Goal: Information Seeking & Learning: Learn about a topic

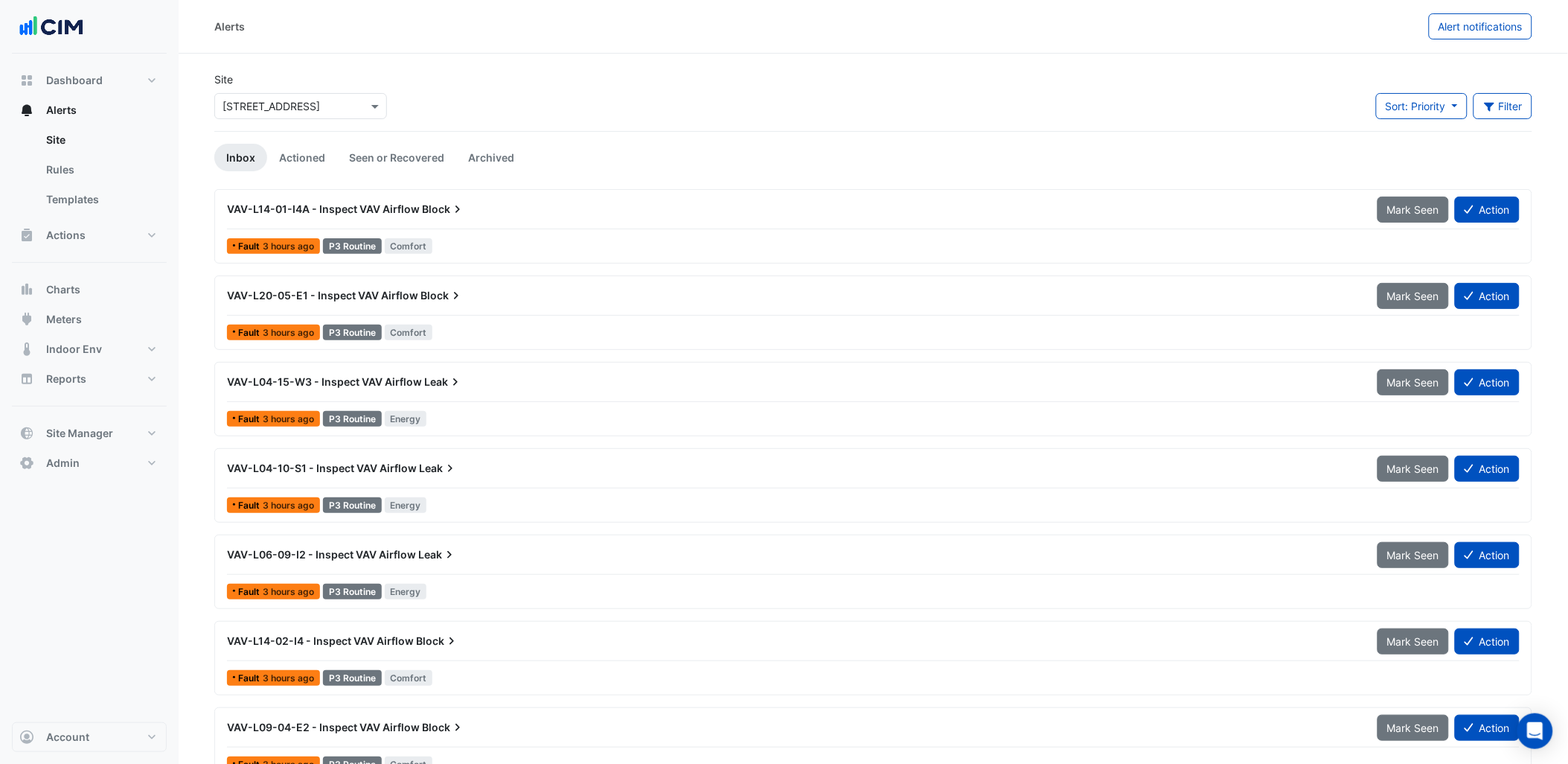
click at [382, 219] on div "VAV-L14-01-I4A - Inspect VAV Airflow Block" at bounding box center [793, 208] width 1151 height 27
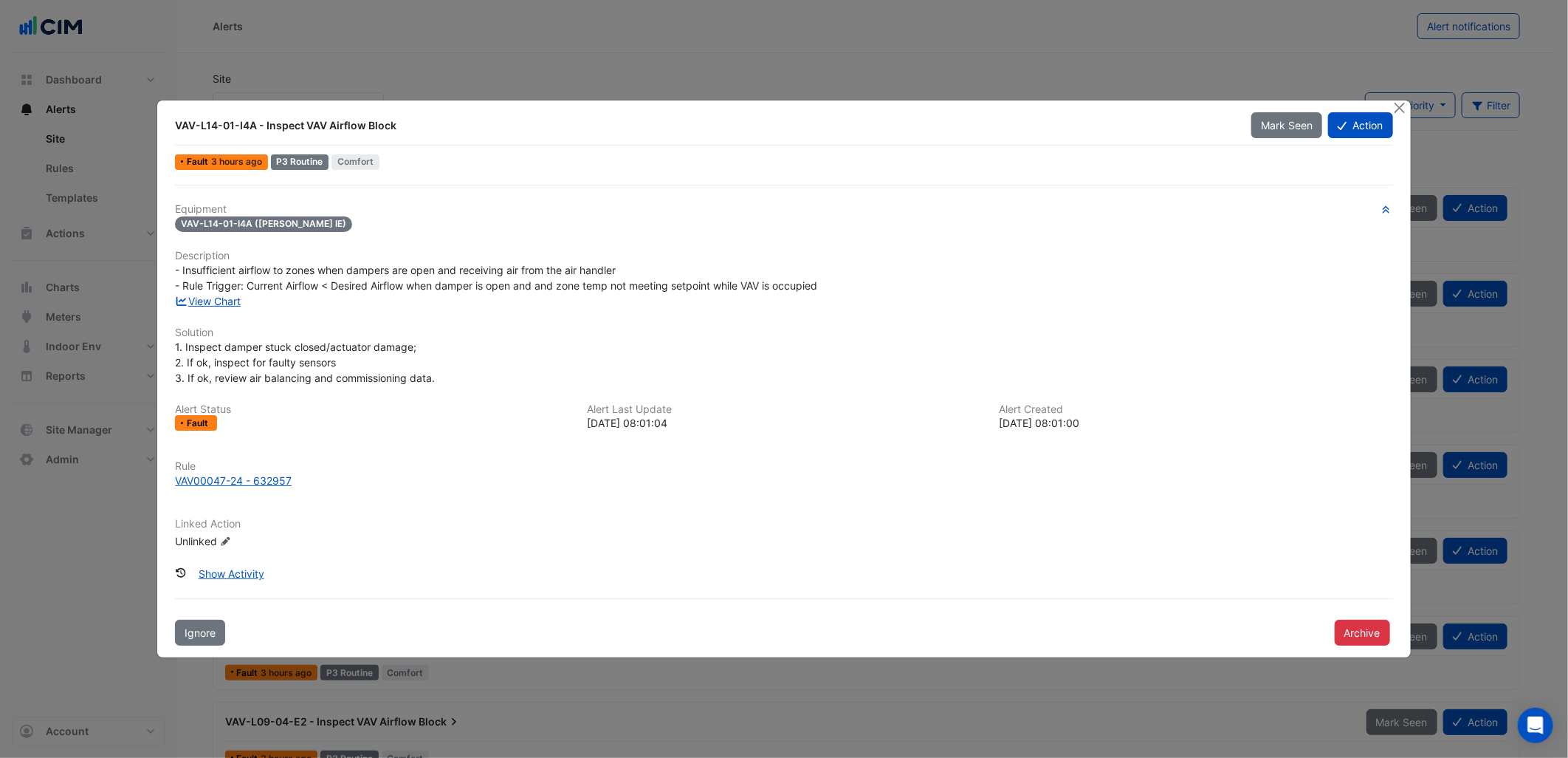
click at [997, 425] on div "Alert Created 2024-03-05 08:01:00" at bounding box center [1196, 417] width 412 height 28
click at [927, 373] on div "1. Inspect damper stuck closed/actuator damage; 2. If ok, inspect for faulty se…" at bounding box center [783, 362] width 1217 height 46
click at [237, 575] on button "Show Activity" at bounding box center [231, 574] width 85 height 26
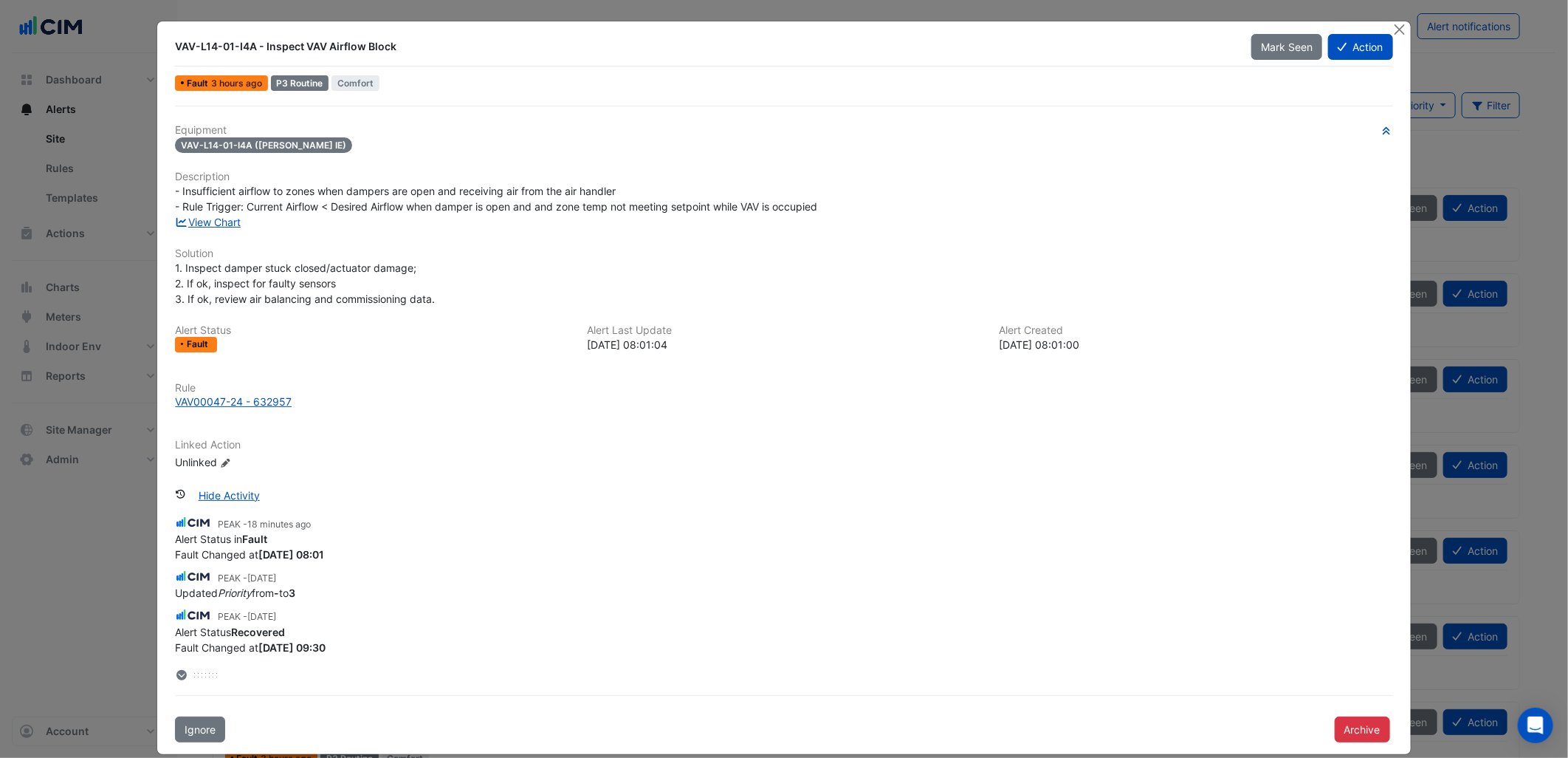
click at [876, 210] on div "- Insufficient airflow to zones when dampers are open and receiving air from th…" at bounding box center [783, 199] width 1217 height 31
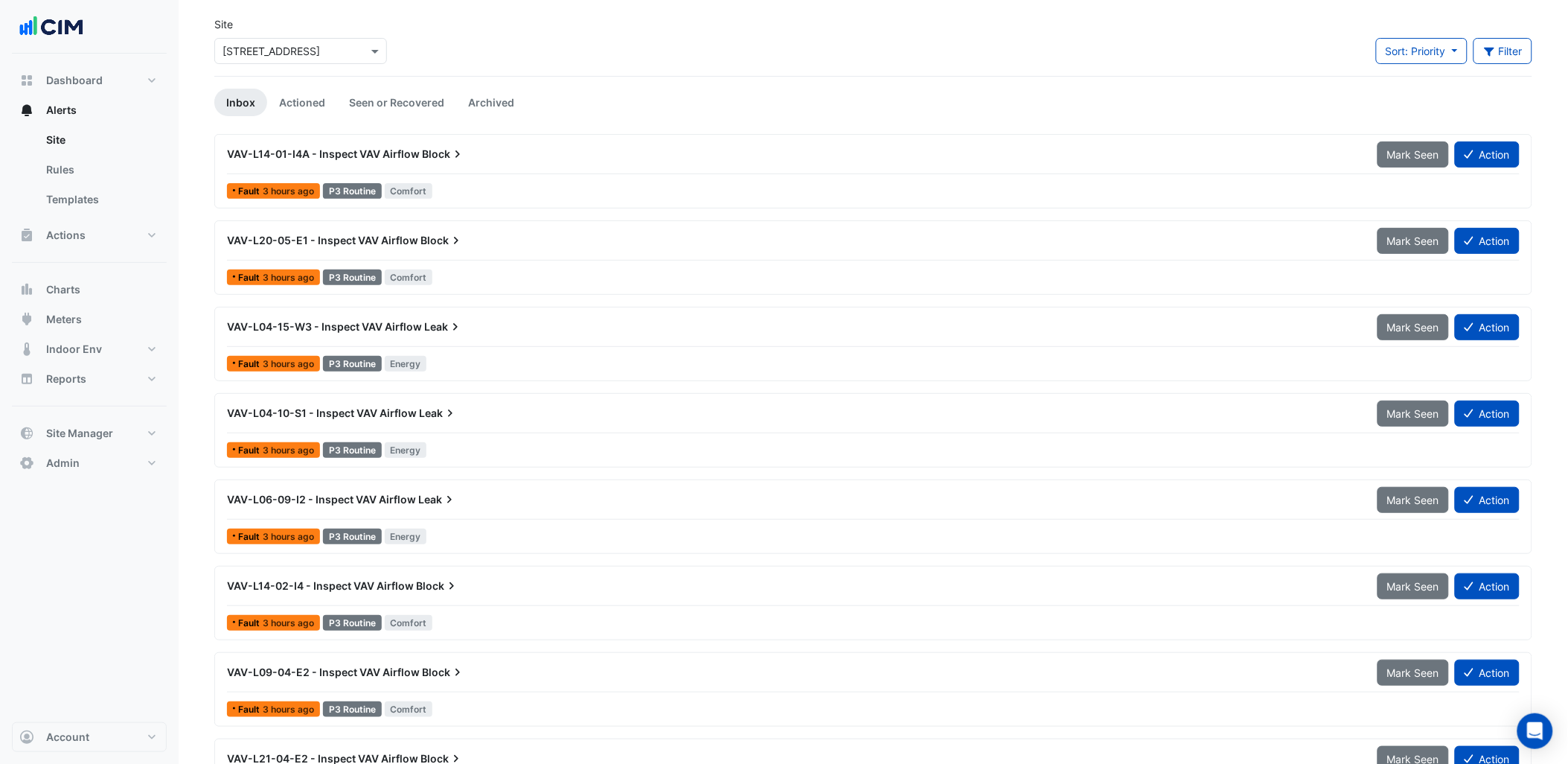
scroll to position [82, 0]
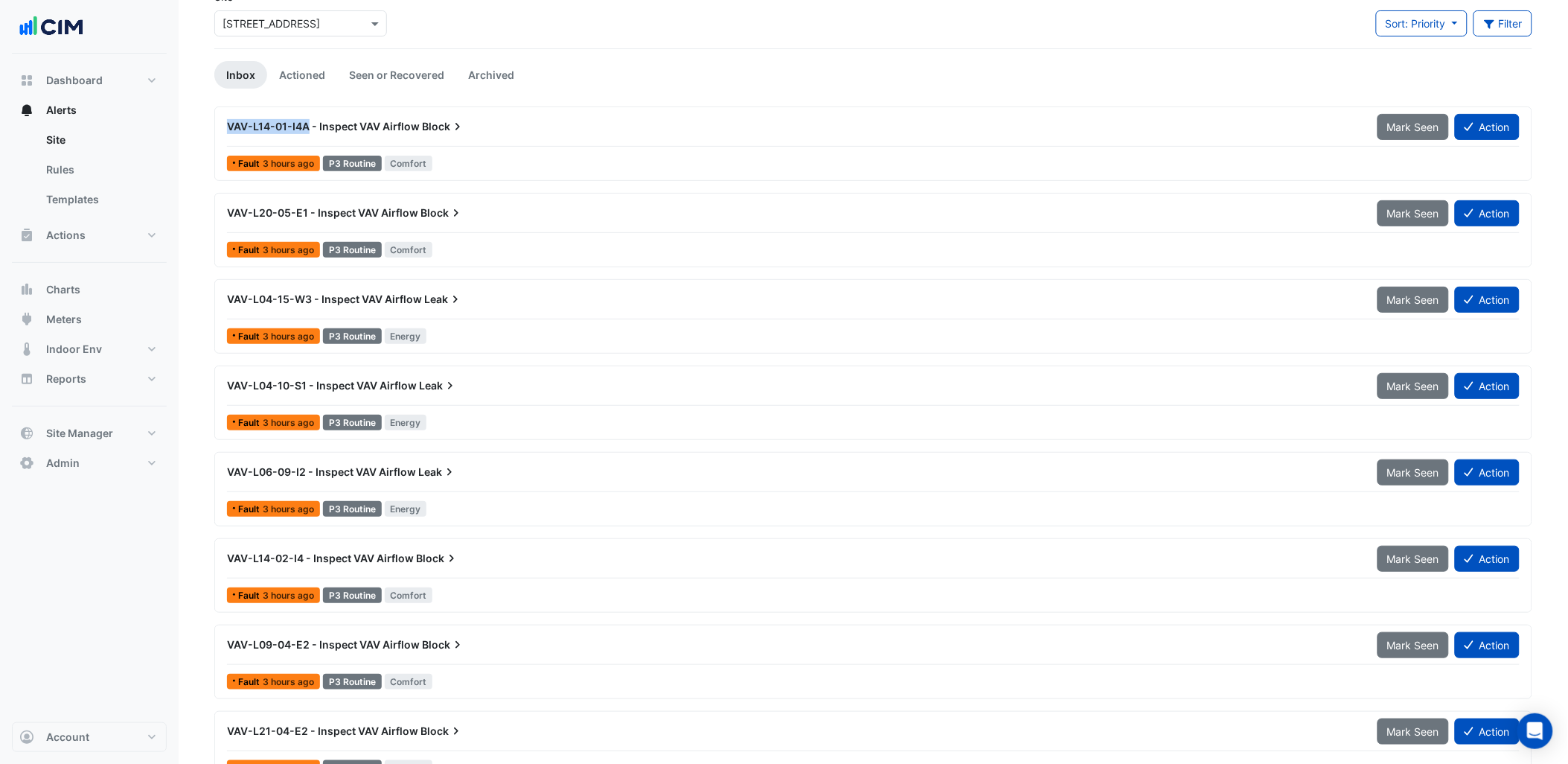
drag, startPoint x: 219, startPoint y: 121, endPoint x: 306, endPoint y: 127, distance: 87.2
click at [306, 127] on div "VAV-L14-01-I4A - Inspect VAV Airflow Block" at bounding box center [793, 126] width 1151 height 27
copy span "VAV-L14-01-I4A"
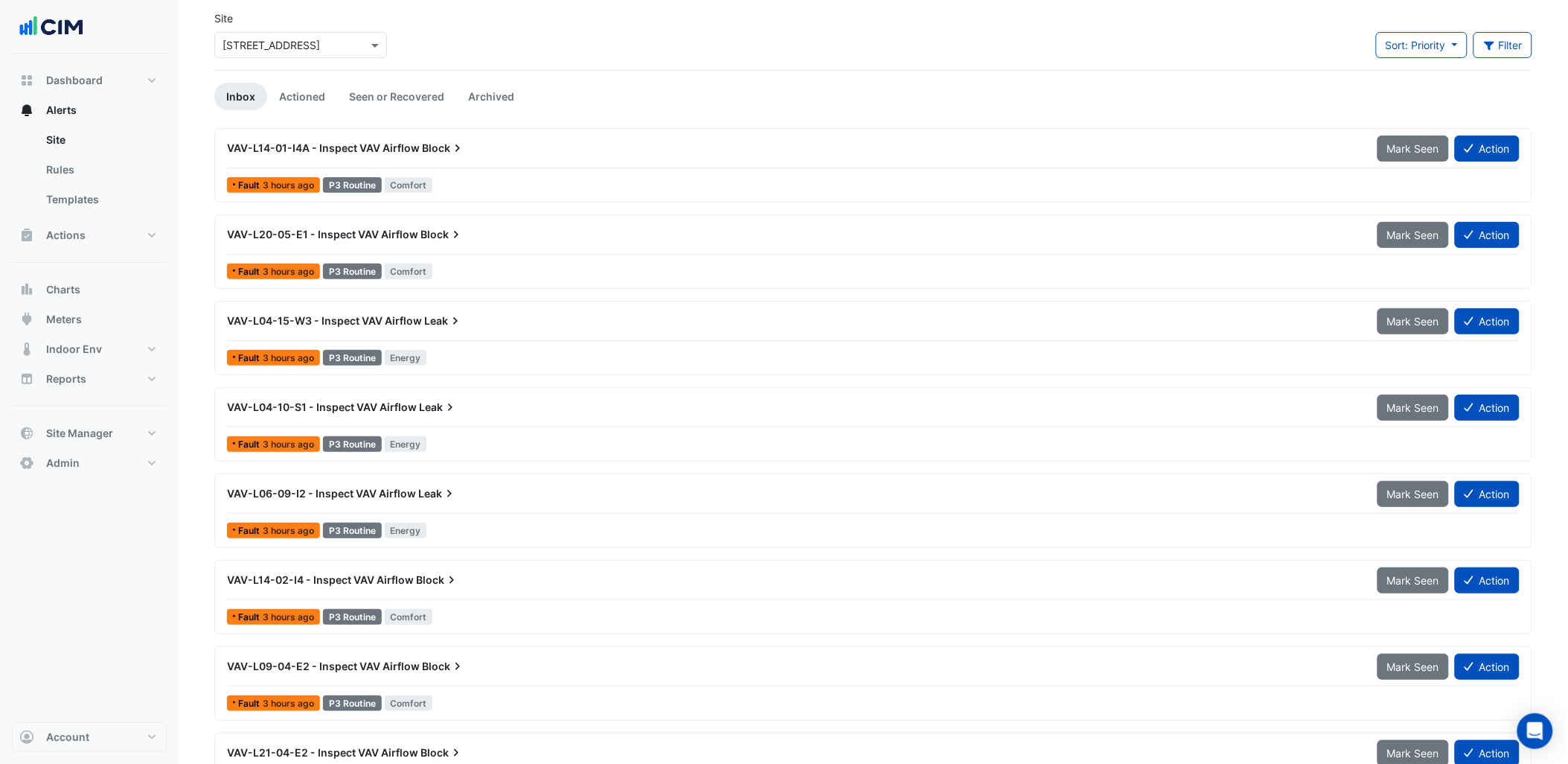
scroll to position [0, 0]
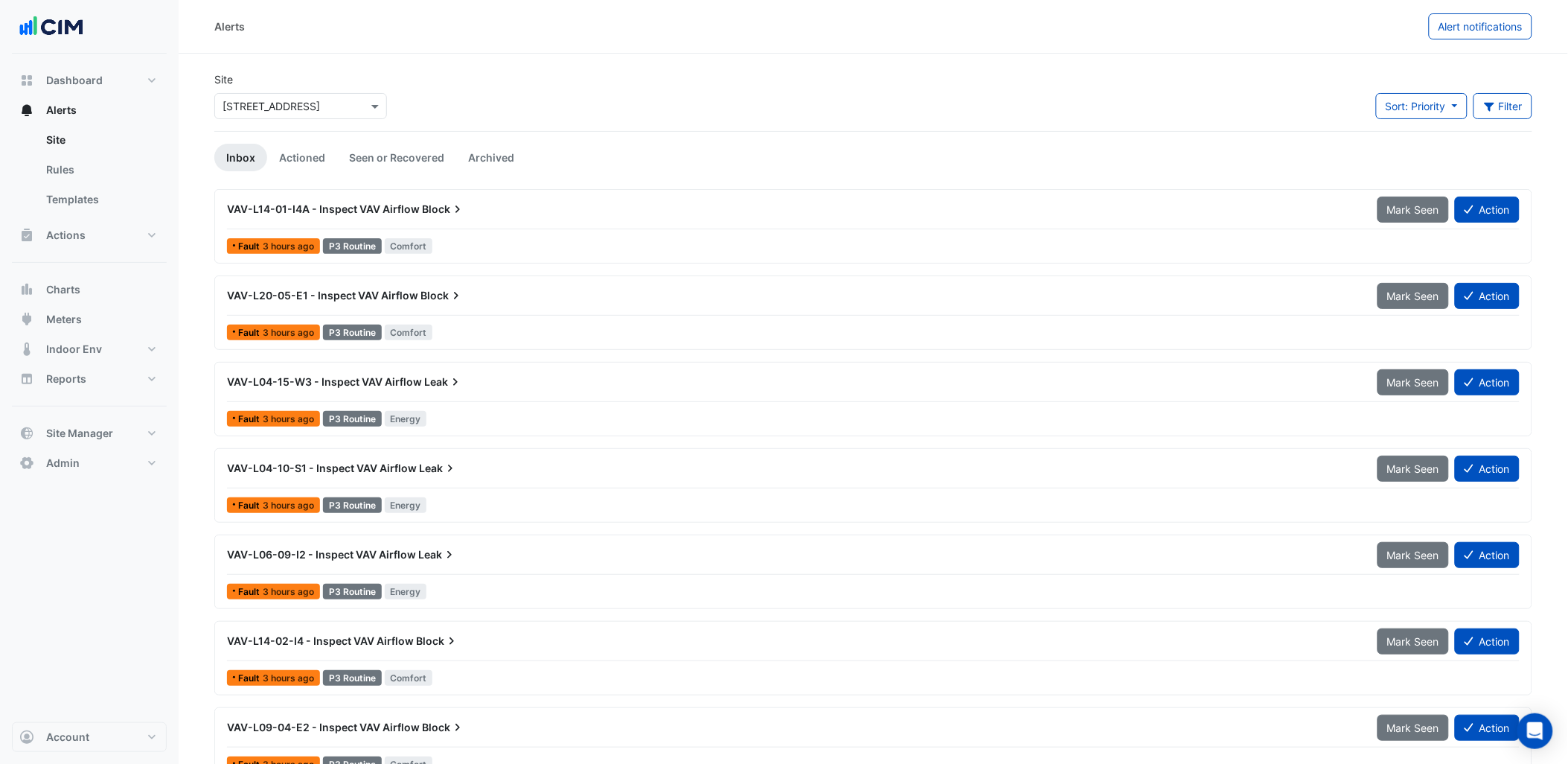
click at [501, 380] on div "VAV-L04-15-W3 - Inspect VAV Airflow Leak" at bounding box center [793, 382] width 1133 height 15
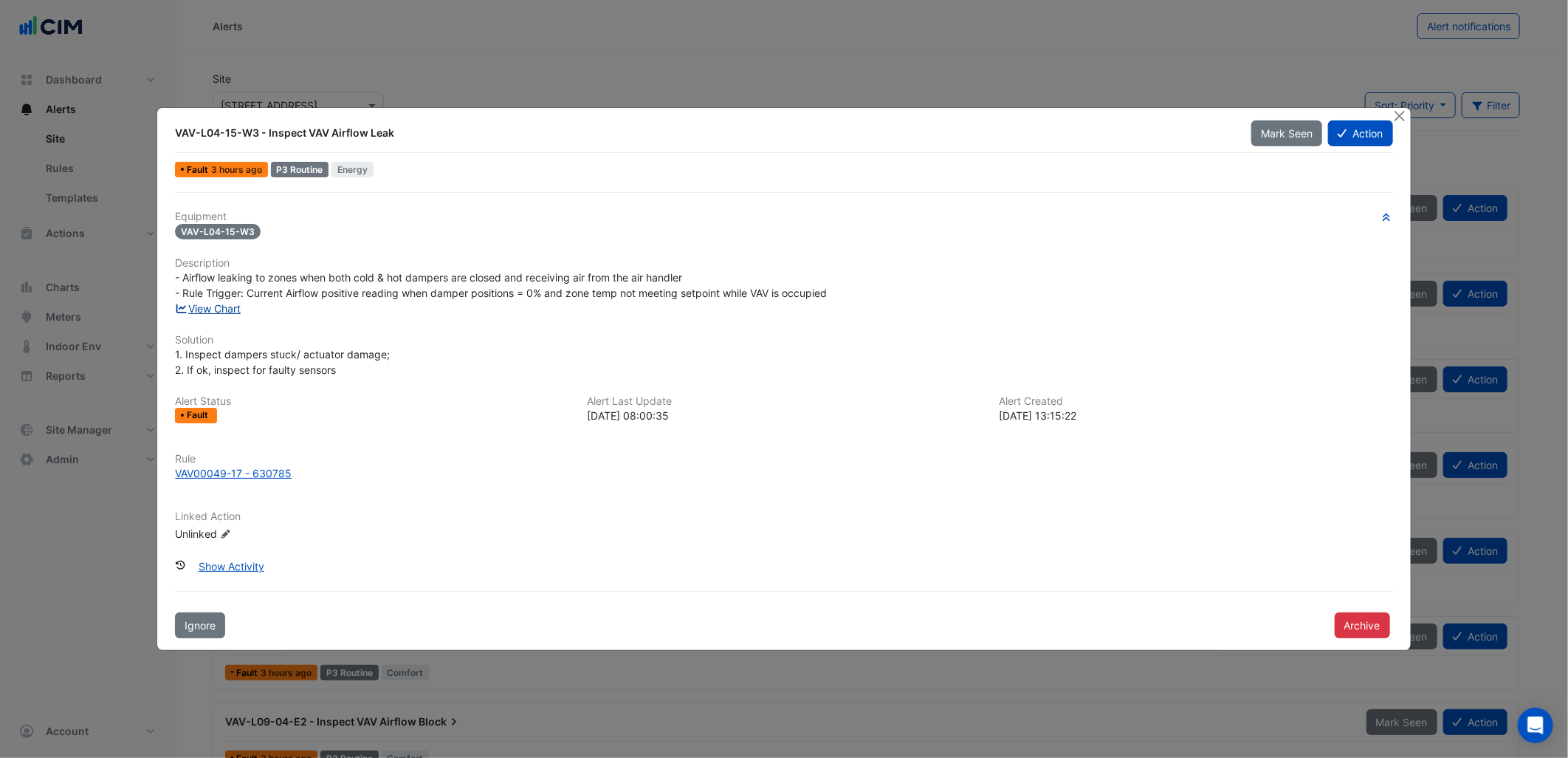
click at [227, 308] on link "View Chart" at bounding box center [207, 308] width 66 height 13
click at [604, 382] on div "Equipment VAV-L04-15-W3 Description - Airflow leaking to zones when both cold &…" at bounding box center [783, 382] width 1217 height 343
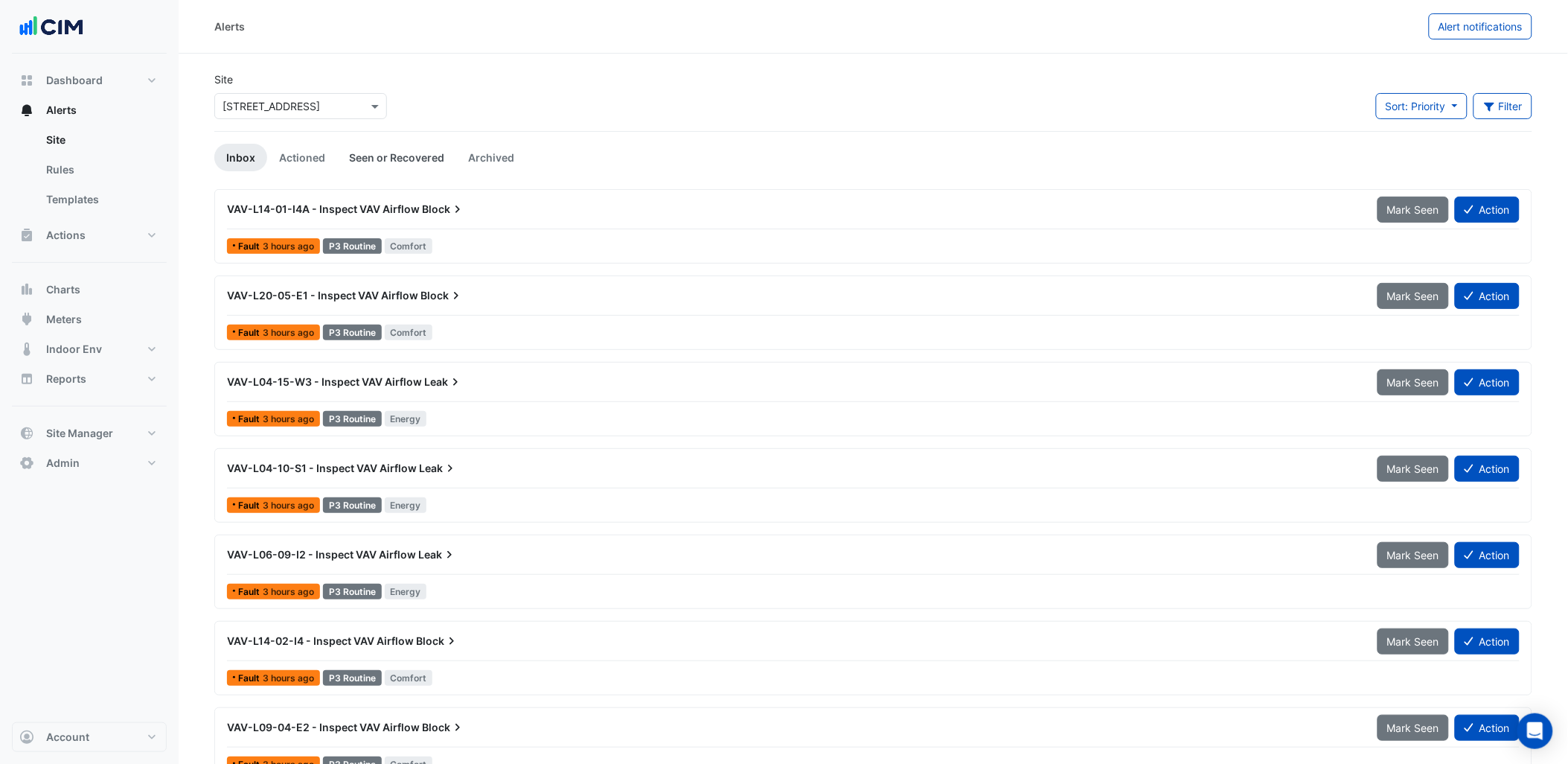
click at [393, 146] on link "Seen or Recovered" at bounding box center [396, 157] width 119 height 27
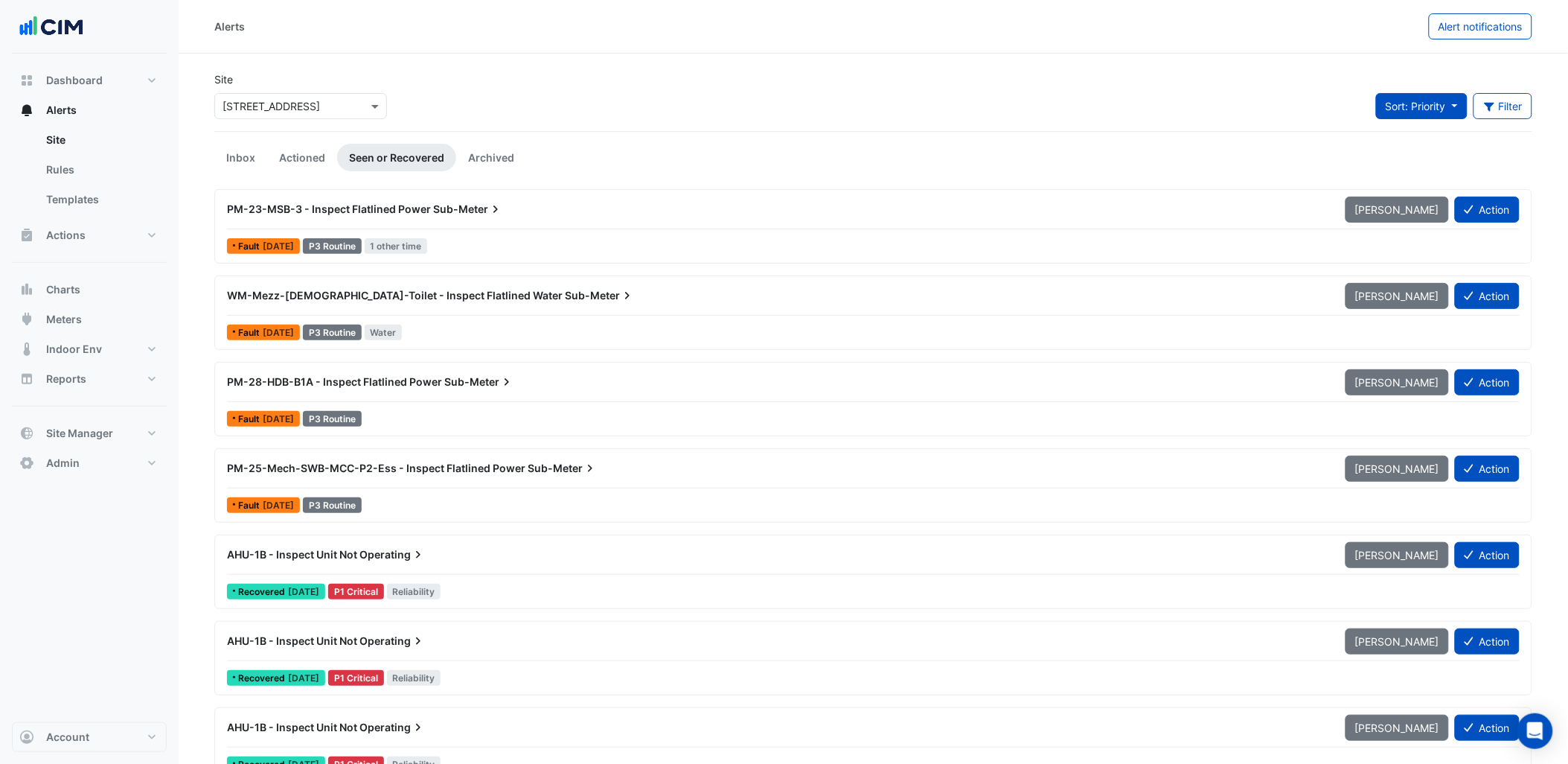
click at [1429, 107] on span "Sort: Priority" at bounding box center [1415, 107] width 61 height 13
click at [1411, 159] on li "Updated" at bounding box center [1435, 159] width 118 height 22
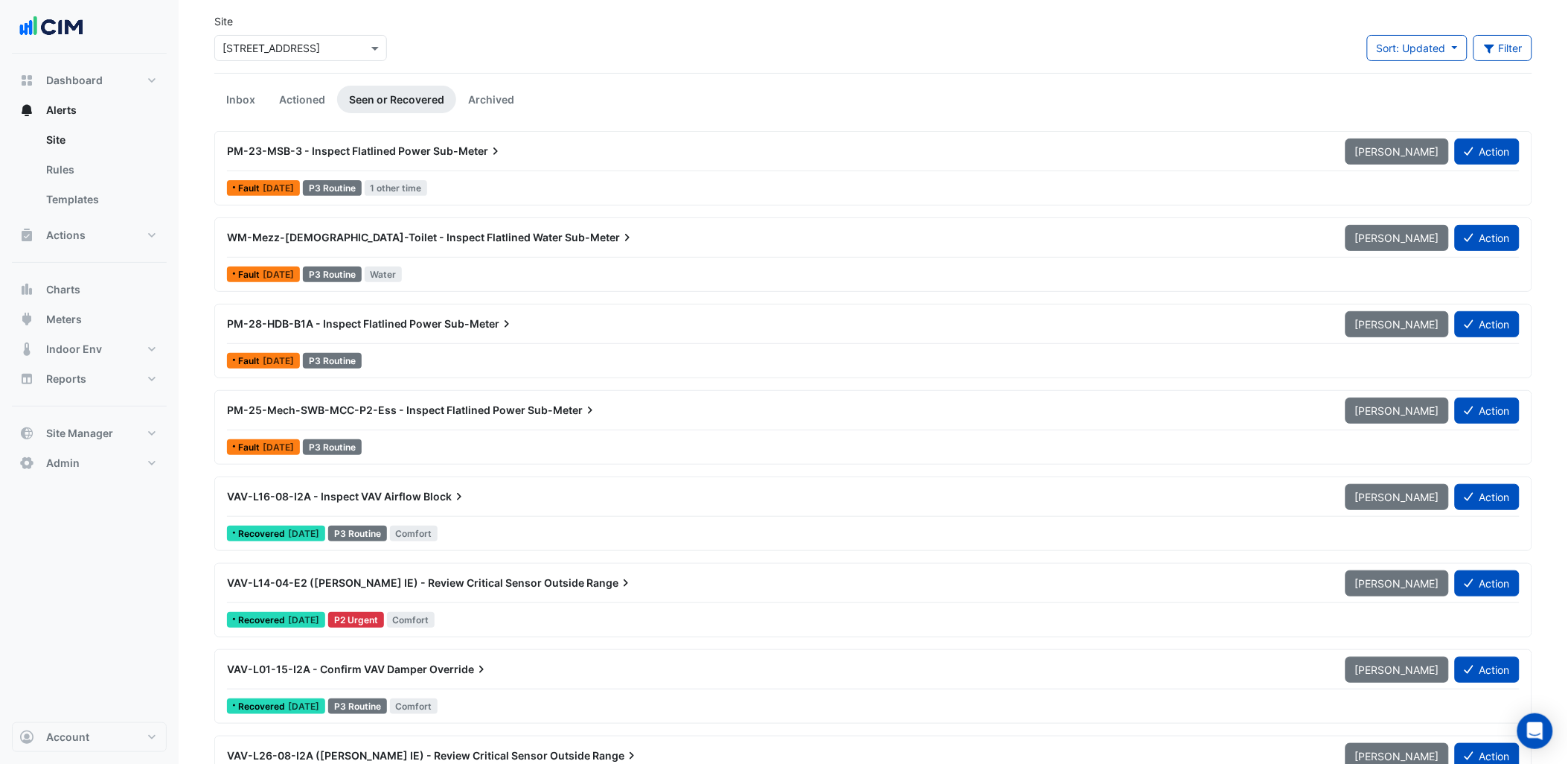
scroll to position [82, 0]
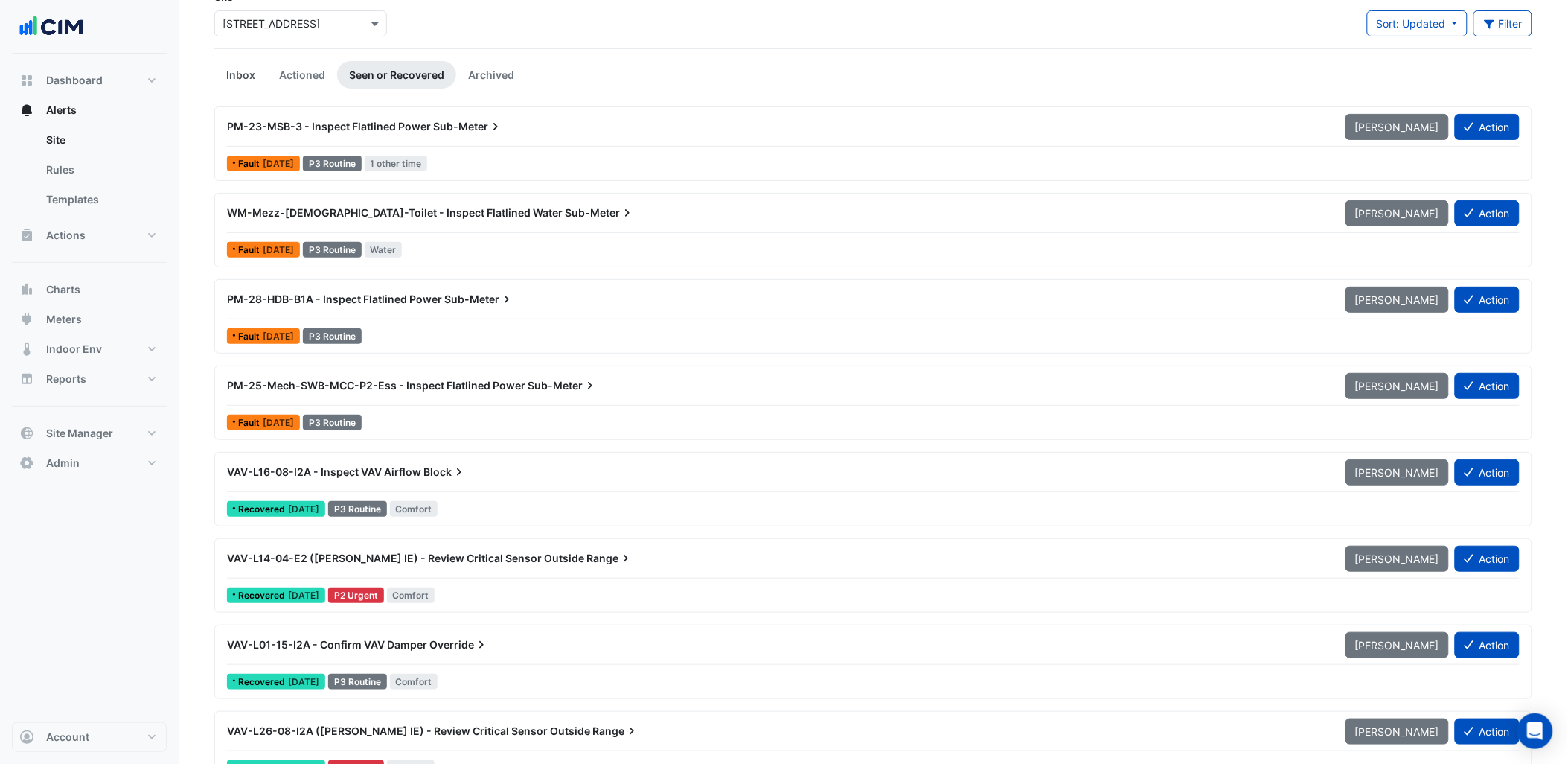
click at [258, 69] on link "Inbox" at bounding box center [240, 75] width 52 height 27
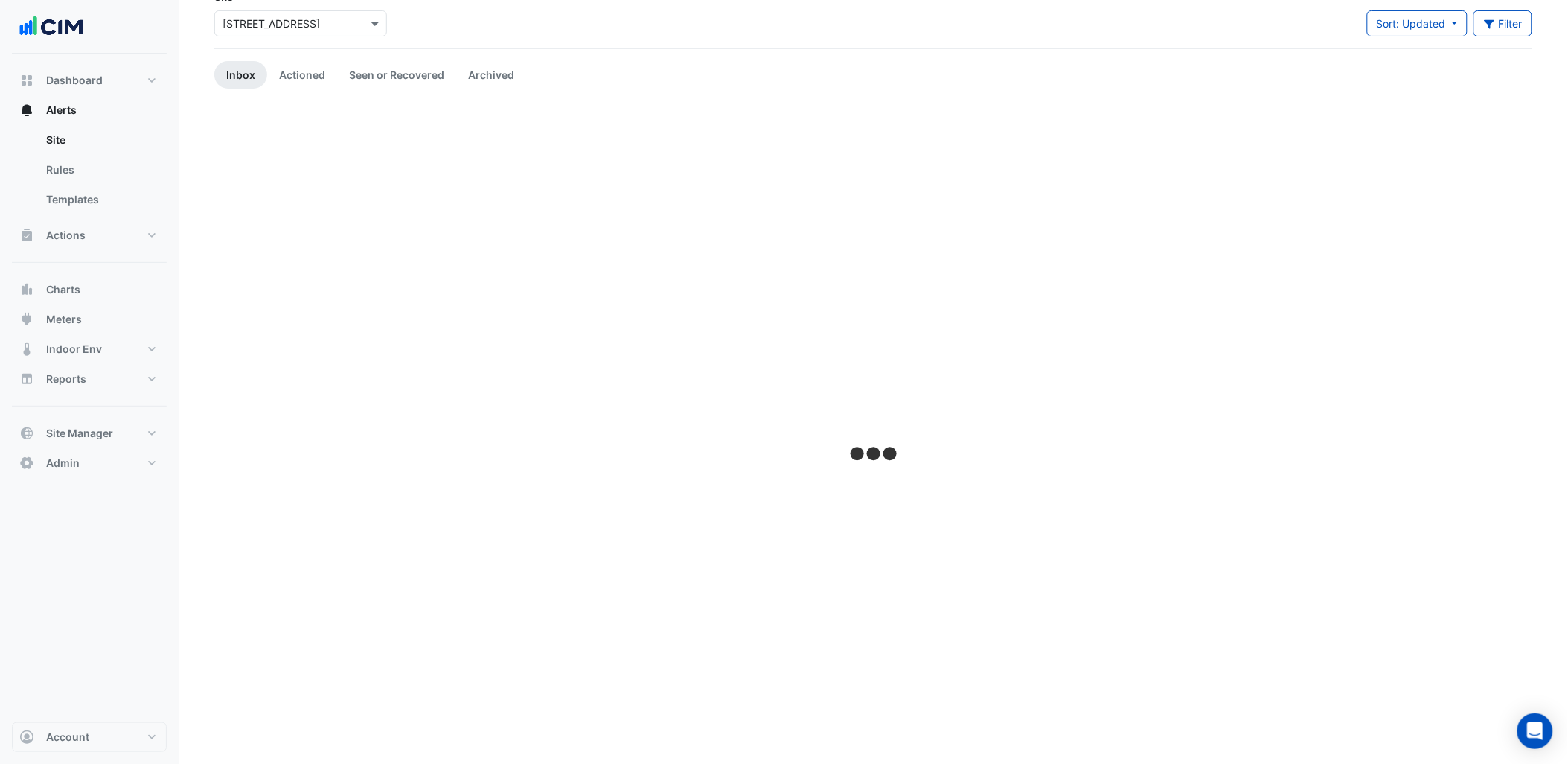
scroll to position [0, 0]
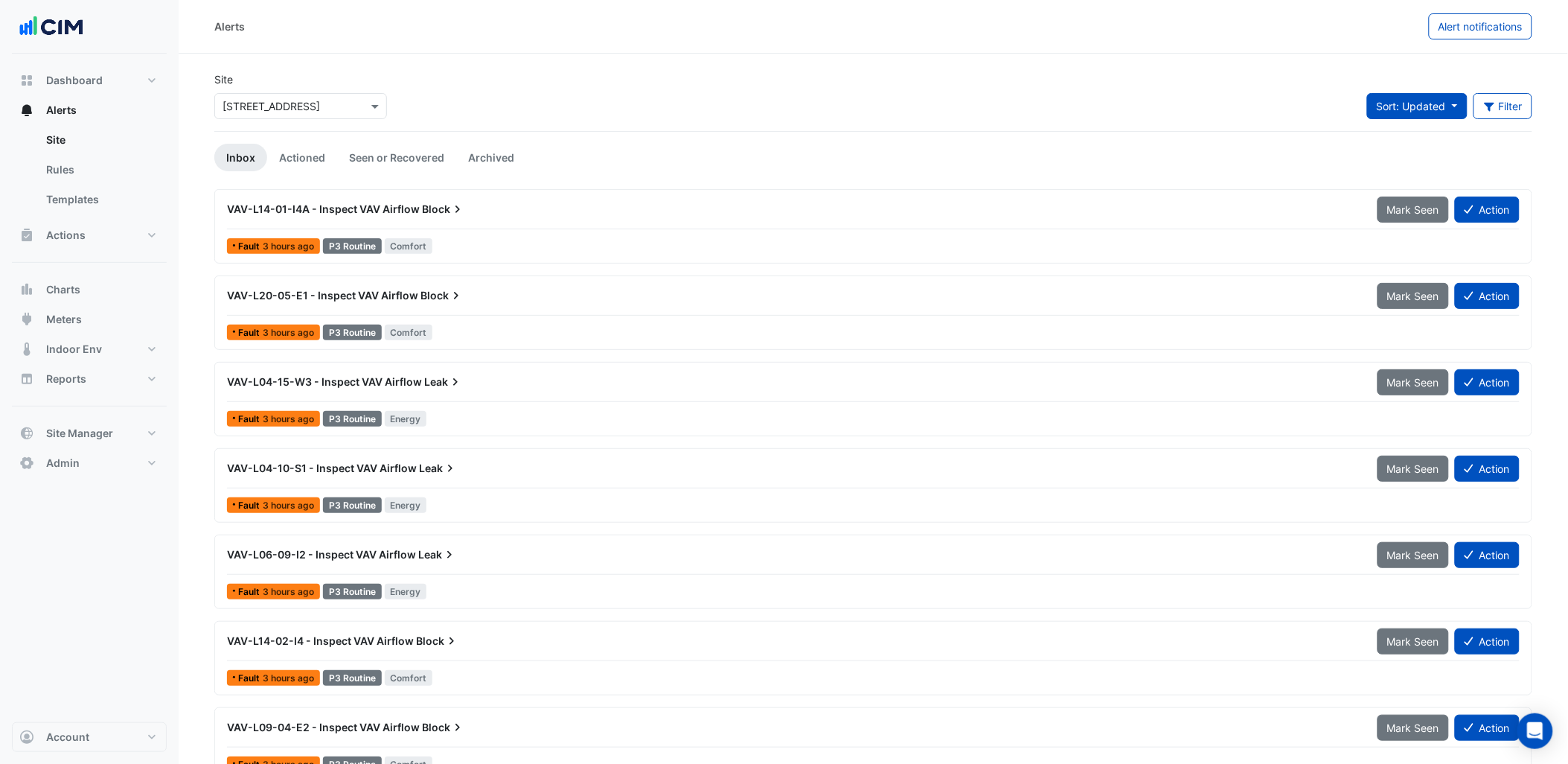
click at [1445, 109] on span "Sort: Updated" at bounding box center [1411, 107] width 69 height 13
click at [1417, 144] on li "Priority" at bounding box center [1428, 138] width 118 height 22
click at [1501, 94] on button "Filter" at bounding box center [1503, 106] width 60 height 26
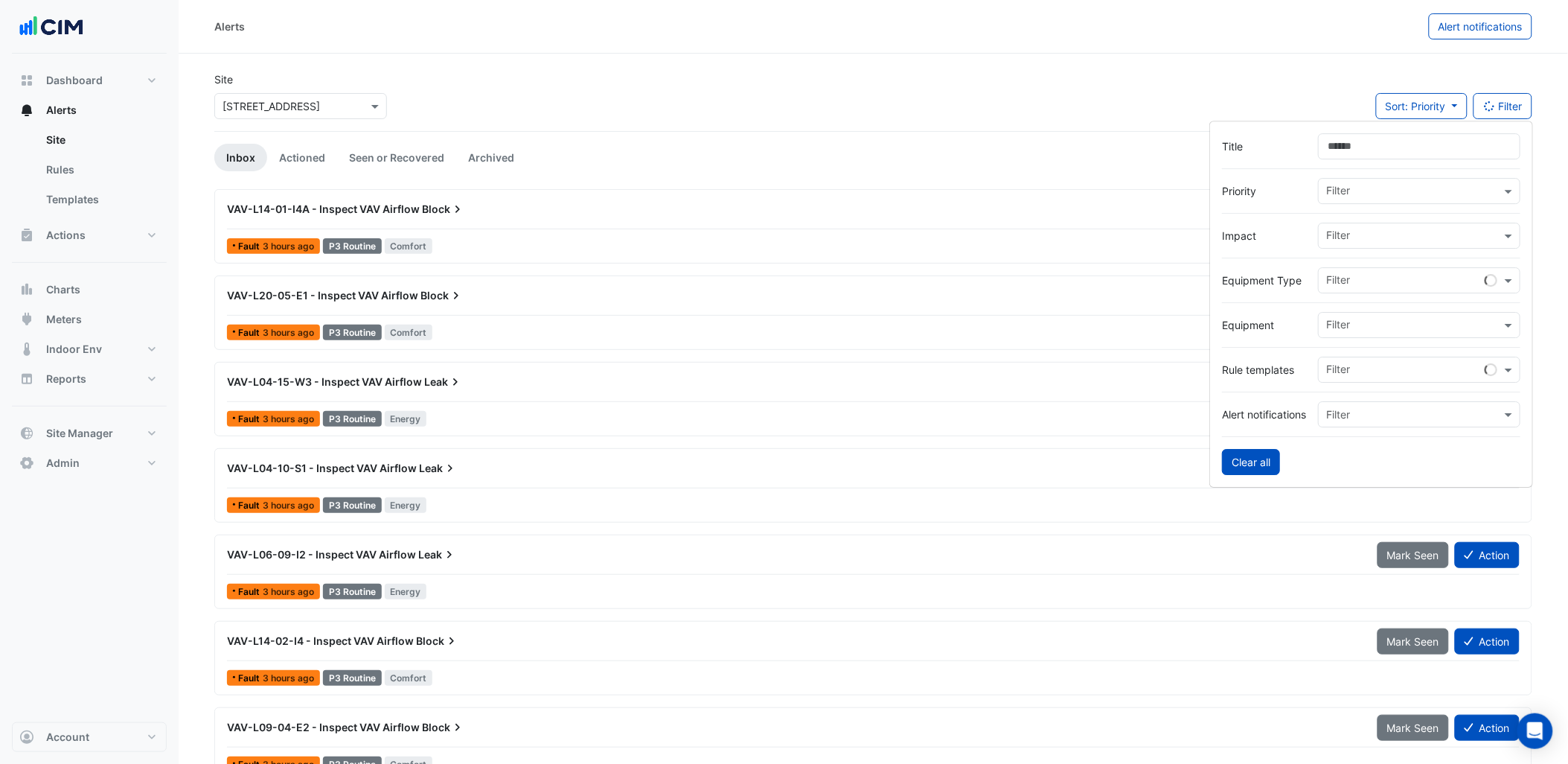
click at [1244, 462] on button "Clear all" at bounding box center [1251, 462] width 58 height 26
click at [1124, 149] on ul "Inbox Actioned Seen or Recovered Archived" at bounding box center [873, 157] width 1318 height 27
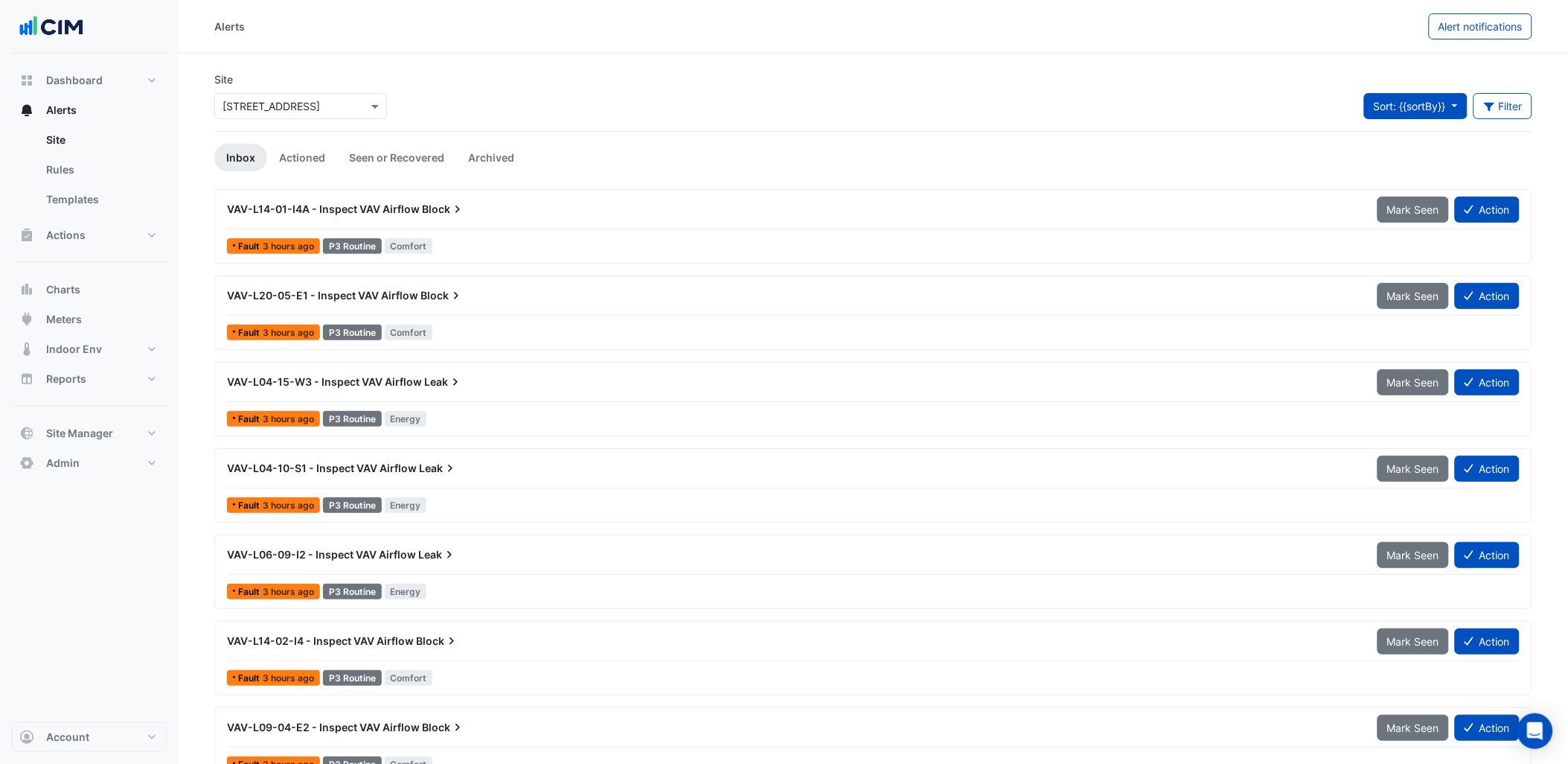
click at [1423, 112] on button "Sort: {{sortBy}}" at bounding box center [1416, 106] width 103 height 26
click at [1415, 142] on li "Priority" at bounding box center [1423, 138] width 118 height 22
click at [1460, 116] on button "Sort: Priority" at bounding box center [1421, 106] width 91 height 26
click at [1444, 154] on li "Updated" at bounding box center [1435, 159] width 118 height 22
click at [1290, 73] on div "Site × 44 Market Street Sort: Updated Priority Updated Filter Title Priority Fi…" at bounding box center [873, 101] width 1336 height 60
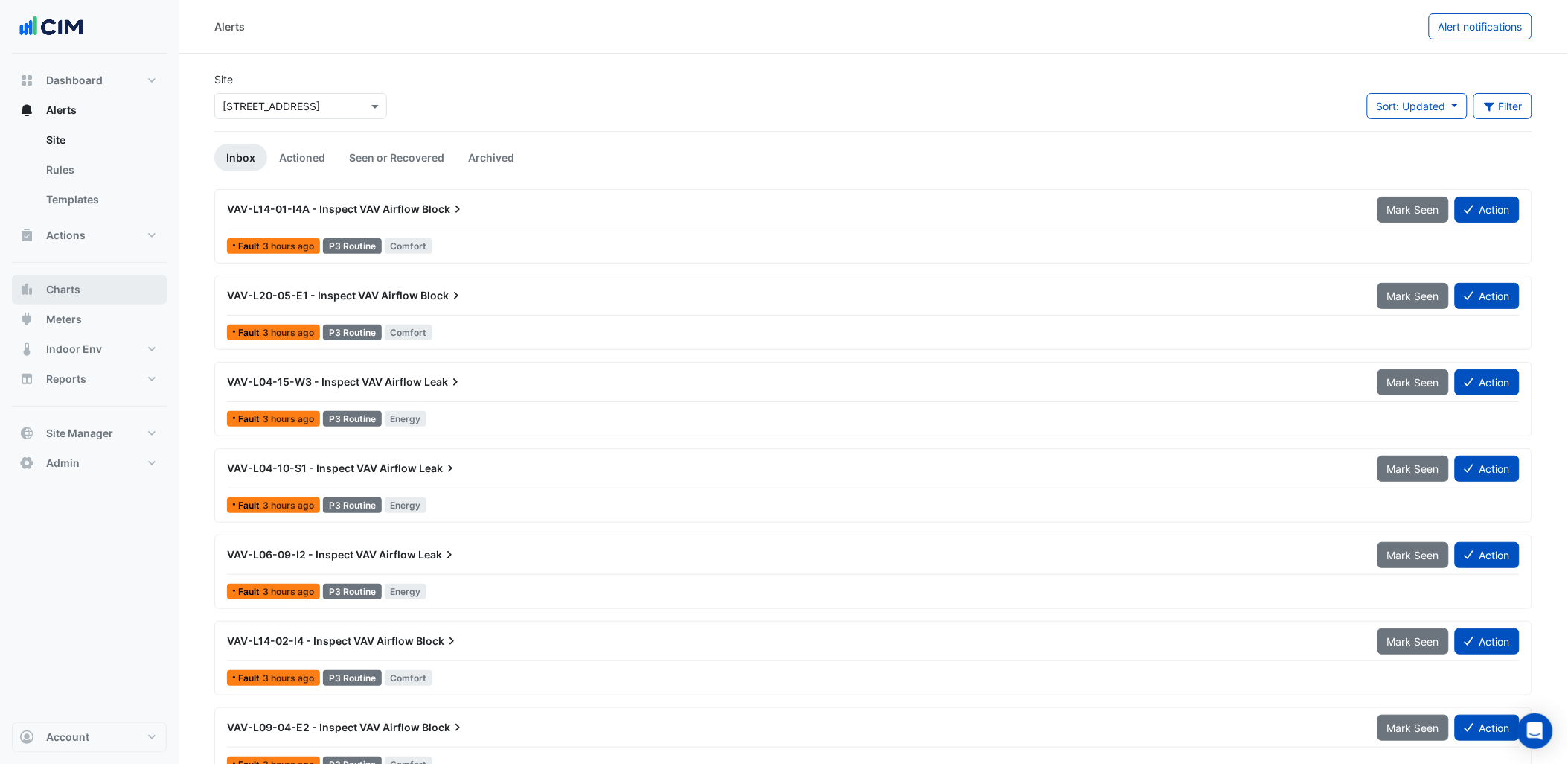
click at [118, 283] on button "Charts" at bounding box center [90, 289] width 155 height 30
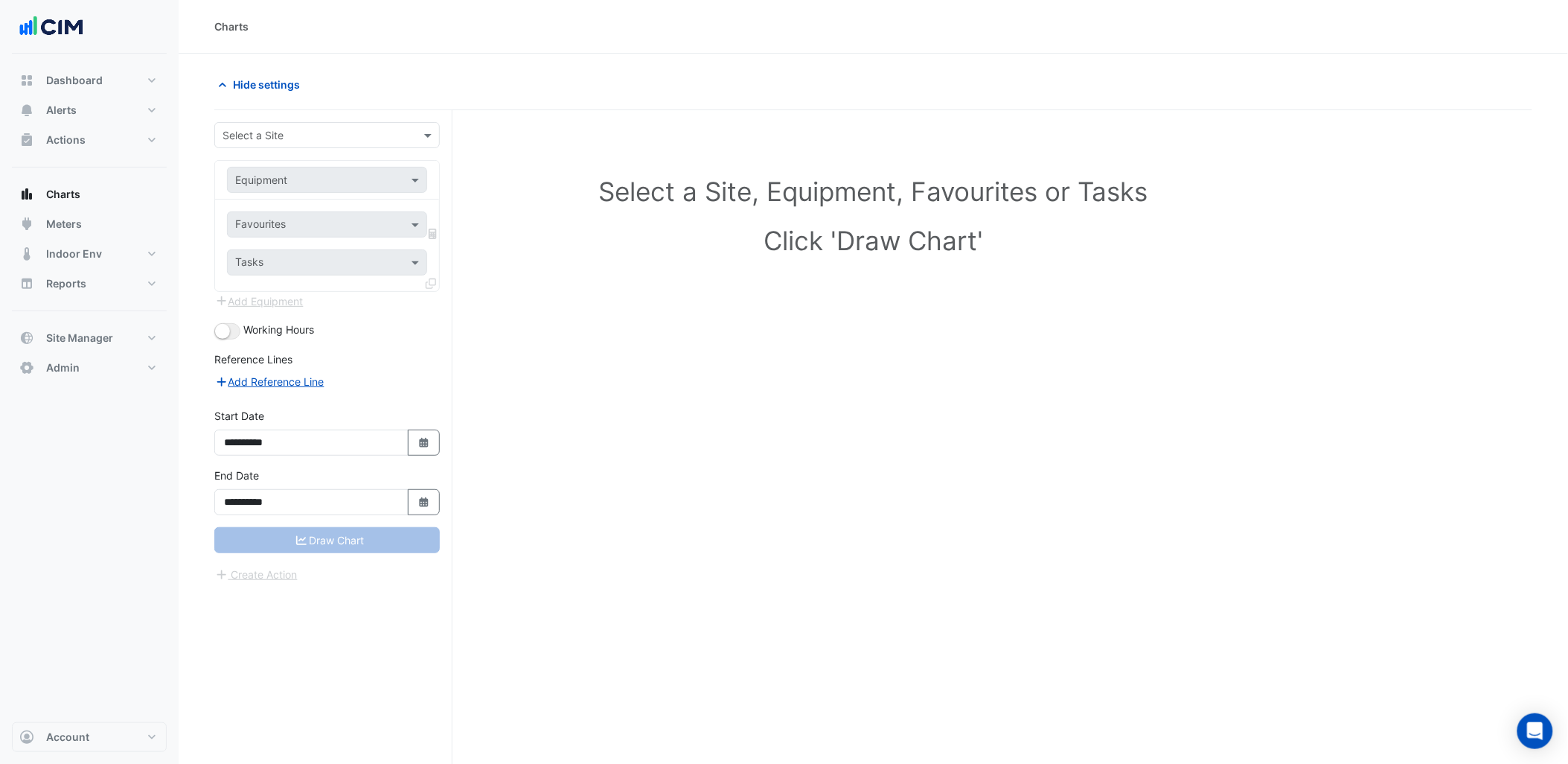
click at [348, 129] on input "text" at bounding box center [312, 136] width 179 height 15
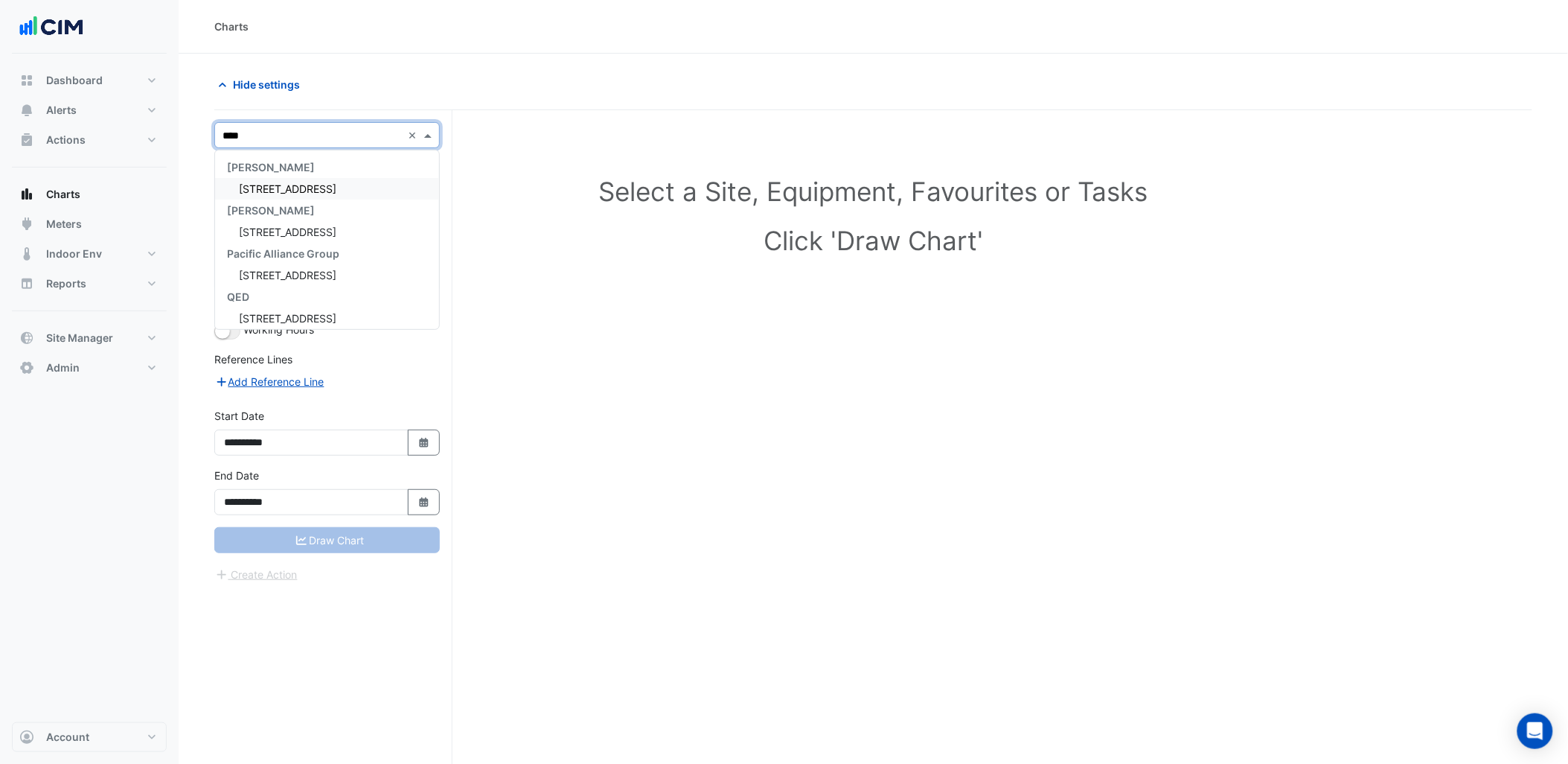
type input "*****"
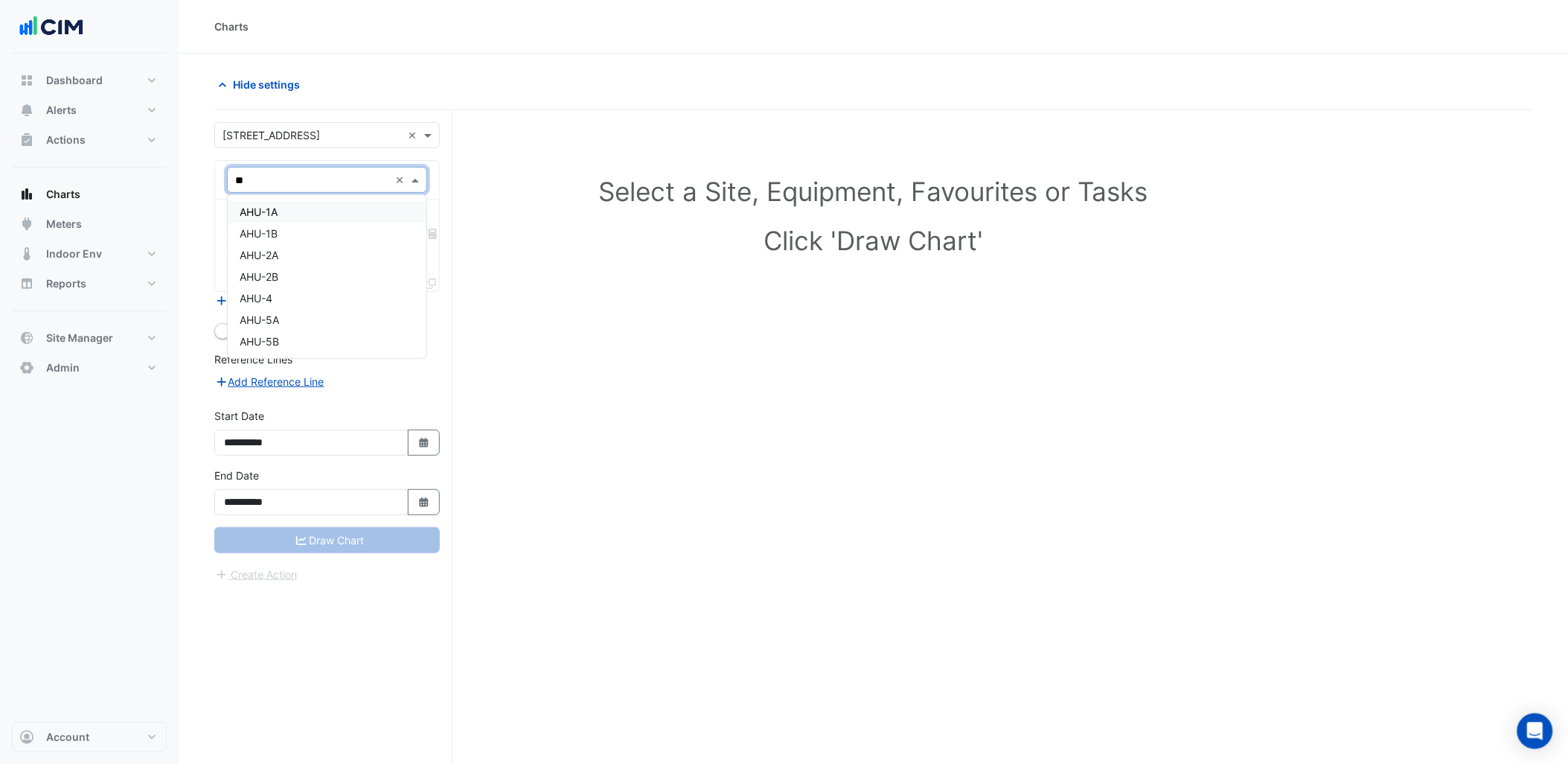
type input "***"
type input "****"
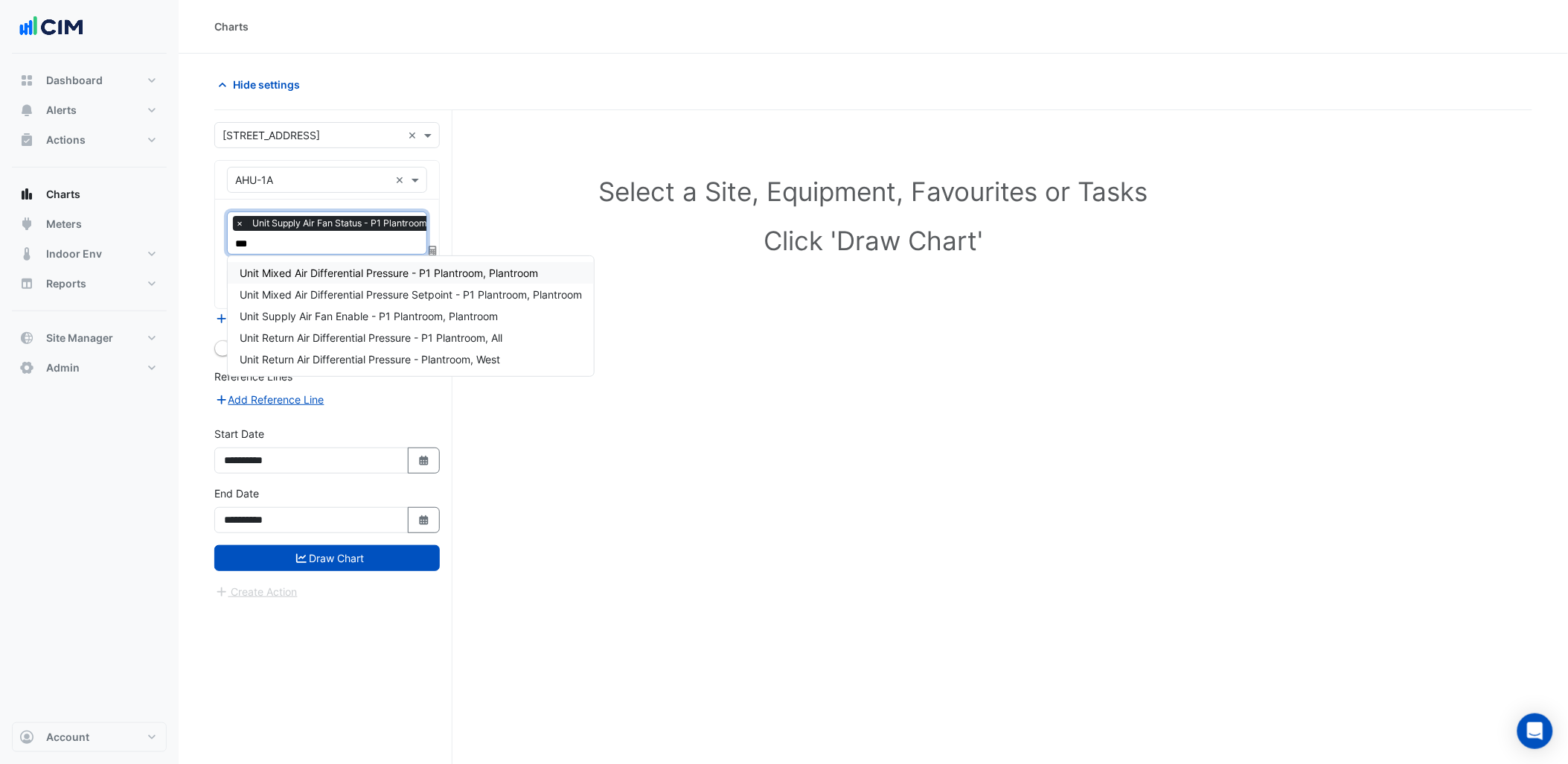
type input "****"
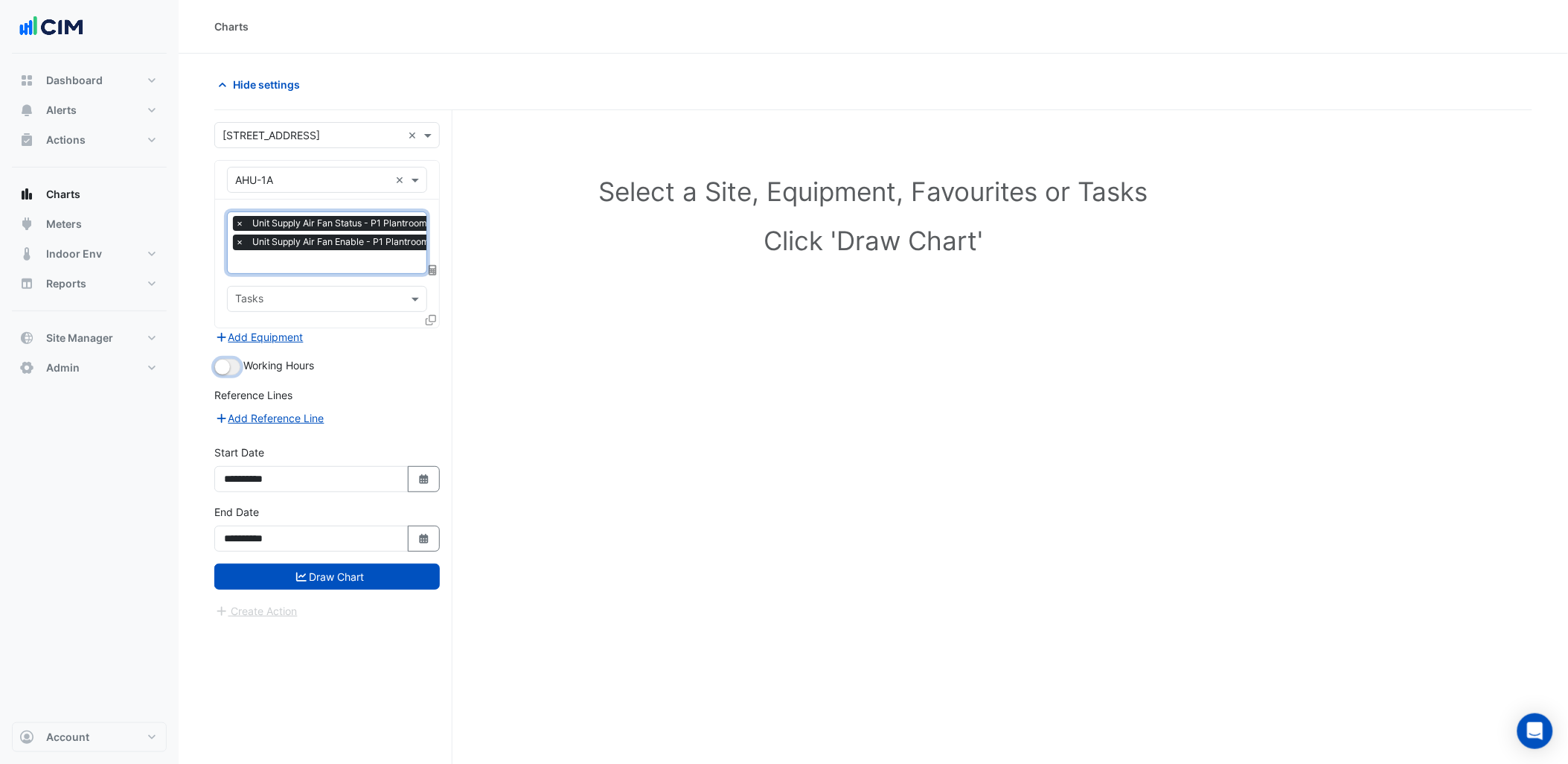
click at [229, 362] on button "button" at bounding box center [227, 367] width 26 height 16
click at [428, 317] on icon at bounding box center [430, 320] width 10 height 10
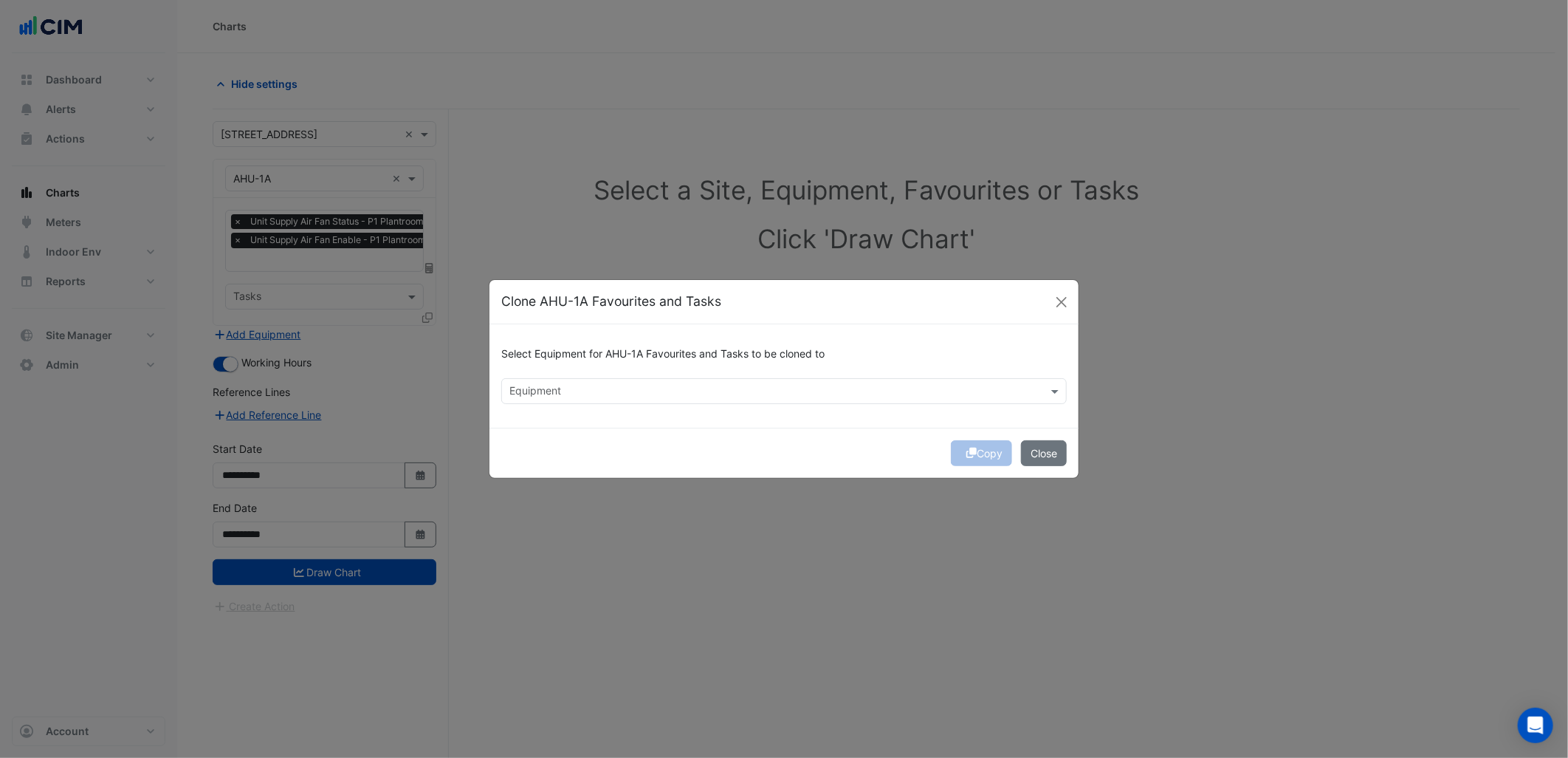
click at [539, 392] on input "text" at bounding box center [775, 392] width 533 height 15
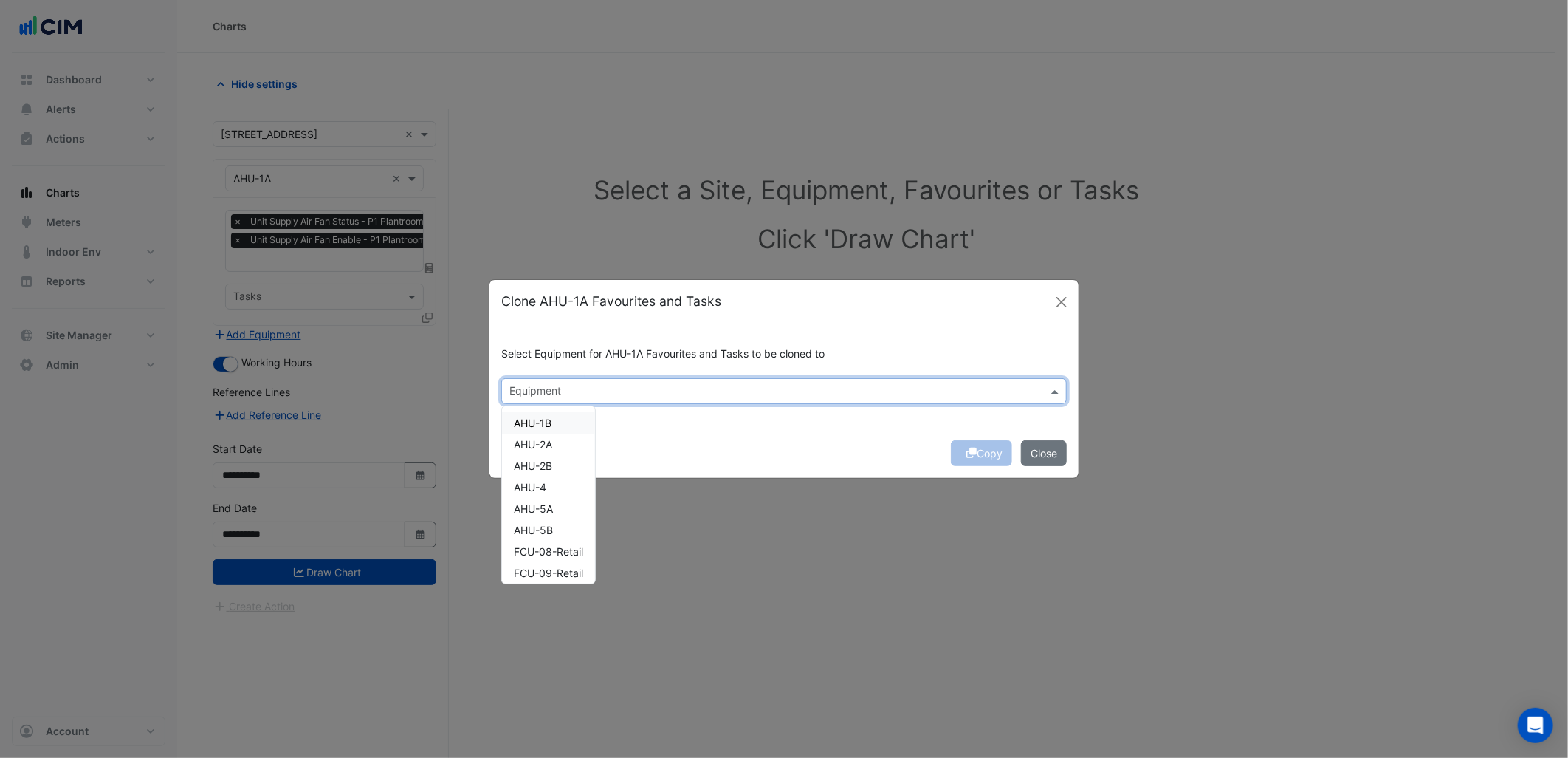
click at [549, 425] on span "AHU-1B" at bounding box center [533, 423] width 38 height 13
click at [559, 444] on div "AHU-2A" at bounding box center [549, 444] width 93 height 22
click at [559, 451] on div "AHU-2A" at bounding box center [549, 444] width 93 height 22
click at [557, 460] on div "AHU-2B" at bounding box center [549, 466] width 93 height 22
click at [557, 448] on div "AHU-2A" at bounding box center [549, 444] width 93 height 22
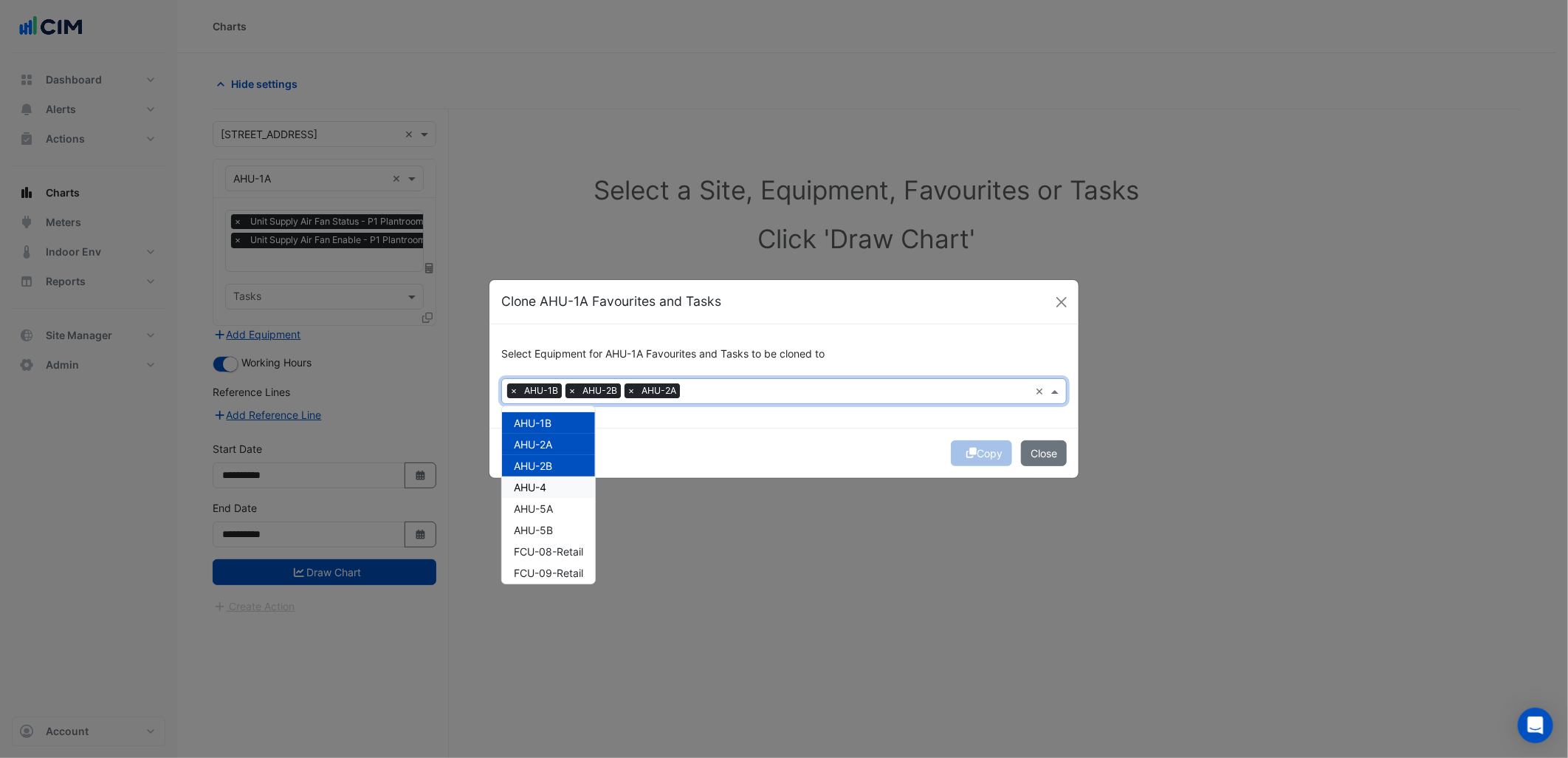
click at [557, 483] on div "AHU-4" at bounding box center [549, 487] width 93 height 22
click at [552, 514] on div "AHU-5A" at bounding box center [549, 508] width 93 height 22
click at [552, 534] on span "AHU-5B" at bounding box center [533, 530] width 39 height 13
click at [817, 452] on div "Copy Close" at bounding box center [784, 453] width 589 height 50
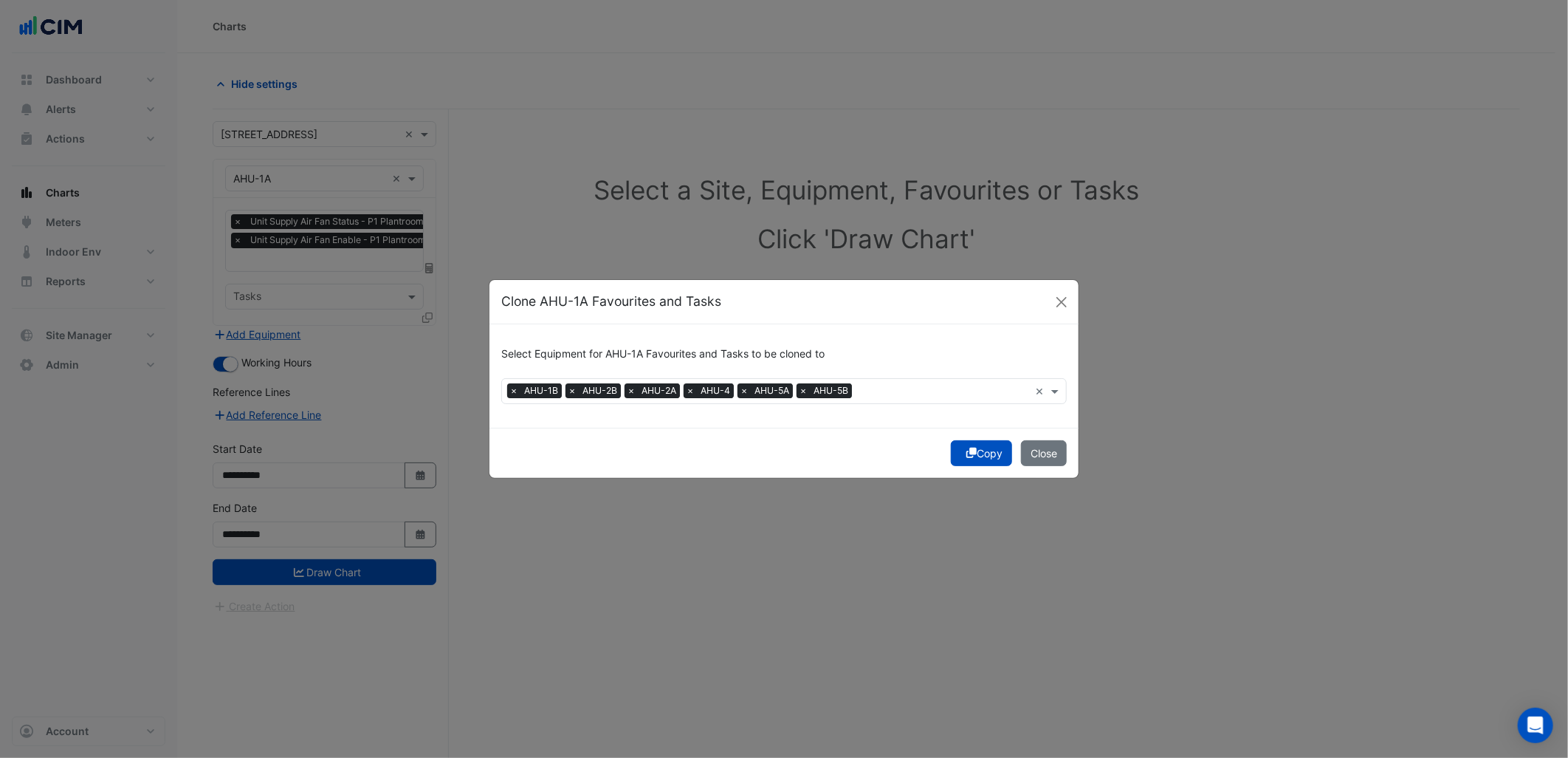
click at [995, 448] on button "Copy" at bounding box center [981, 453] width 62 height 26
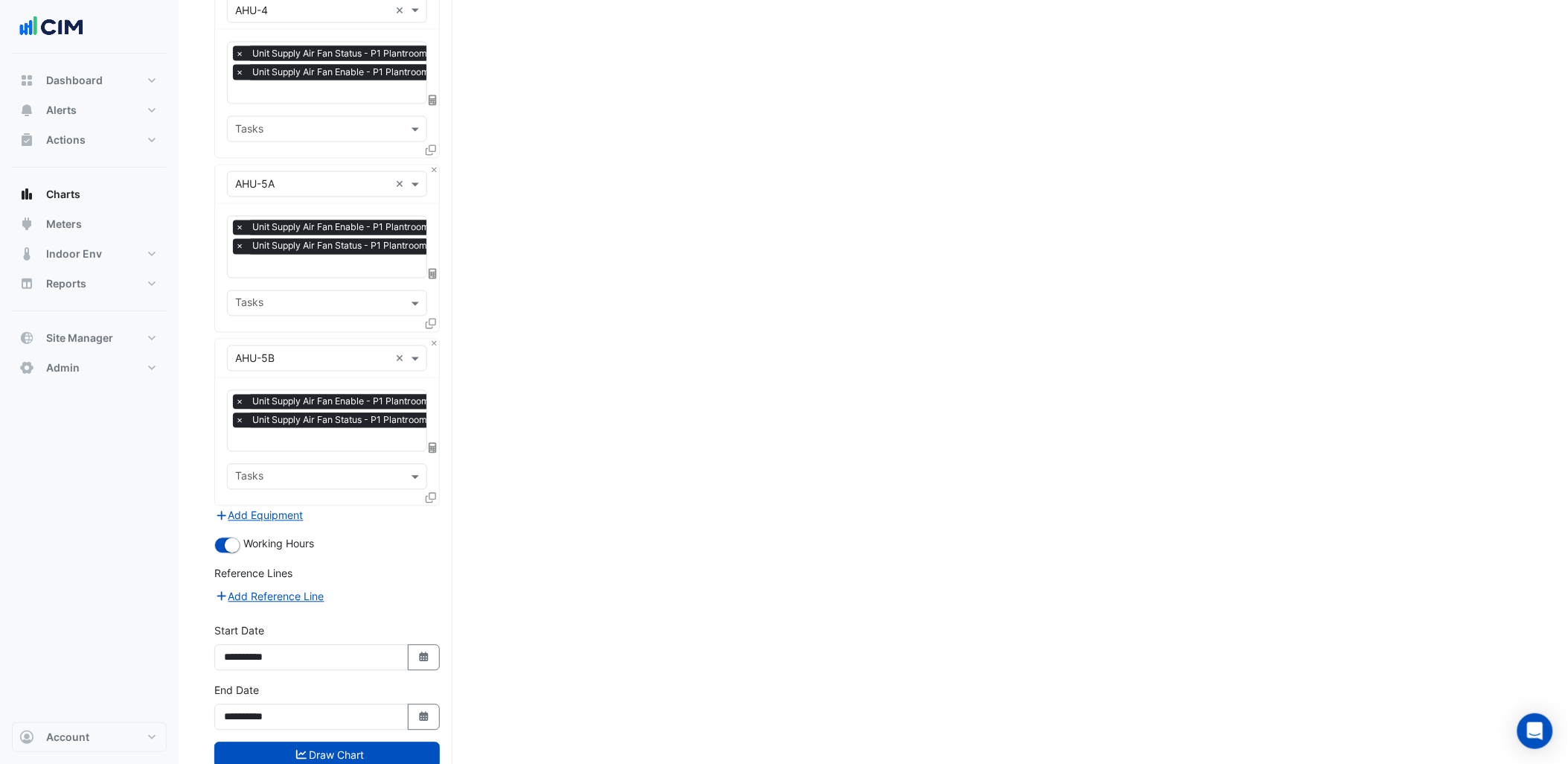
scroll to position [901, 0]
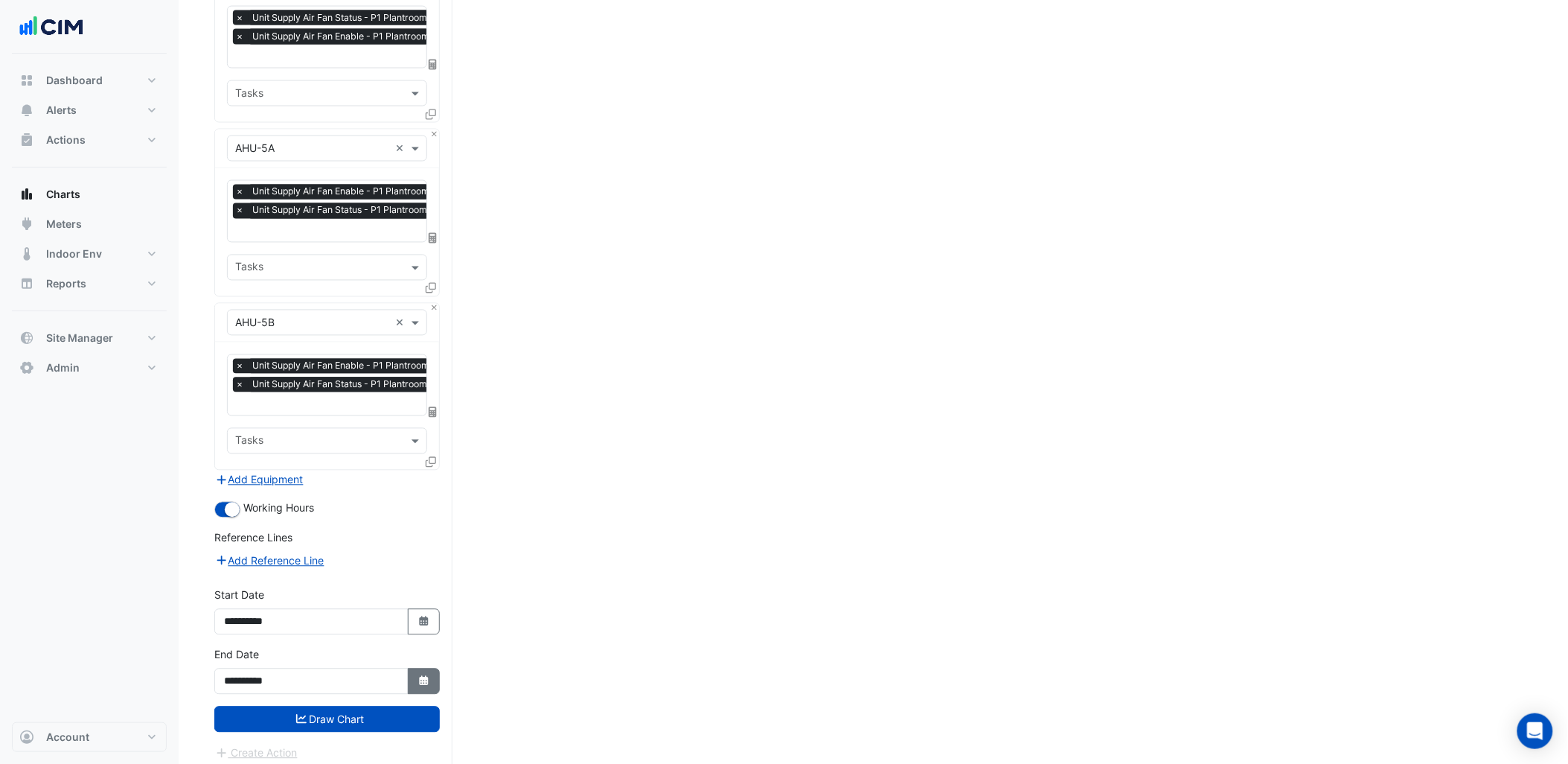
click at [417, 676] on icon "Select Date" at bounding box center [424, 681] width 14 height 10
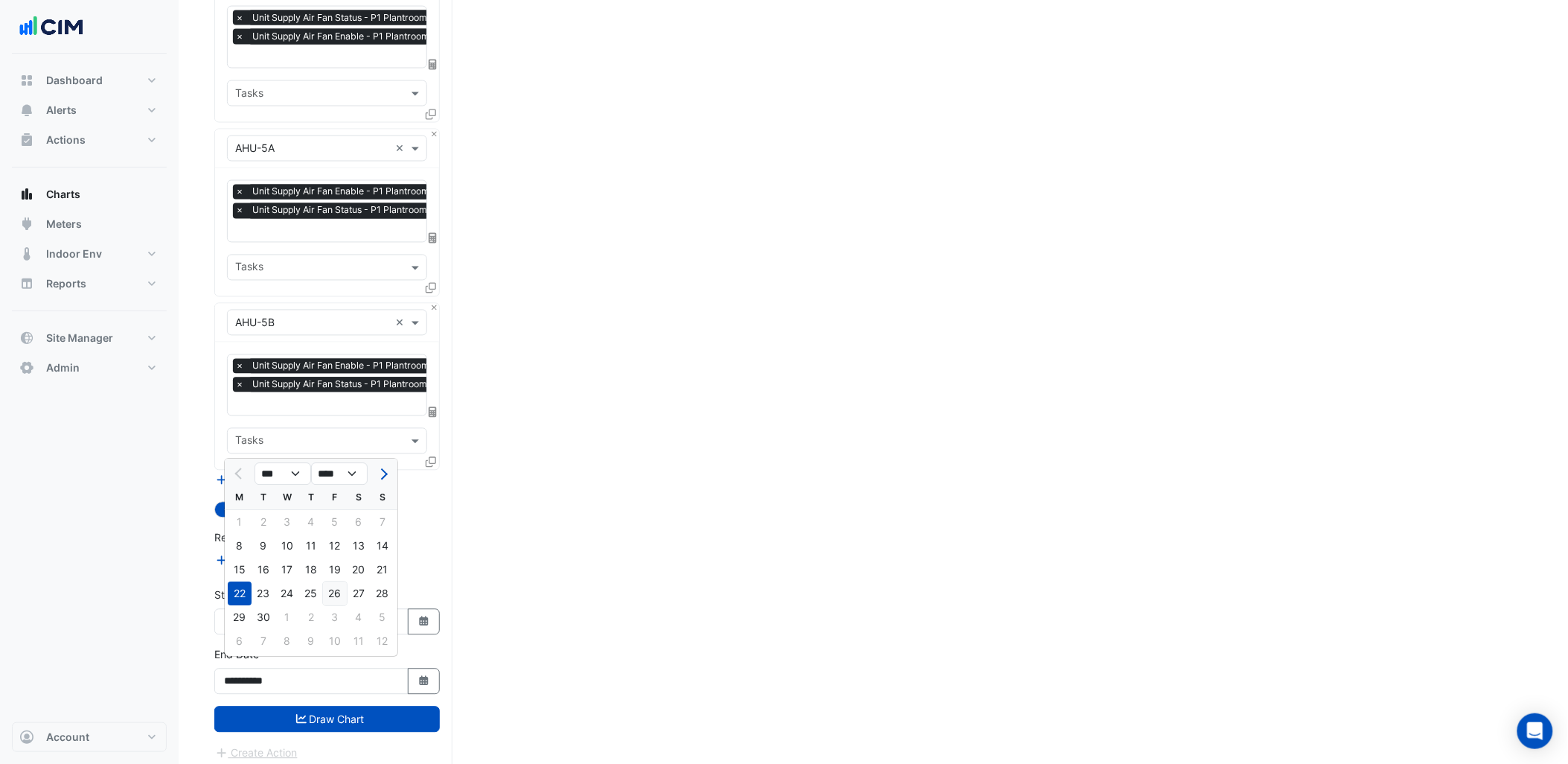
click at [341, 594] on div "26" at bounding box center [334, 594] width 23 height 23
type input "**********"
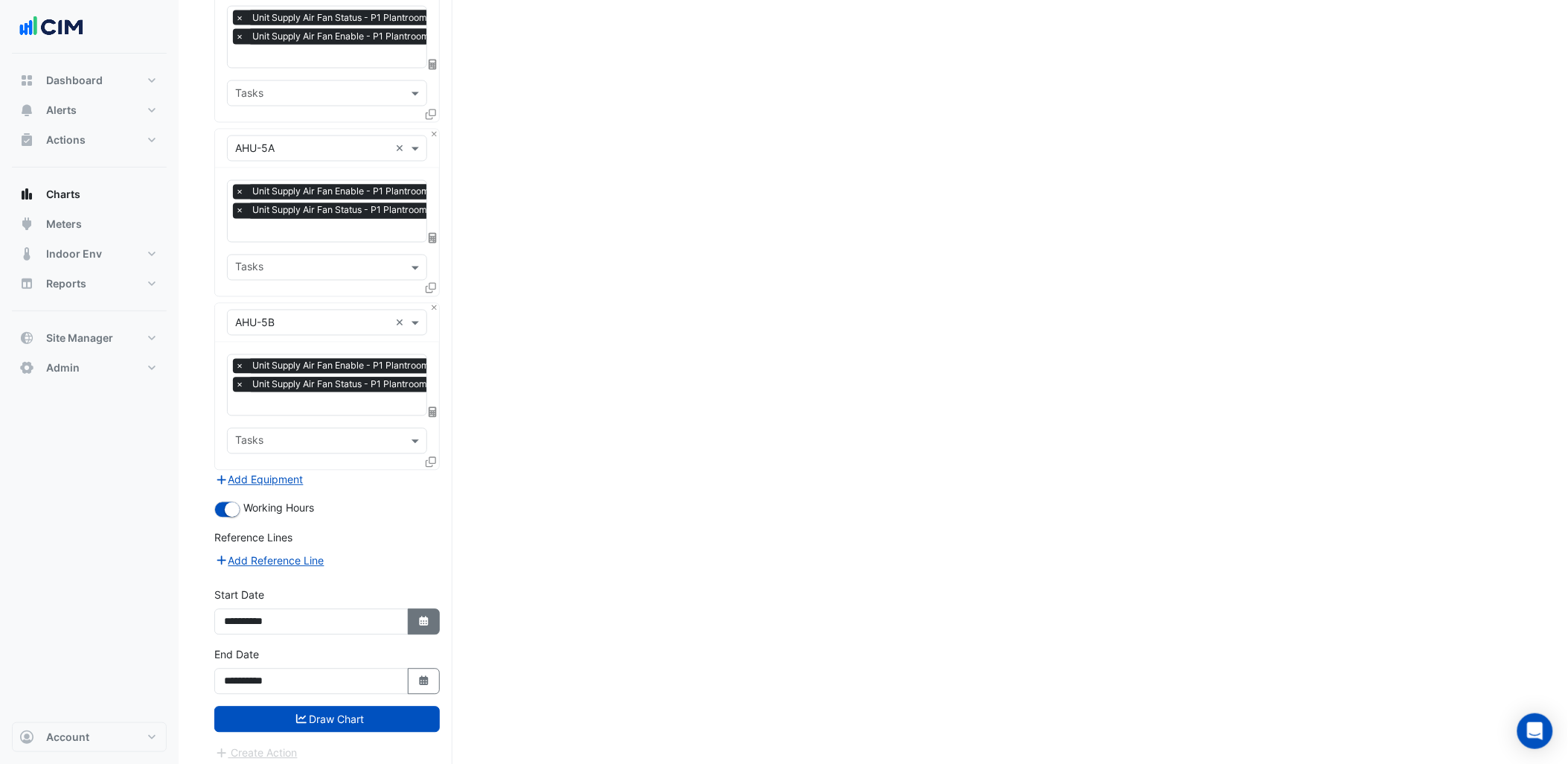
click at [421, 619] on button "Select Date" at bounding box center [424, 622] width 33 height 26
select select "*"
select select "****"
click at [242, 463] on div "1" at bounding box center [239, 463] width 23 height 23
type input "**********"
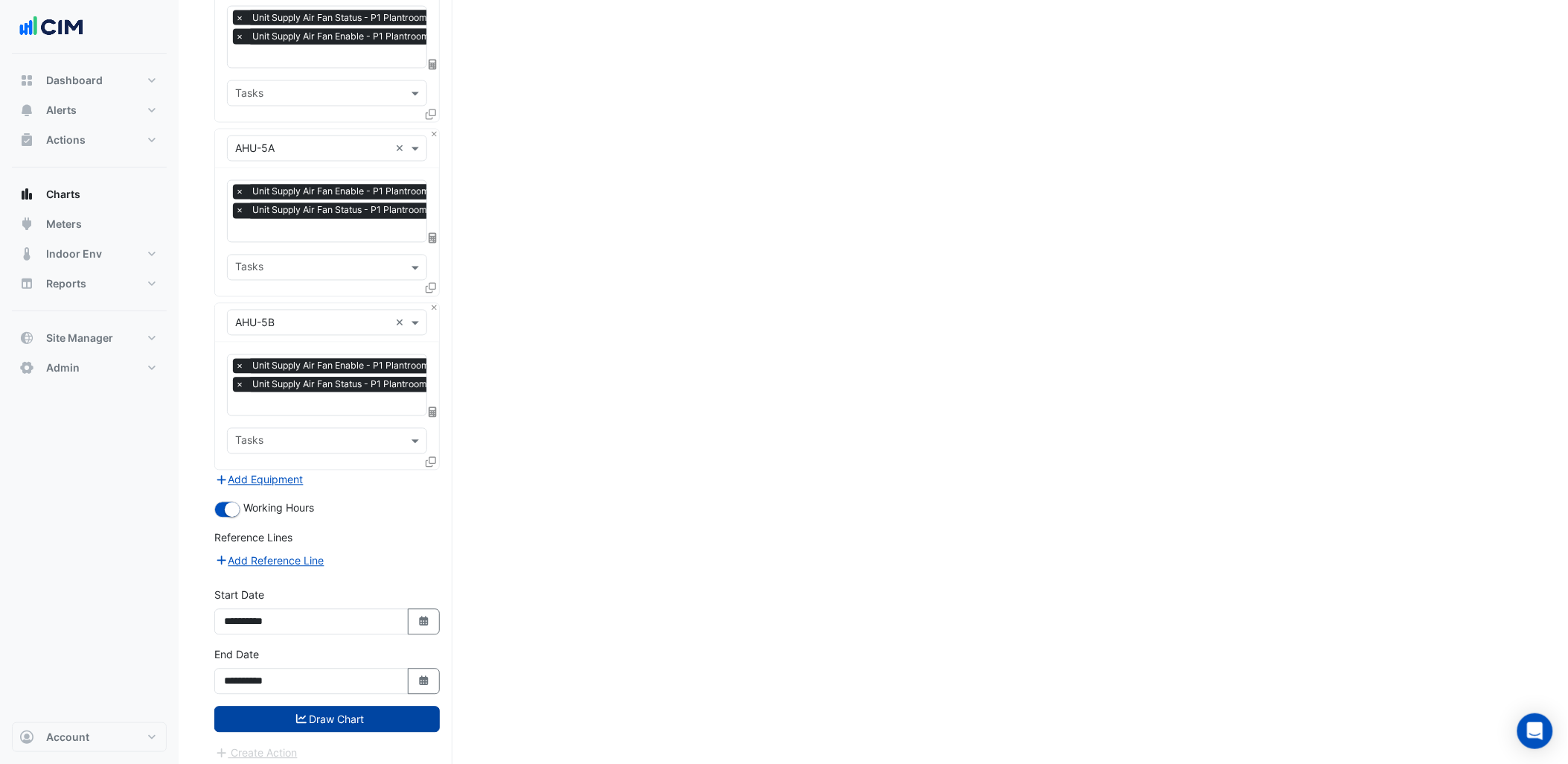
click at [393, 707] on button "Draw Chart" at bounding box center [326, 720] width 225 height 26
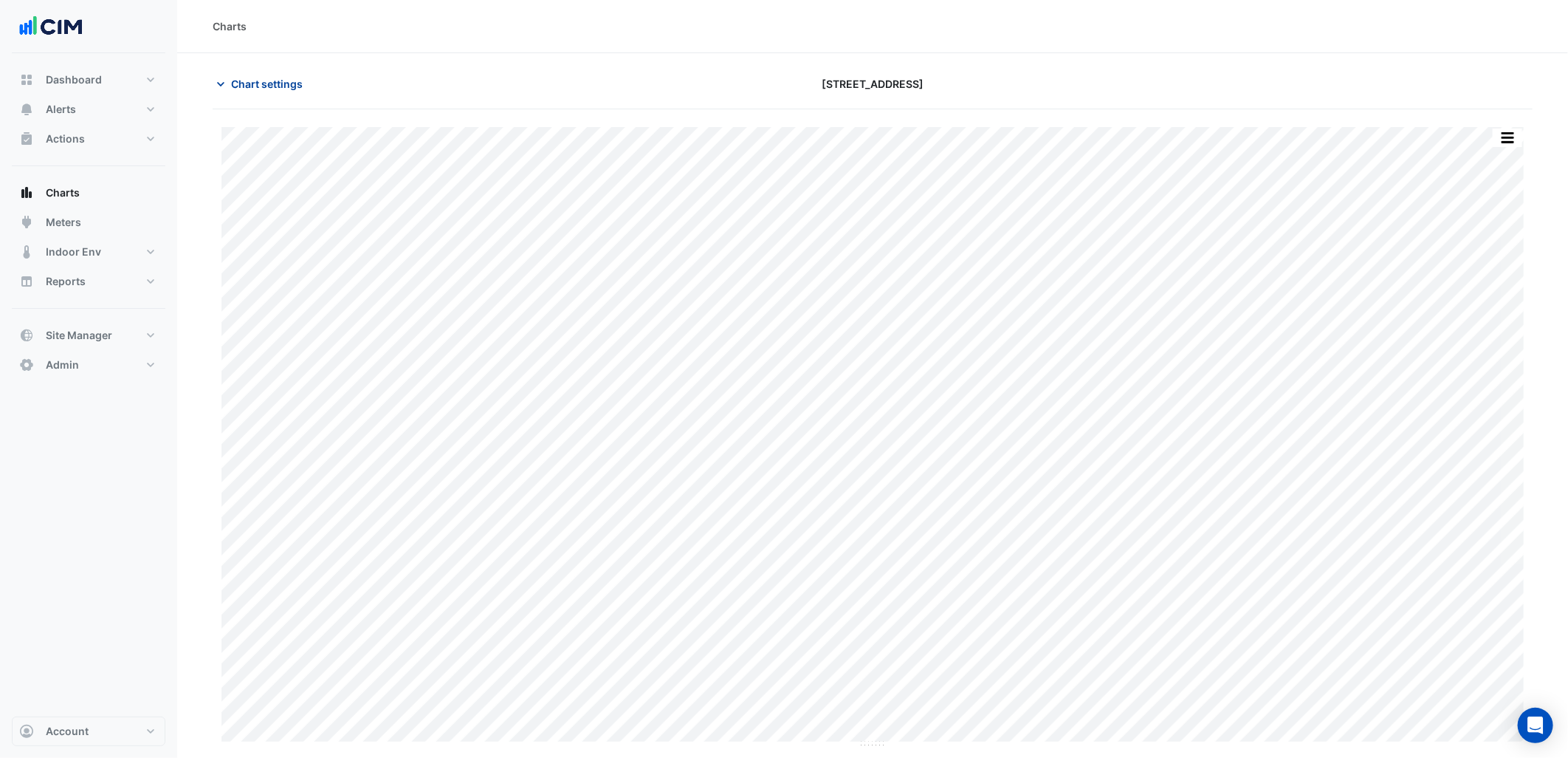
click at [304, 78] on button "Chart settings" at bounding box center [262, 83] width 99 height 26
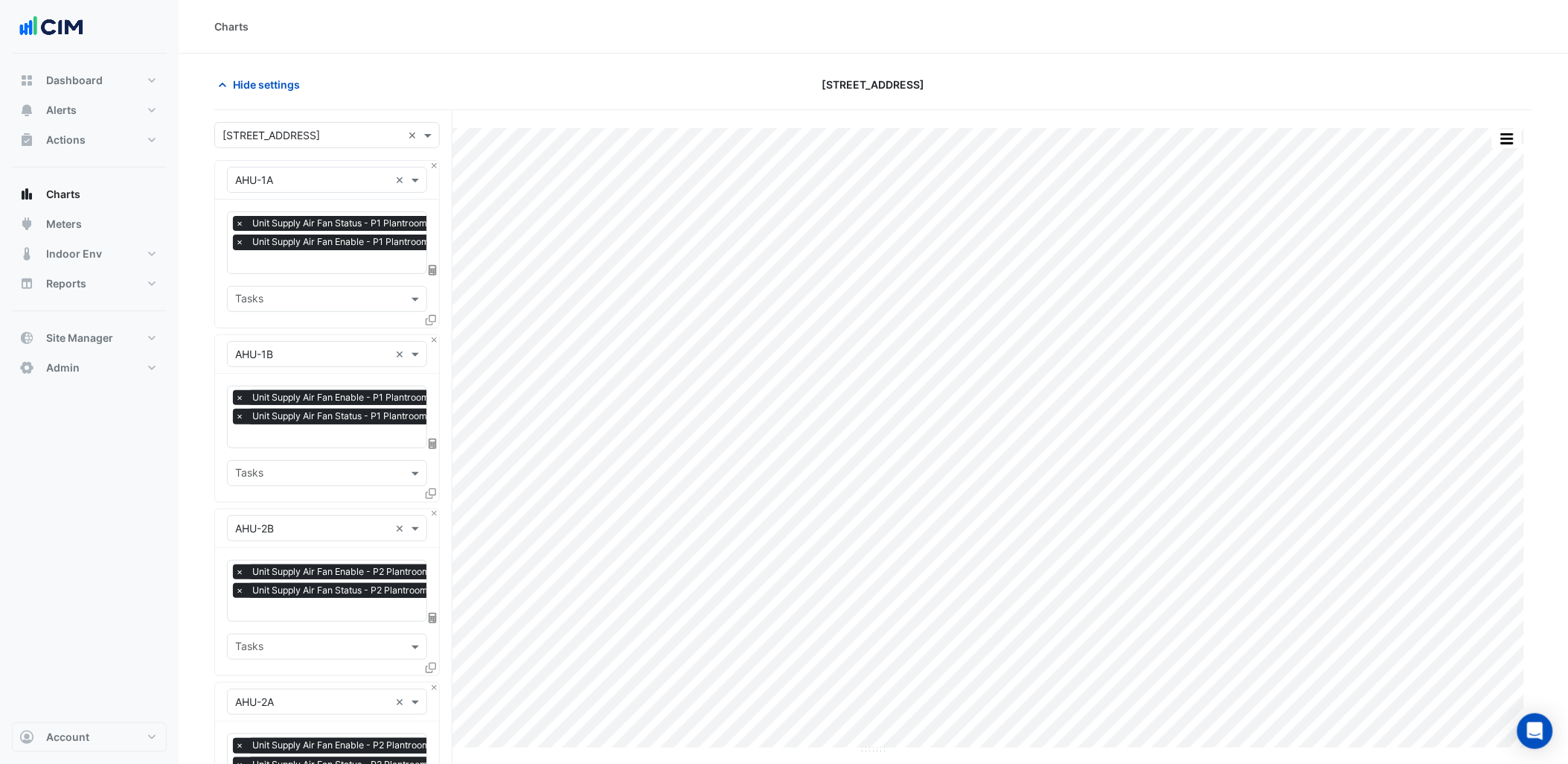
click at [366, 175] on input "text" at bounding box center [312, 180] width 154 height 15
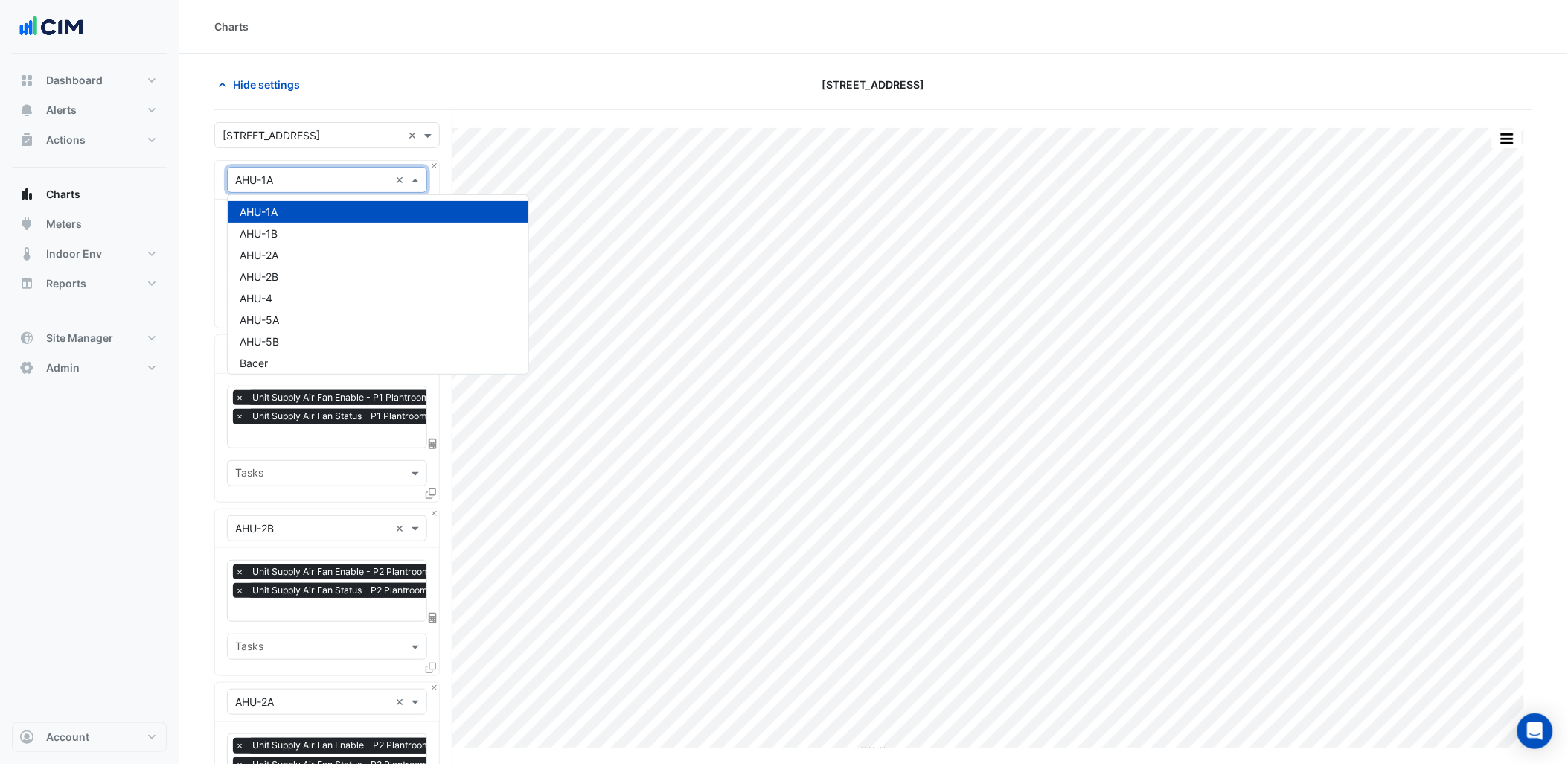
paste input "**********"
type input "**********"
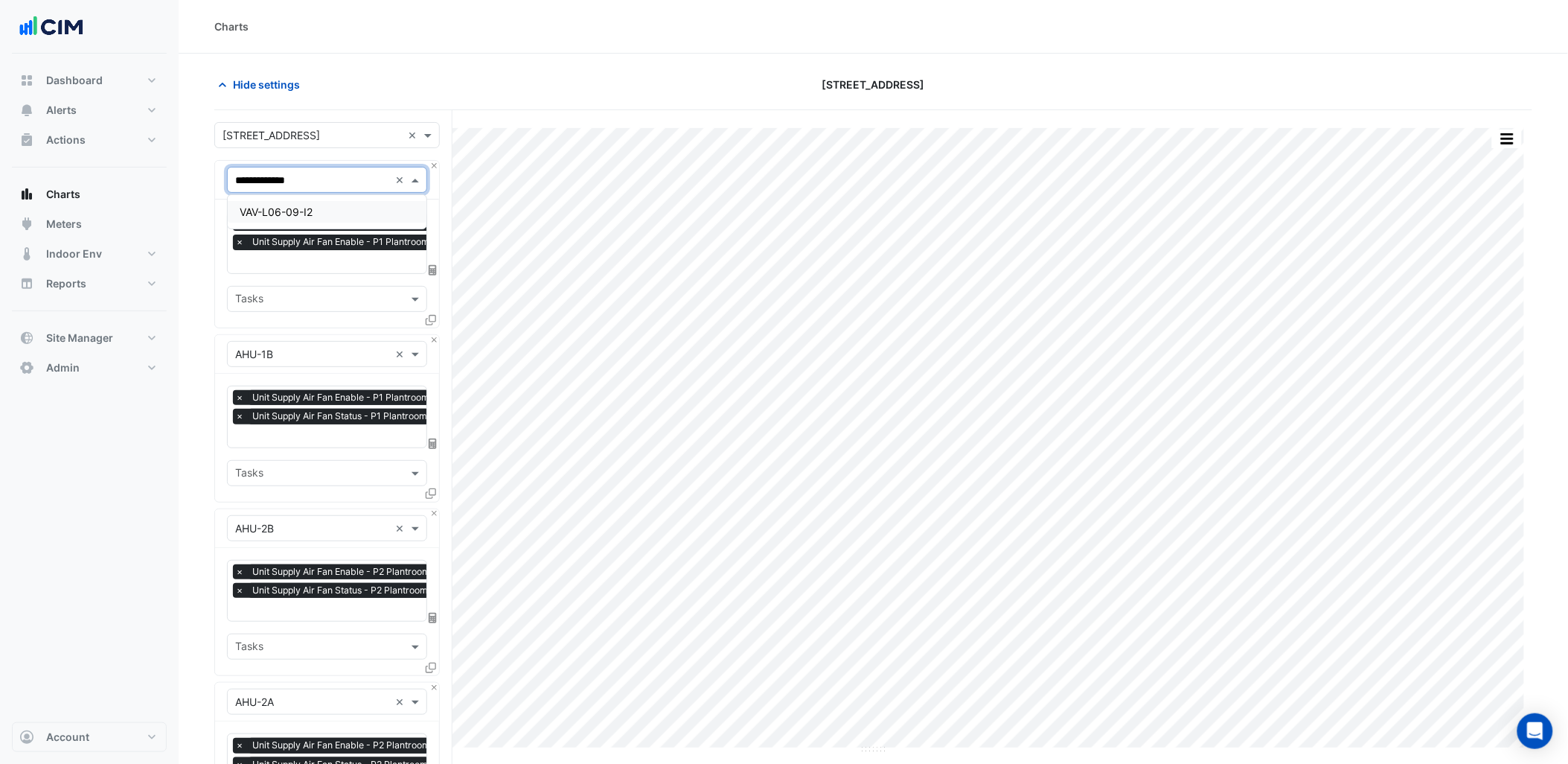
click at [287, 208] on span "VAV-L06-09-I2" at bounding box center [276, 212] width 73 height 13
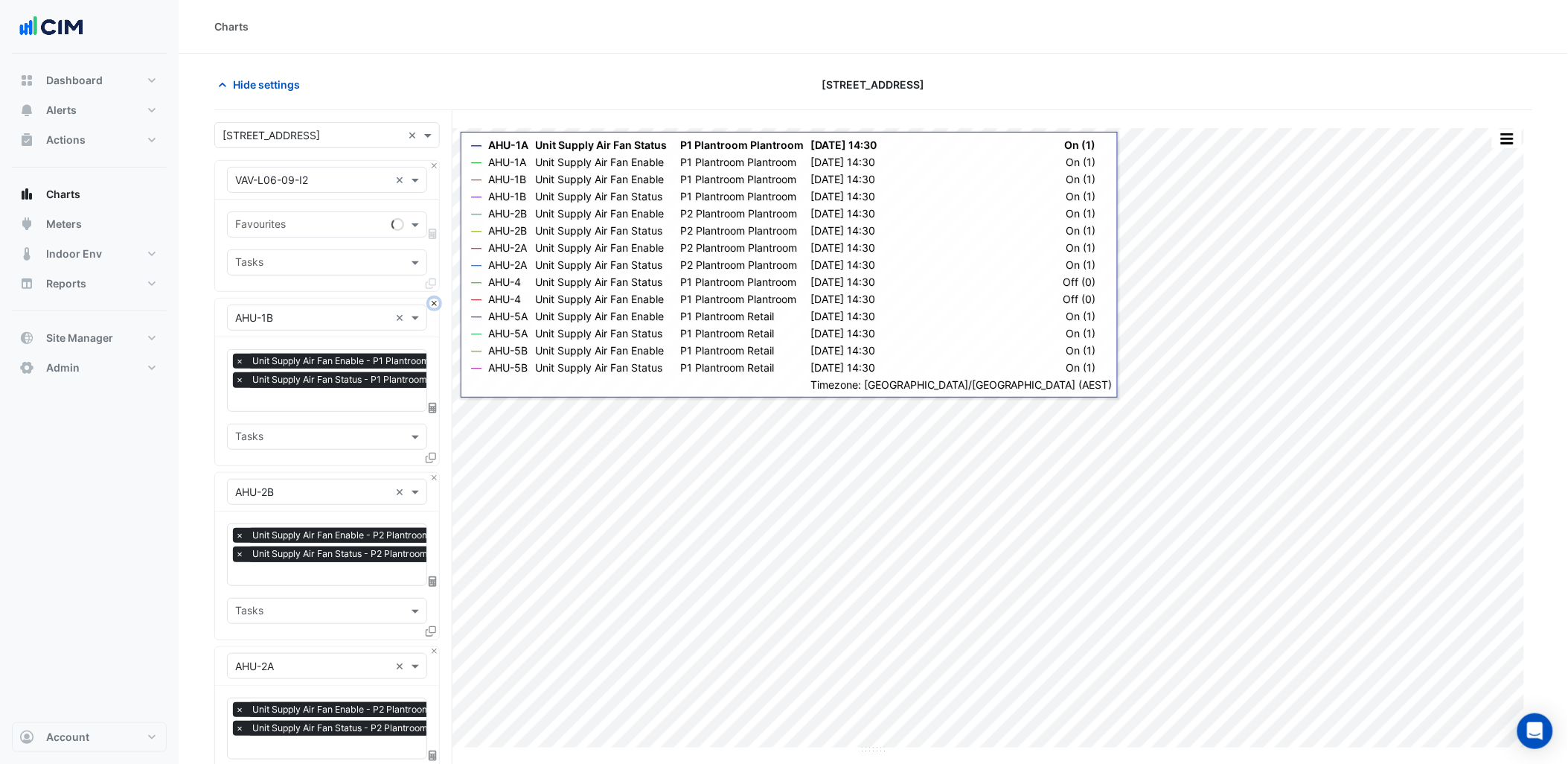
click at [433, 299] on button "Close" at bounding box center [434, 304] width 10 height 10
click at [433, 472] on button "Close" at bounding box center [434, 477] width 10 height 10
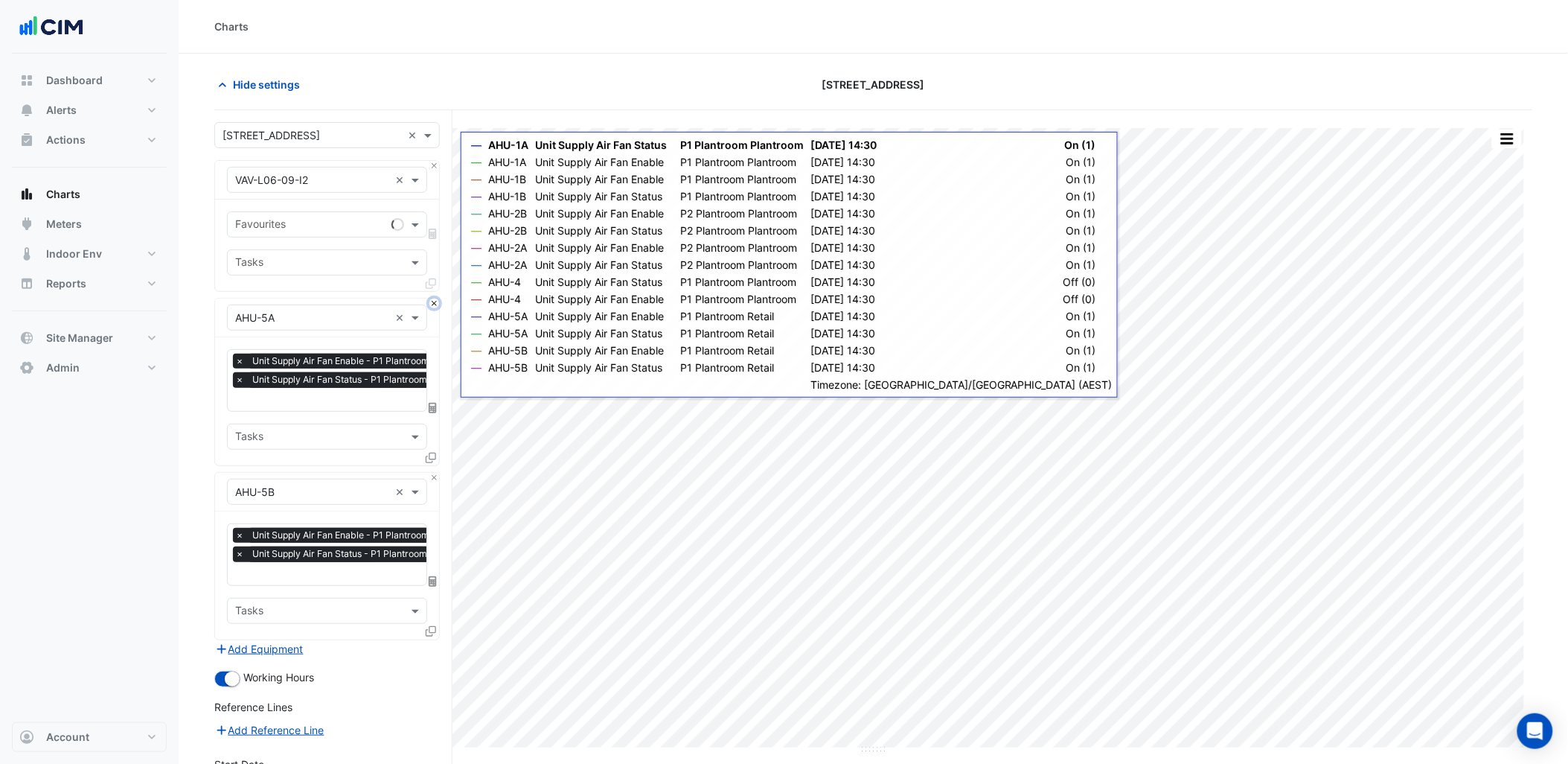
click at [433, 299] on button "Close" at bounding box center [434, 304] width 10 height 10
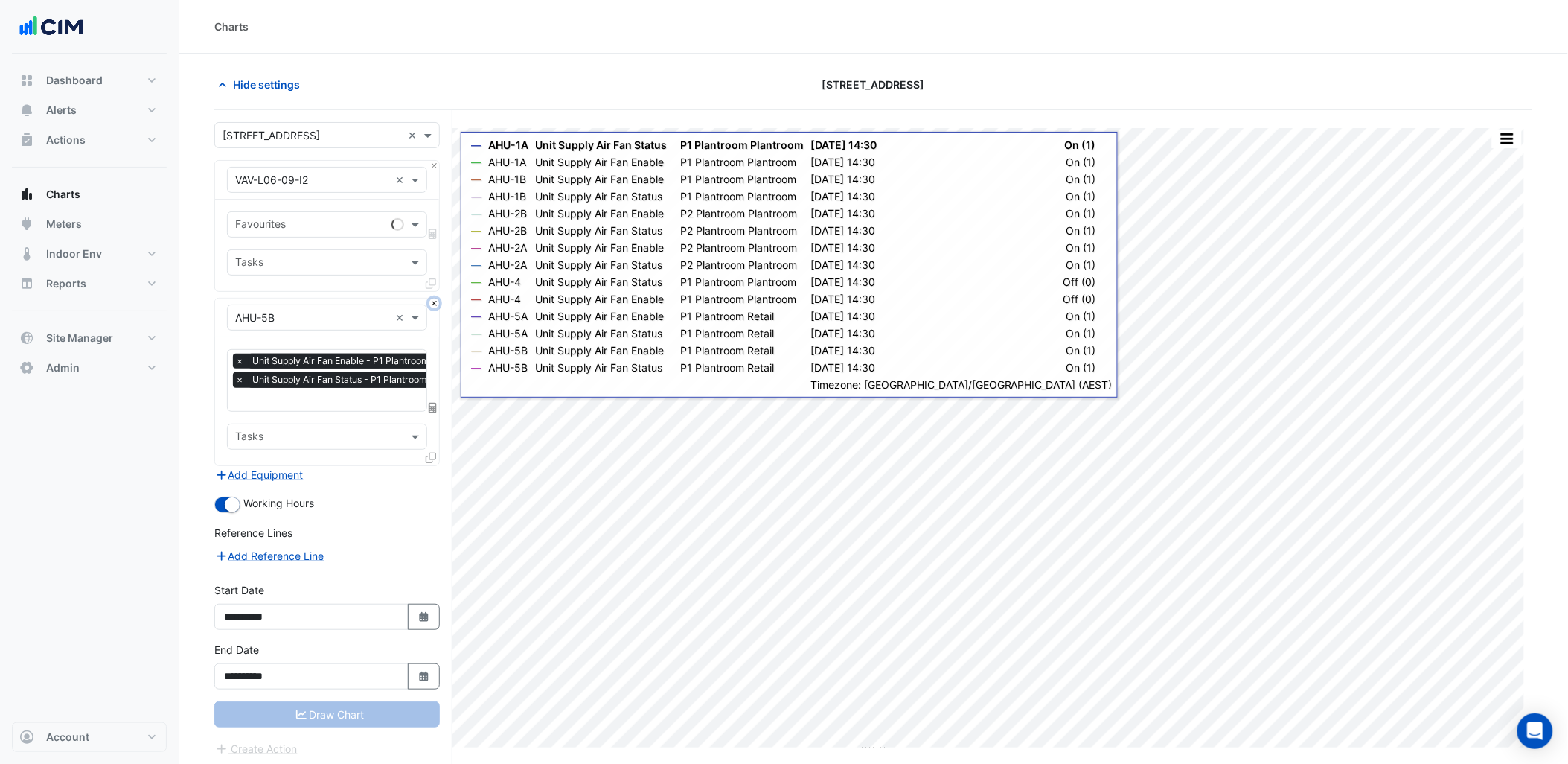
click at [433, 299] on button "Close" at bounding box center [434, 304] width 10 height 10
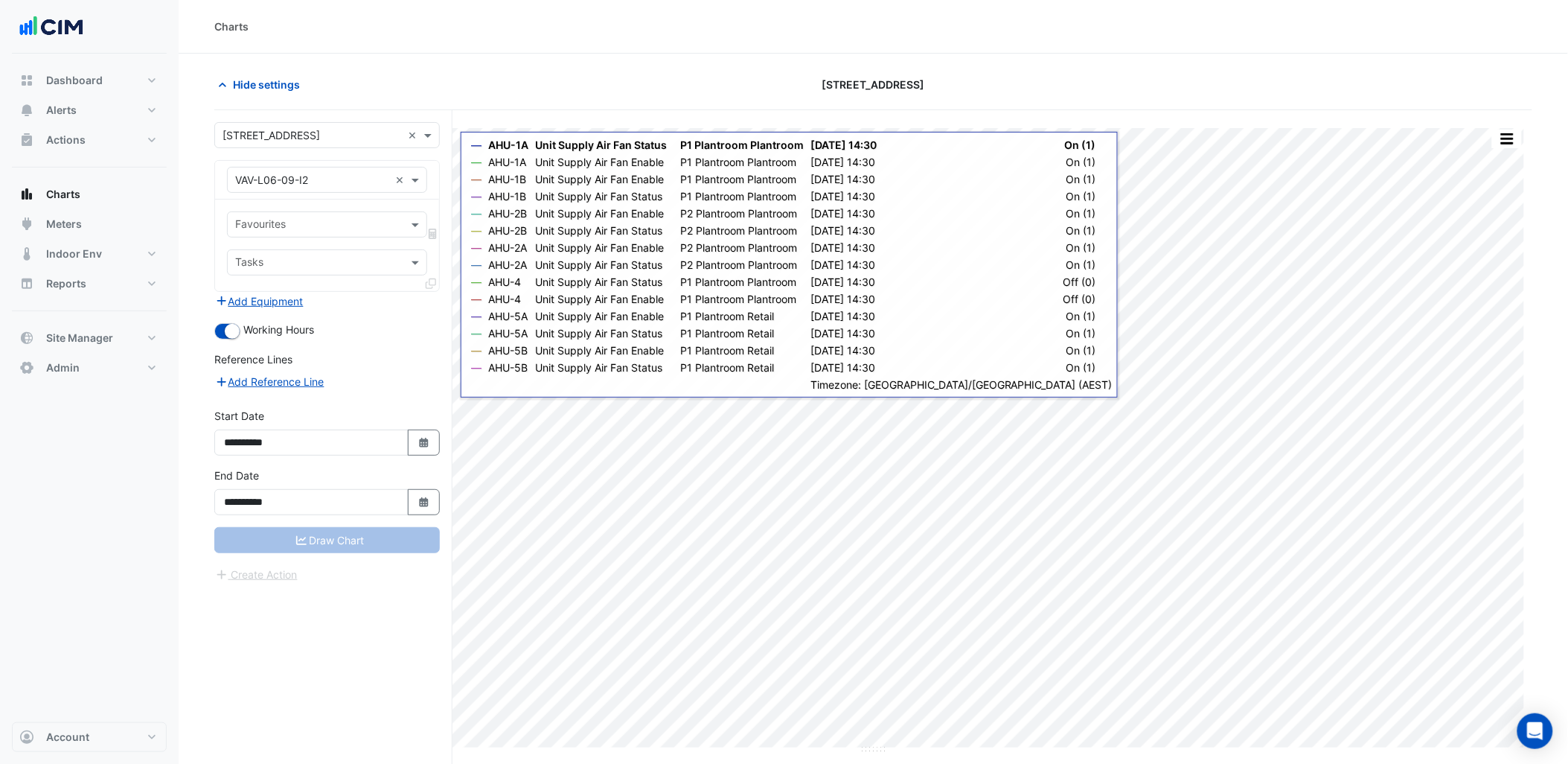
click at [433, 299] on div "Add Equipment" at bounding box center [326, 300] width 225 height 18
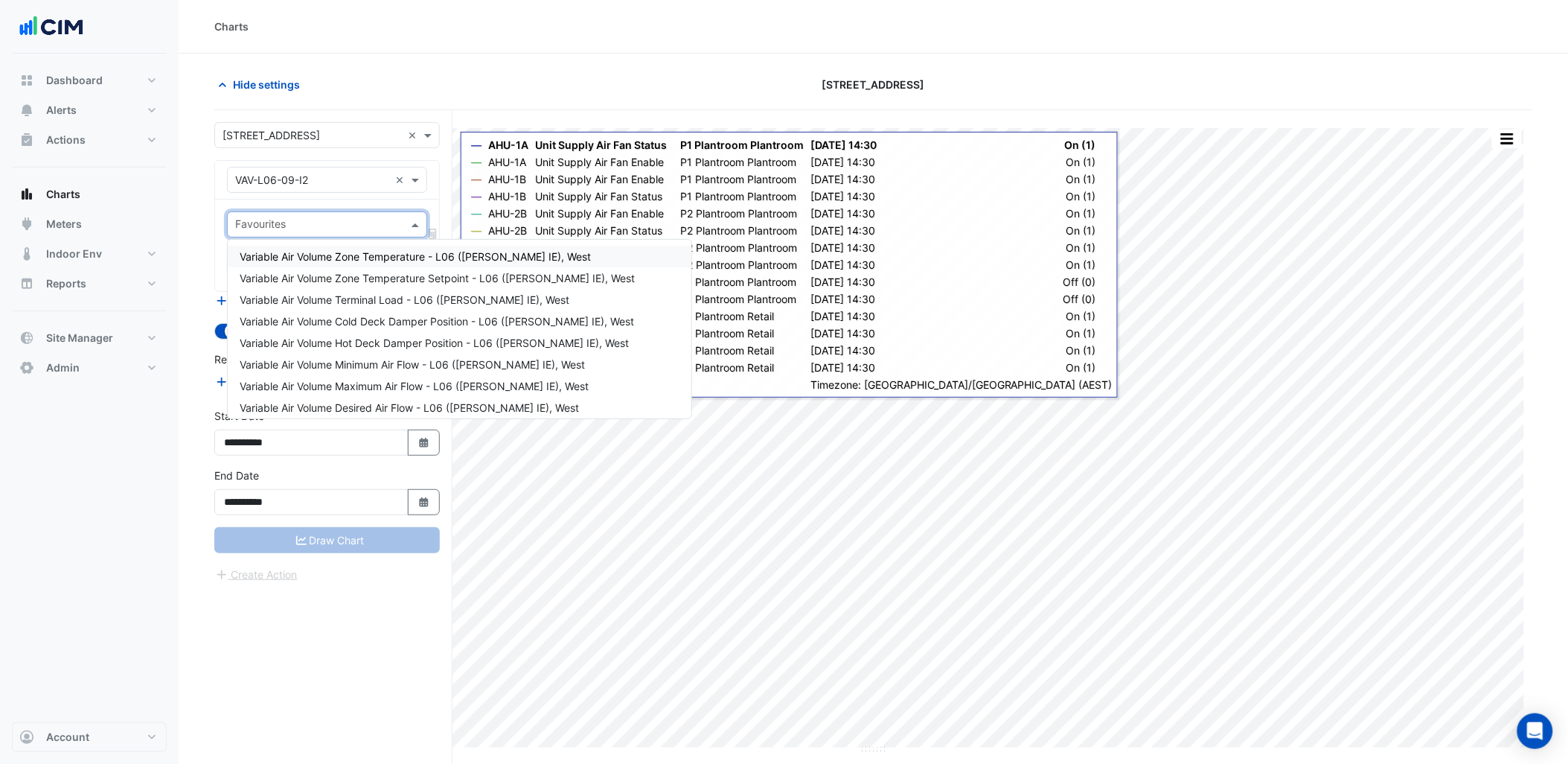
click at [353, 234] on div at bounding box center [317, 226] width 169 height 19
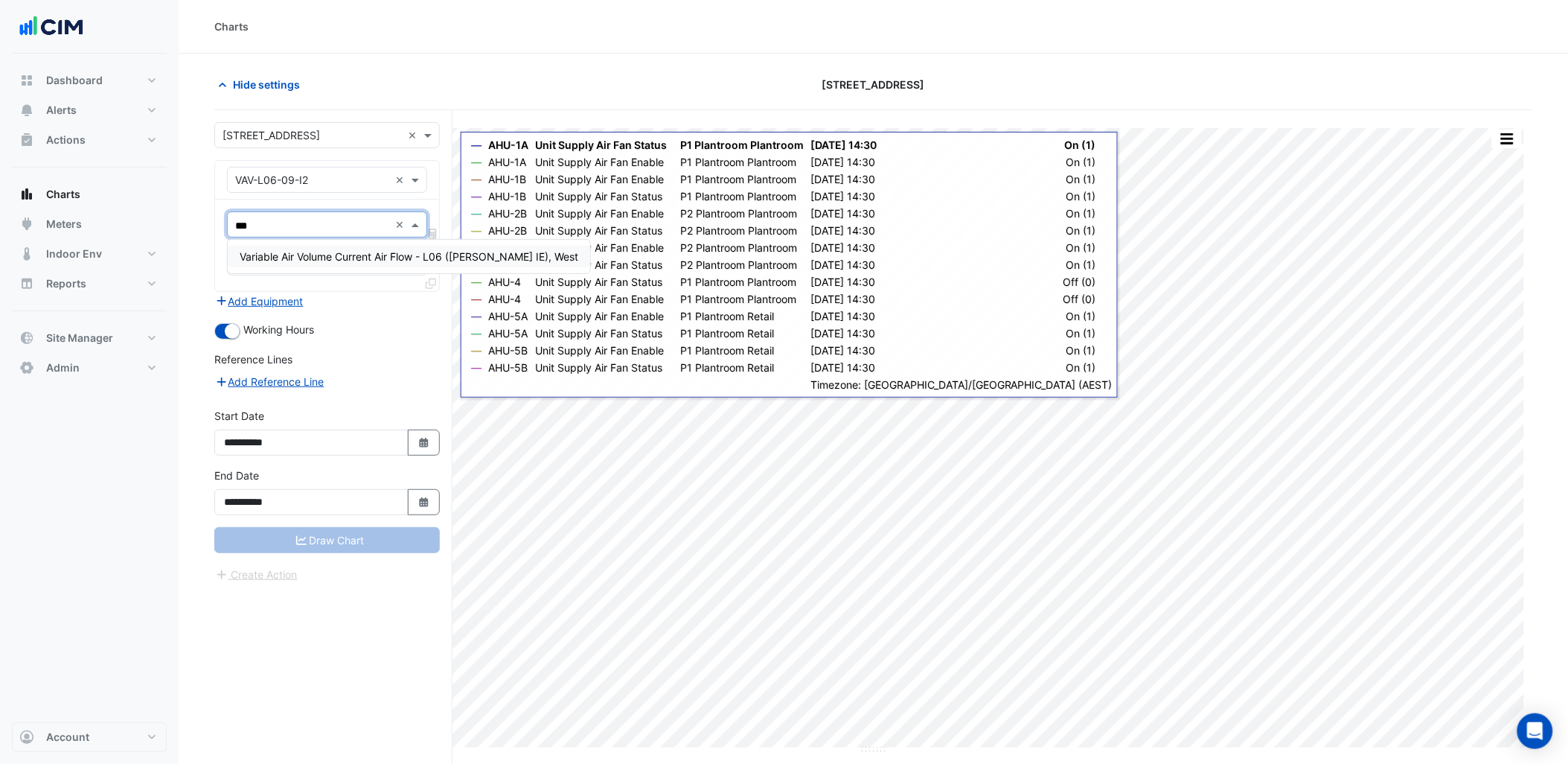
type input "****"
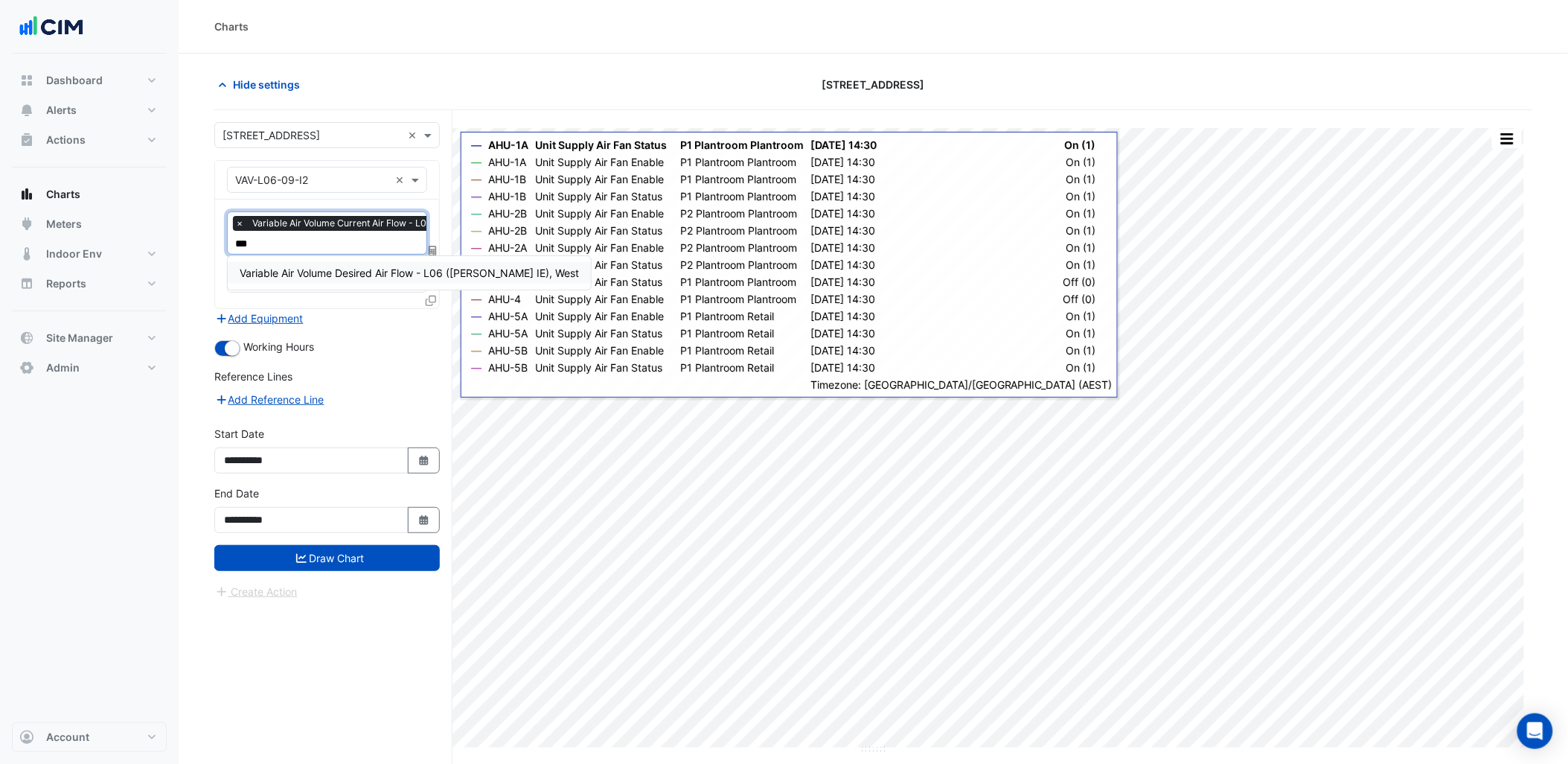
type input "****"
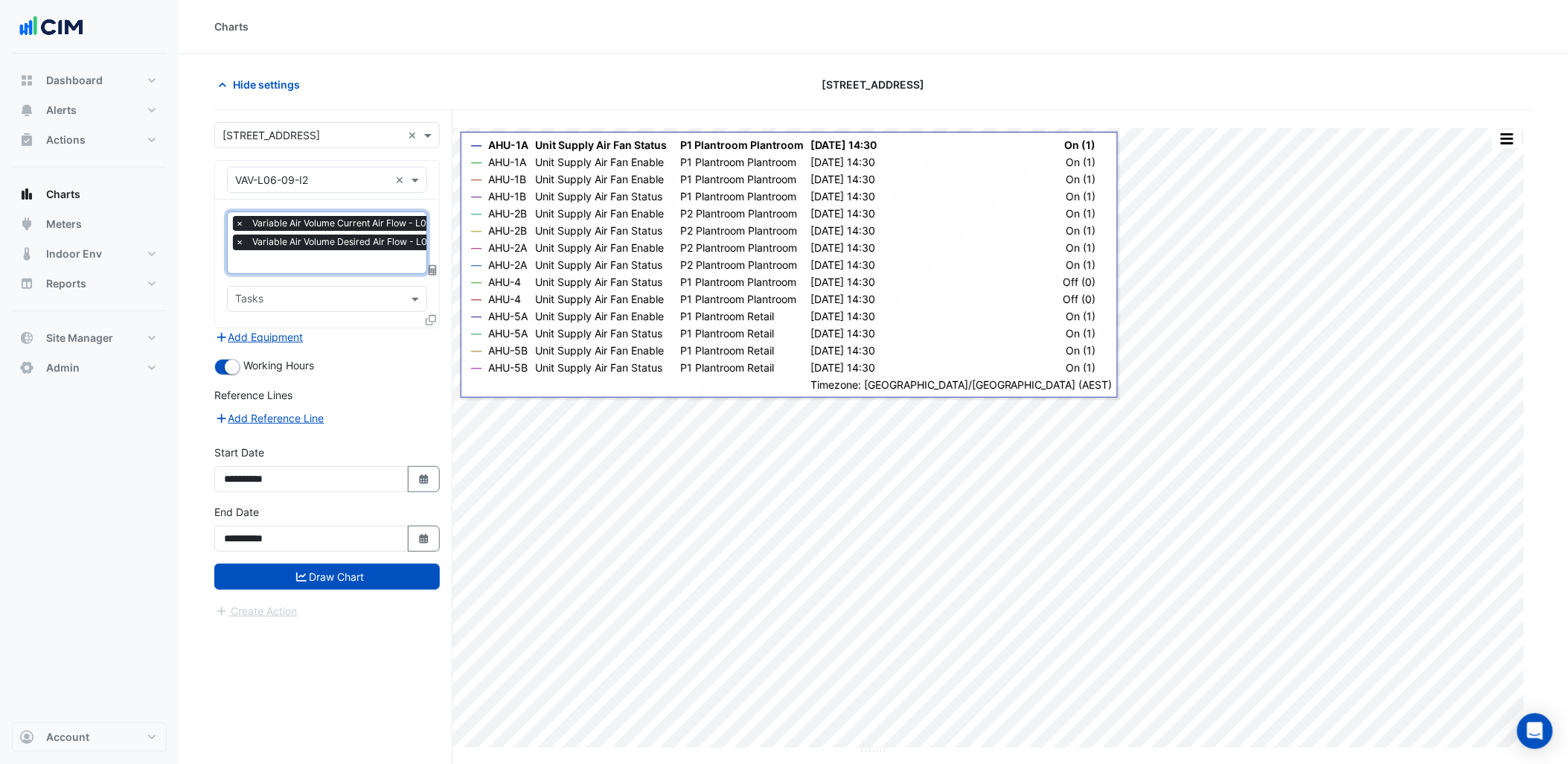
click at [358, 271] on div at bounding box center [395, 263] width 324 height 19
type input "**"
click at [356, 341] on div "Add Equipment" at bounding box center [326, 337] width 225 height 18
click at [395, 581] on button "Draw Chart" at bounding box center [326, 577] width 225 height 26
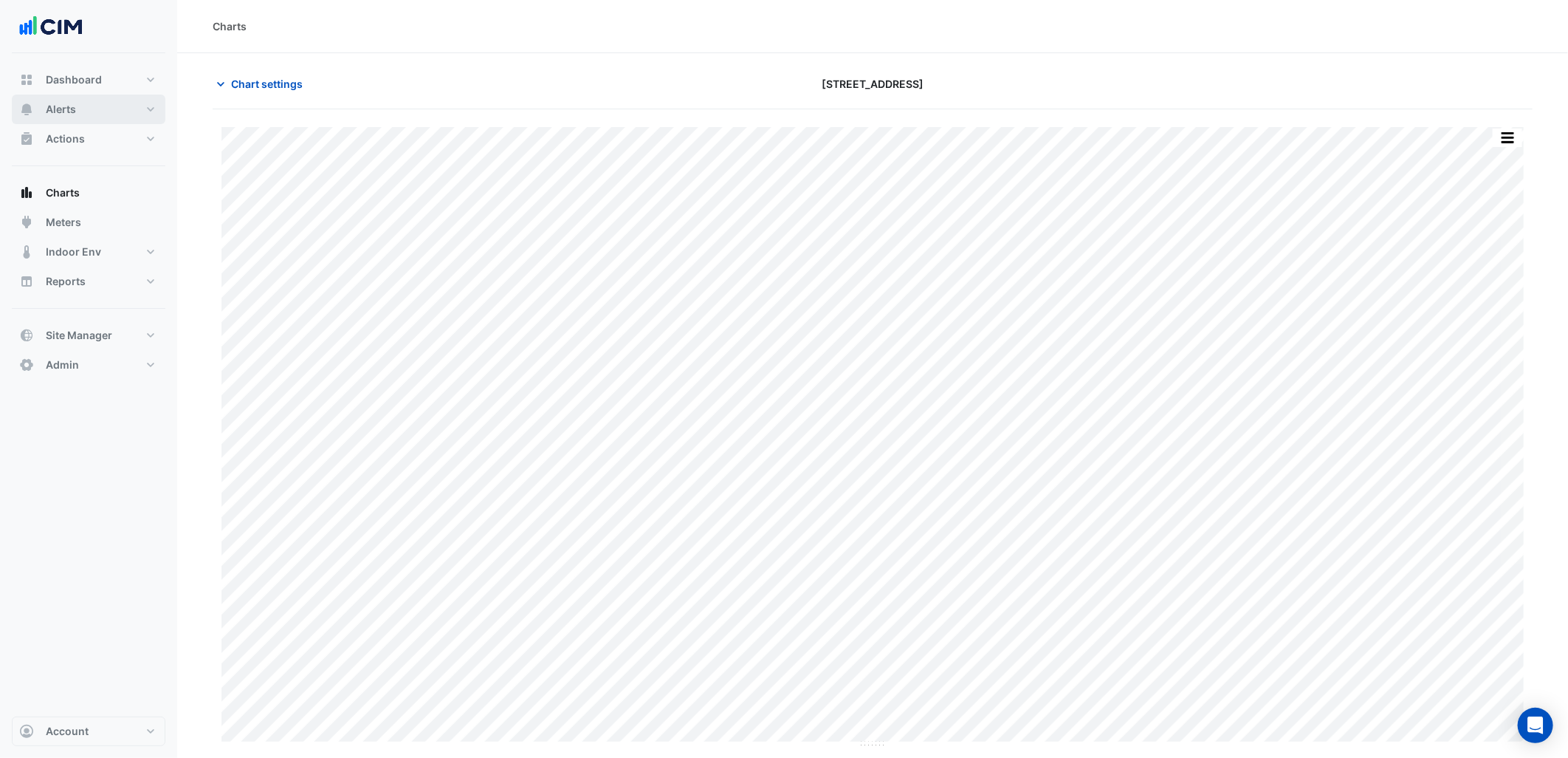
click at [155, 97] on button "Alerts" at bounding box center [89, 109] width 154 height 30
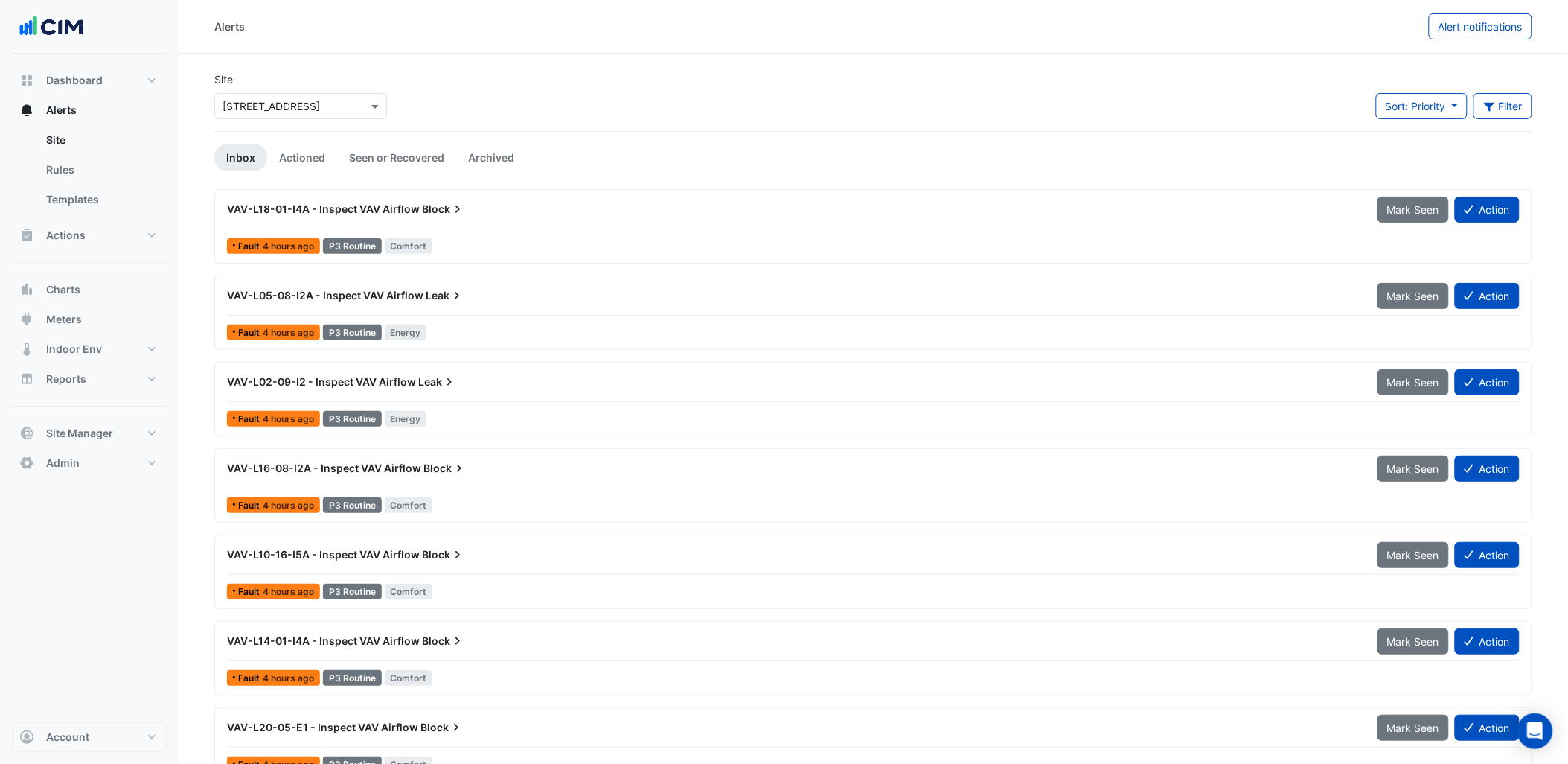
click at [314, 100] on input "text" at bounding box center [286, 107] width 127 height 15
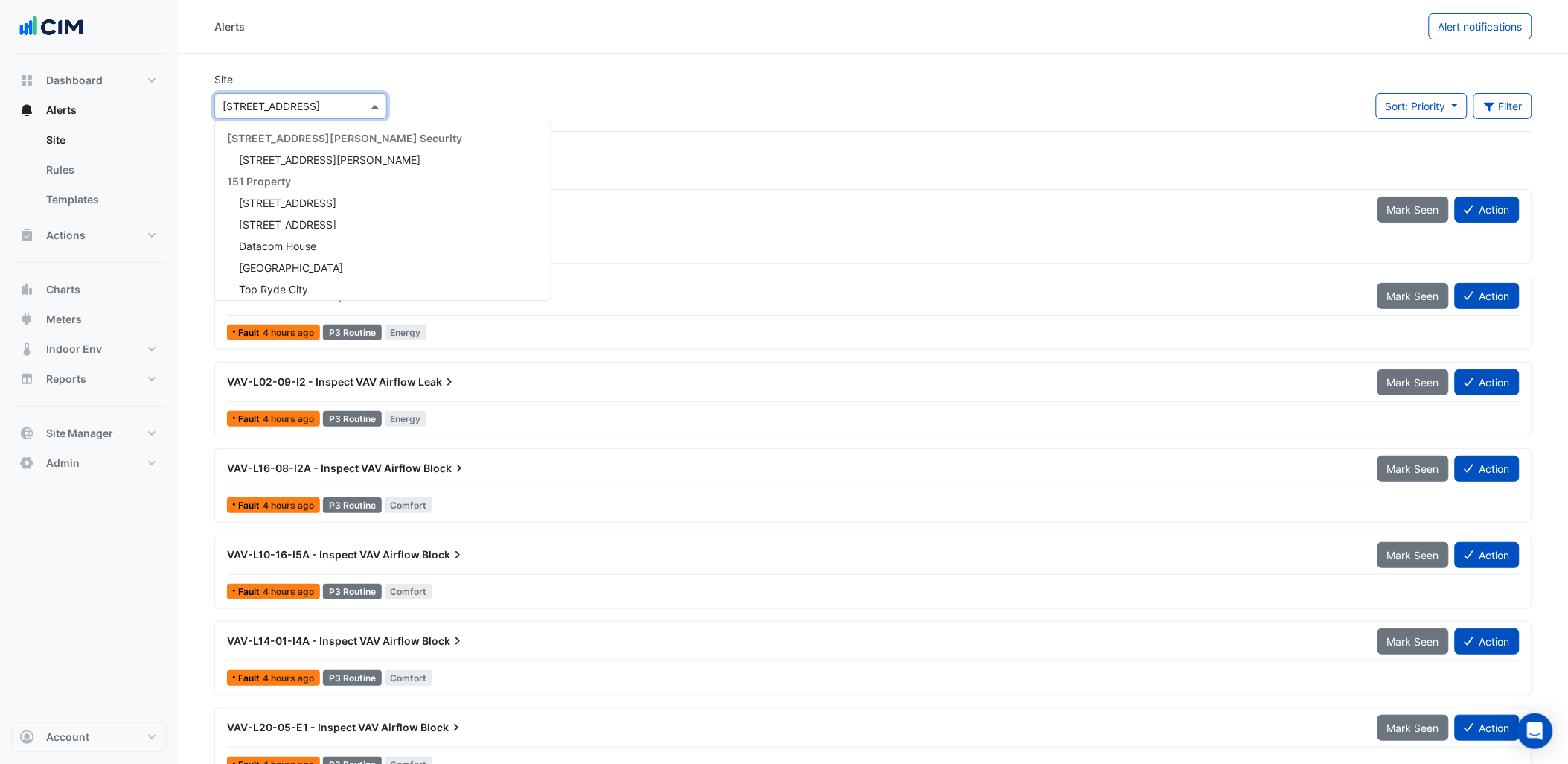
scroll to position [14780, 0]
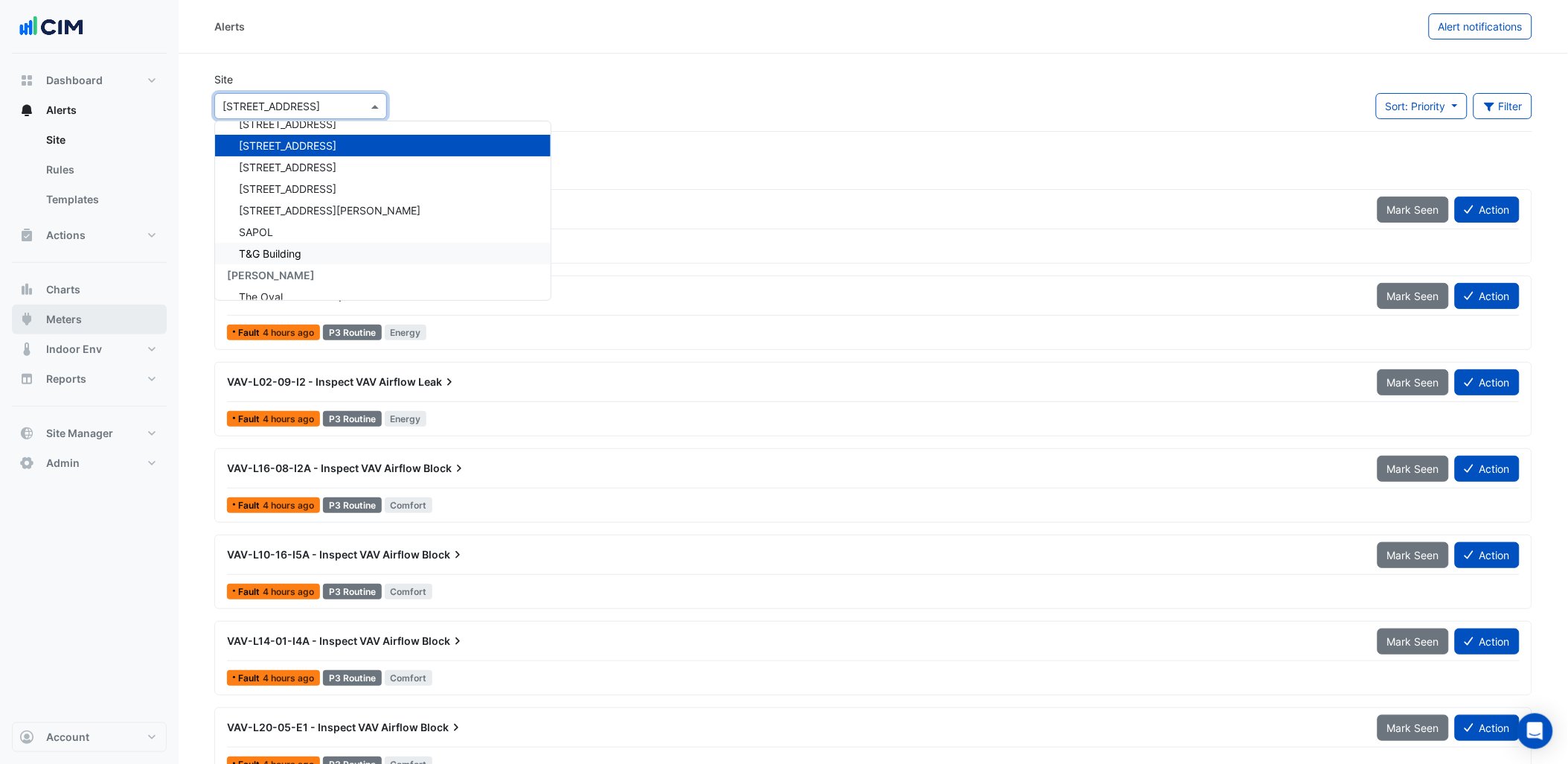
click at [86, 309] on button "Meters" at bounding box center [90, 319] width 155 height 30
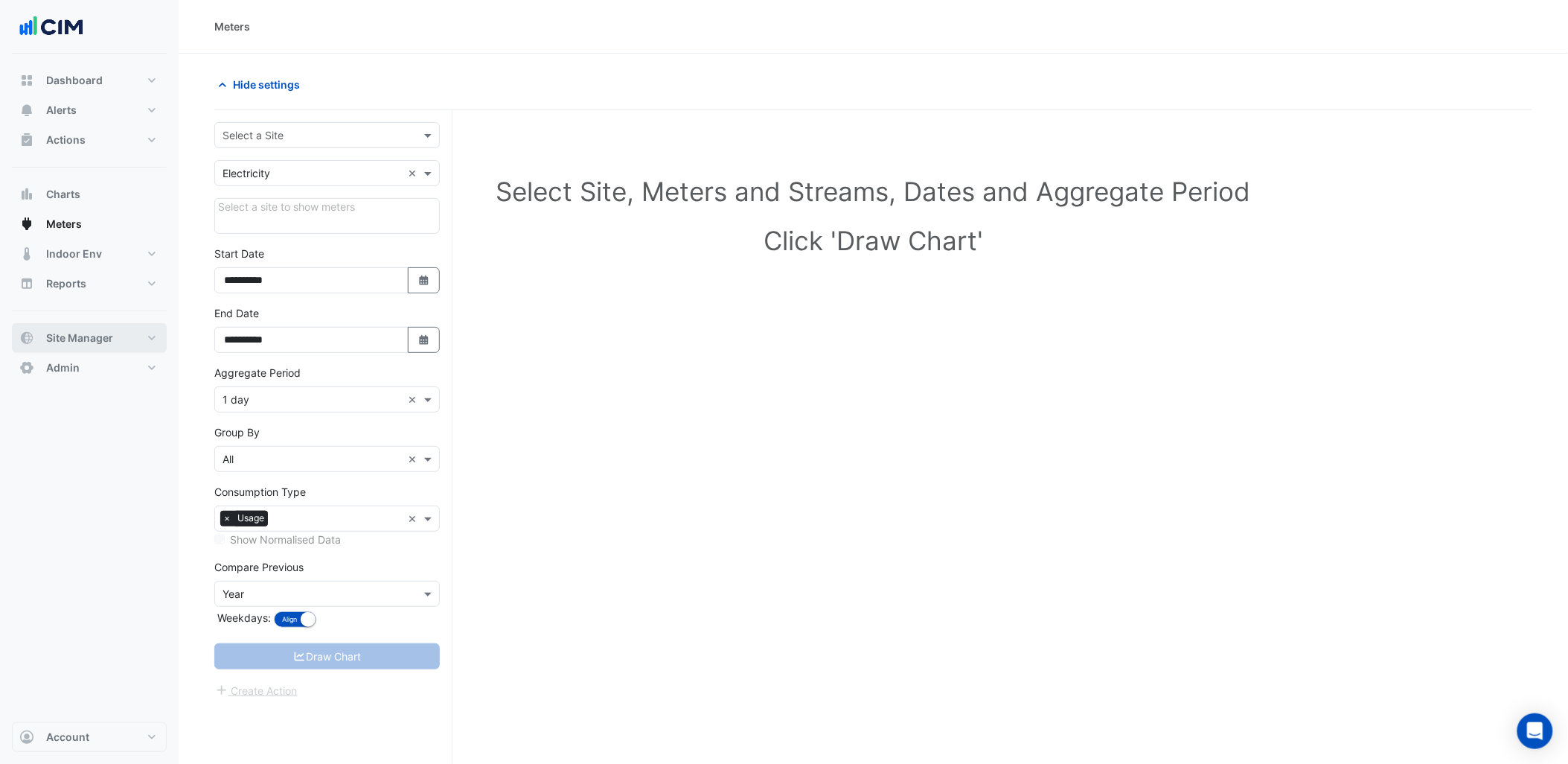
click at [120, 338] on button "Site Manager" at bounding box center [90, 338] width 155 height 30
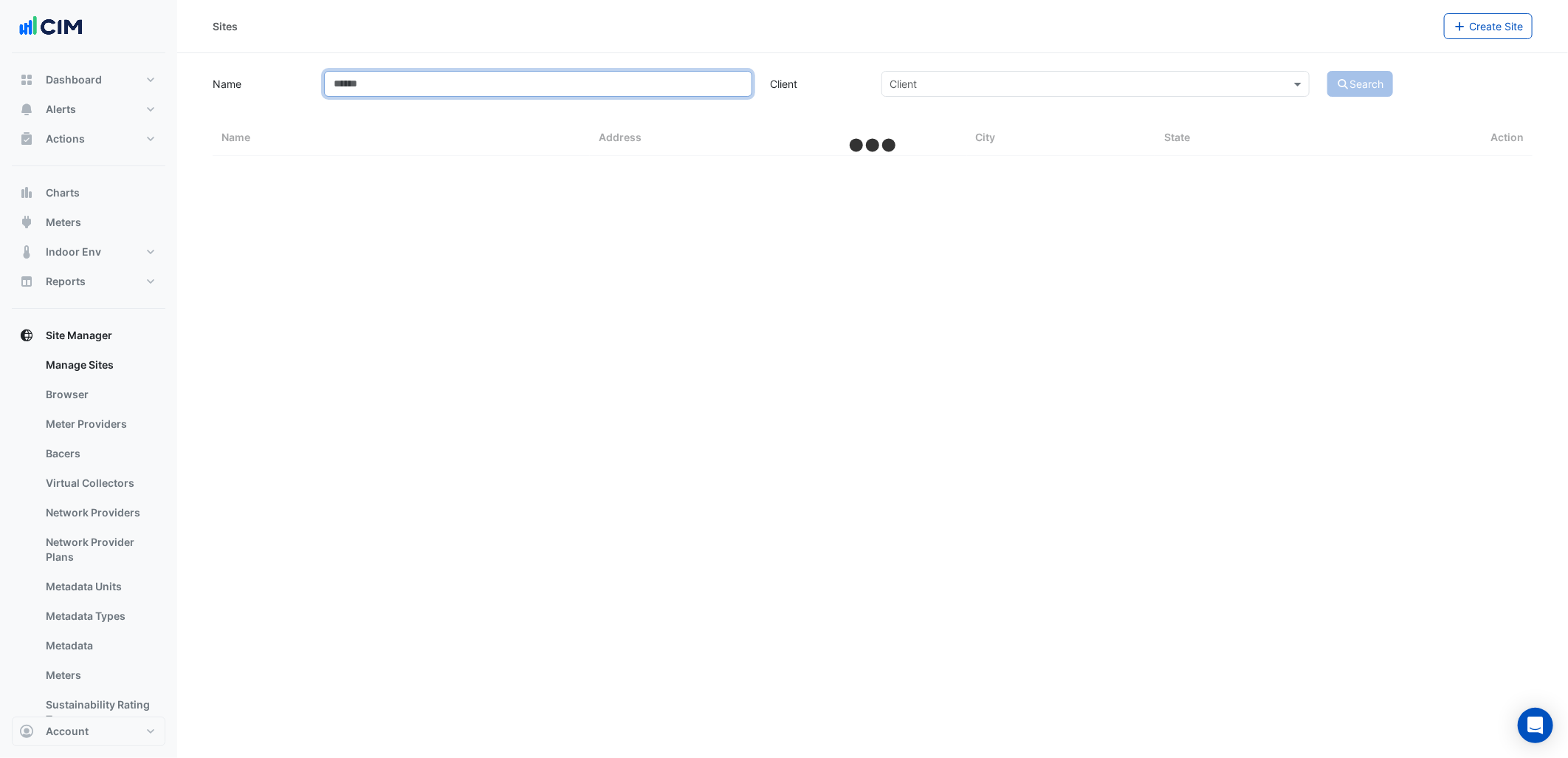
click at [413, 85] on input "Name" at bounding box center [538, 83] width 428 height 26
select select "***"
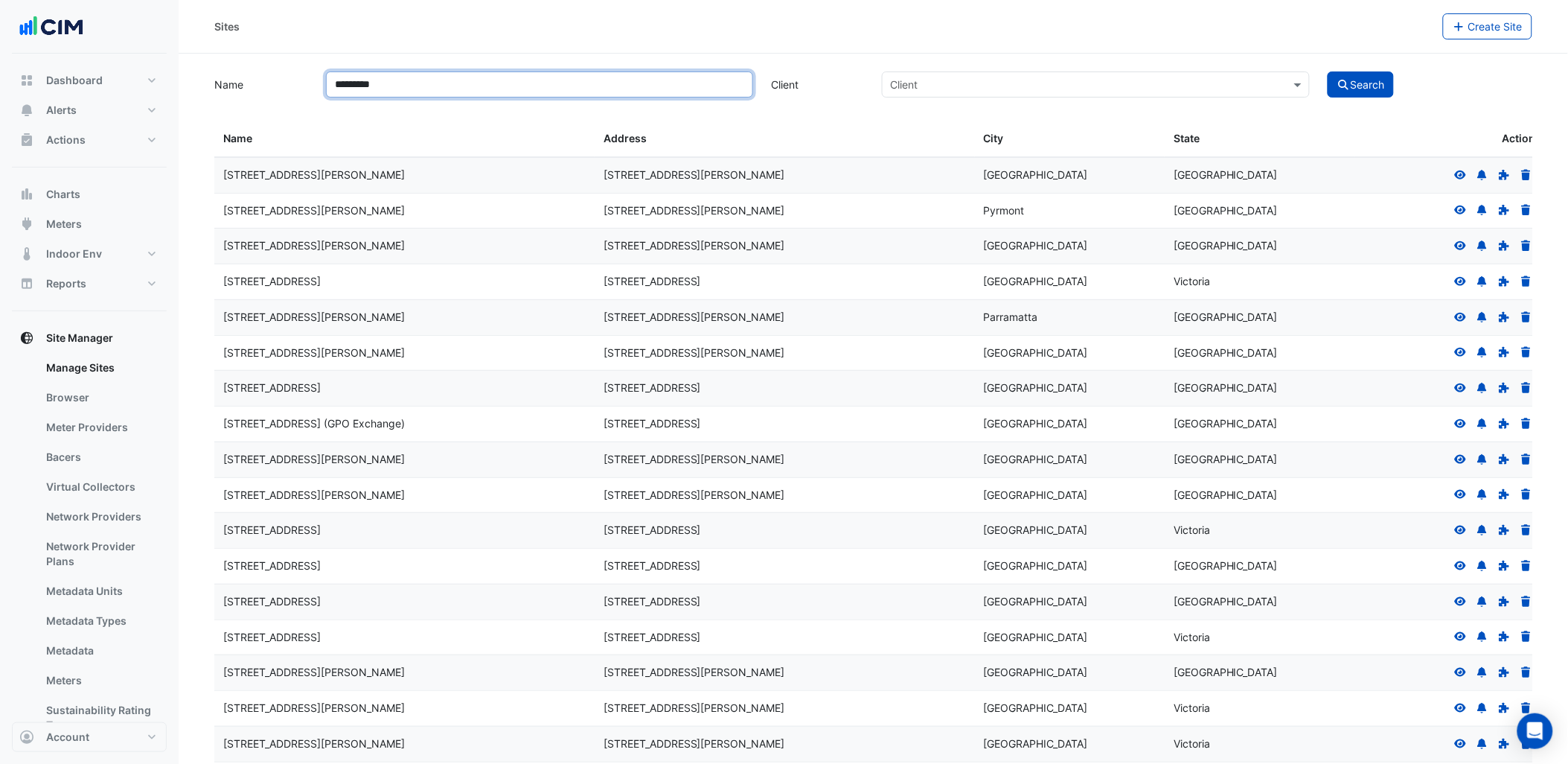
type input "*********"
click at [1327, 71] on button "Search" at bounding box center [1360, 84] width 67 height 26
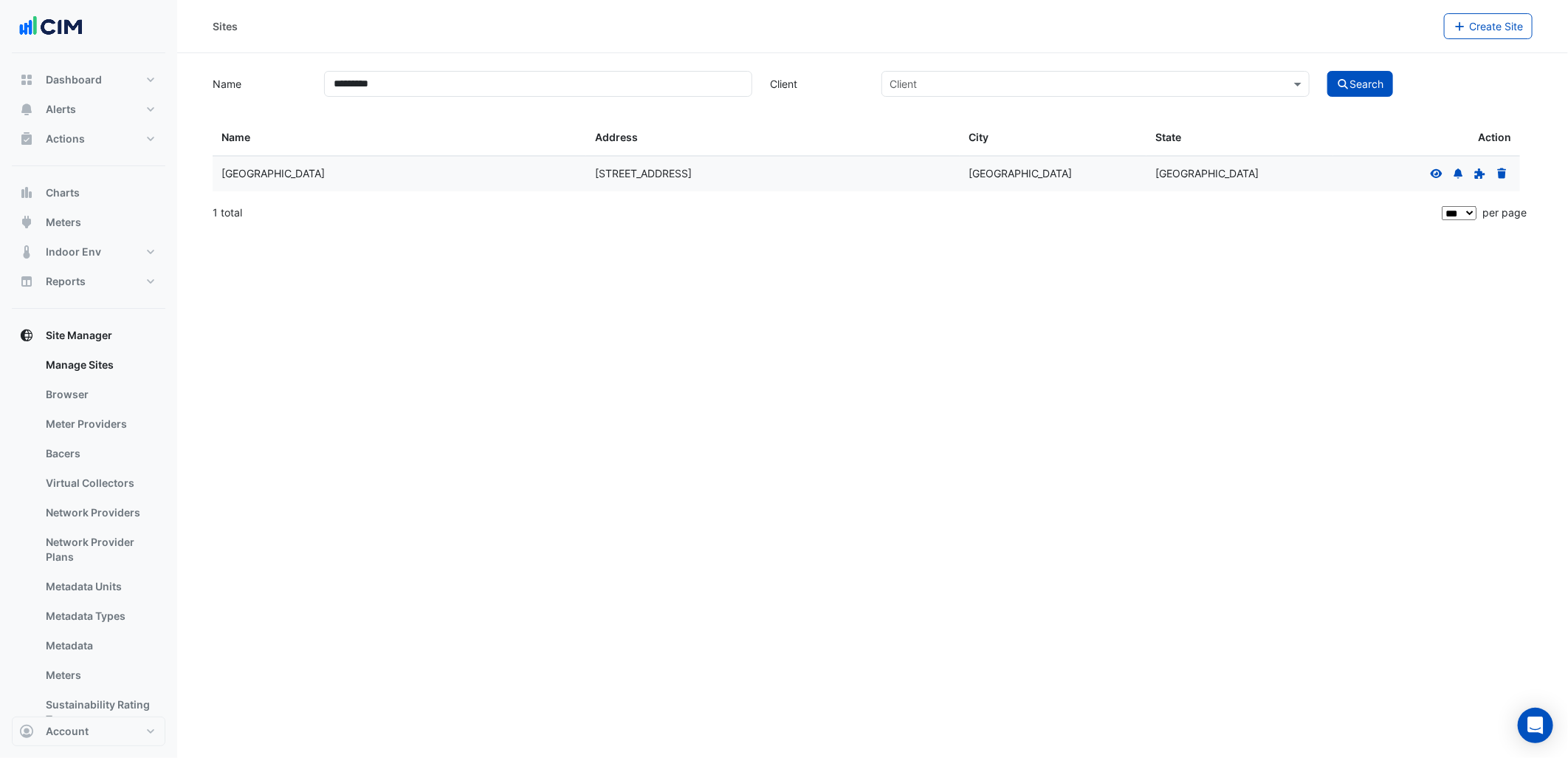
click at [1437, 175] on icon at bounding box center [1436, 173] width 14 height 10
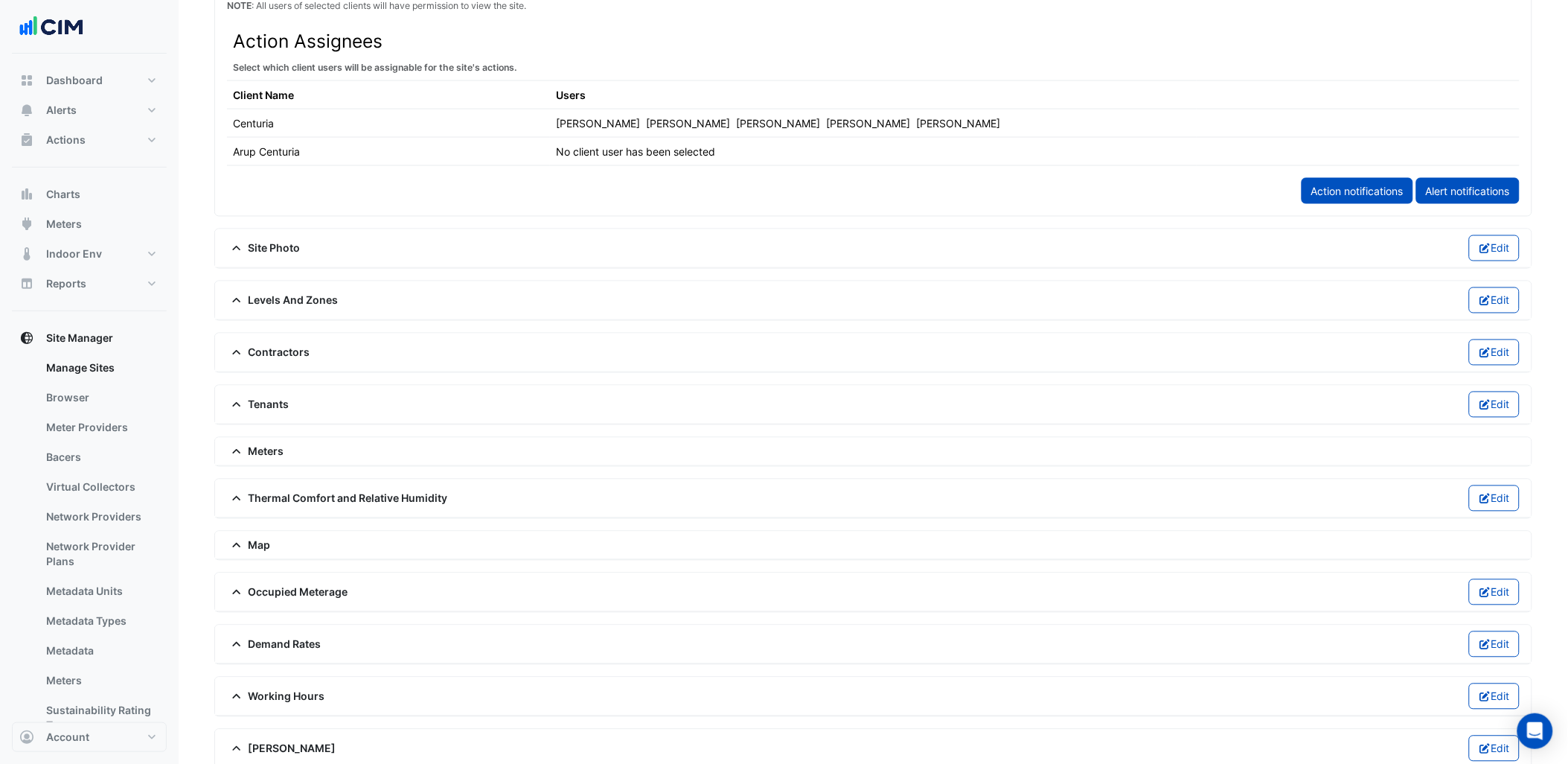
scroll to position [791, 0]
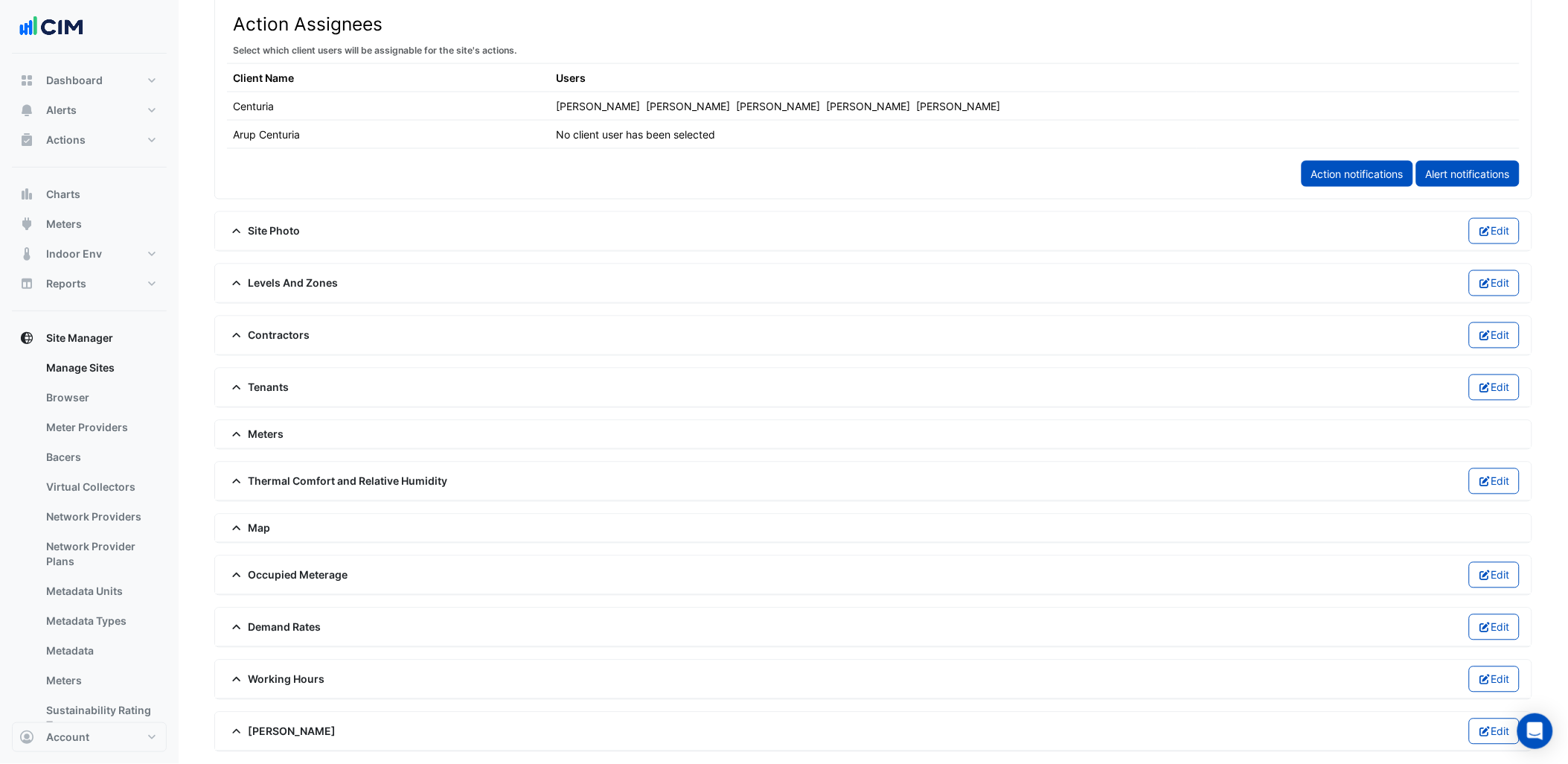
click at [278, 433] on span "Meters" at bounding box center [255, 434] width 57 height 15
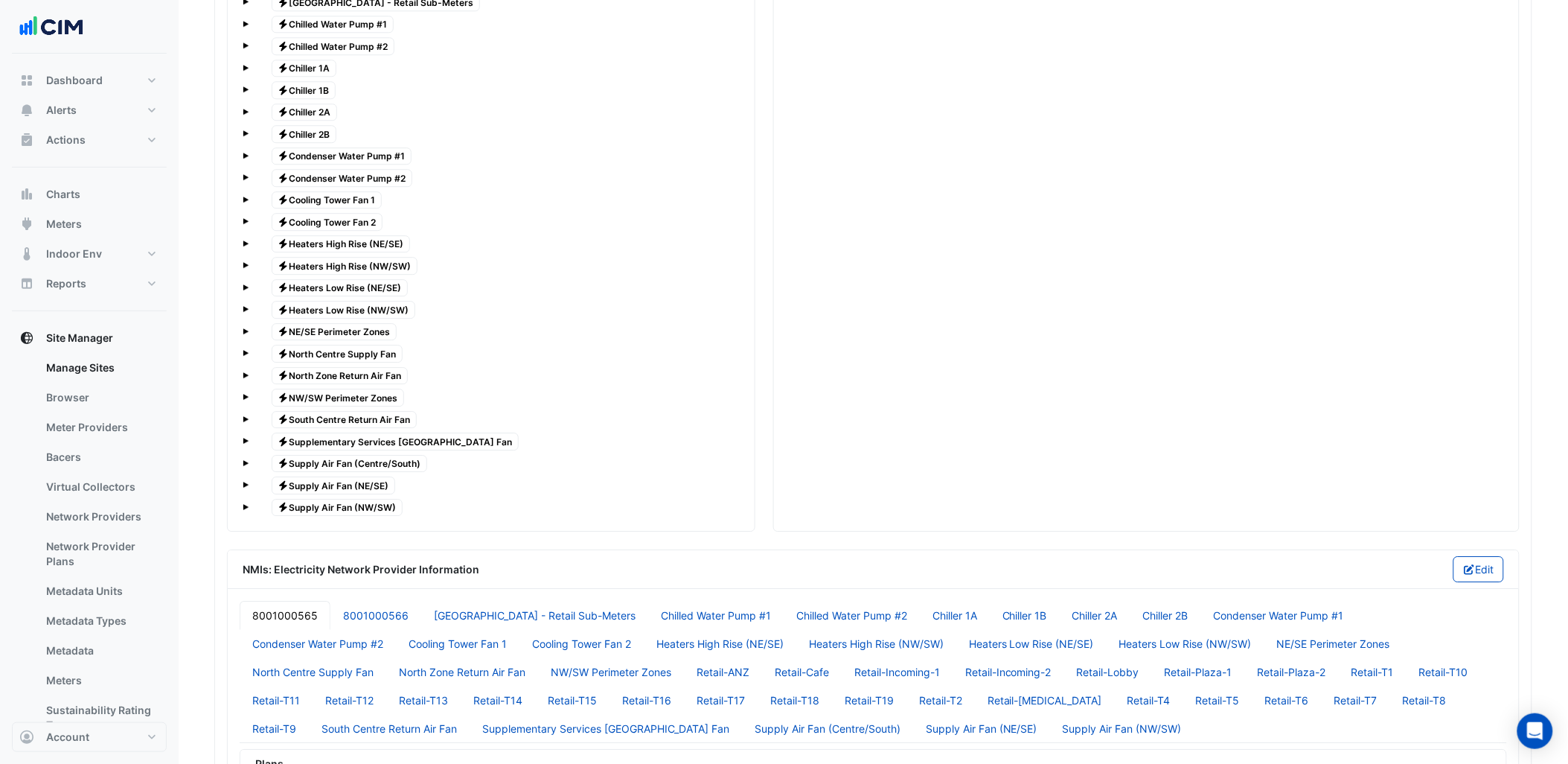
scroll to position [1430, 0]
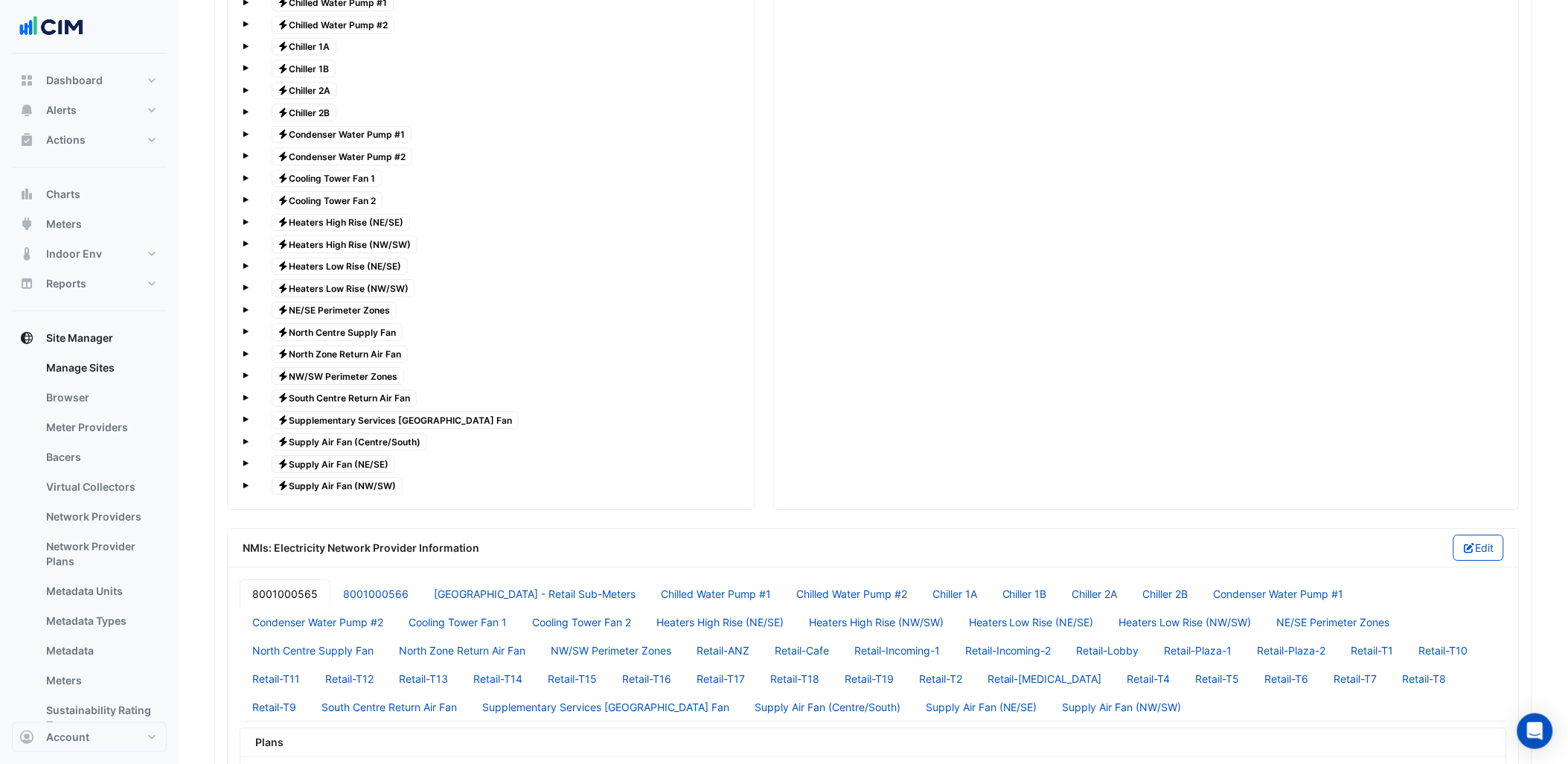
click at [368, 472] on span "Electricity Supply Air Fan (NE/SE)" at bounding box center [333, 464] width 124 height 18
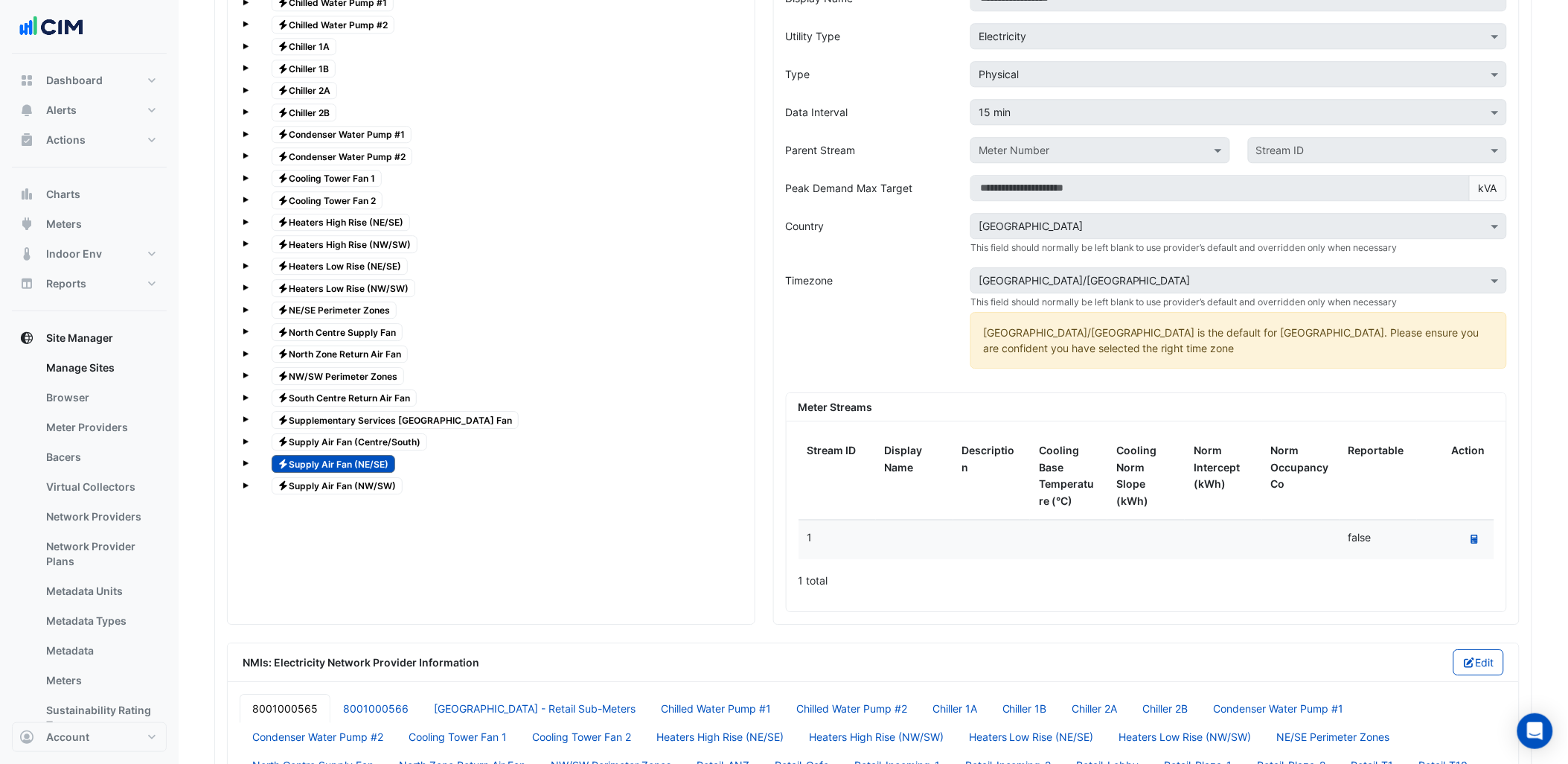
click at [249, 474] on div "Electricity Supply Air Fan (NE/SE)" at bounding box center [491, 464] width 497 height 21
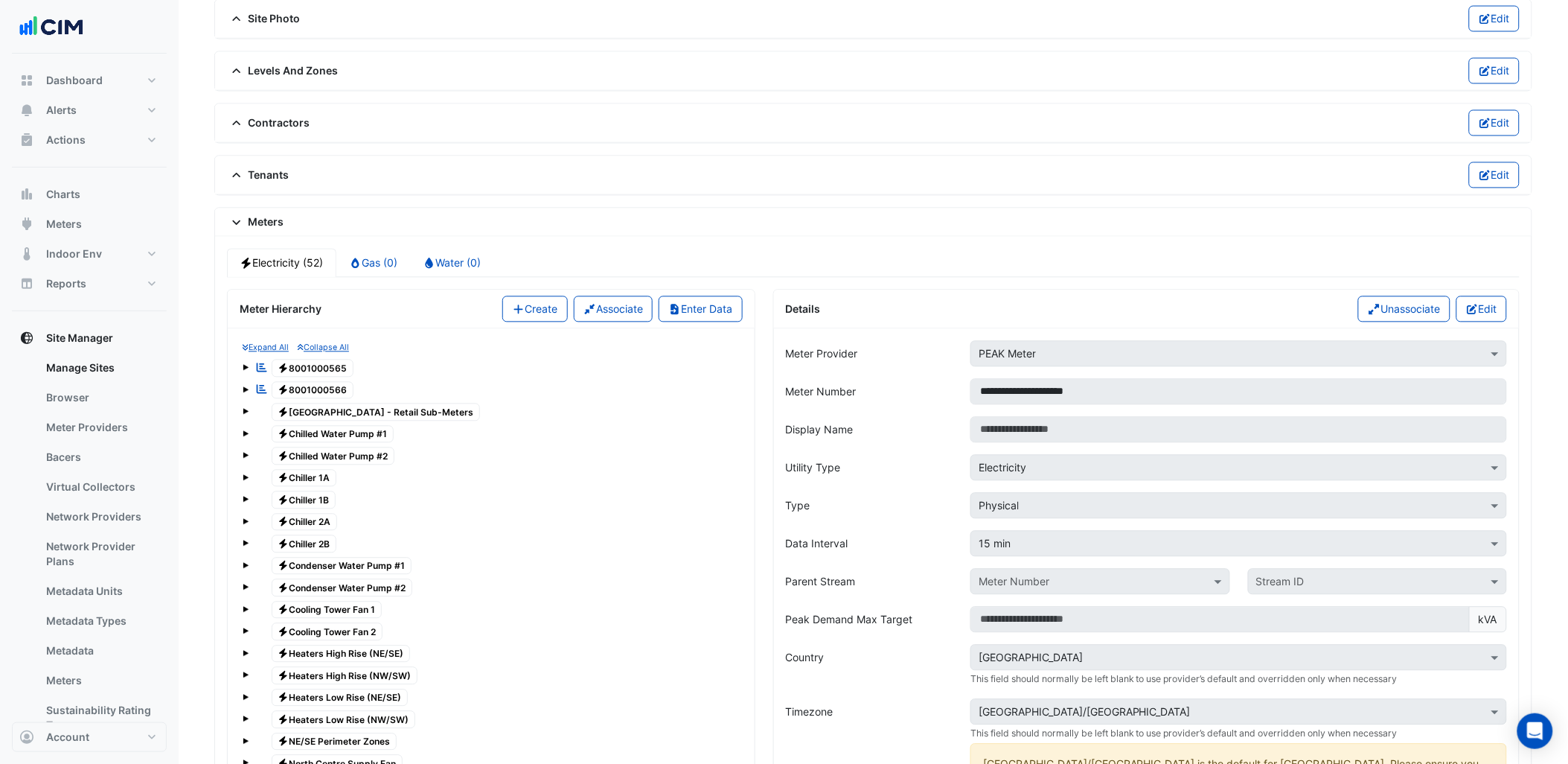
scroll to position [934, 0]
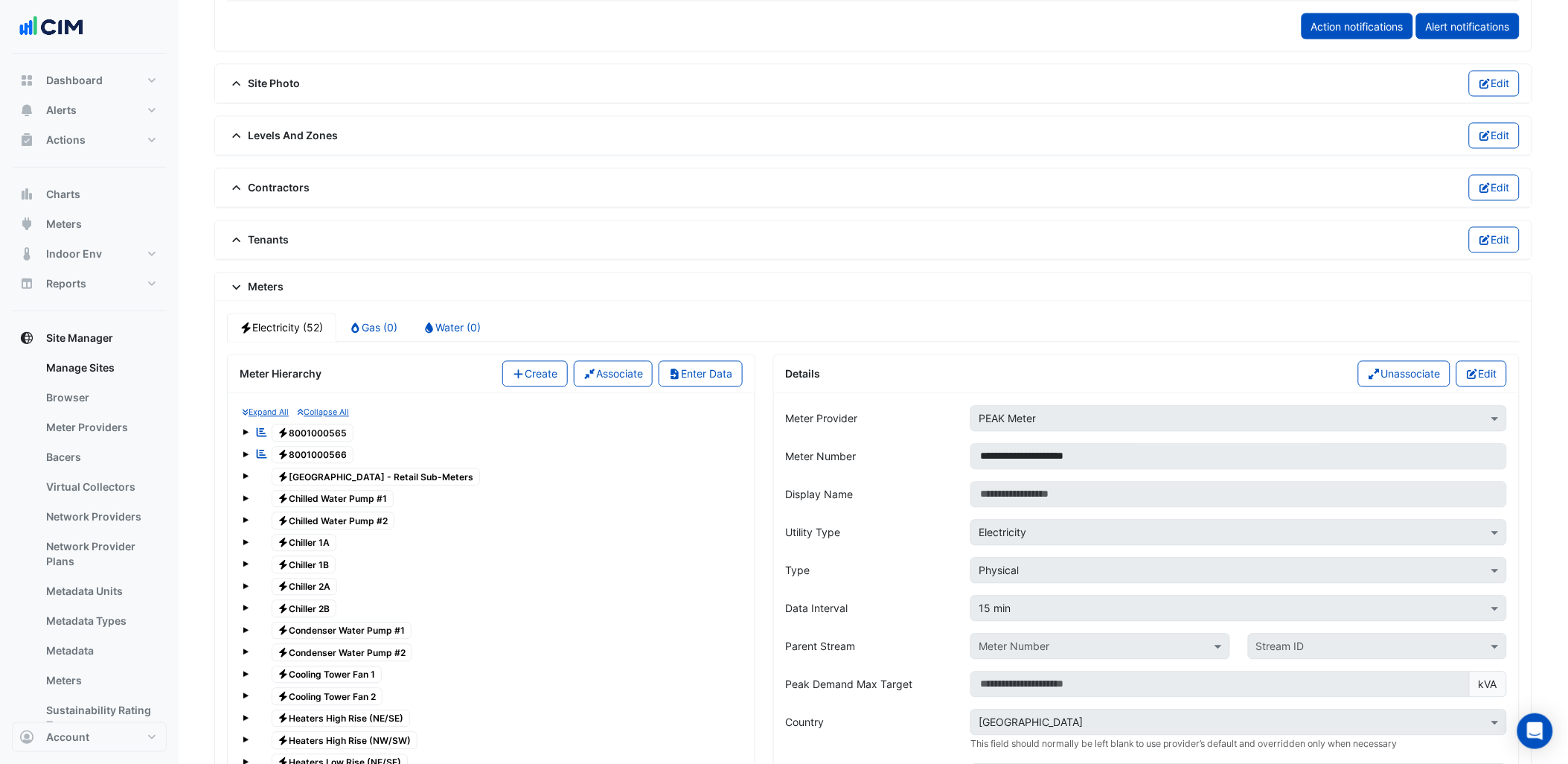
click at [270, 413] on small "Expand All" at bounding box center [265, 413] width 46 height 10
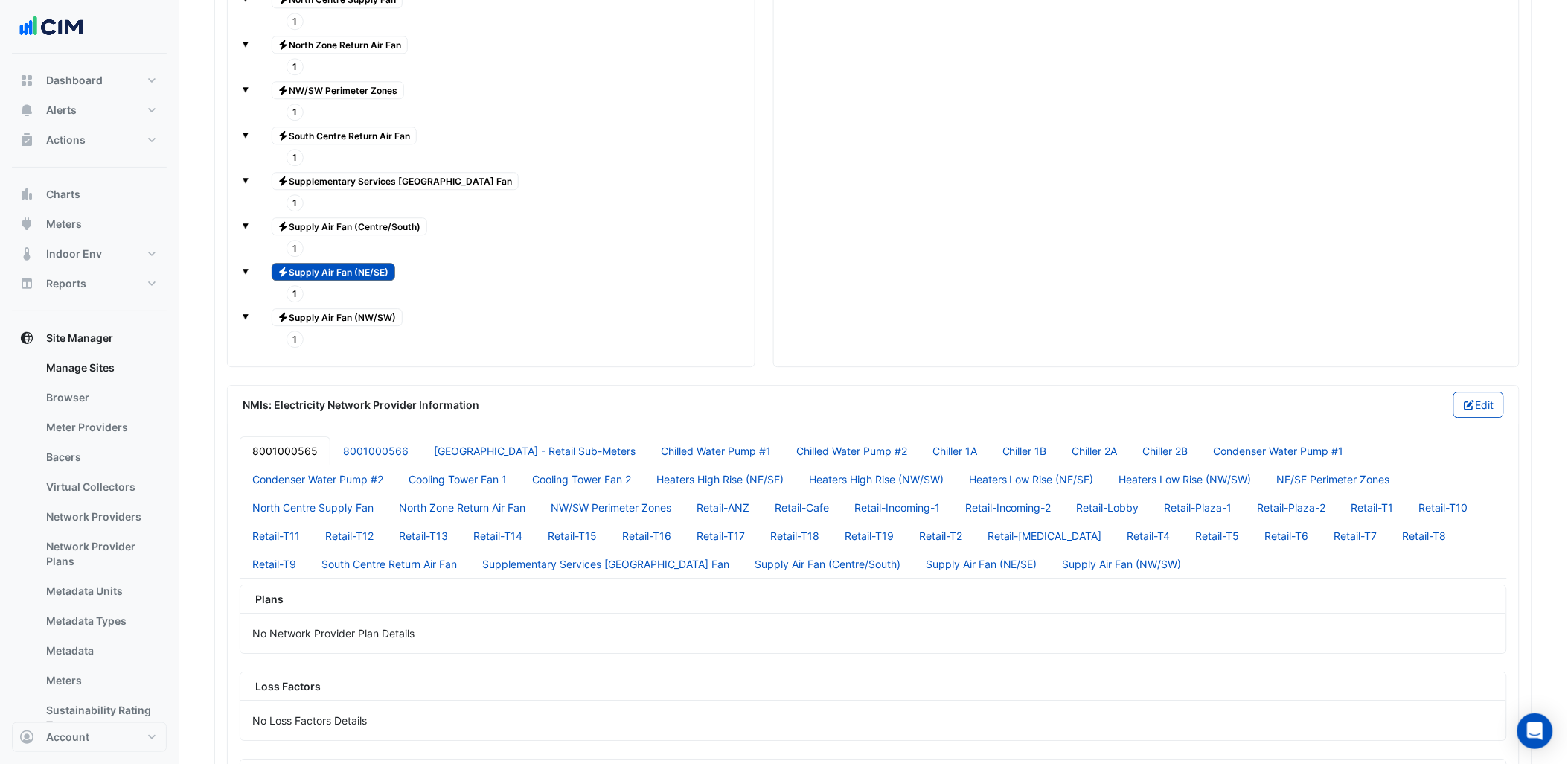
scroll to position [3415, 0]
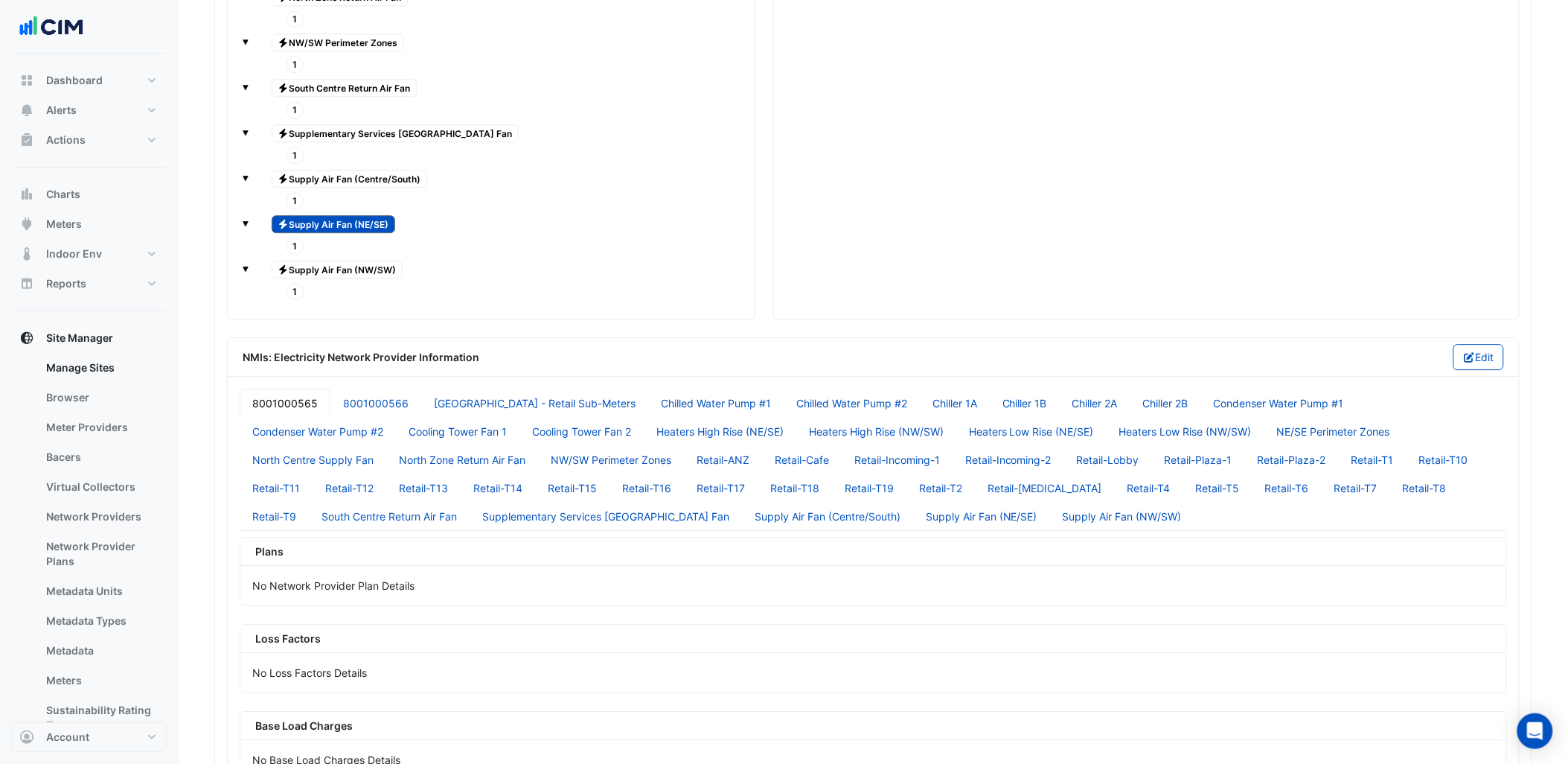
click at [295, 300] on span "1" at bounding box center [296, 291] width 18 height 17
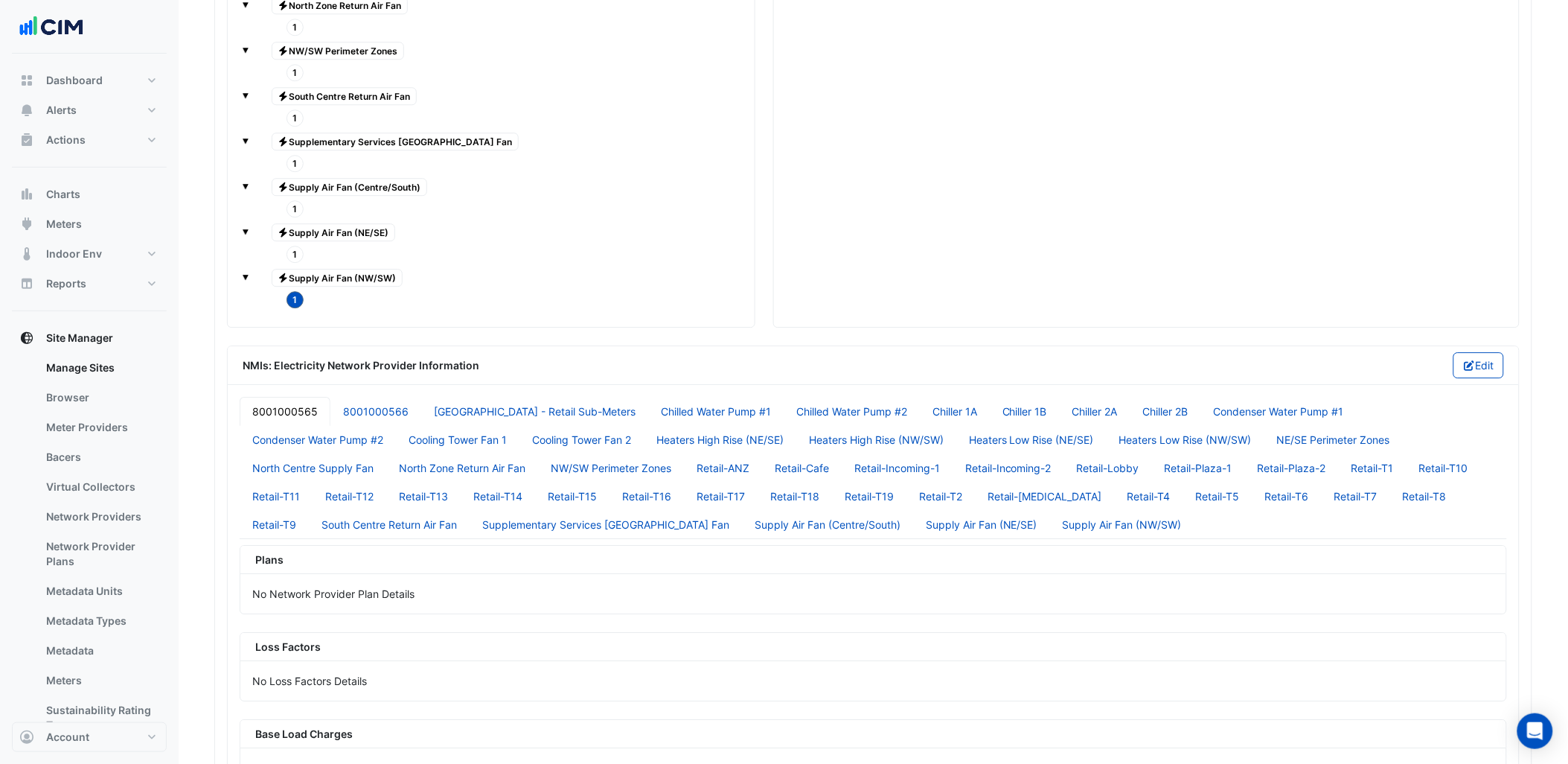
scroll to position [3332, 0]
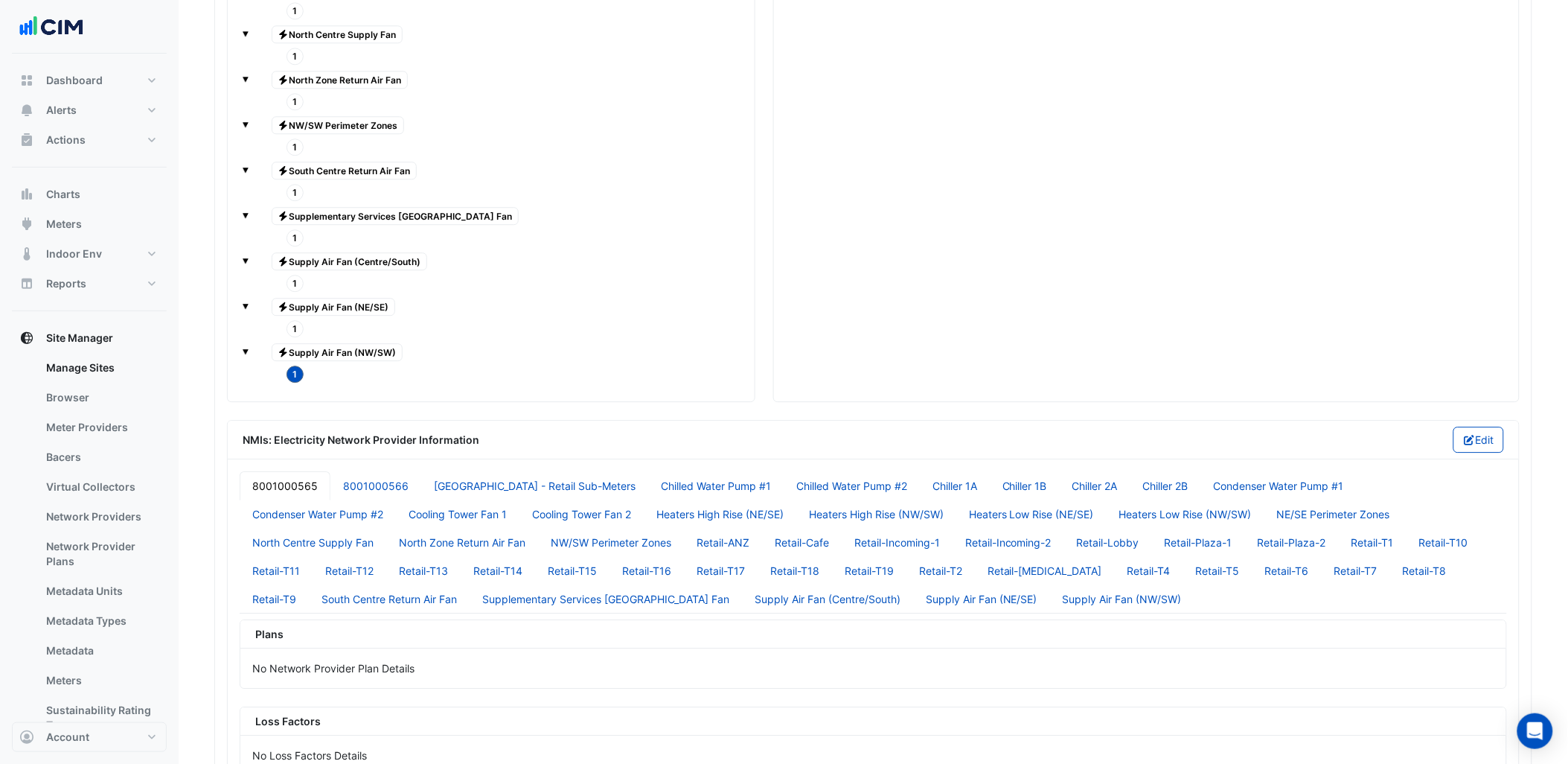
click at [295, 338] on span "1" at bounding box center [296, 328] width 18 height 17
click at [292, 383] on span "1" at bounding box center [296, 374] width 18 height 17
click at [292, 338] on span "1" at bounding box center [296, 328] width 18 height 17
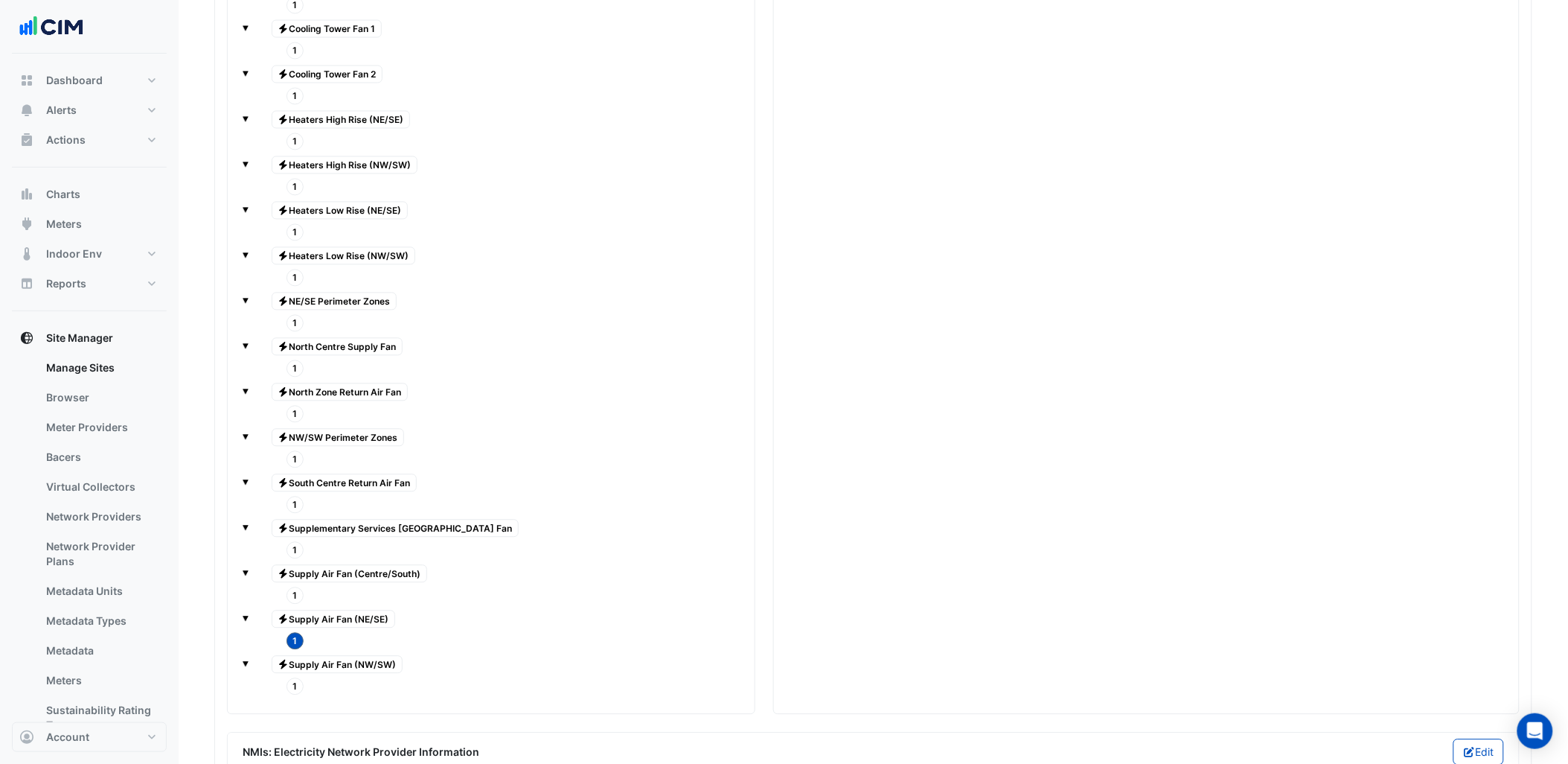
scroll to position [3073, 0]
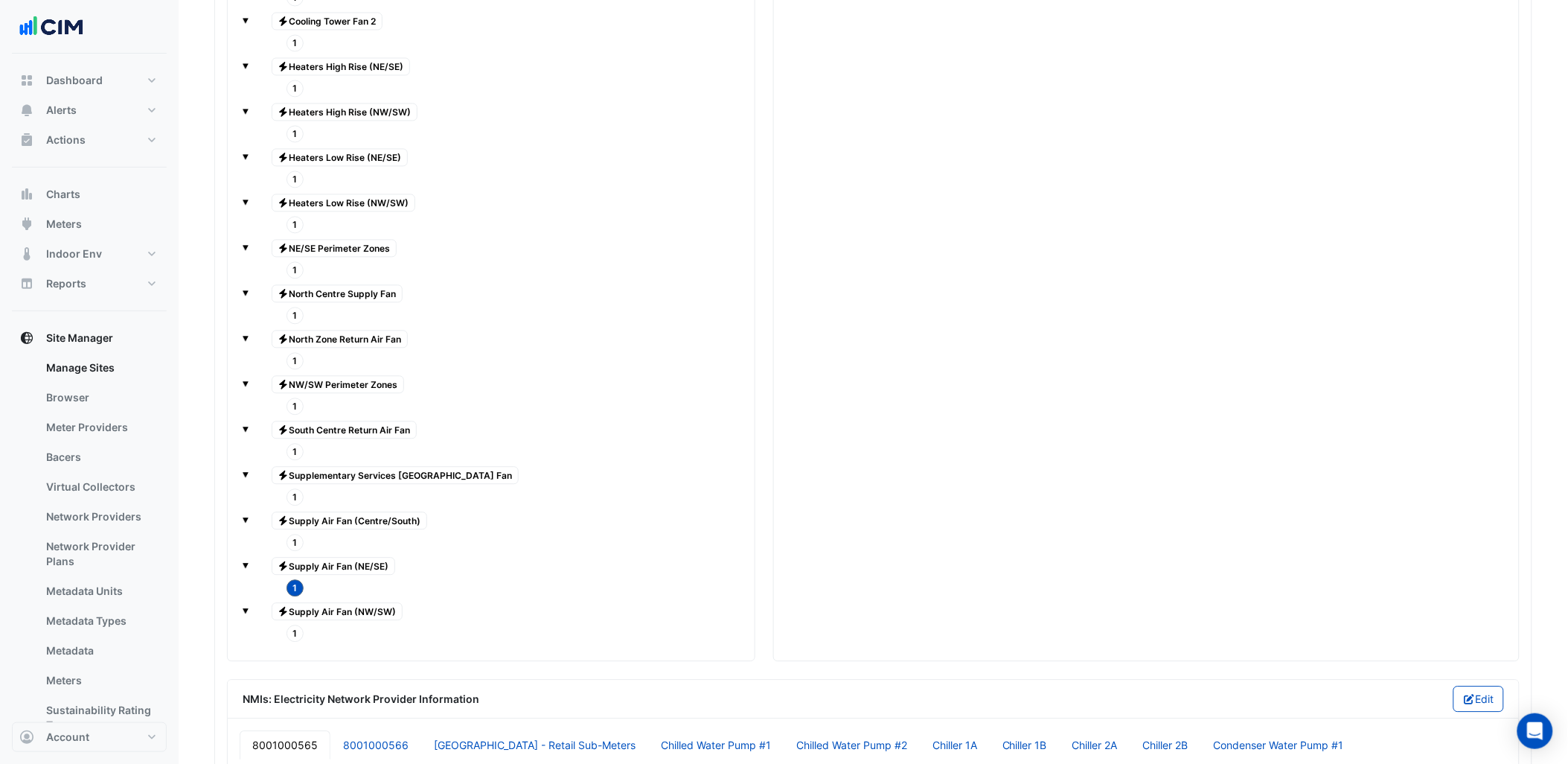
click at [296, 551] on span "1" at bounding box center [296, 542] width 18 height 17
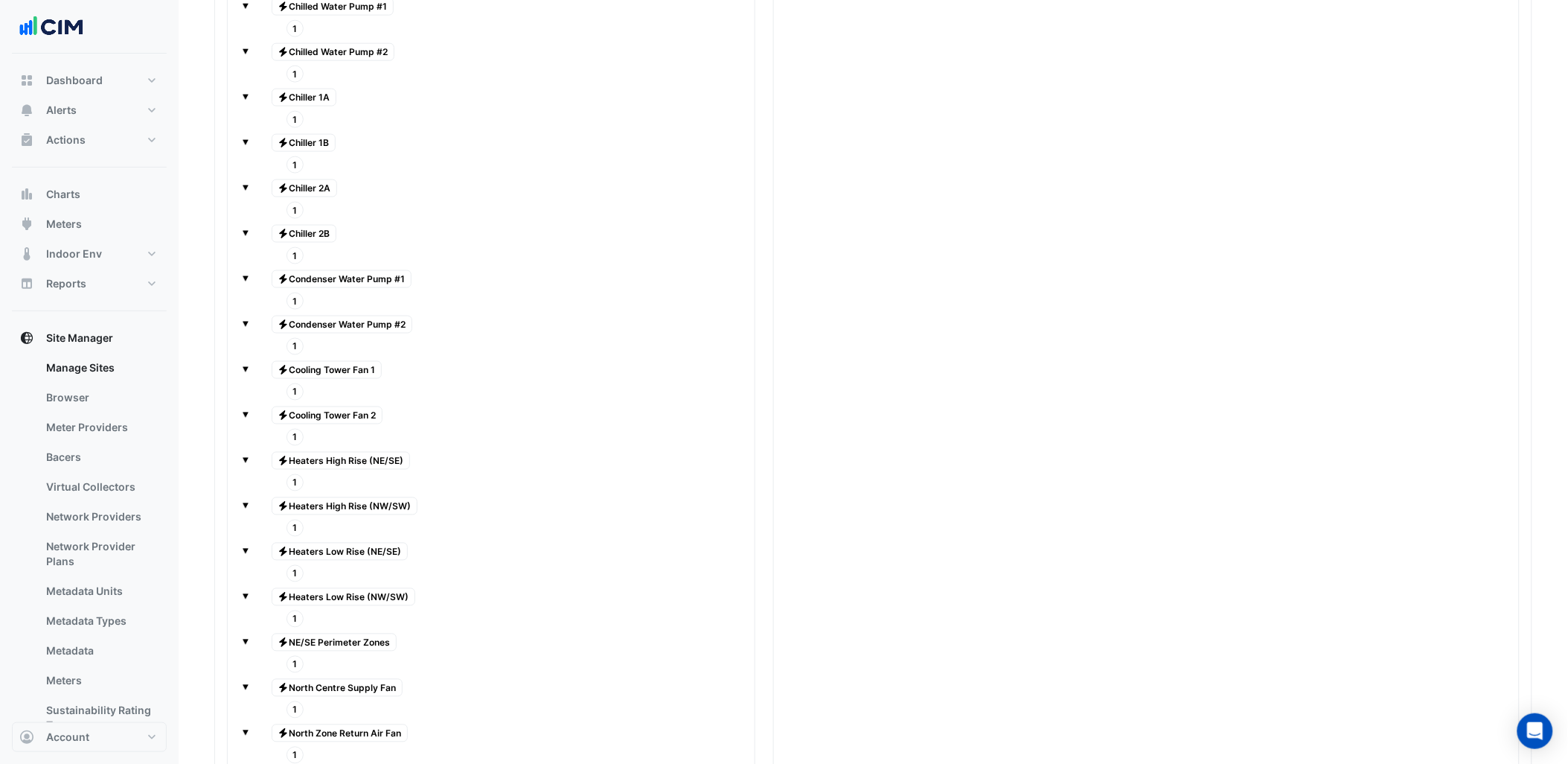
scroll to position [3156, 0]
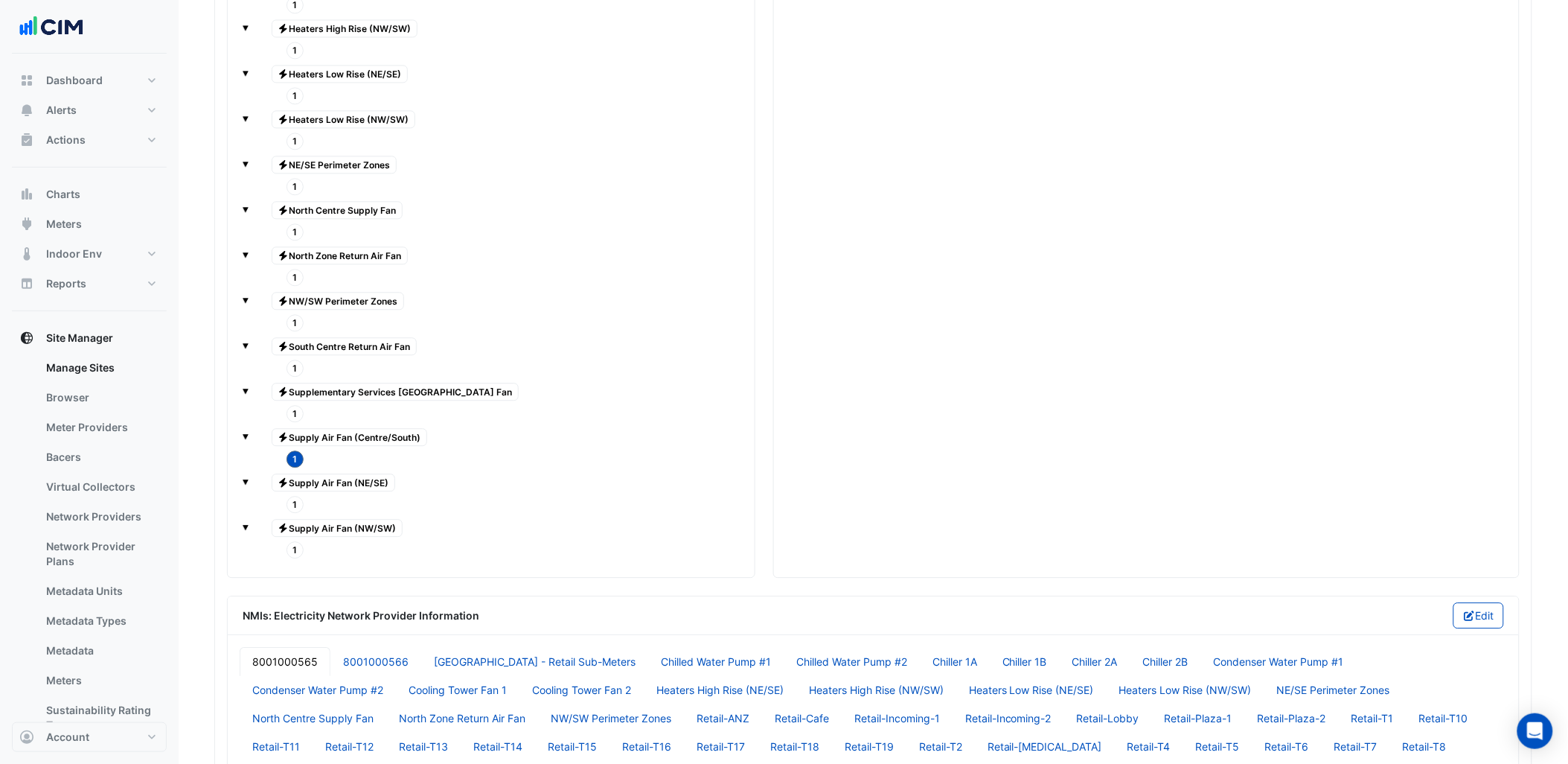
click at [299, 422] on span "1" at bounding box center [296, 413] width 18 height 17
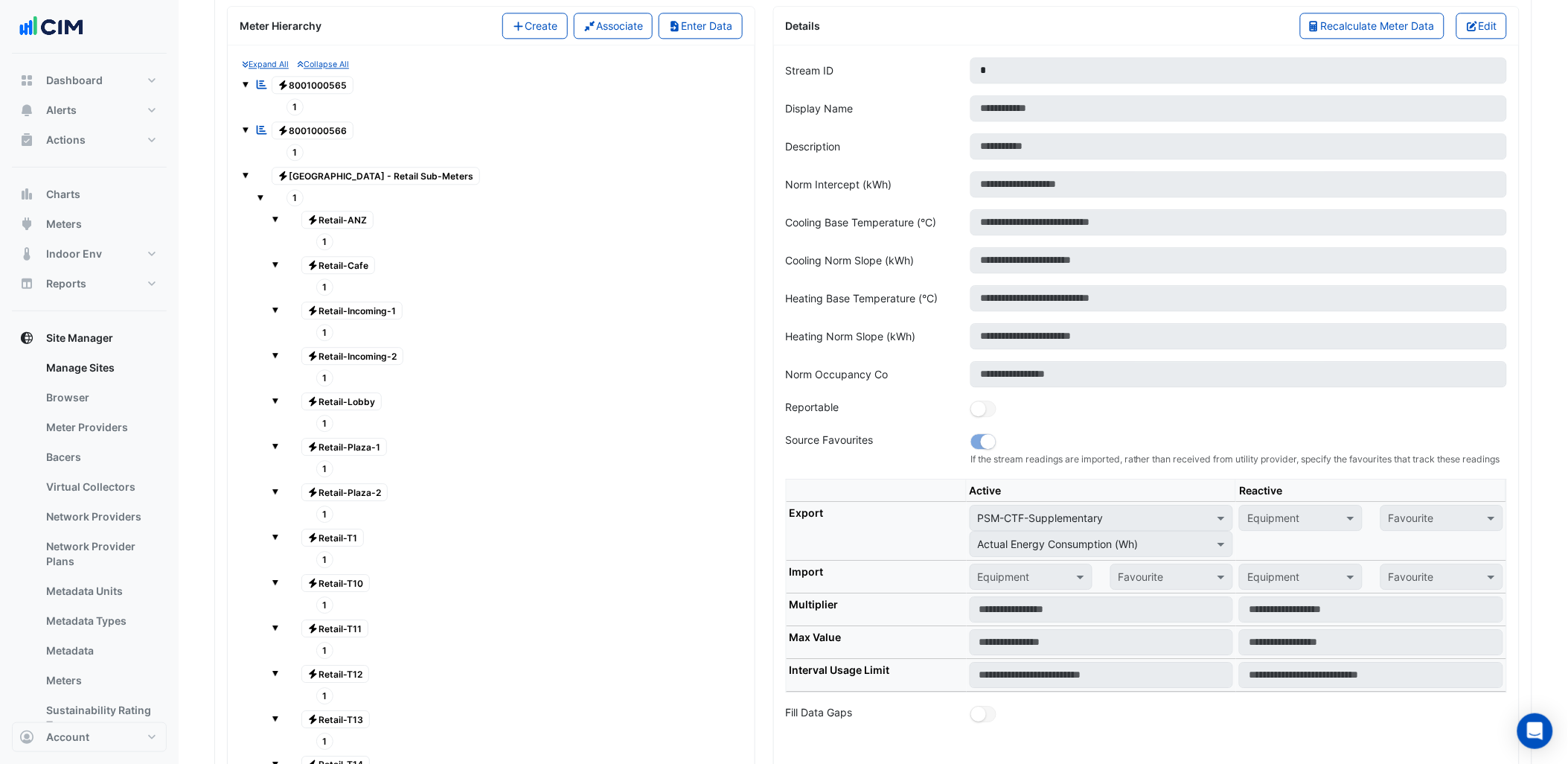
scroll to position [1253, 0]
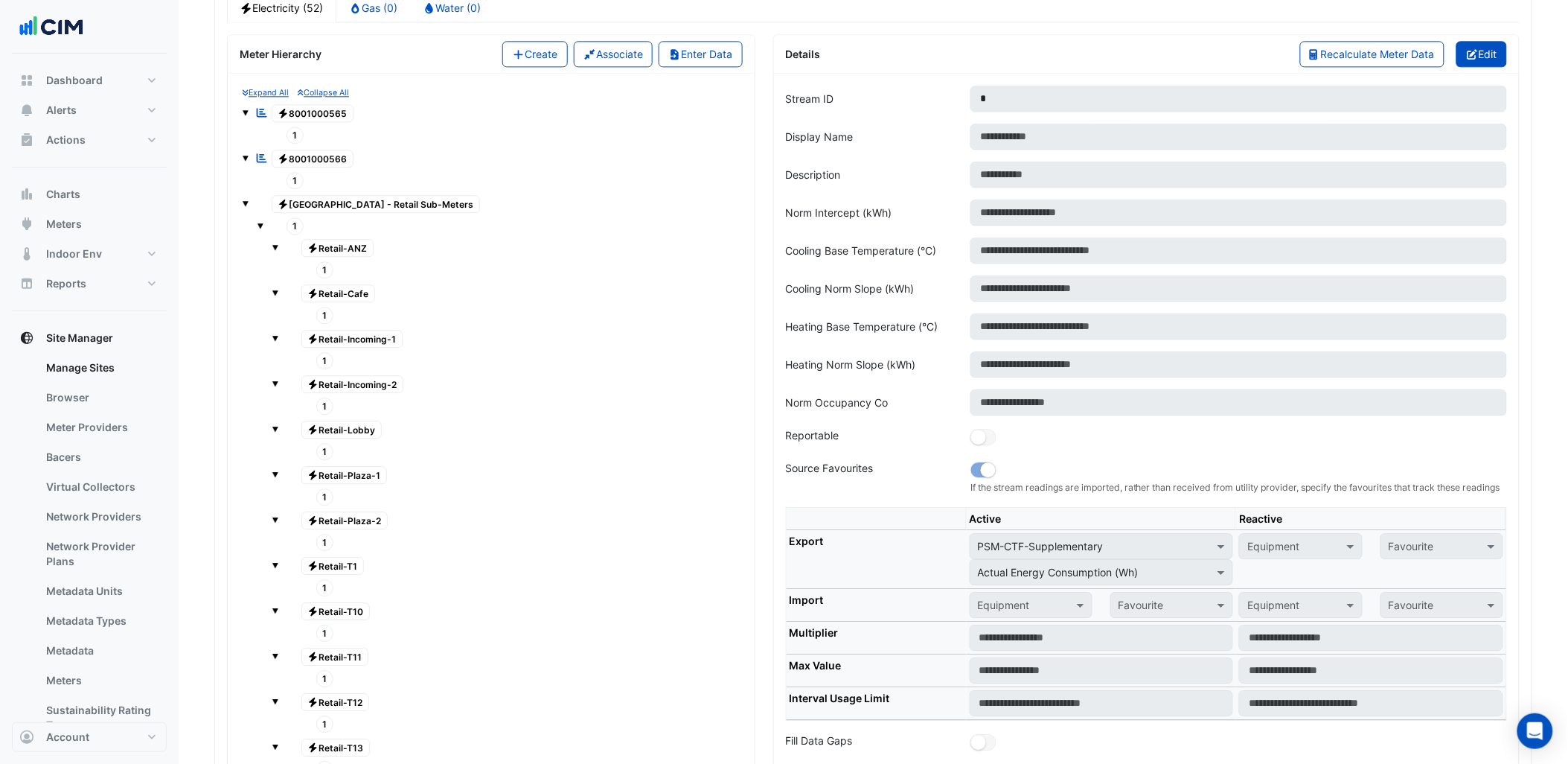
click at [1491, 60] on button "Edit" at bounding box center [1482, 54] width 52 height 26
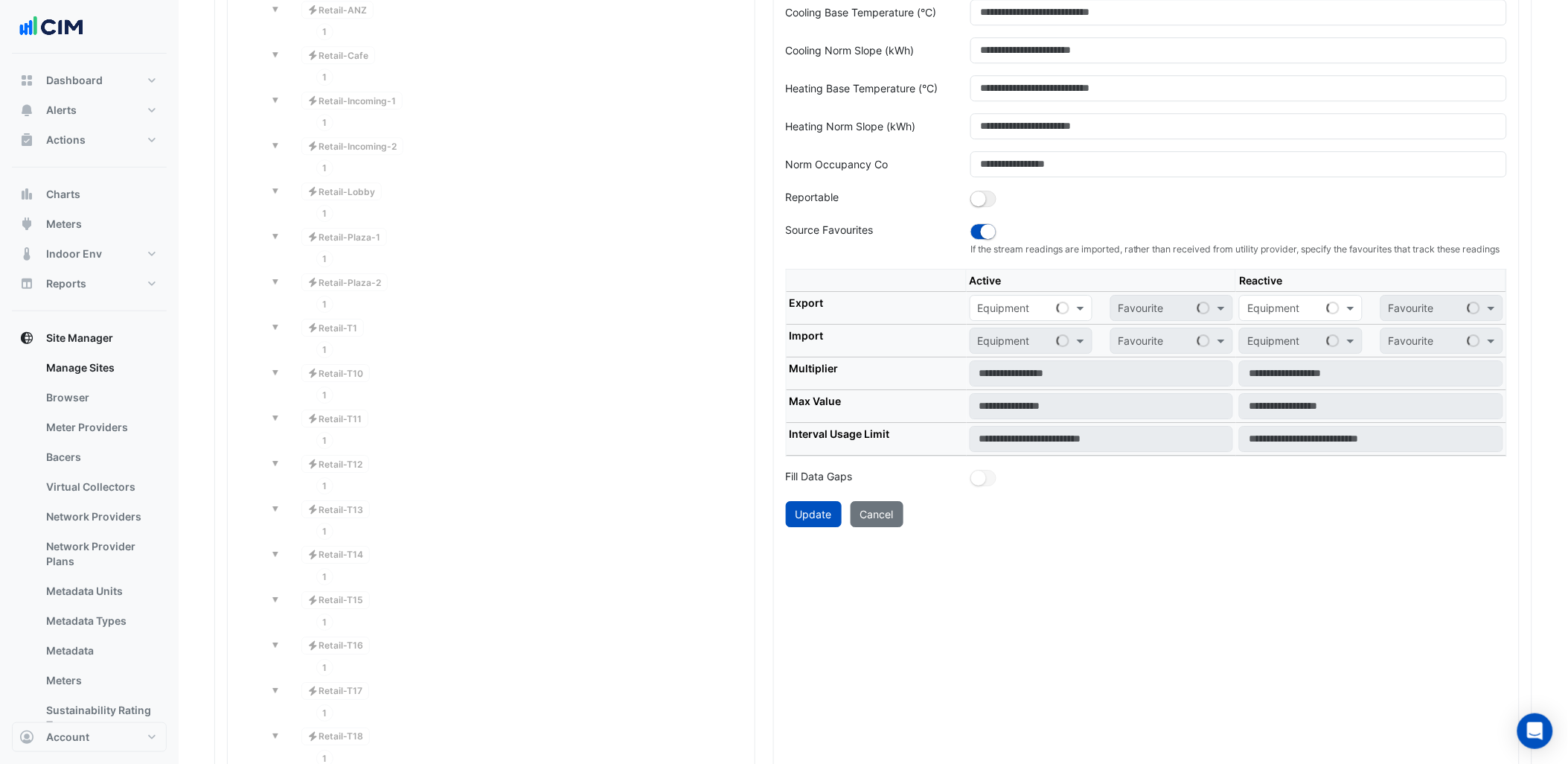
scroll to position [1501, 0]
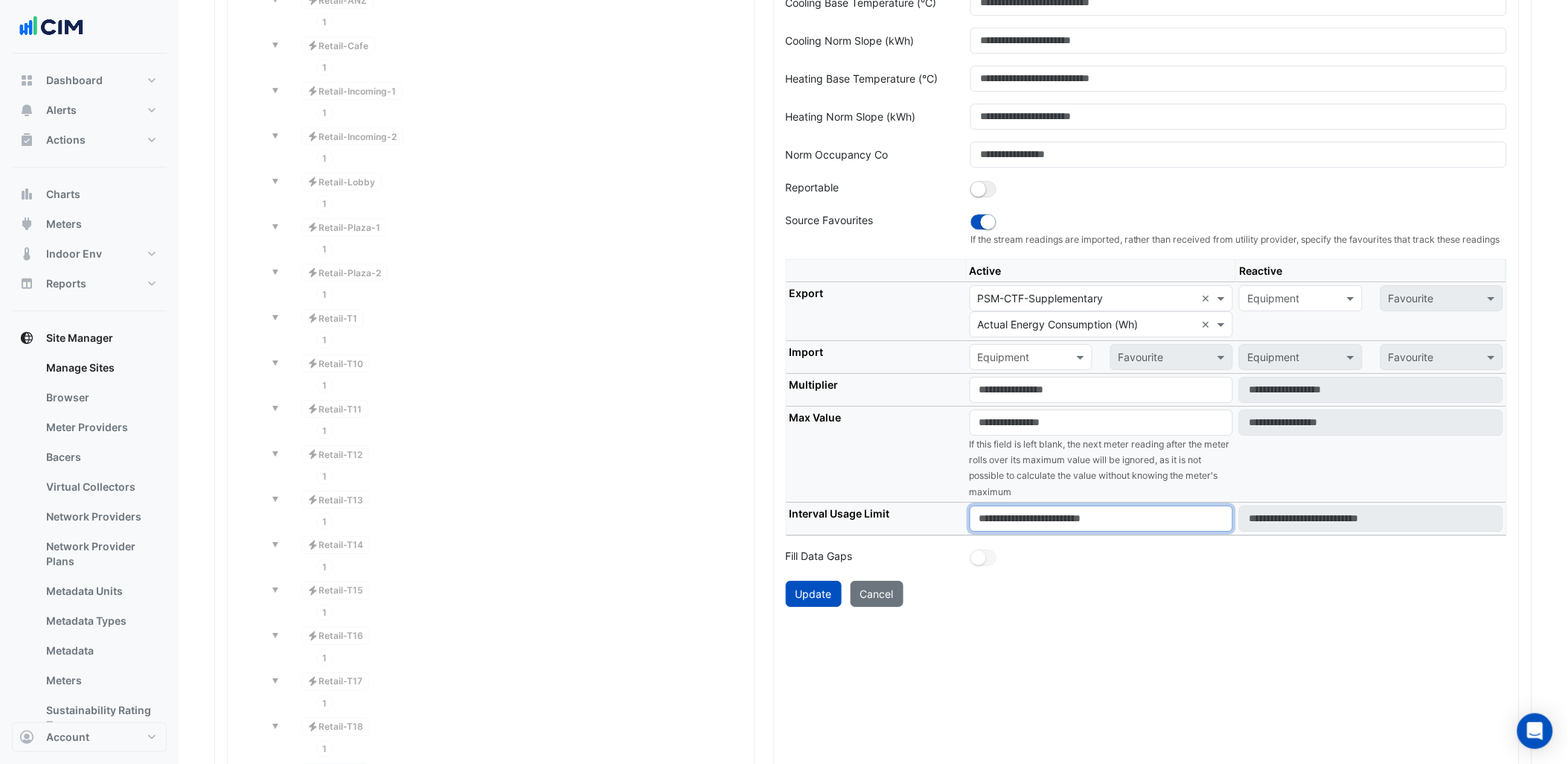
drag, startPoint x: 987, startPoint y: 531, endPoint x: 971, endPoint y: 539, distance: 17.9
click at [971, 531] on input "*****" at bounding box center [1101, 518] width 264 height 26
click at [985, 607] on div "Update Cancel" at bounding box center [1146, 594] width 721 height 26
click at [996, 531] on input "*****" at bounding box center [1101, 518] width 264 height 26
drag, startPoint x: 992, startPoint y: 533, endPoint x: 1021, endPoint y: 533, distance: 29.0
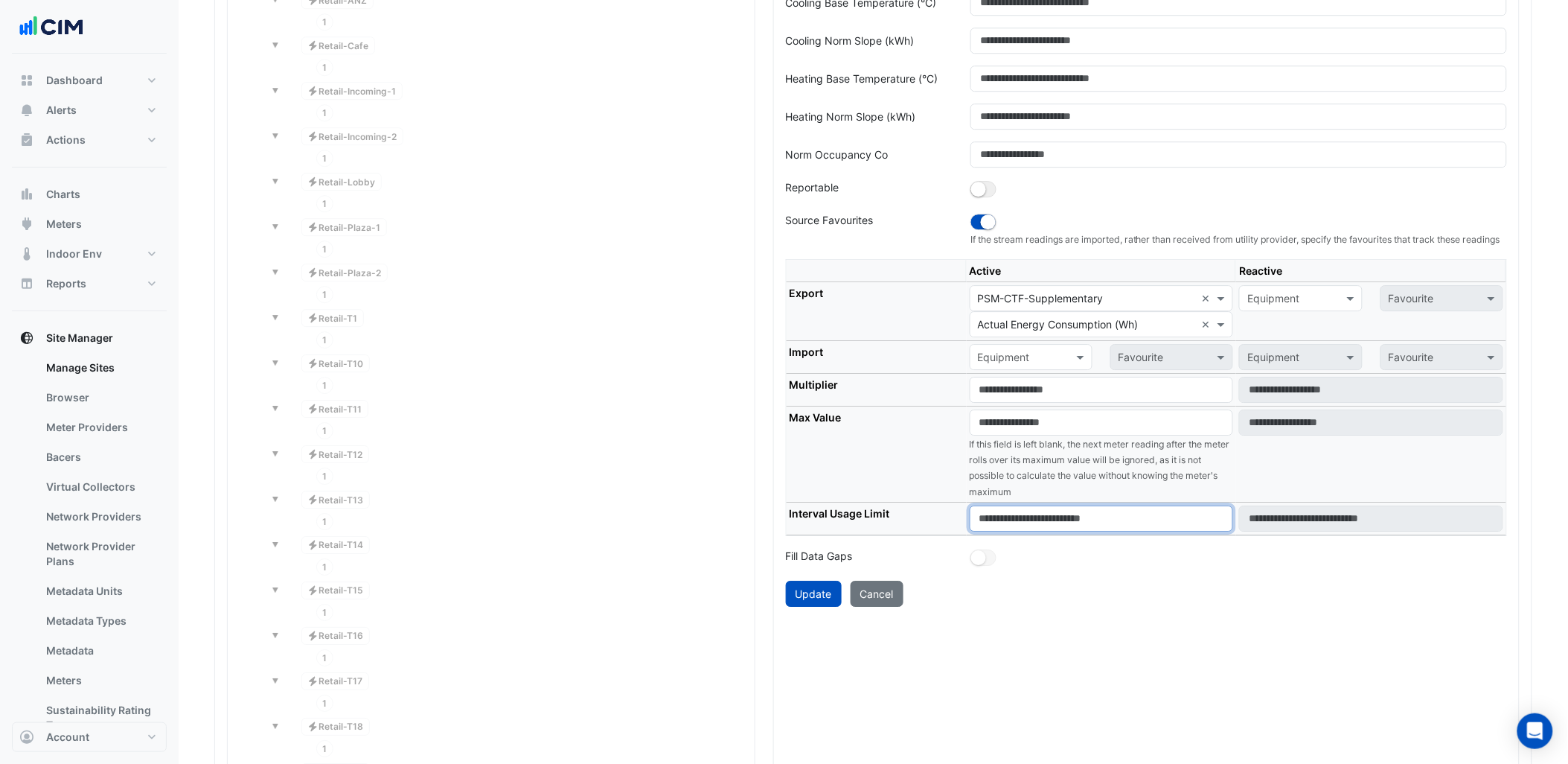
click at [1021, 531] on input "*****" at bounding box center [1101, 518] width 264 height 26
drag, startPoint x: 984, startPoint y: 531, endPoint x: 969, endPoint y: 534, distance: 15.3
click at [970, 531] on input "*****" at bounding box center [1101, 518] width 264 height 26
type input "*****"
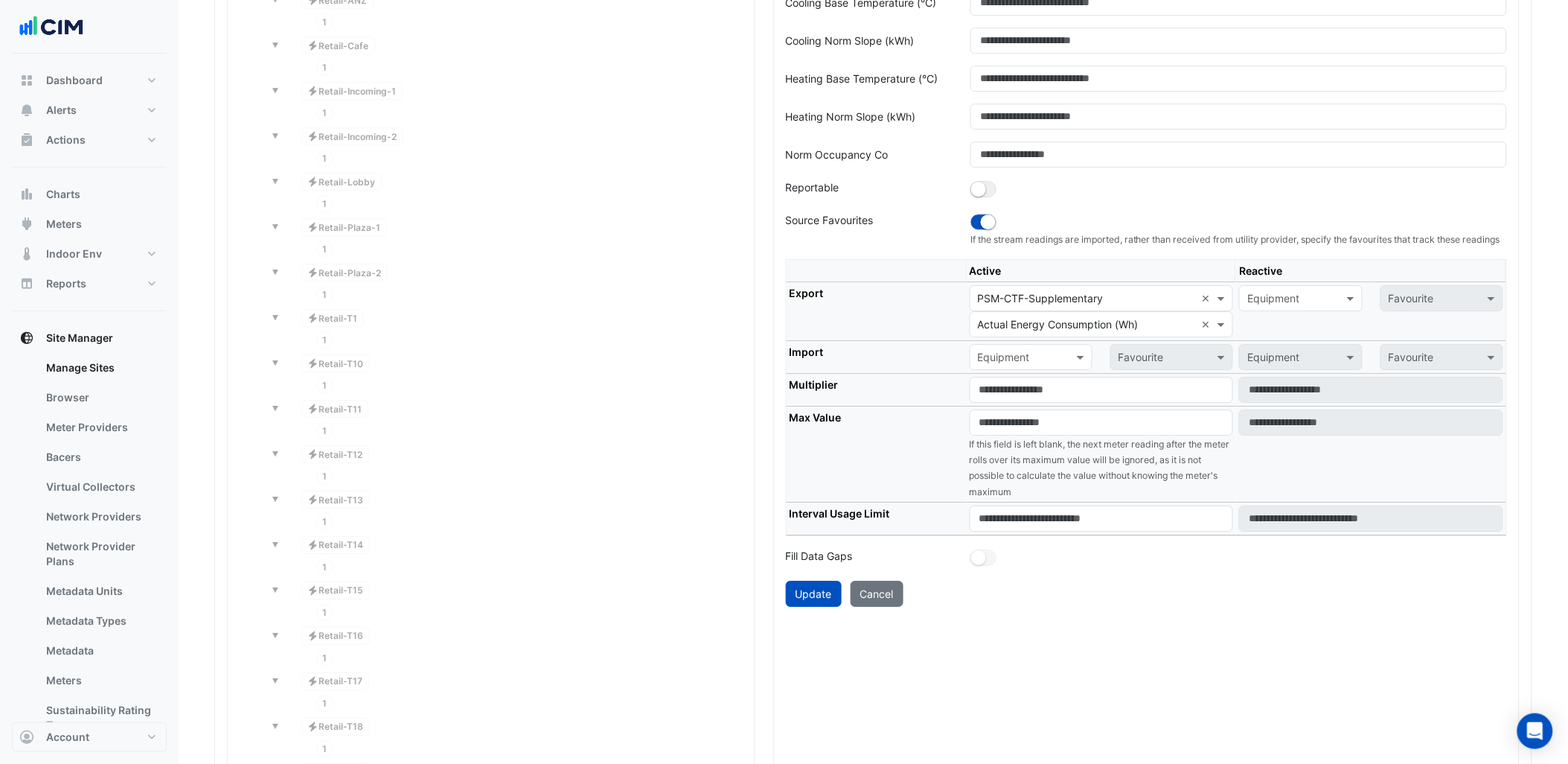
click at [981, 607] on div "Update Cancel" at bounding box center [1146, 594] width 721 height 26
click at [836, 607] on button "Update" at bounding box center [813, 594] width 56 height 26
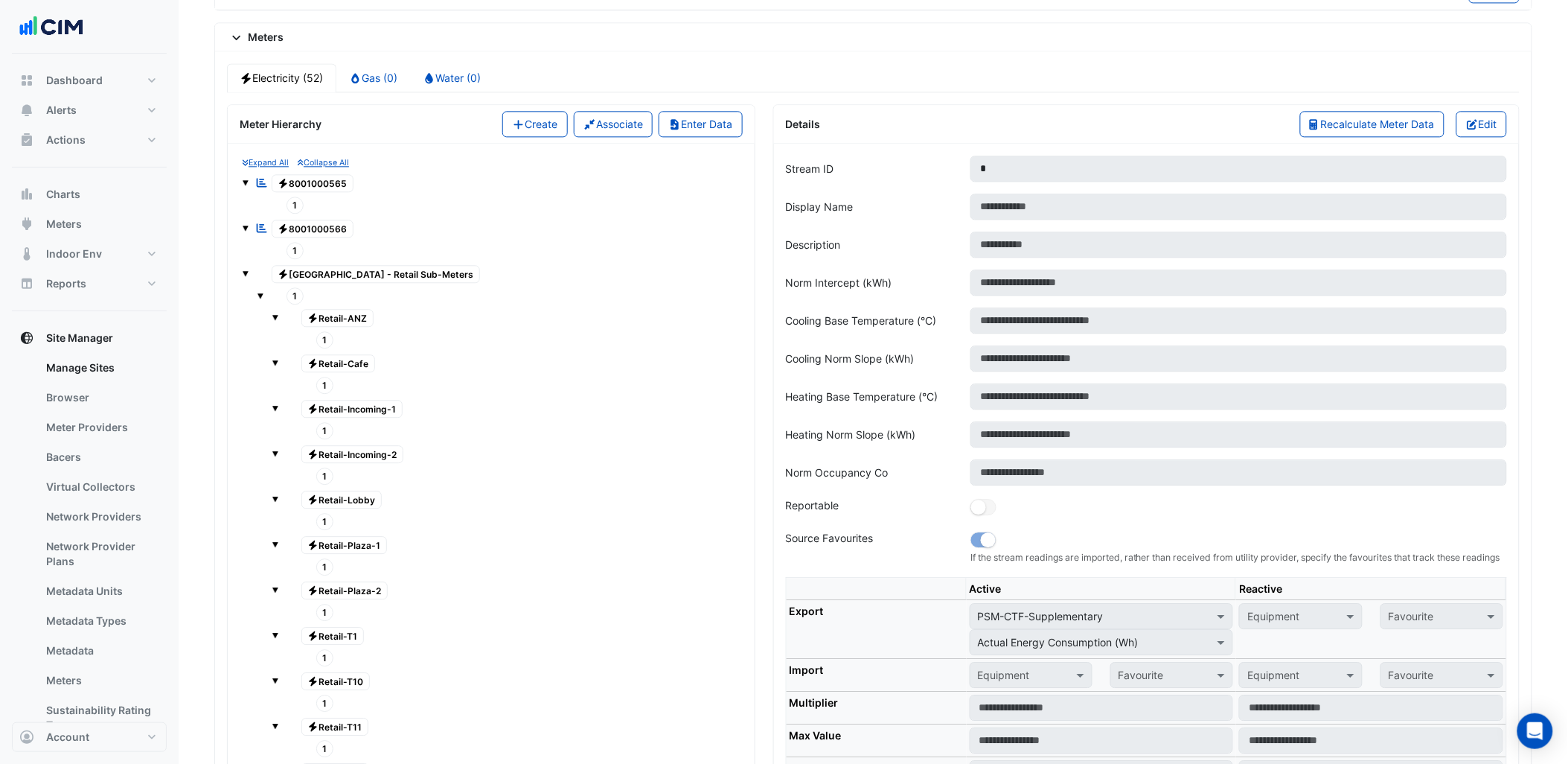
scroll to position [1171, 0]
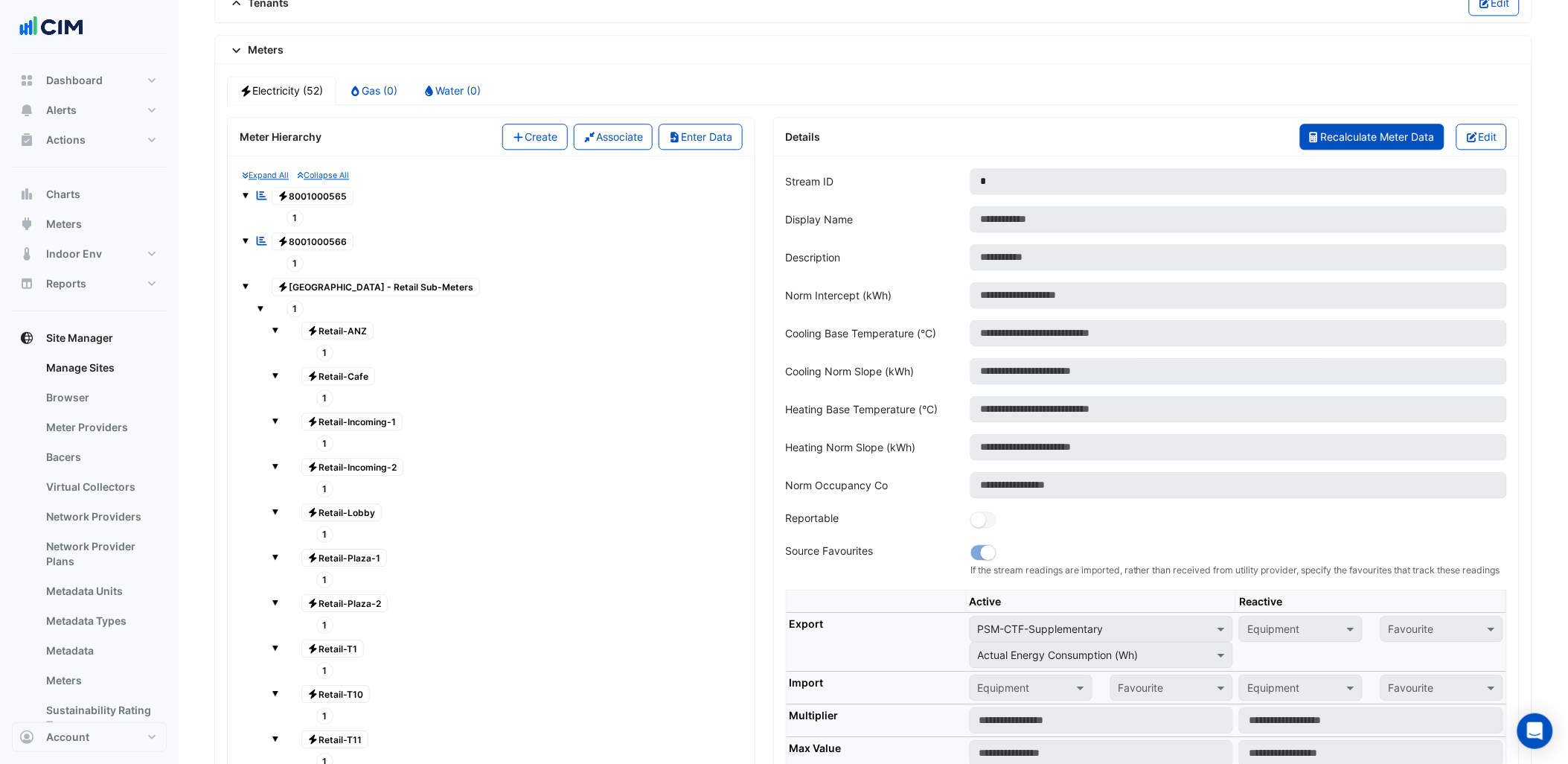
click at [1410, 138] on span "Recalculate Meter Data" at bounding box center [1377, 136] width 114 height 13
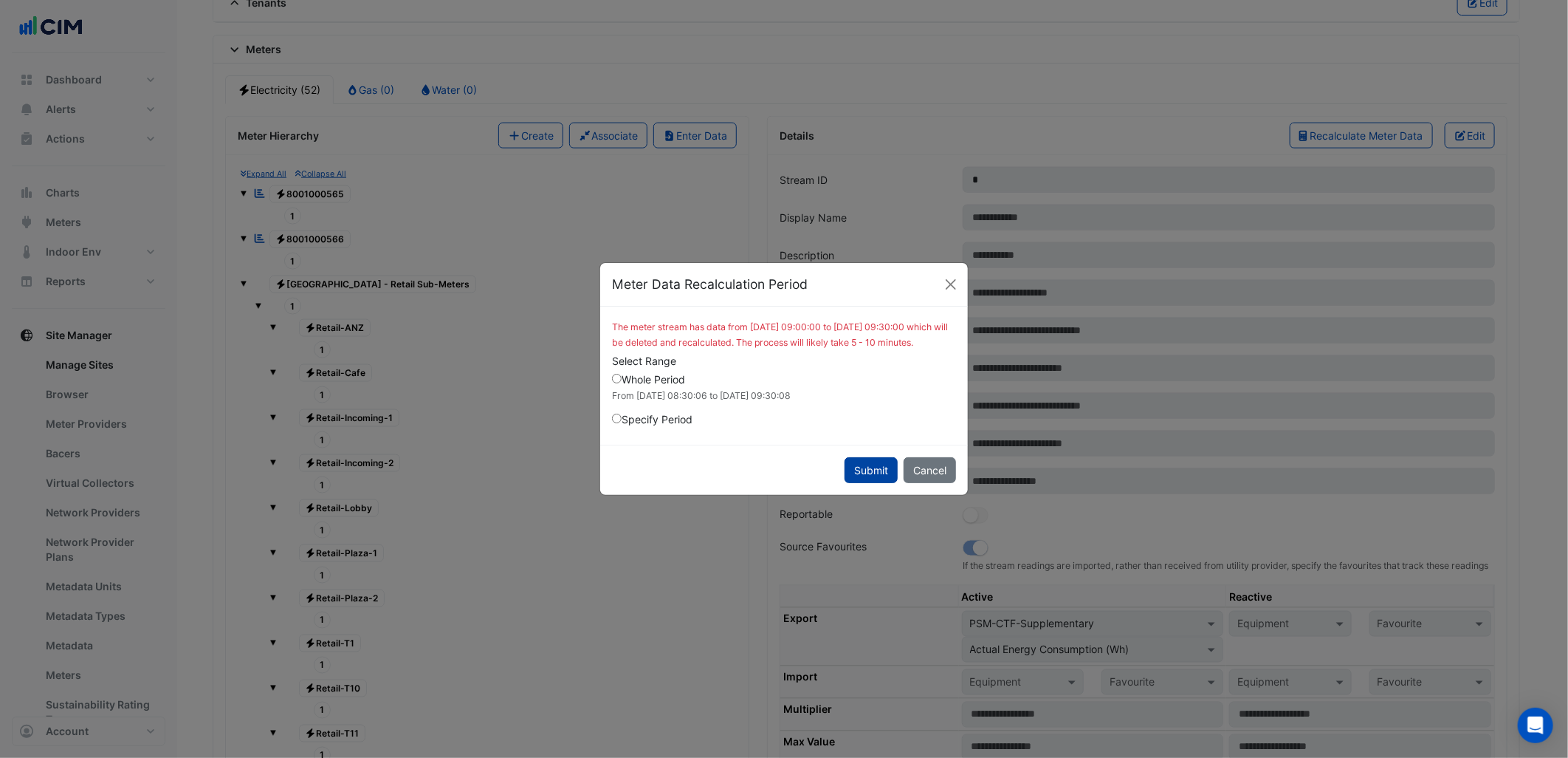
click at [865, 483] on button "Submit" at bounding box center [870, 470] width 53 height 26
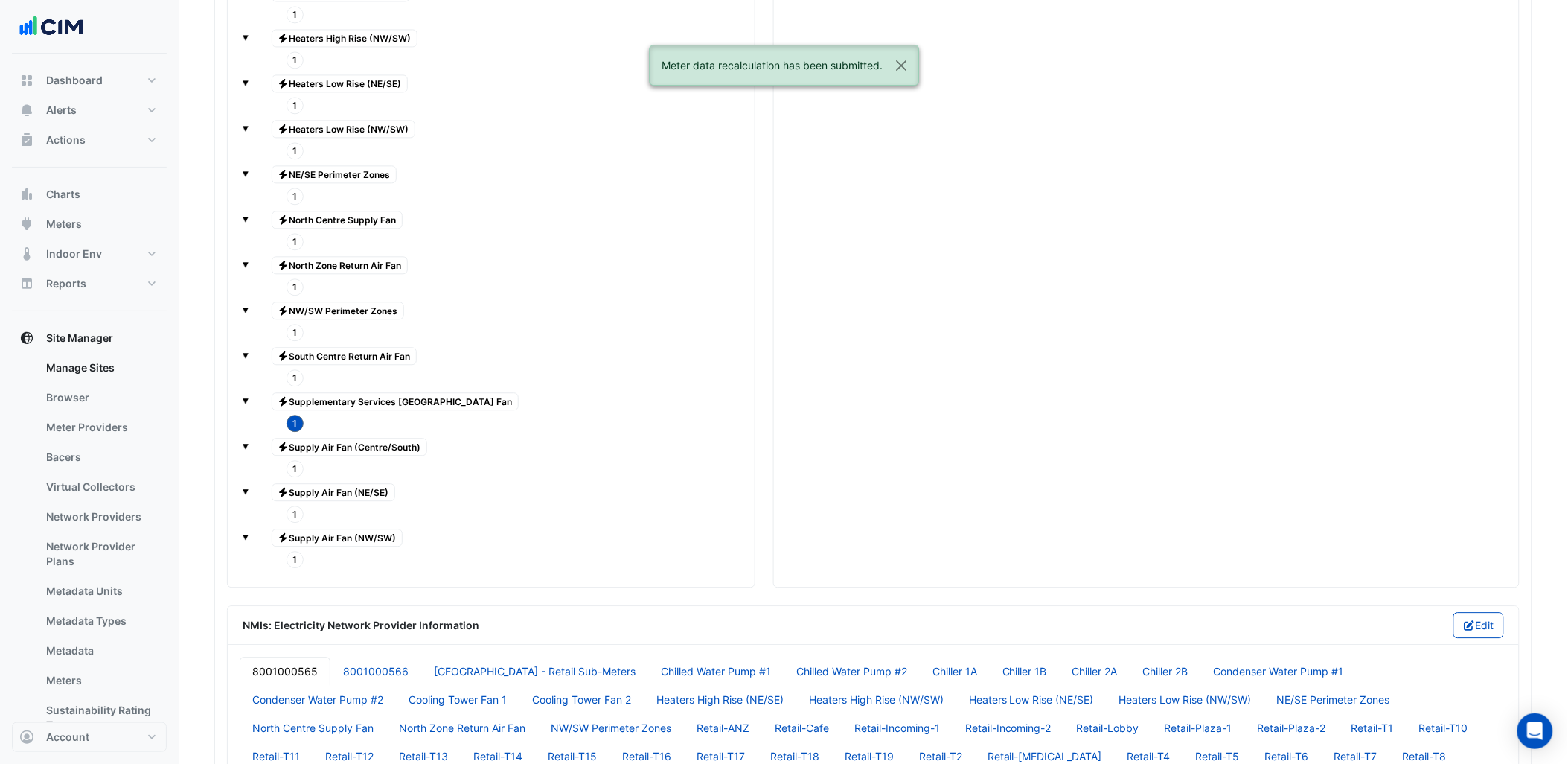
scroll to position [3156, 0]
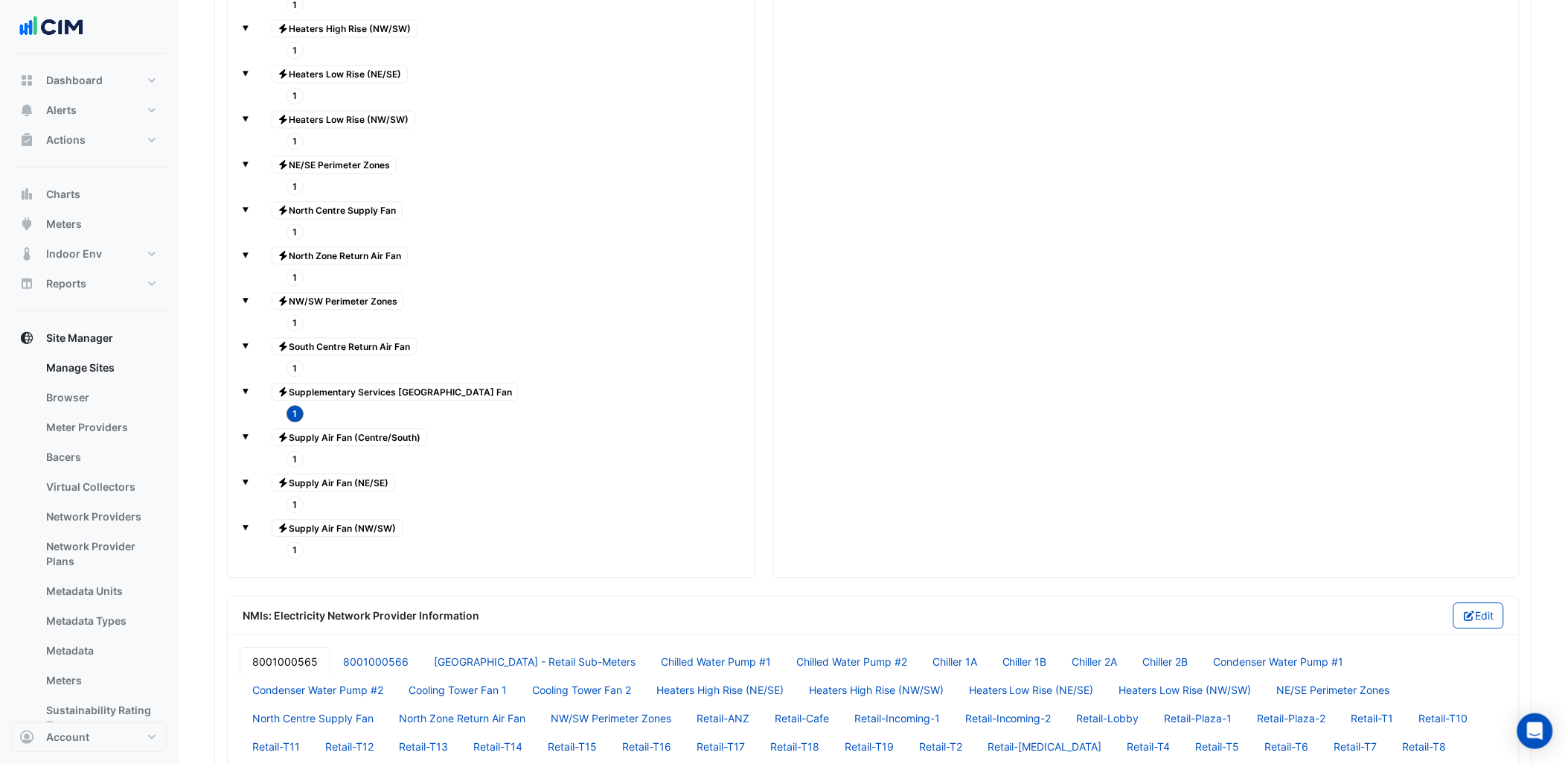
drag, startPoint x: 296, startPoint y: 405, endPoint x: 350, endPoint y: 405, distance: 54.0
click at [296, 376] on span "1" at bounding box center [296, 367] width 18 height 17
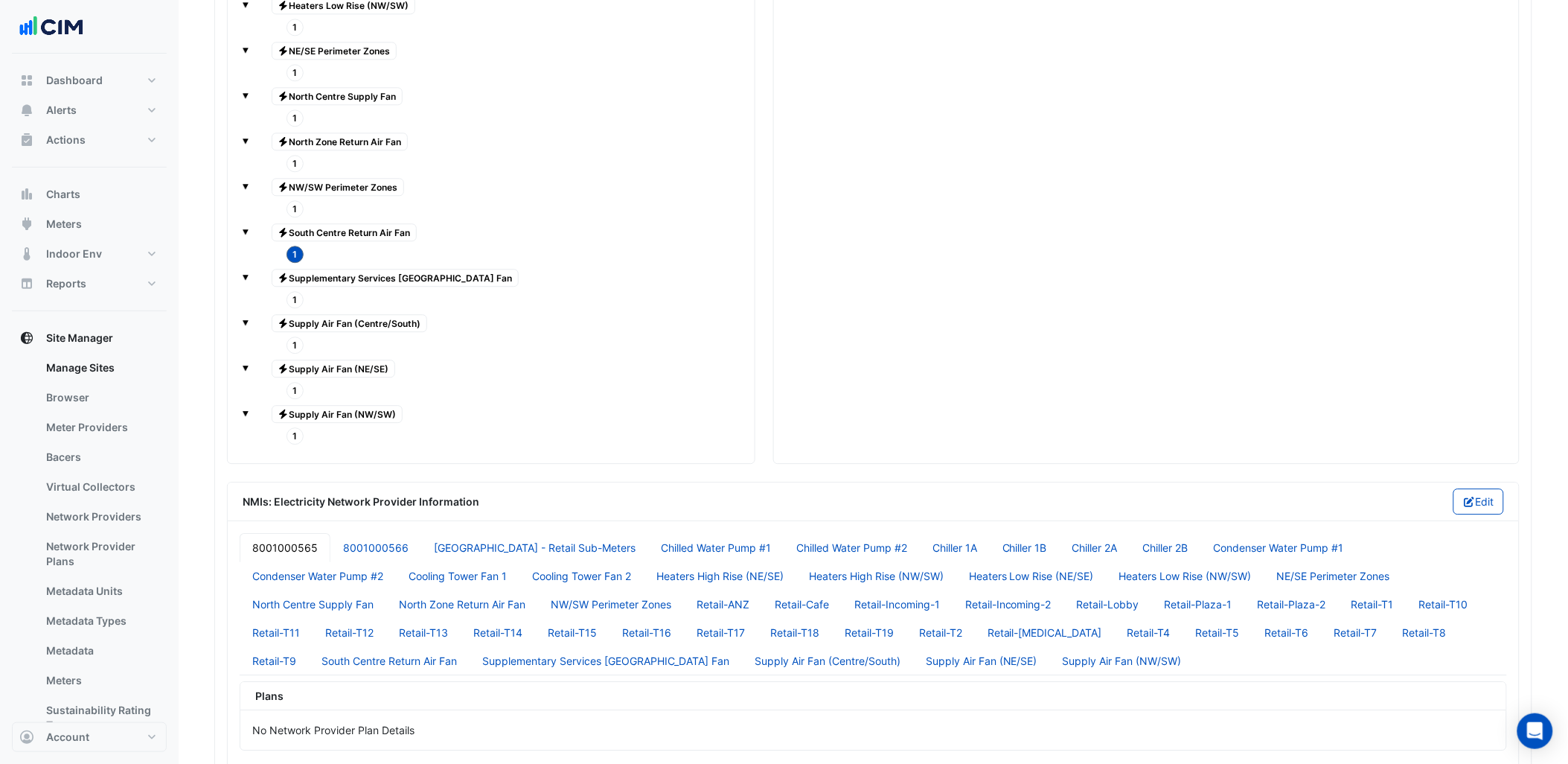
scroll to position [3239, 0]
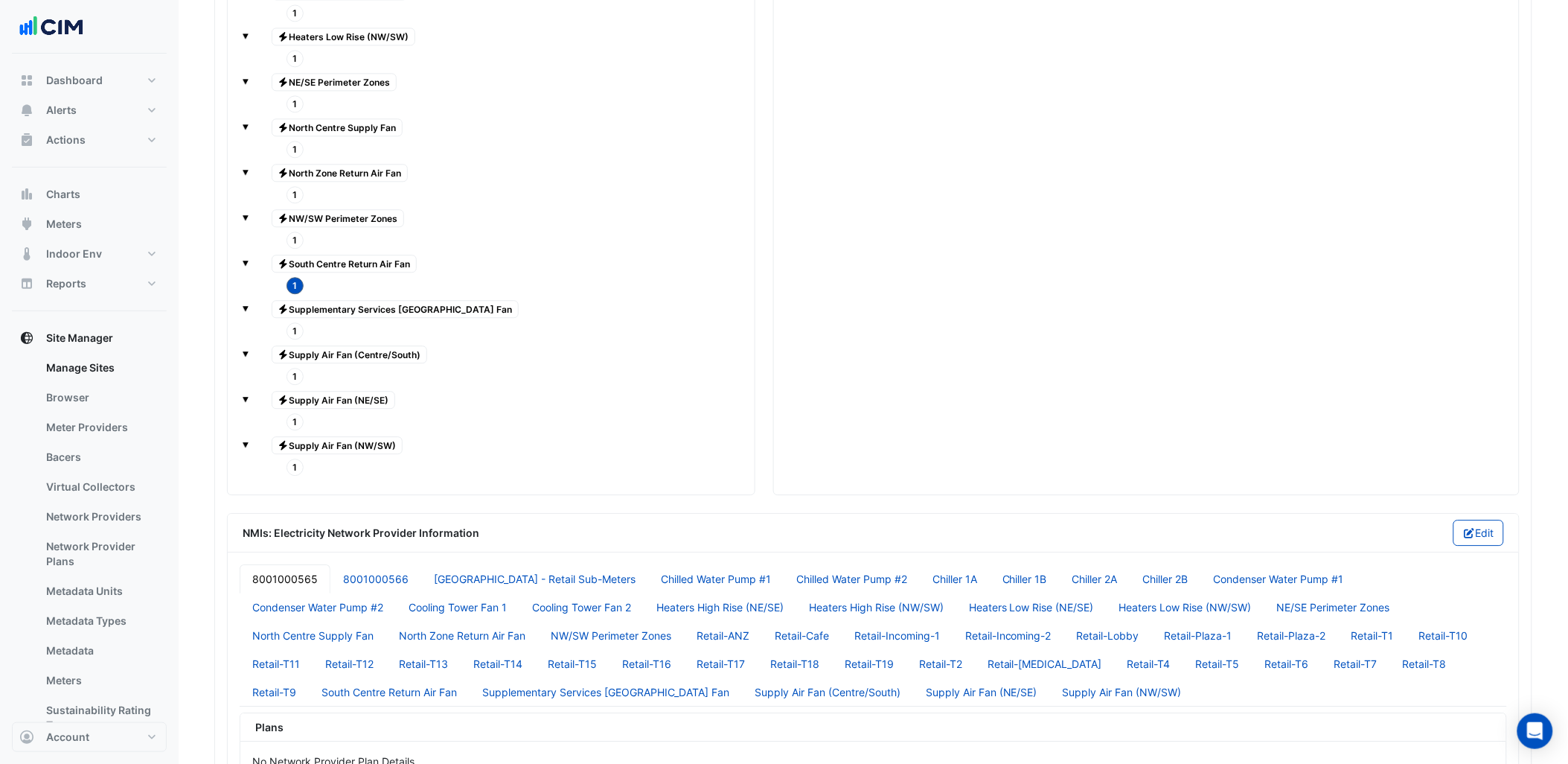
click at [293, 294] on span "1" at bounding box center [296, 285] width 18 height 17
click at [291, 339] on span "1" at bounding box center [296, 330] width 18 height 17
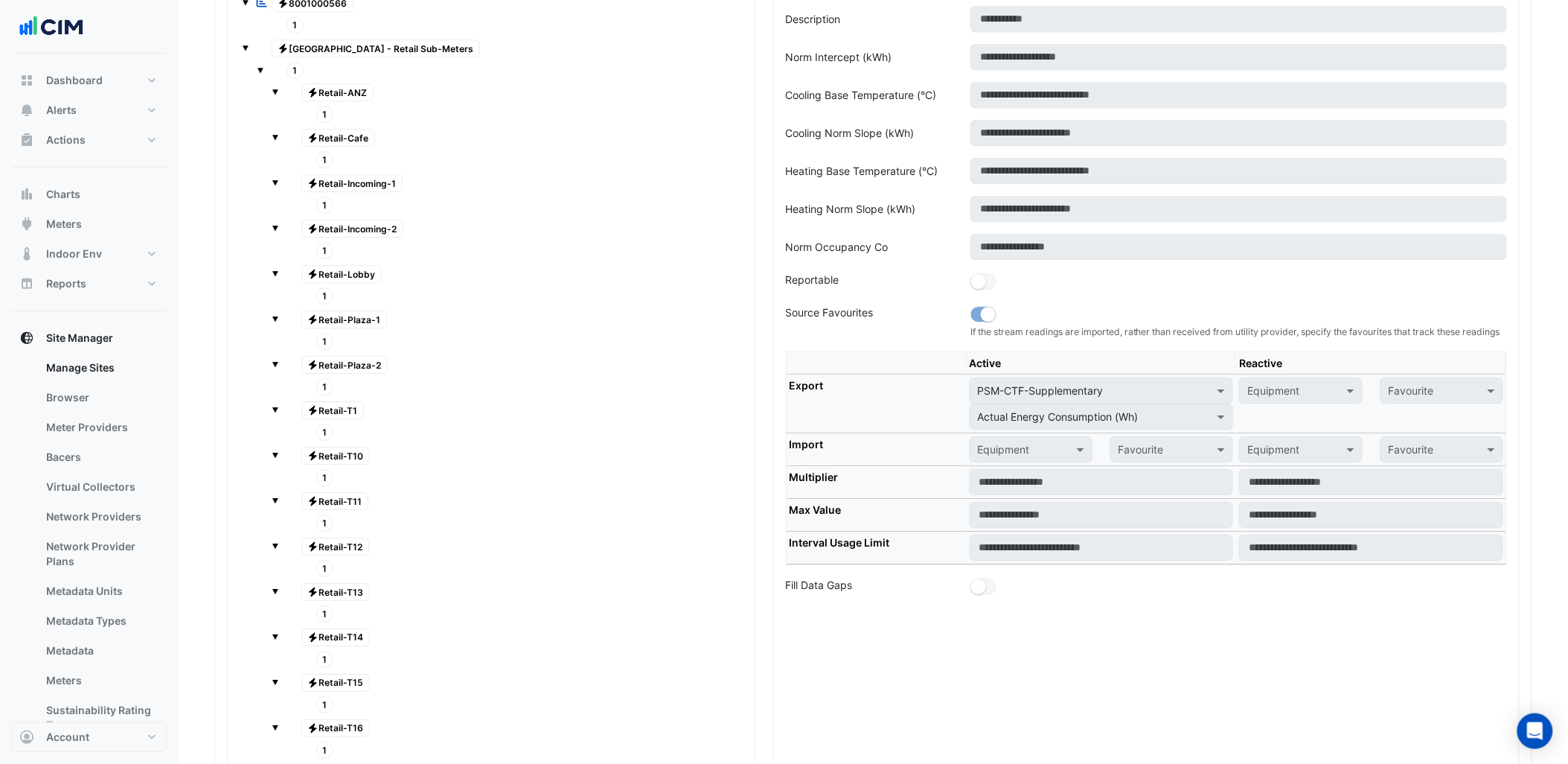
scroll to position [1419, 0]
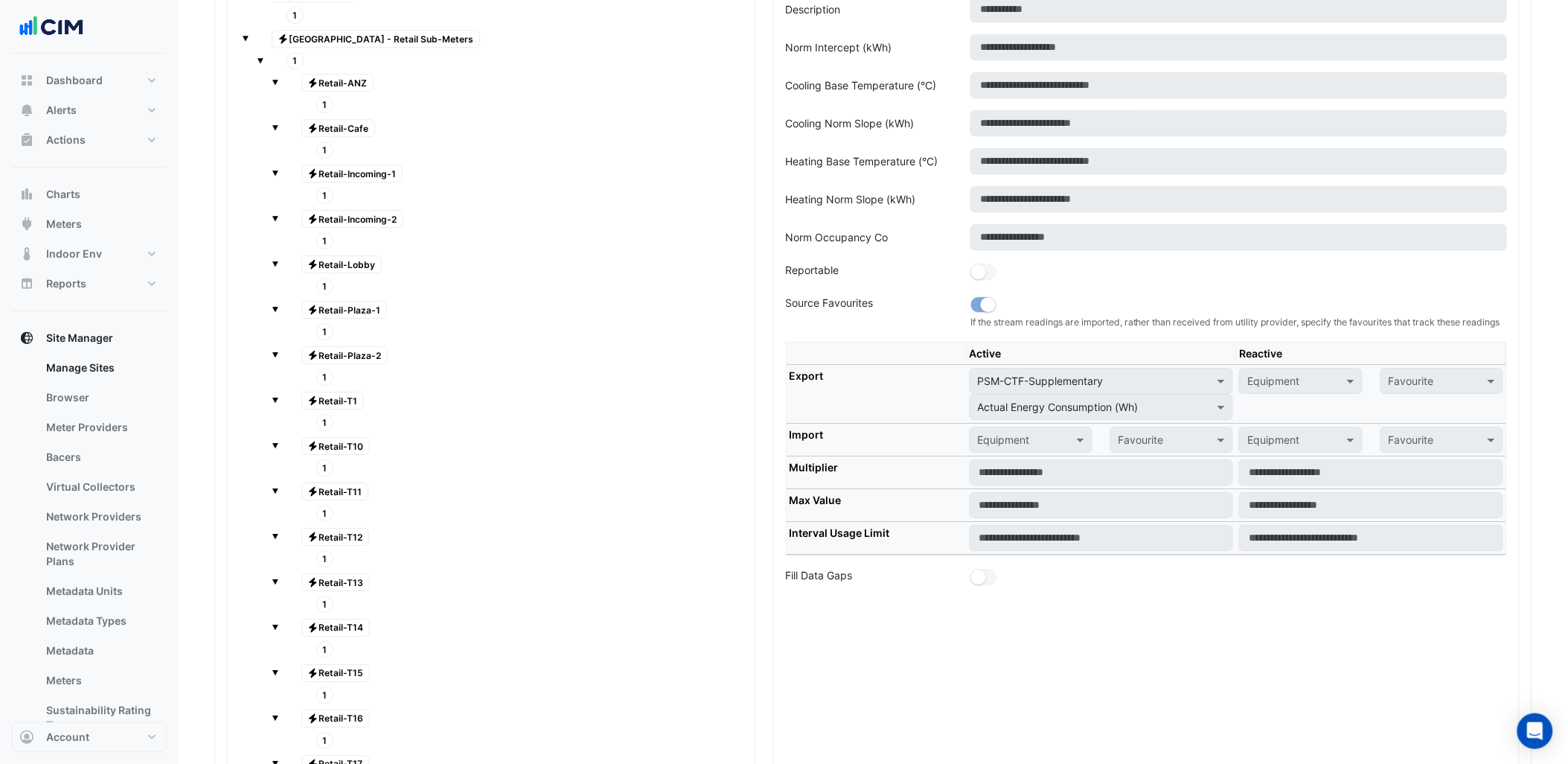
click at [965, 394] on div "× PSM-CTF-Supplementary" at bounding box center [1101, 380] width 282 height 26
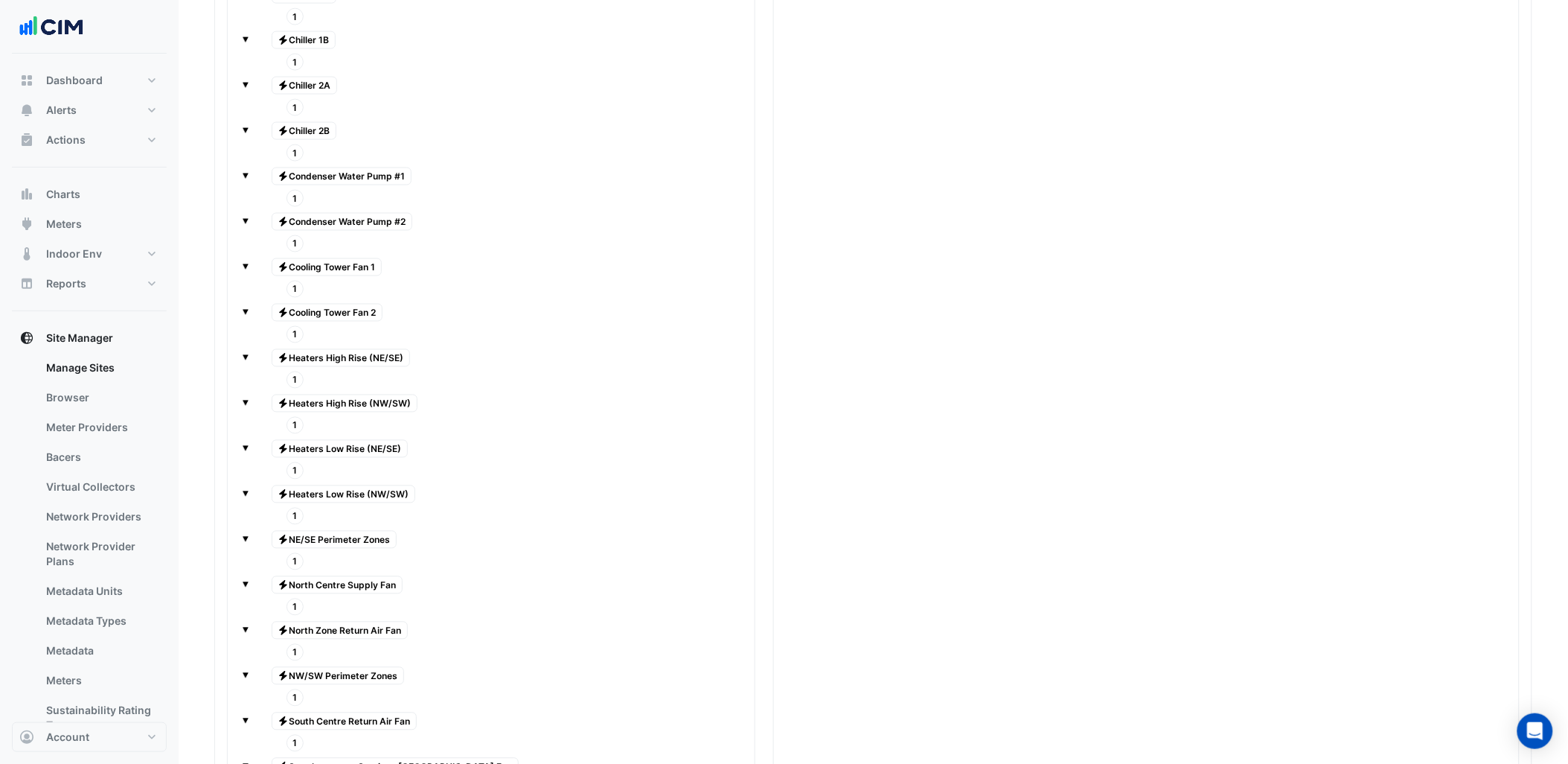
scroll to position [2907, 0]
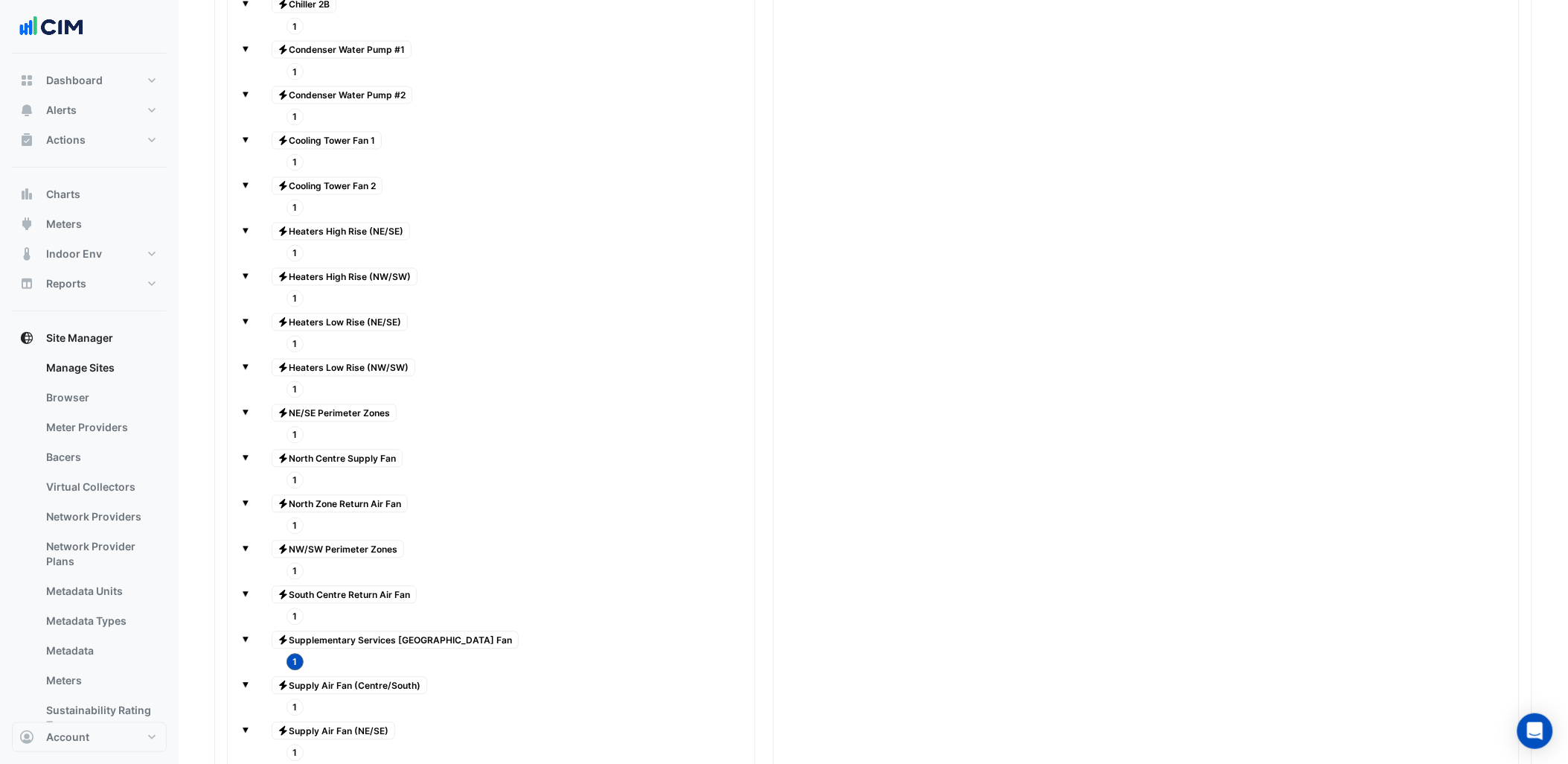
click at [291, 625] on span "1" at bounding box center [296, 616] width 18 height 17
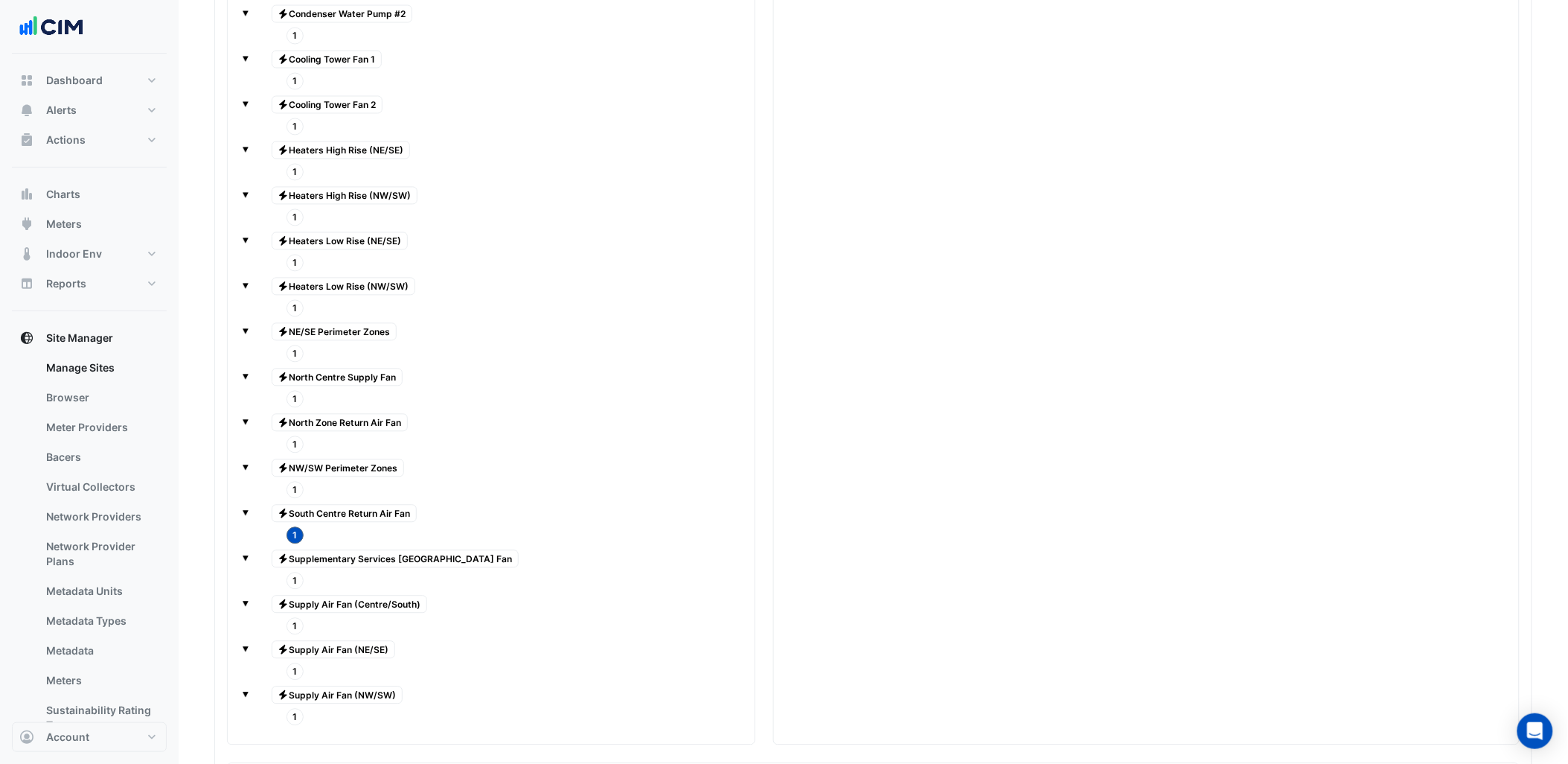
scroll to position [2991, 0]
click at [294, 497] on span "1" at bounding box center [296, 489] width 18 height 17
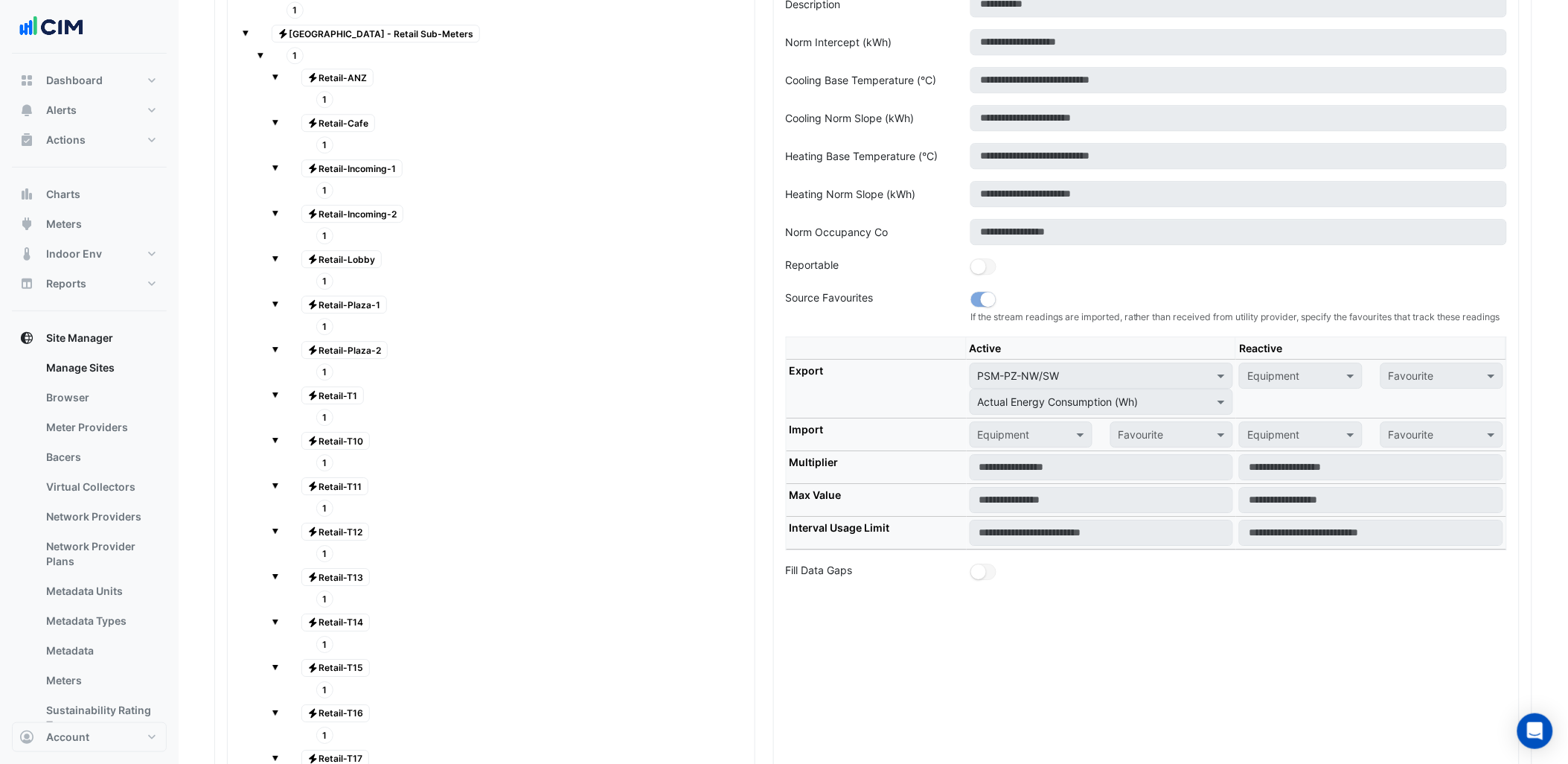
scroll to position [1419, 0]
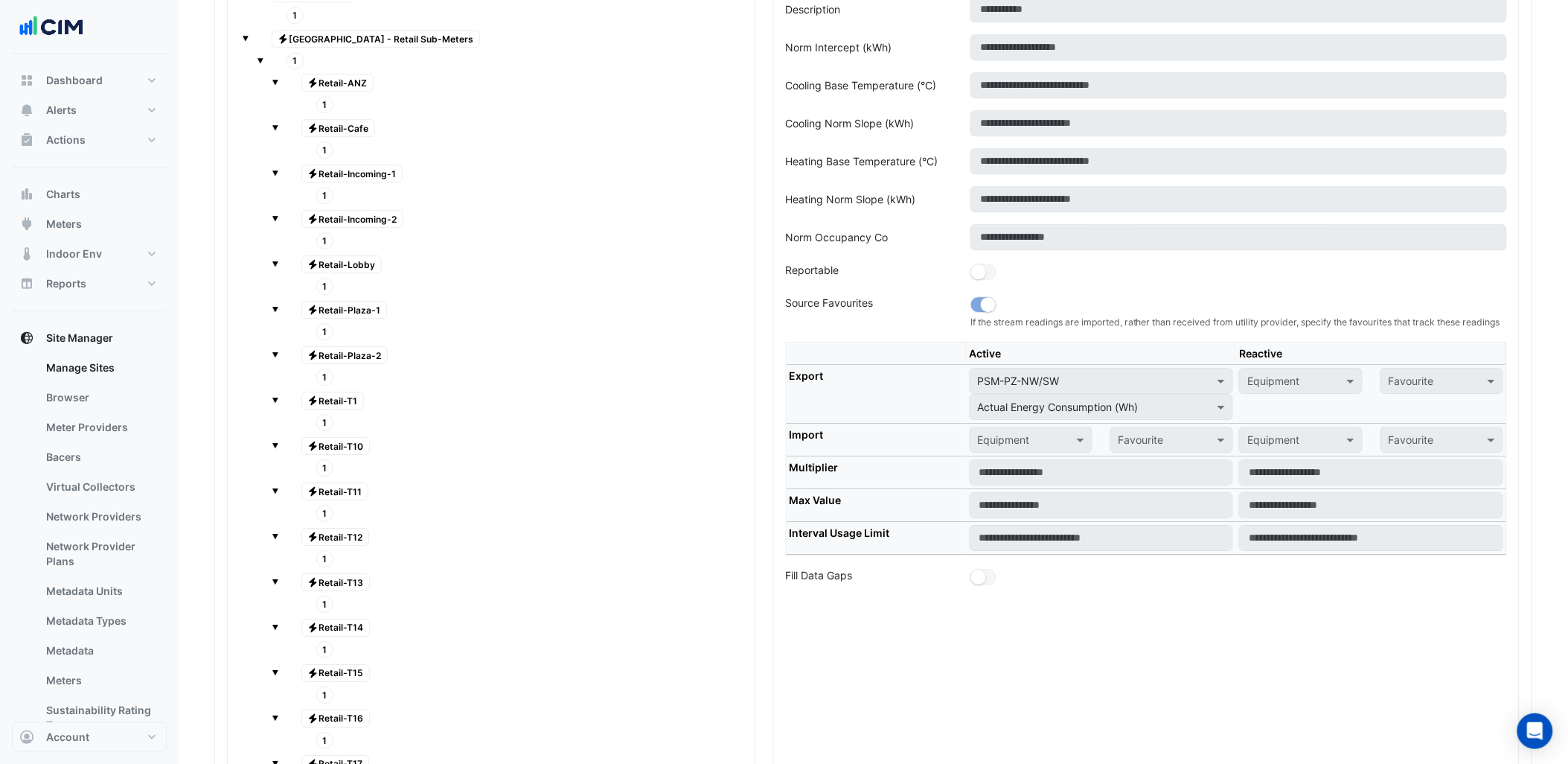
drag, startPoint x: 992, startPoint y: 551, endPoint x: 1012, endPoint y: 602, distance: 54.8
click at [1012, 588] on div at bounding box center [1239, 577] width 555 height 21
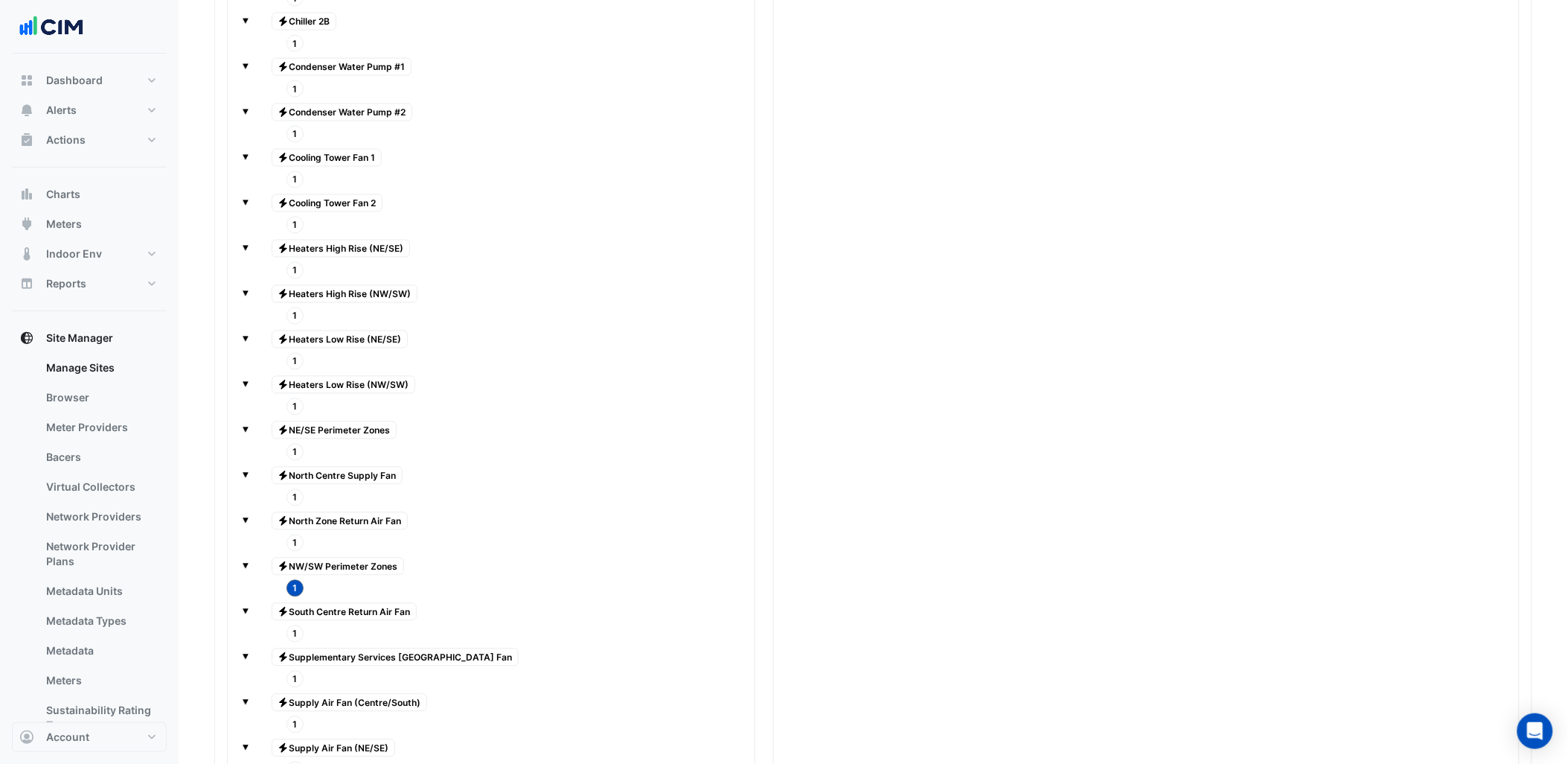
scroll to position [2907, 0]
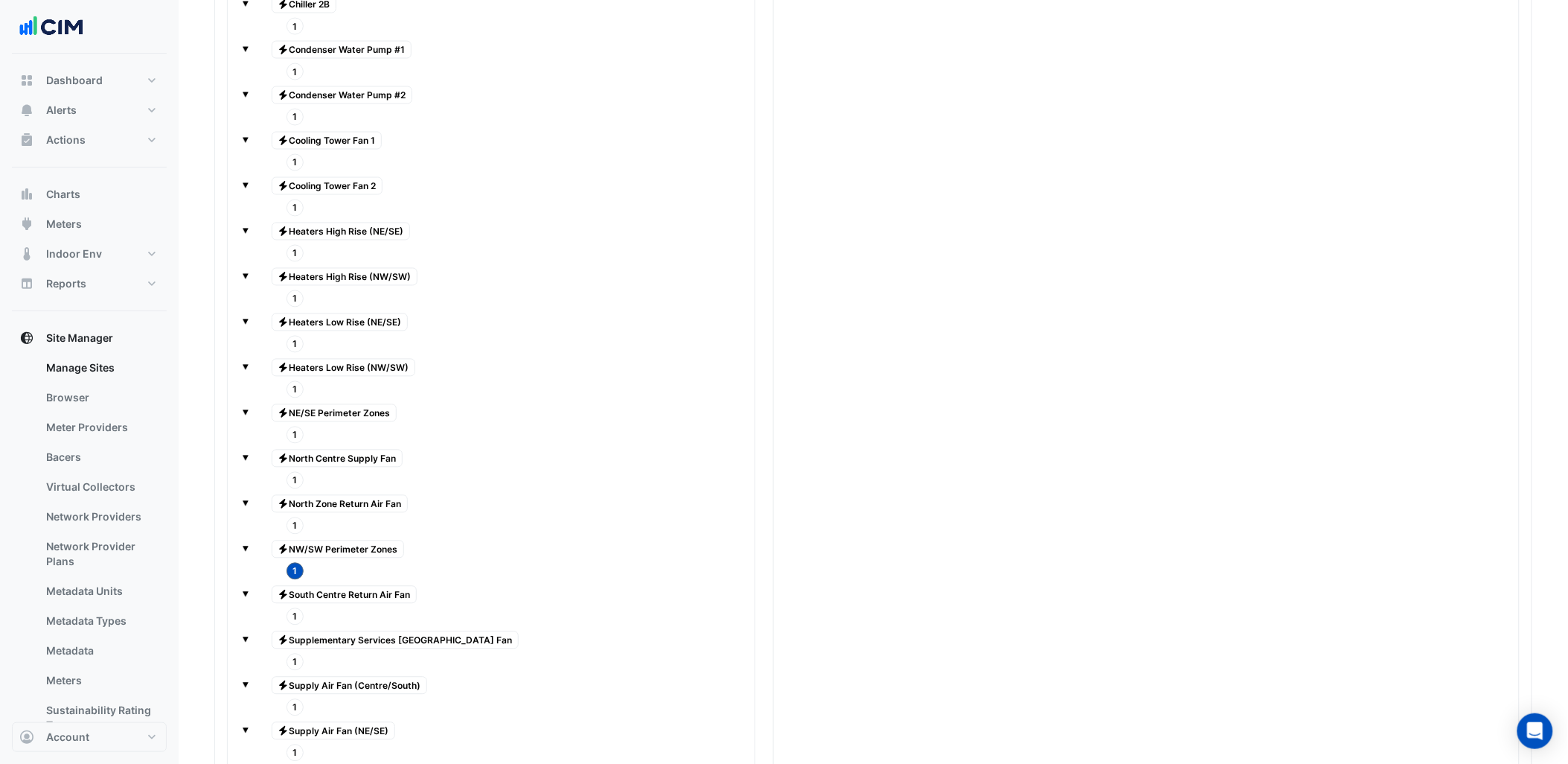
click at [296, 535] on span "1" at bounding box center [296, 526] width 18 height 17
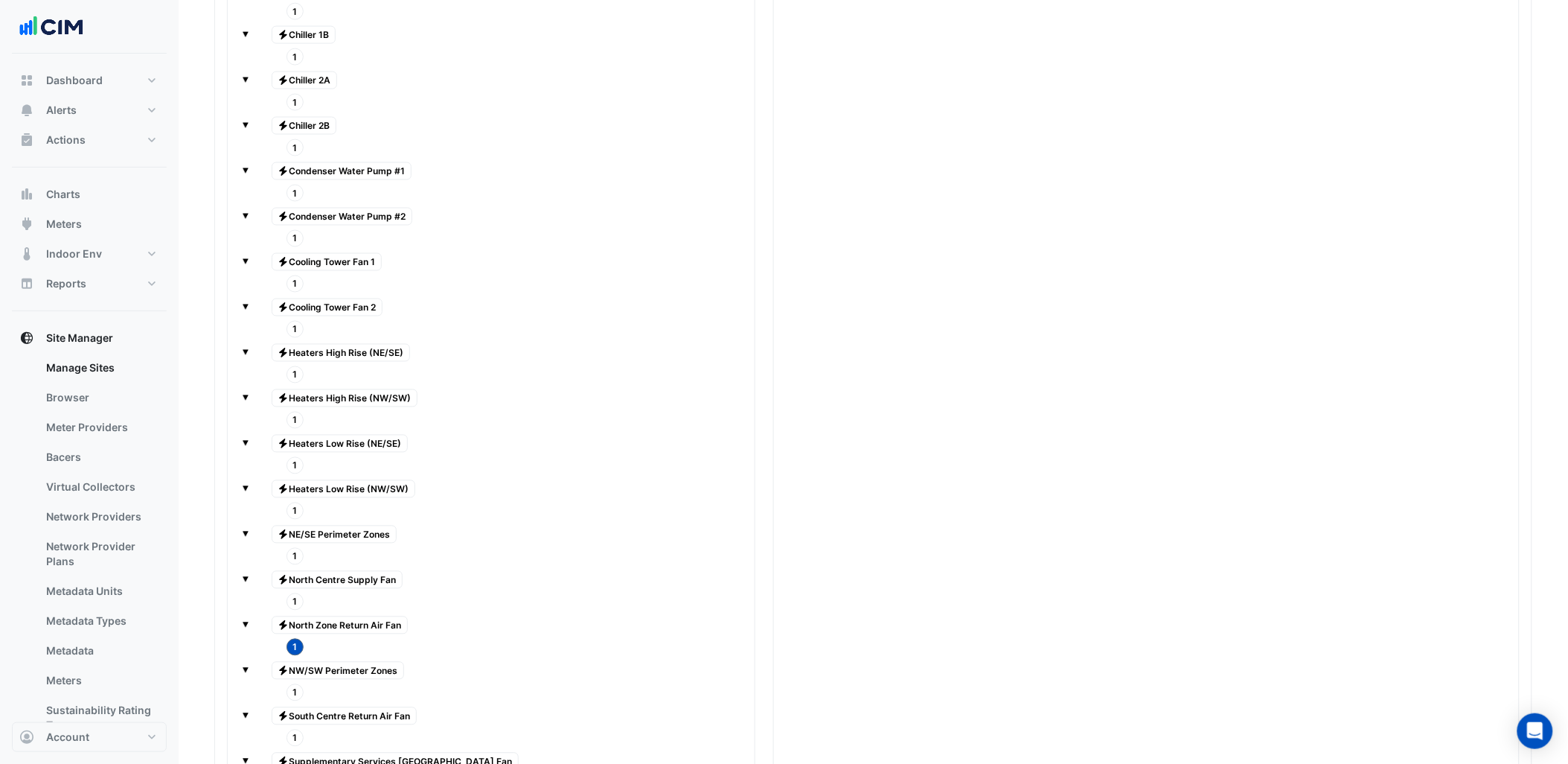
scroll to position [2825, 0]
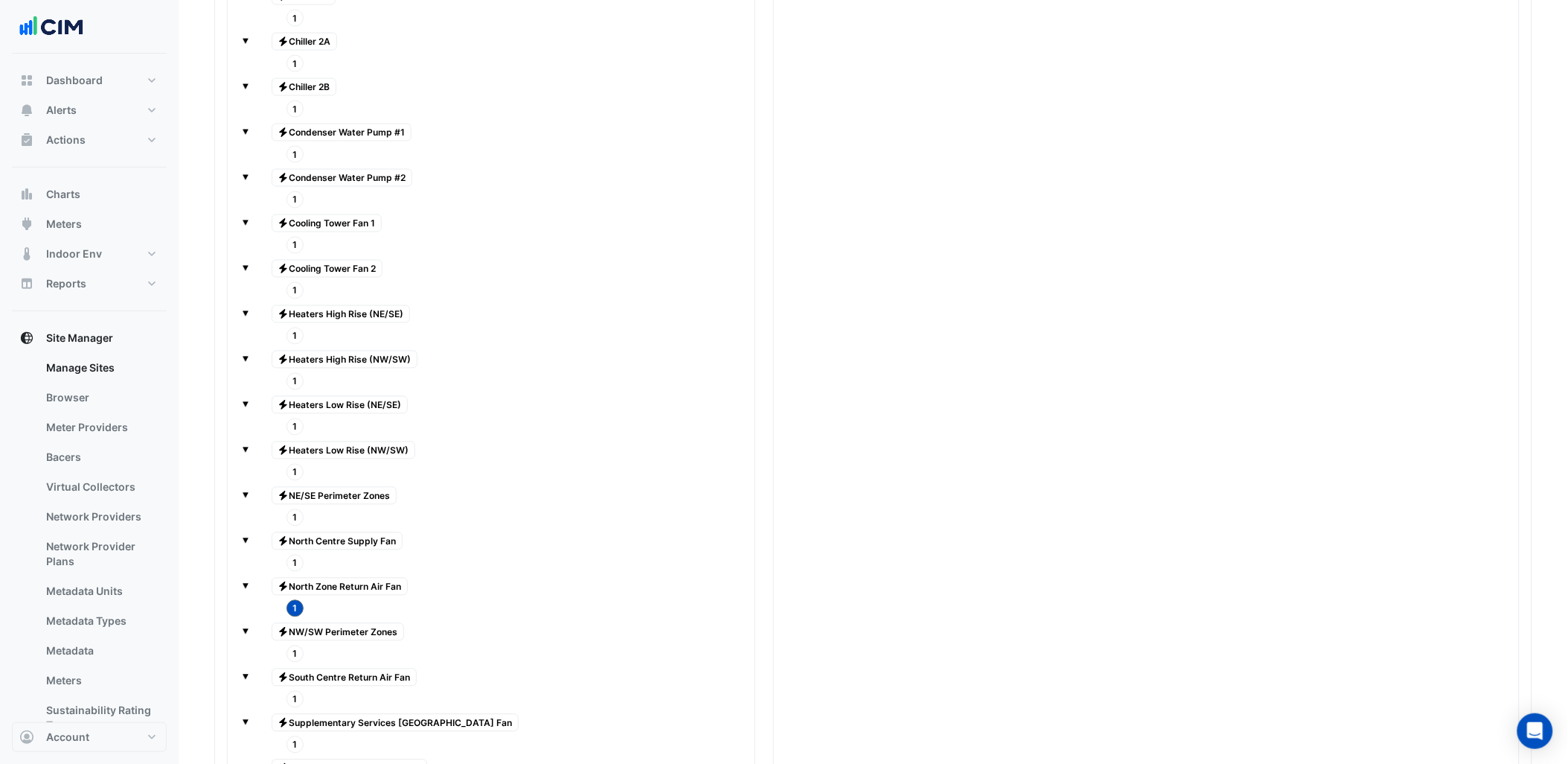
click at [296, 572] on span "1" at bounding box center [296, 563] width 18 height 17
drag, startPoint x: 293, startPoint y: 555, endPoint x: 379, endPoint y: 545, distance: 86.6
click at [295, 527] on span "1" at bounding box center [296, 517] width 18 height 17
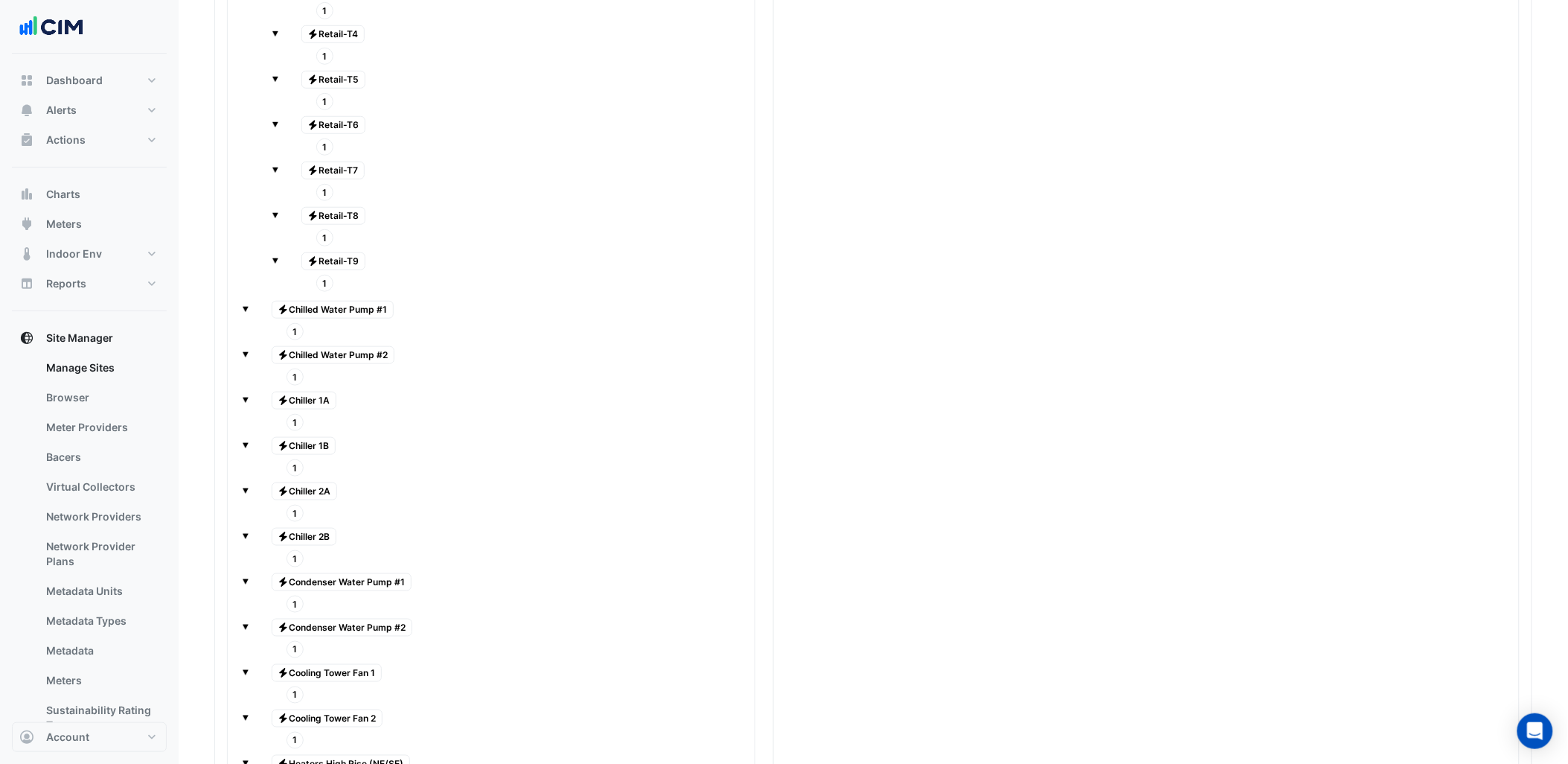
scroll to position [2743, 0]
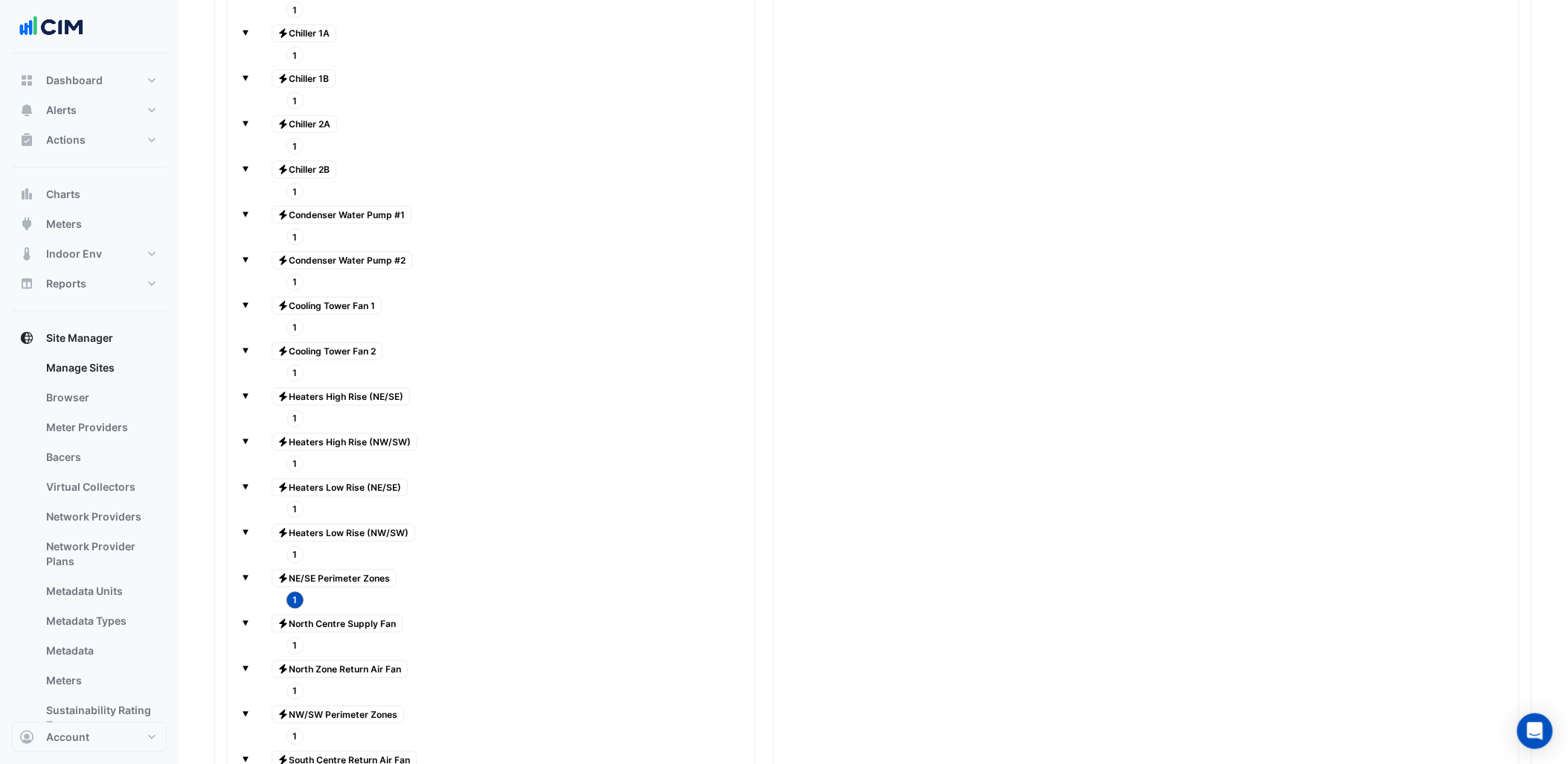
click at [291, 564] on span "1" at bounding box center [296, 555] width 18 height 17
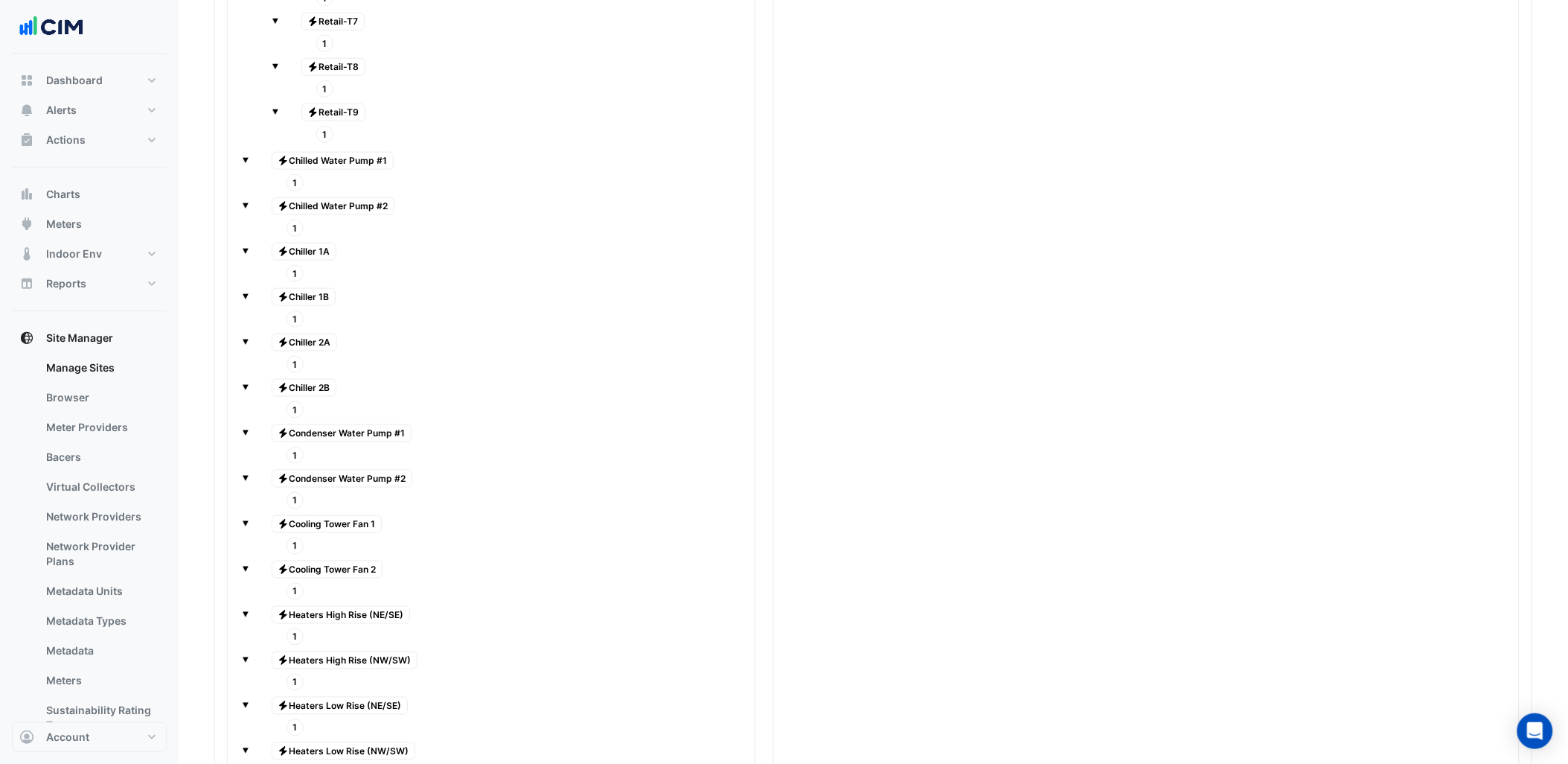
scroll to position [2577, 0]
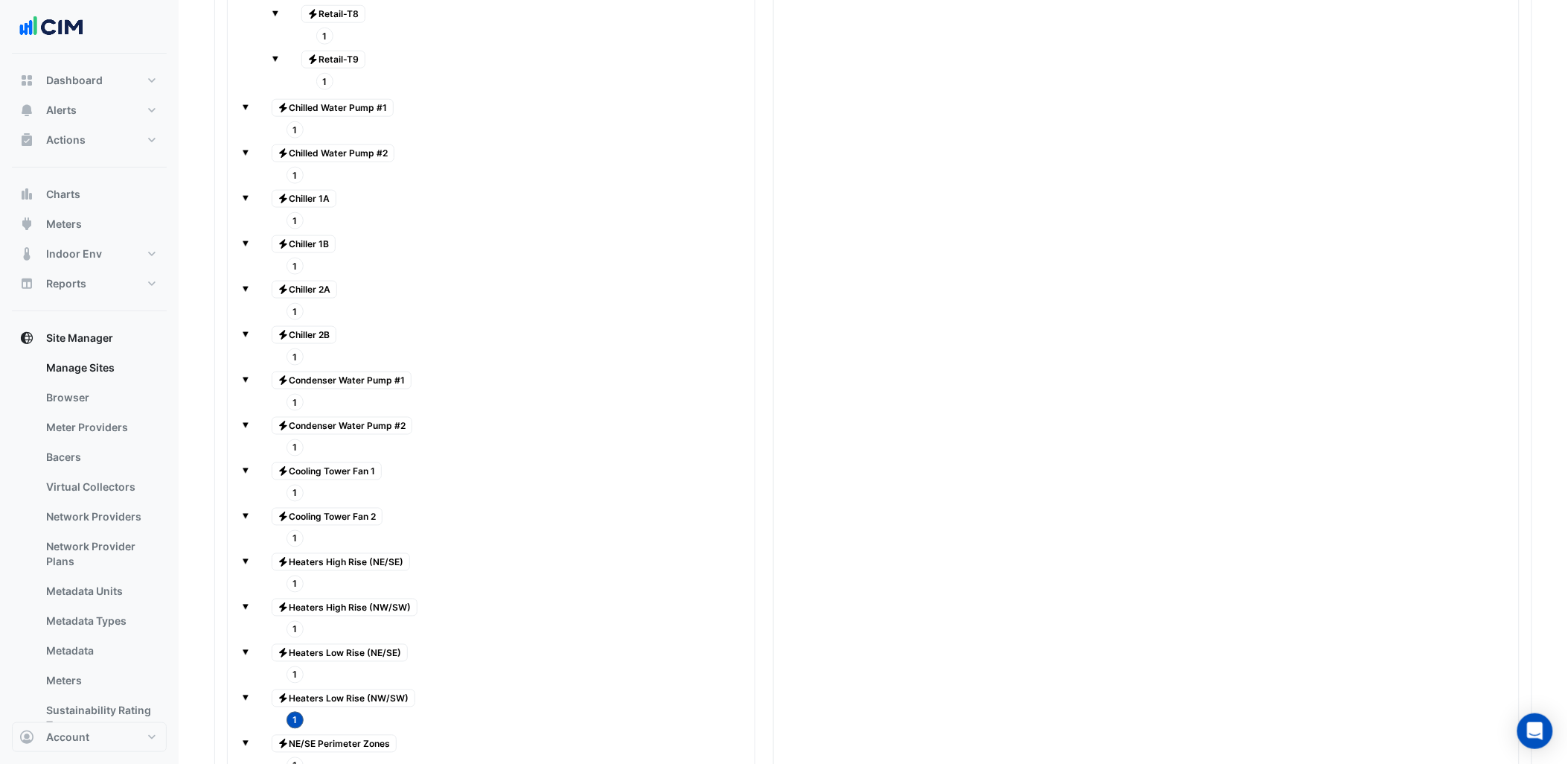
click at [300, 683] on span "1" at bounding box center [296, 674] width 18 height 17
click at [296, 638] on span "1" at bounding box center [296, 629] width 18 height 17
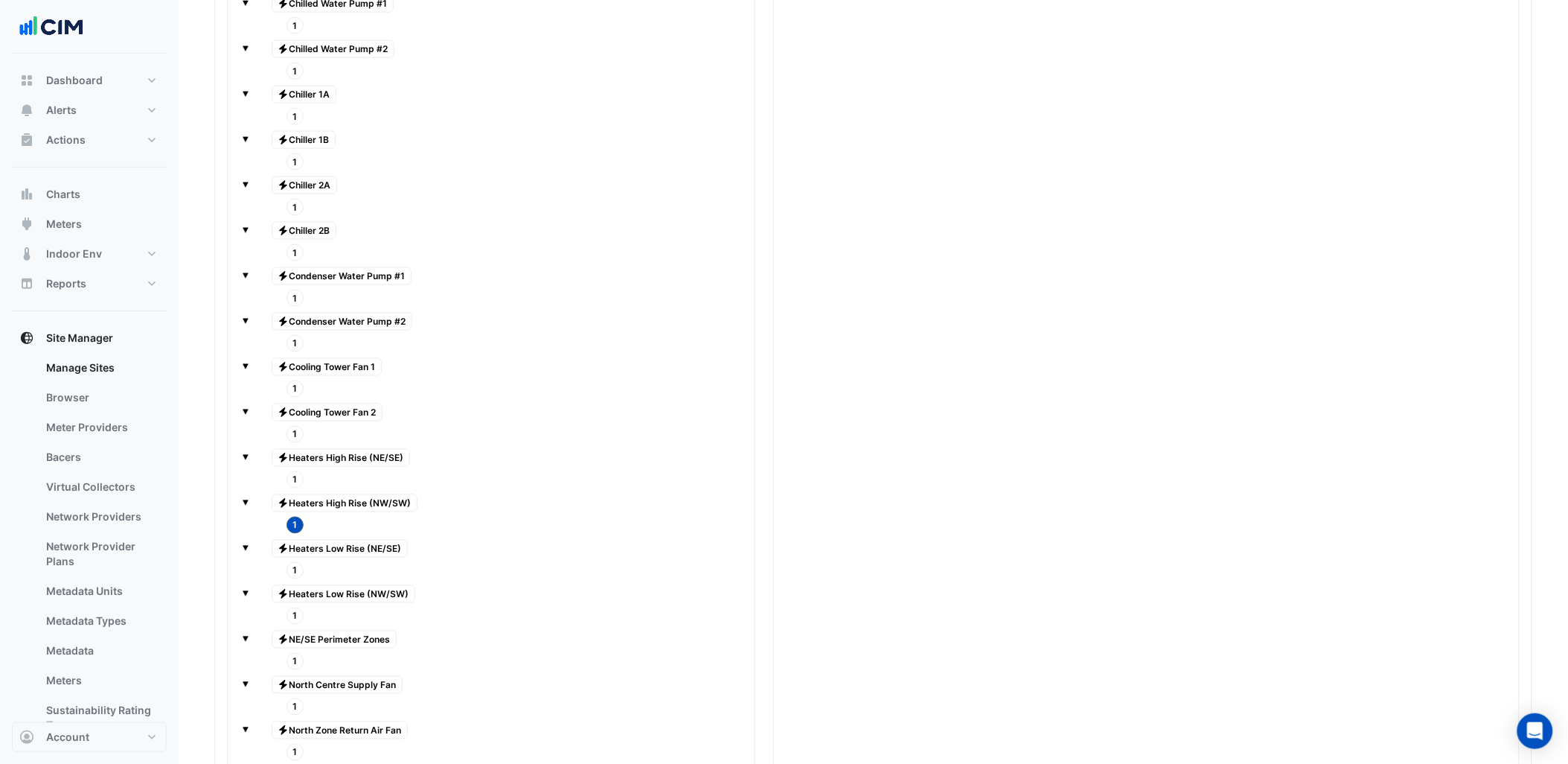
scroll to position [2659, 0]
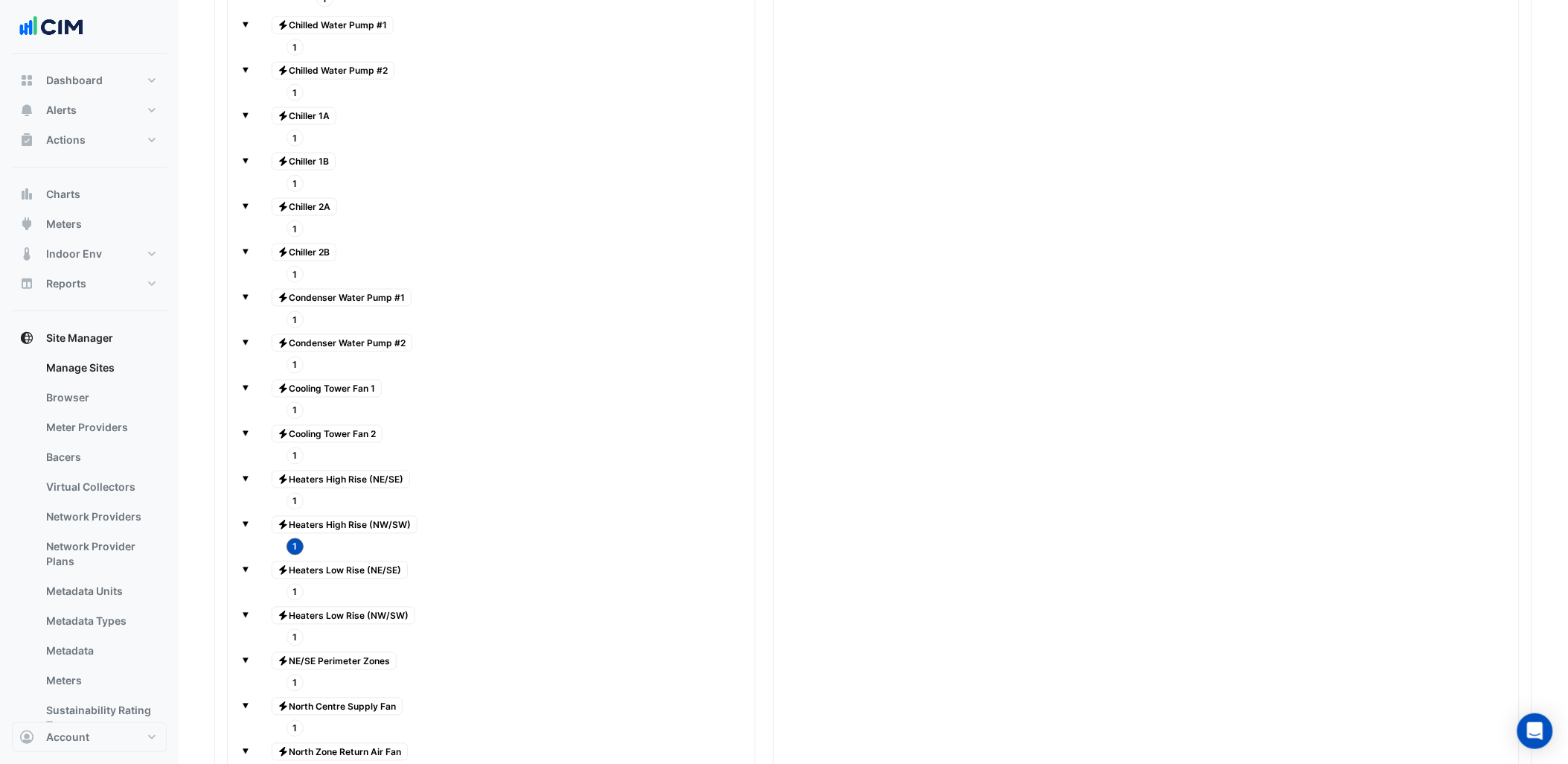
click at [293, 510] on span "1" at bounding box center [296, 501] width 18 height 17
click at [288, 464] on span "1" at bounding box center [296, 455] width 18 height 17
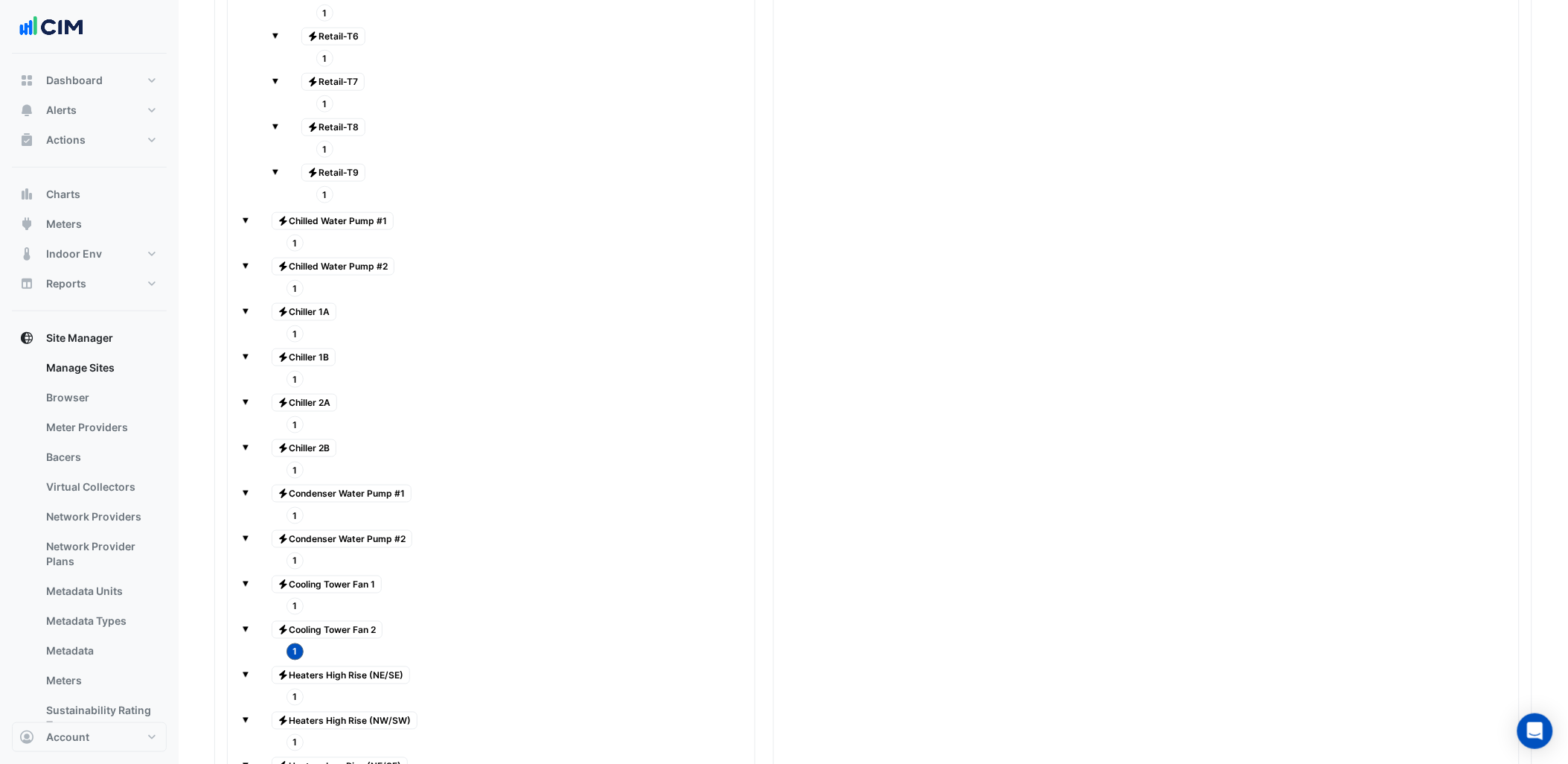
scroll to position [2412, 0]
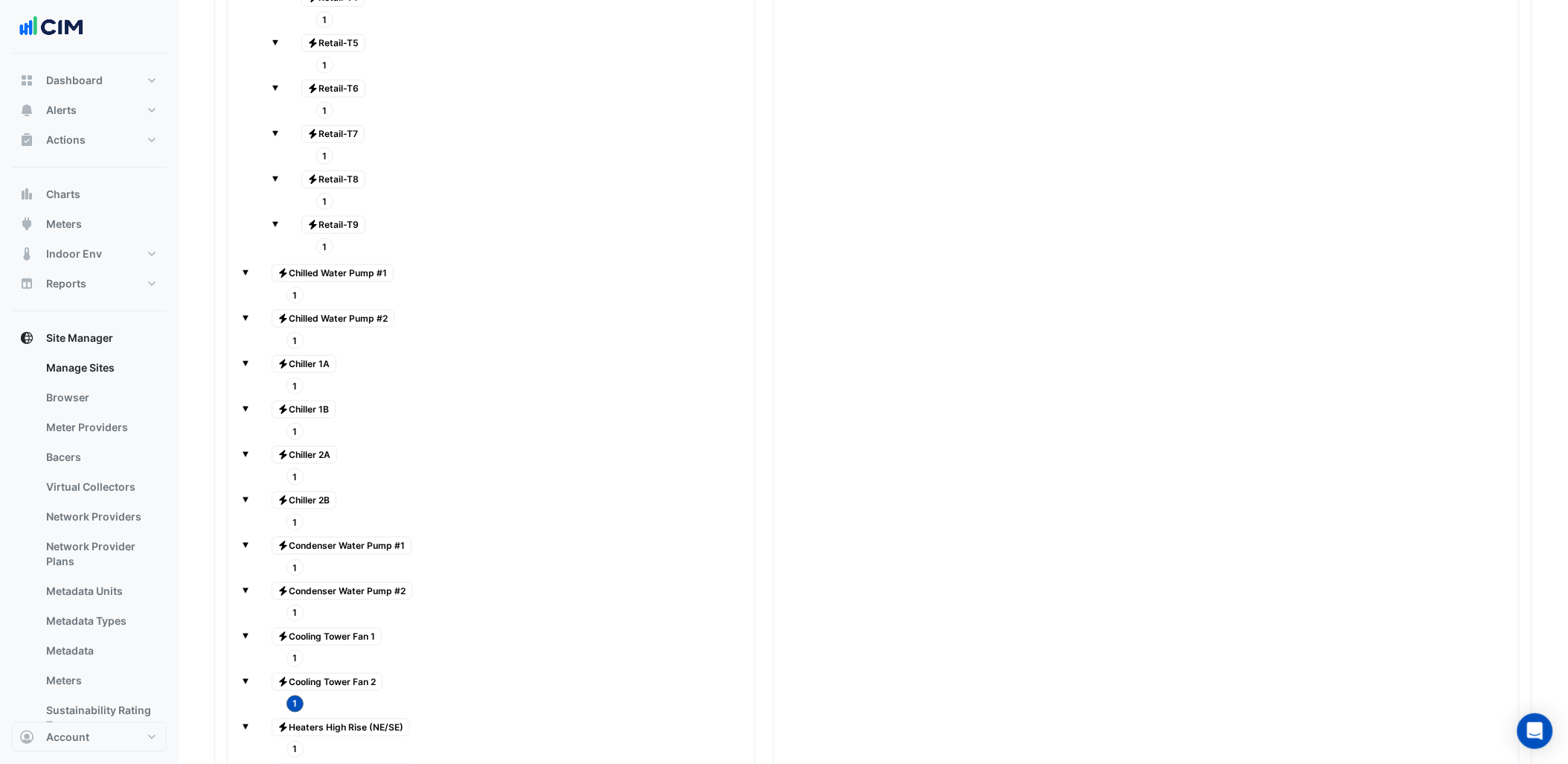
drag, startPoint x: 294, startPoint y: 690, endPoint x: 326, endPoint y: 671, distance: 37.2
click at [296, 667] on span "1" at bounding box center [296, 658] width 18 height 17
click at [296, 622] on span "1" at bounding box center [296, 612] width 18 height 17
click at [298, 576] on span "1" at bounding box center [296, 567] width 18 height 17
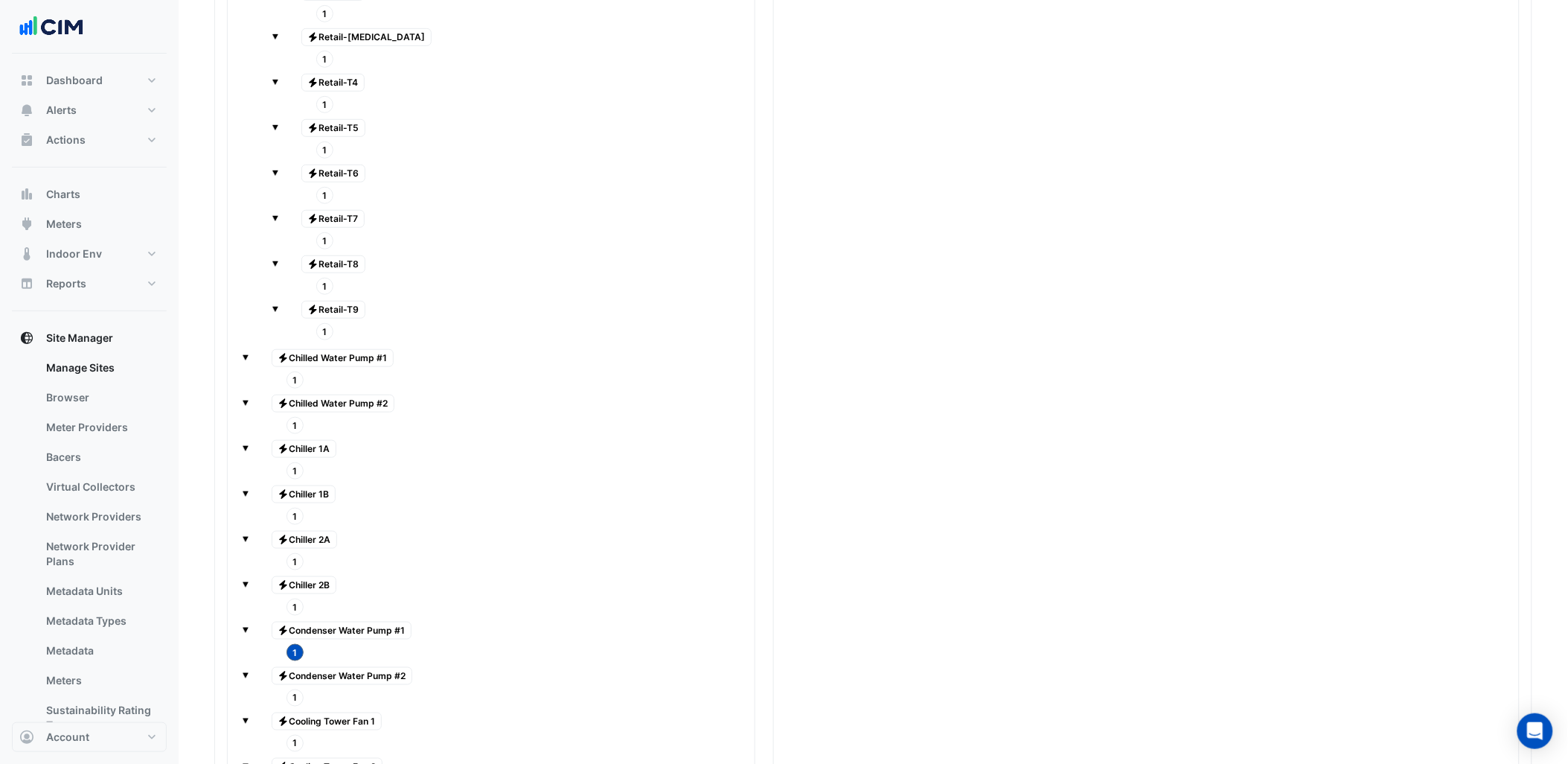
scroll to position [2328, 0]
click at [294, 614] on span "1" at bounding box center [296, 605] width 18 height 17
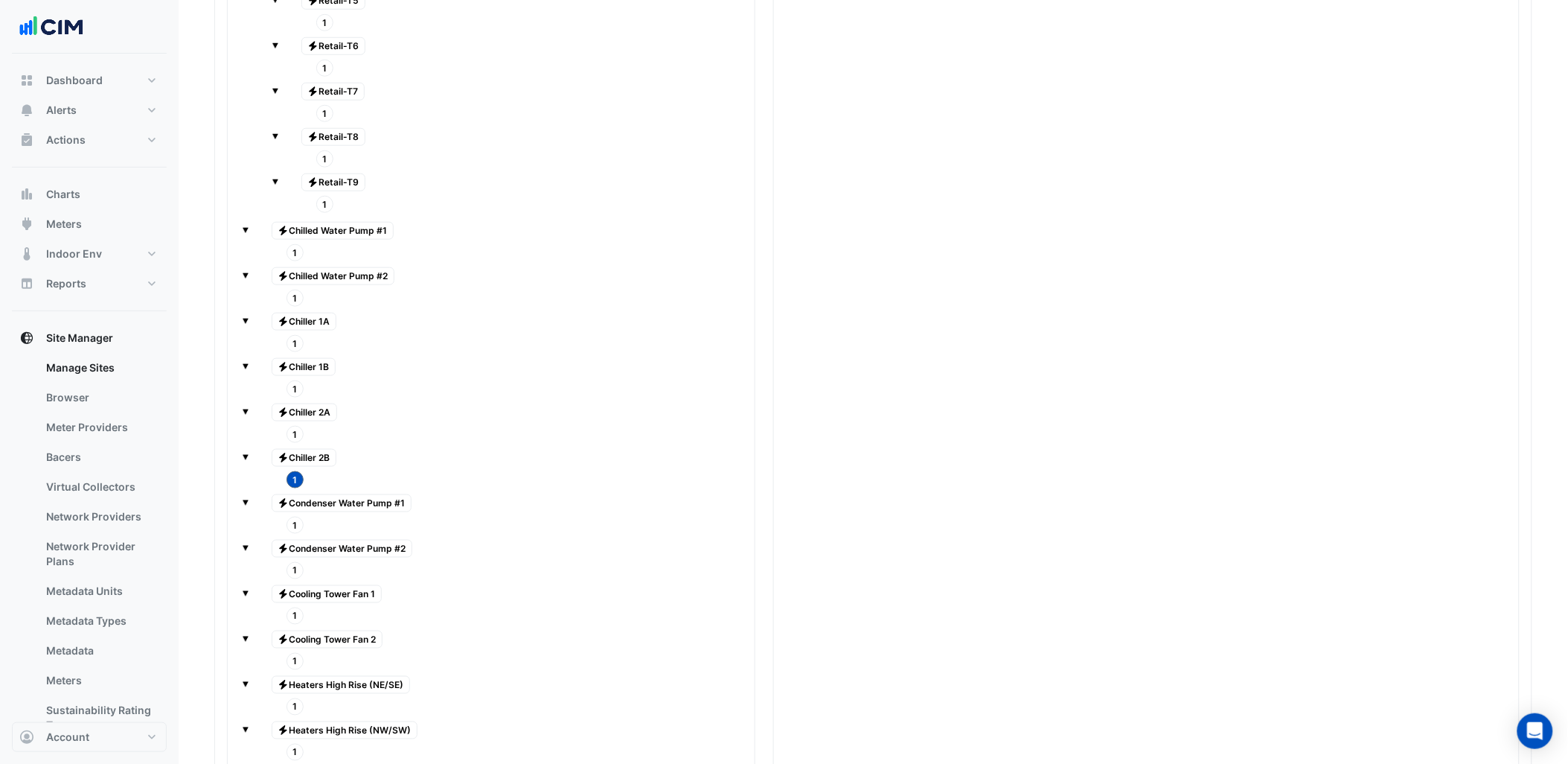
scroll to position [2495, 0]
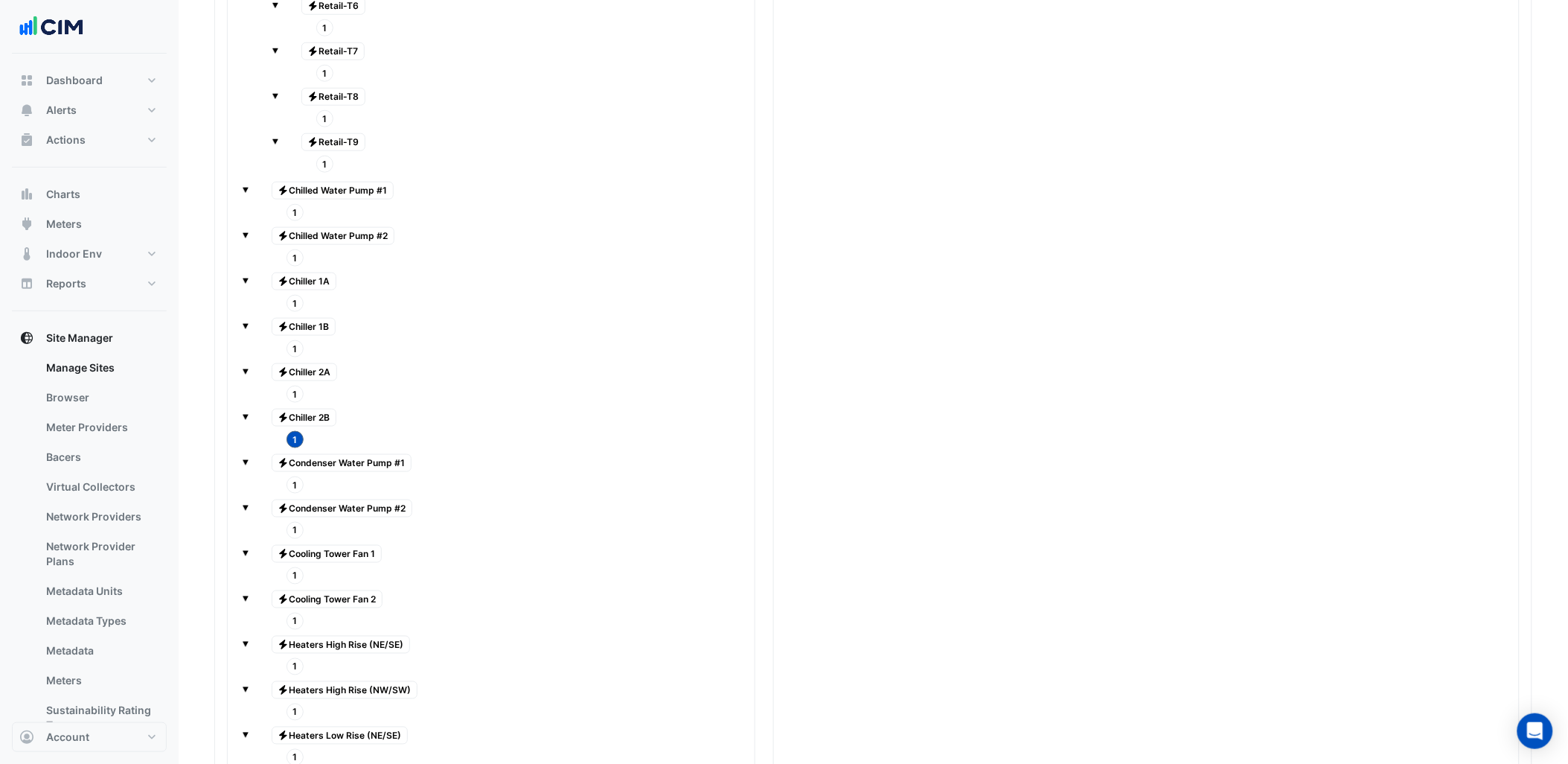
click at [287, 627] on tree-node-content "1" at bounding box center [287, 620] width 33 height 13
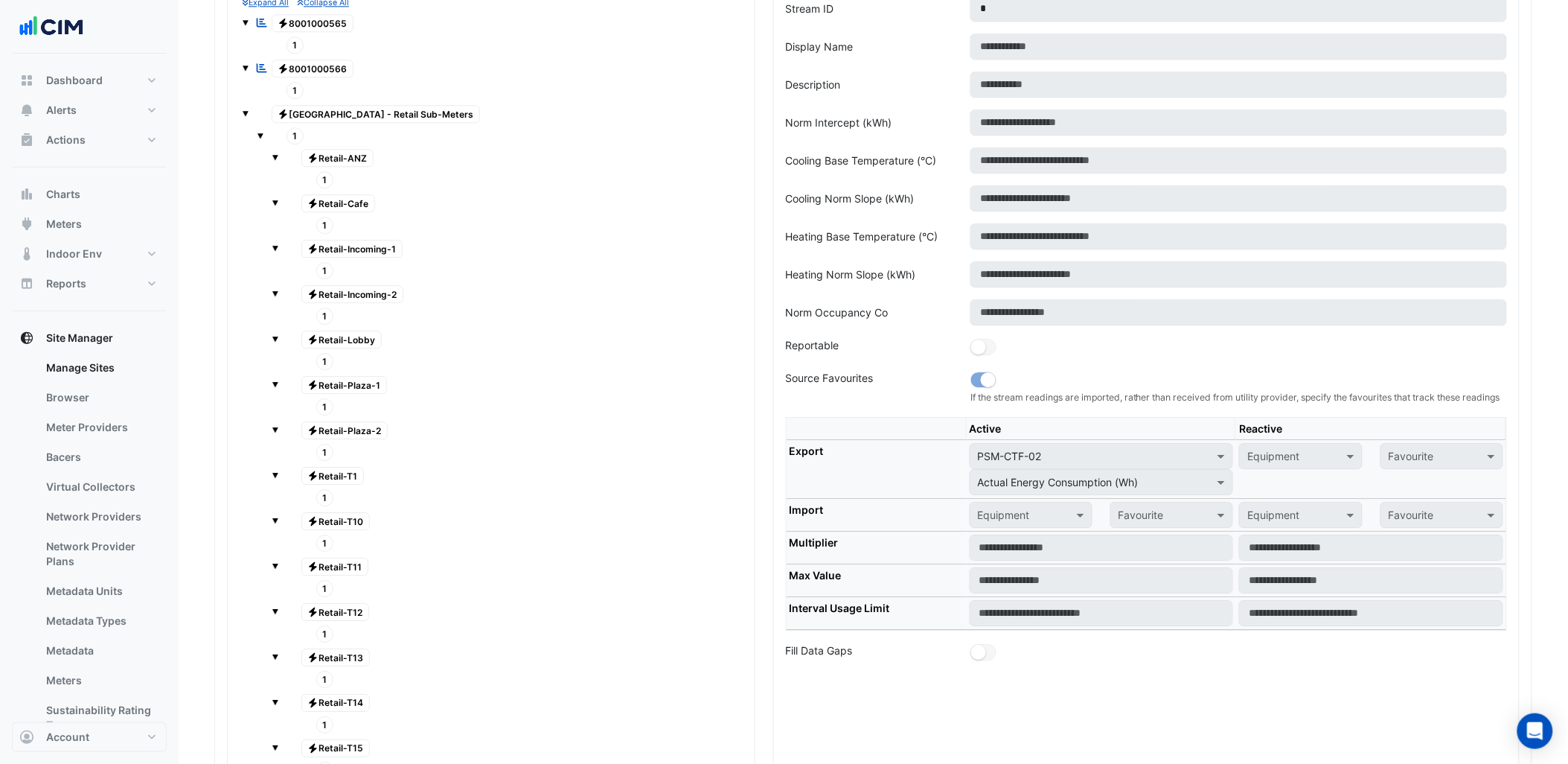
scroll to position [1337, 0]
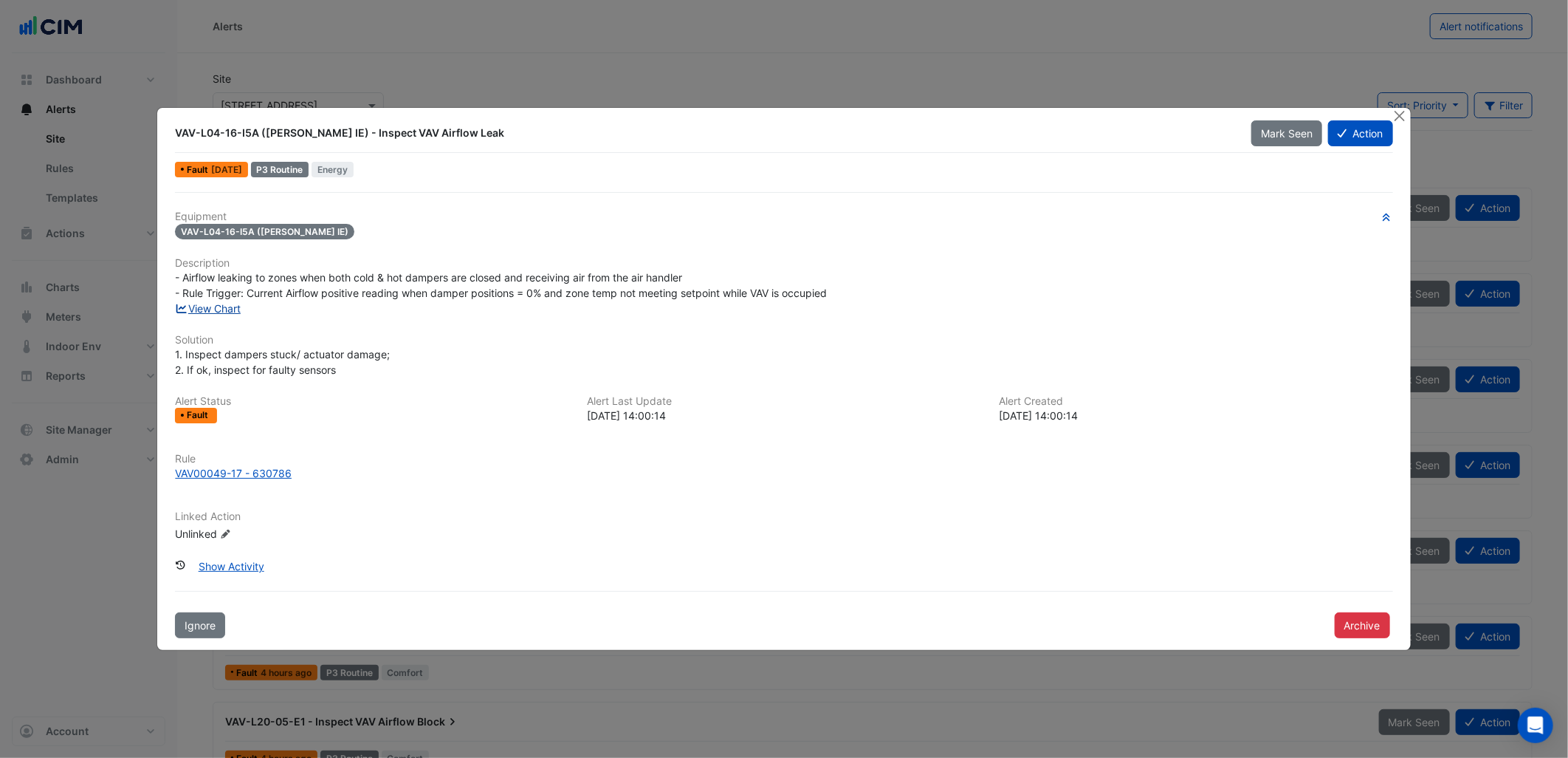
click at [238, 306] on link "View Chart" at bounding box center [207, 308] width 66 height 13
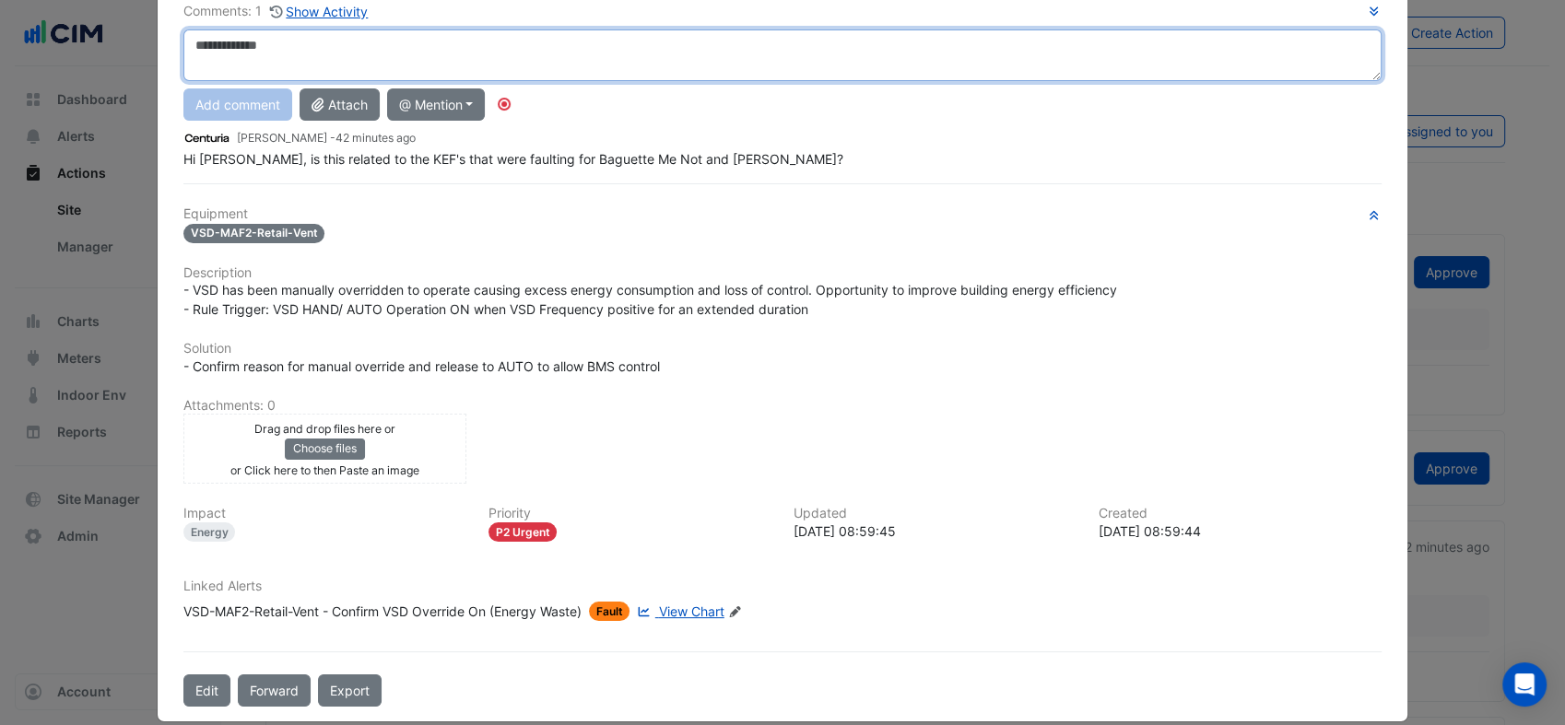
scroll to position [147, 0]
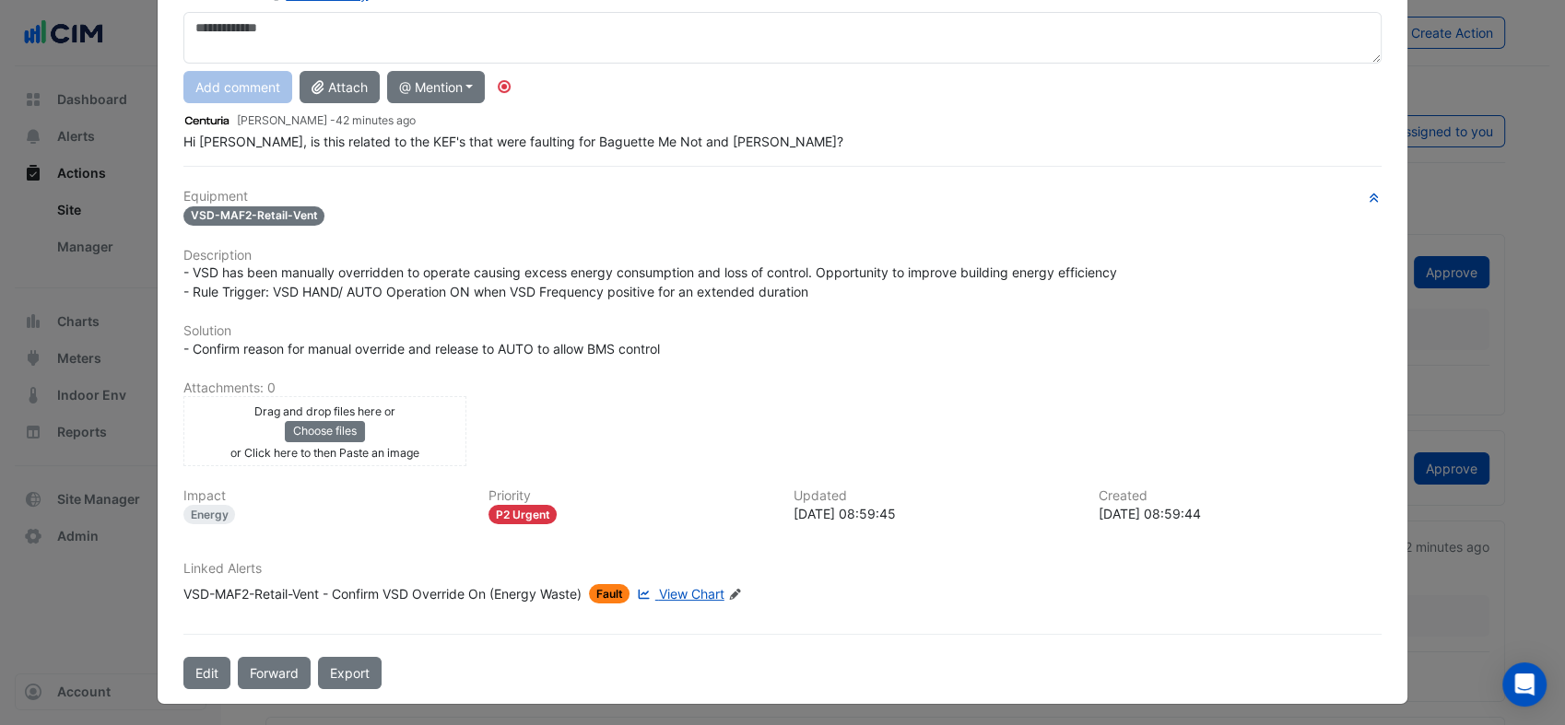
click at [672, 588] on span "View Chart" at bounding box center [691, 594] width 65 height 16
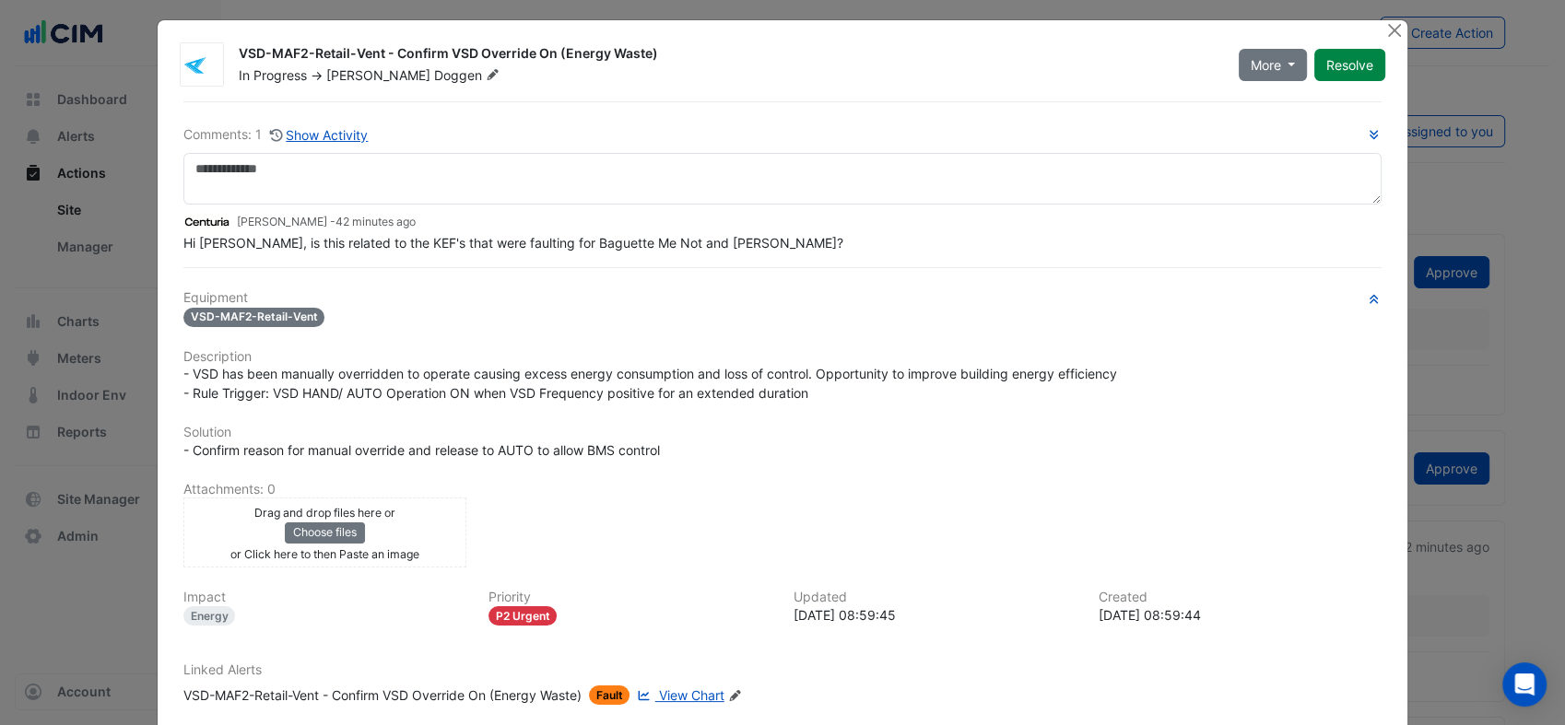
scroll to position [0, 0]
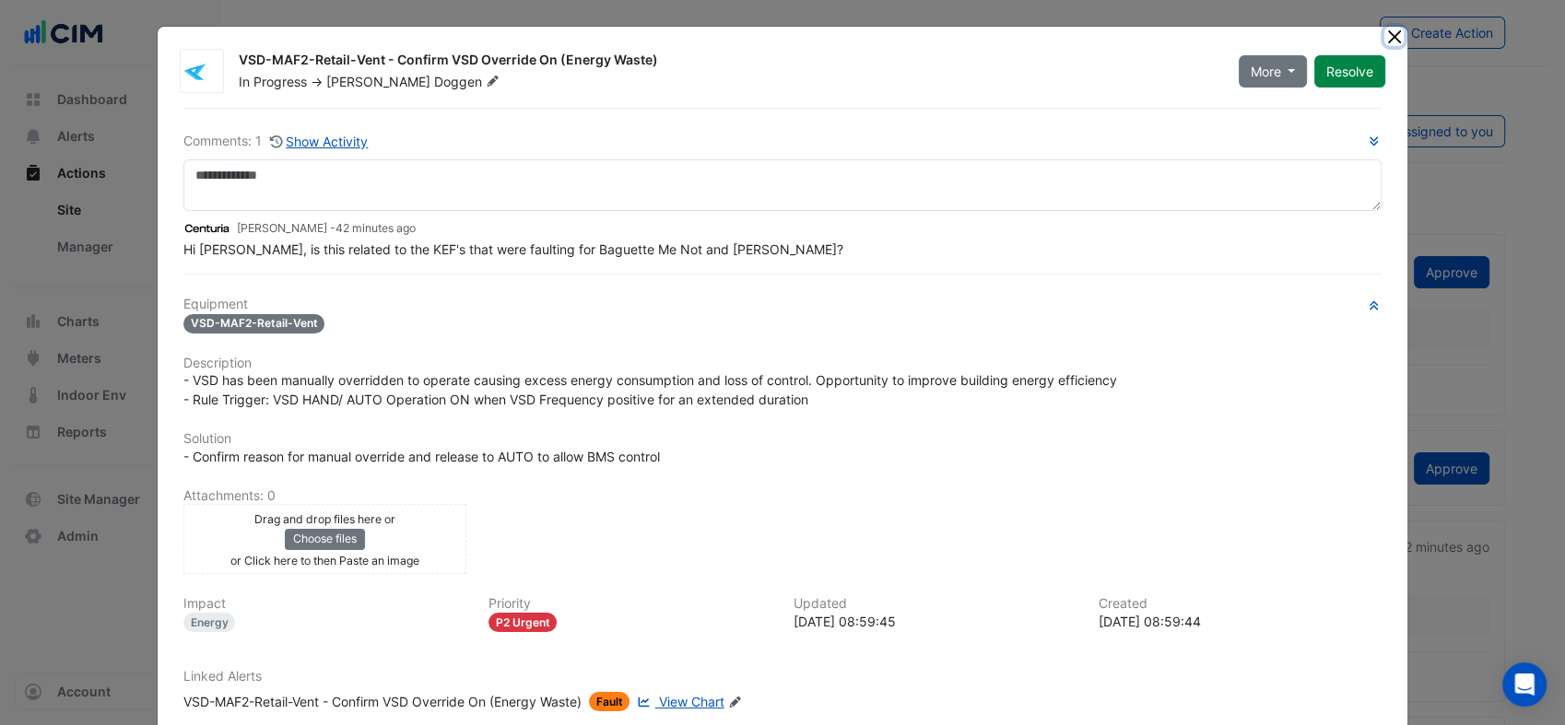
click at [1387, 29] on button "Close" at bounding box center [1393, 36] width 19 height 19
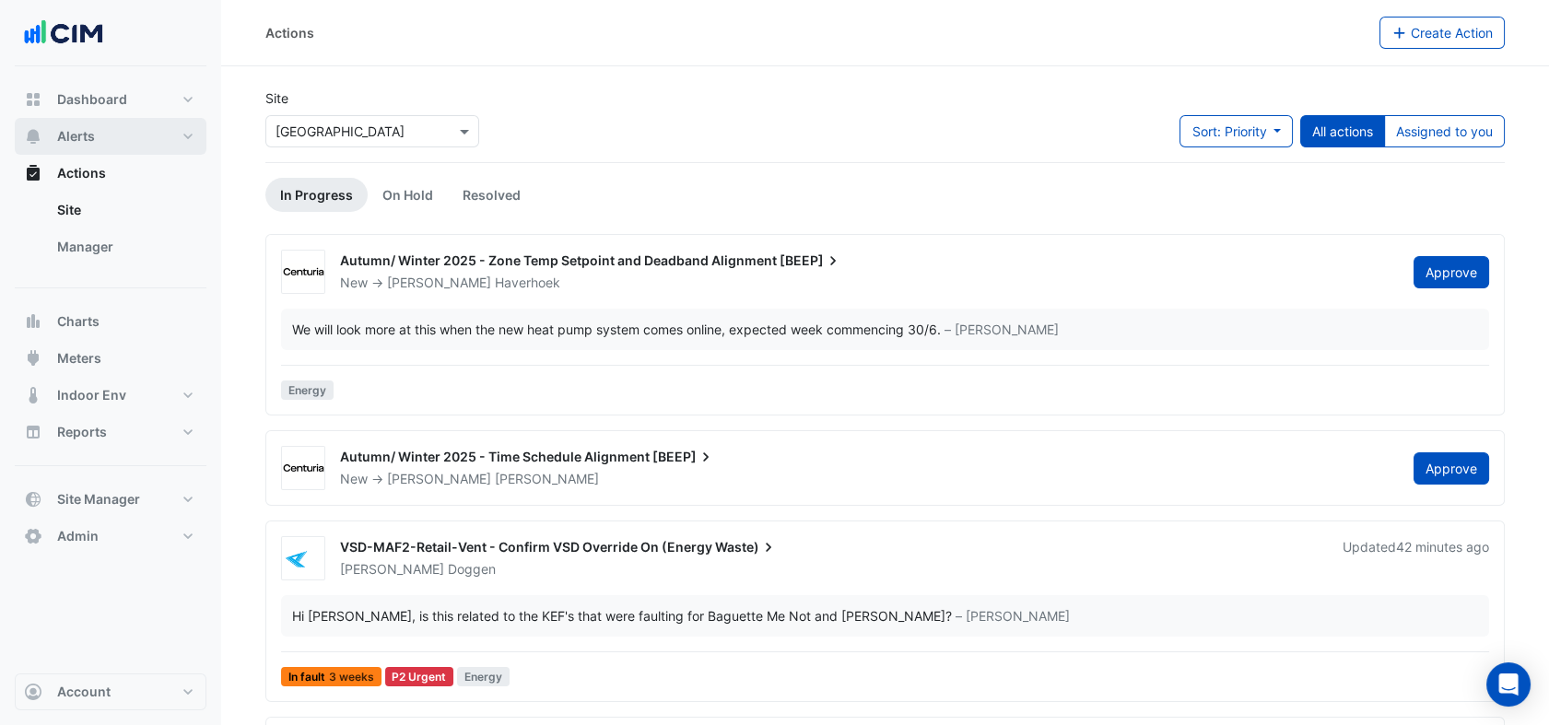
click at [199, 131] on button "Alerts" at bounding box center [111, 136] width 192 height 37
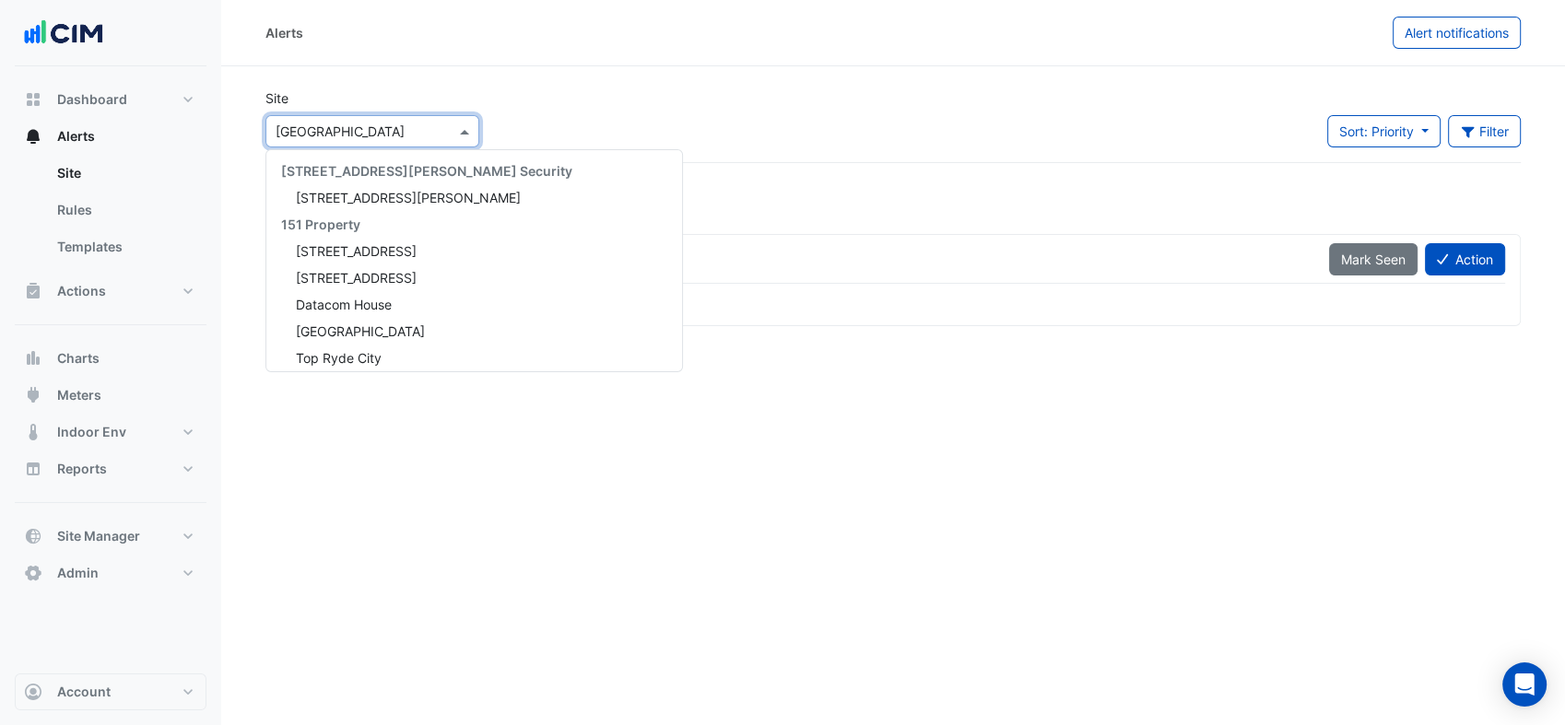
click at [395, 129] on input "text" at bounding box center [354, 132] width 157 height 19
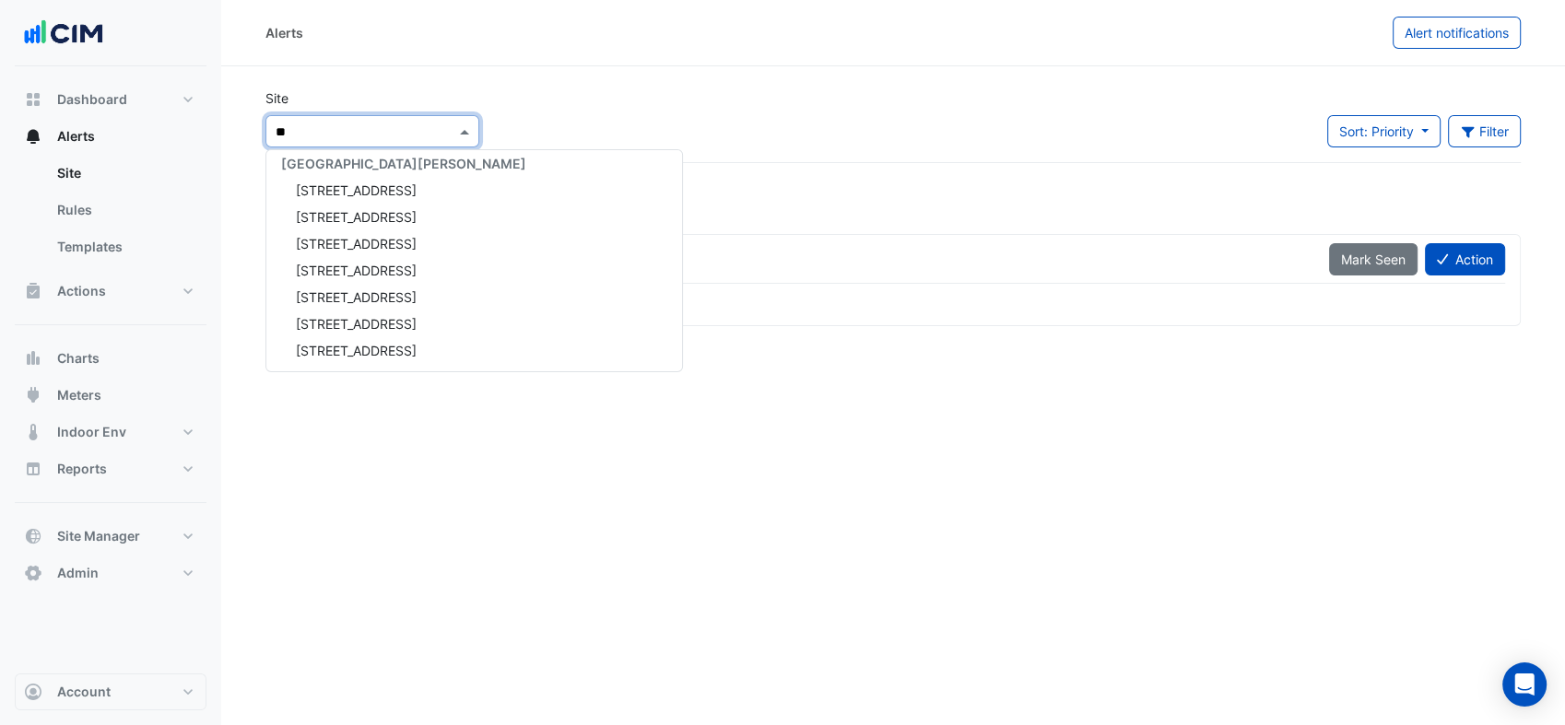
scroll to position [168, 0]
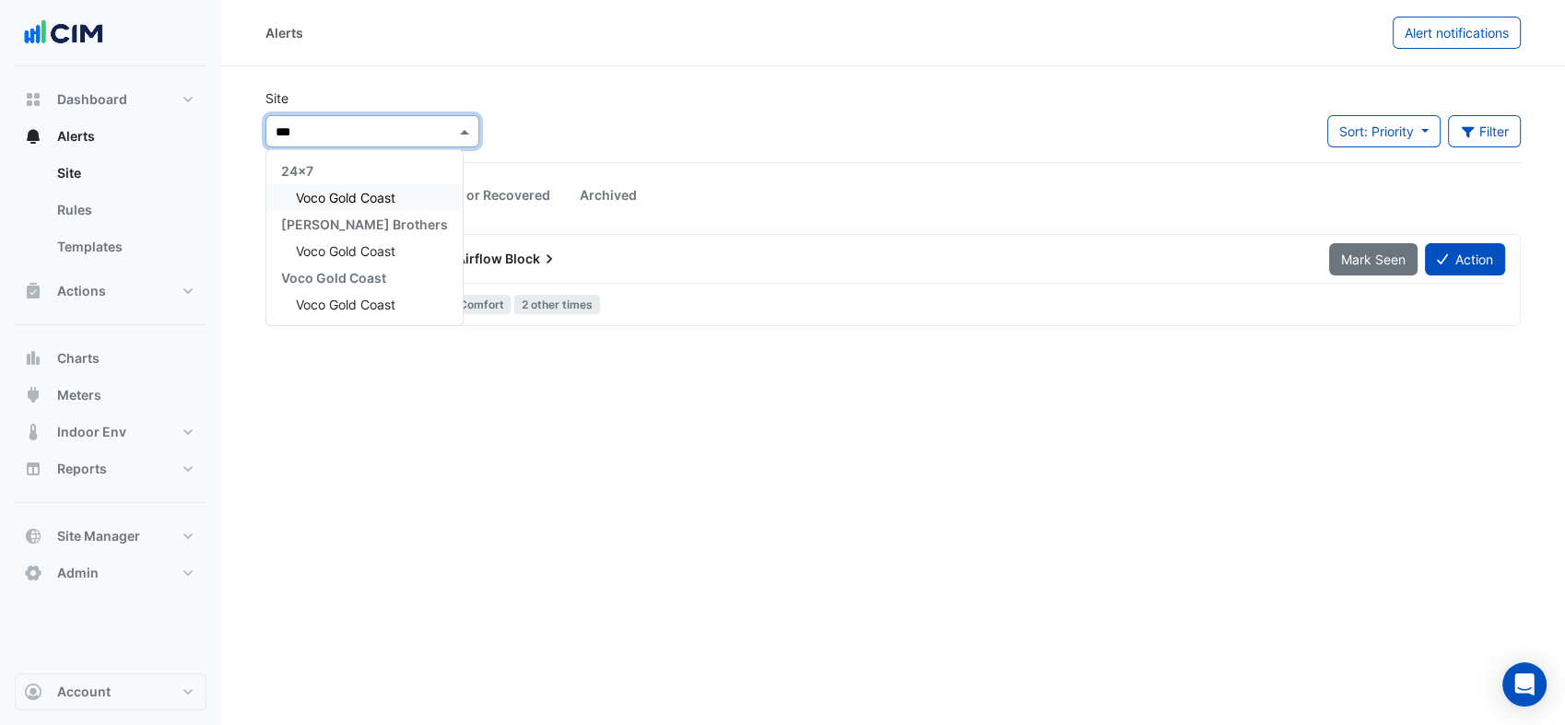
type input "****"
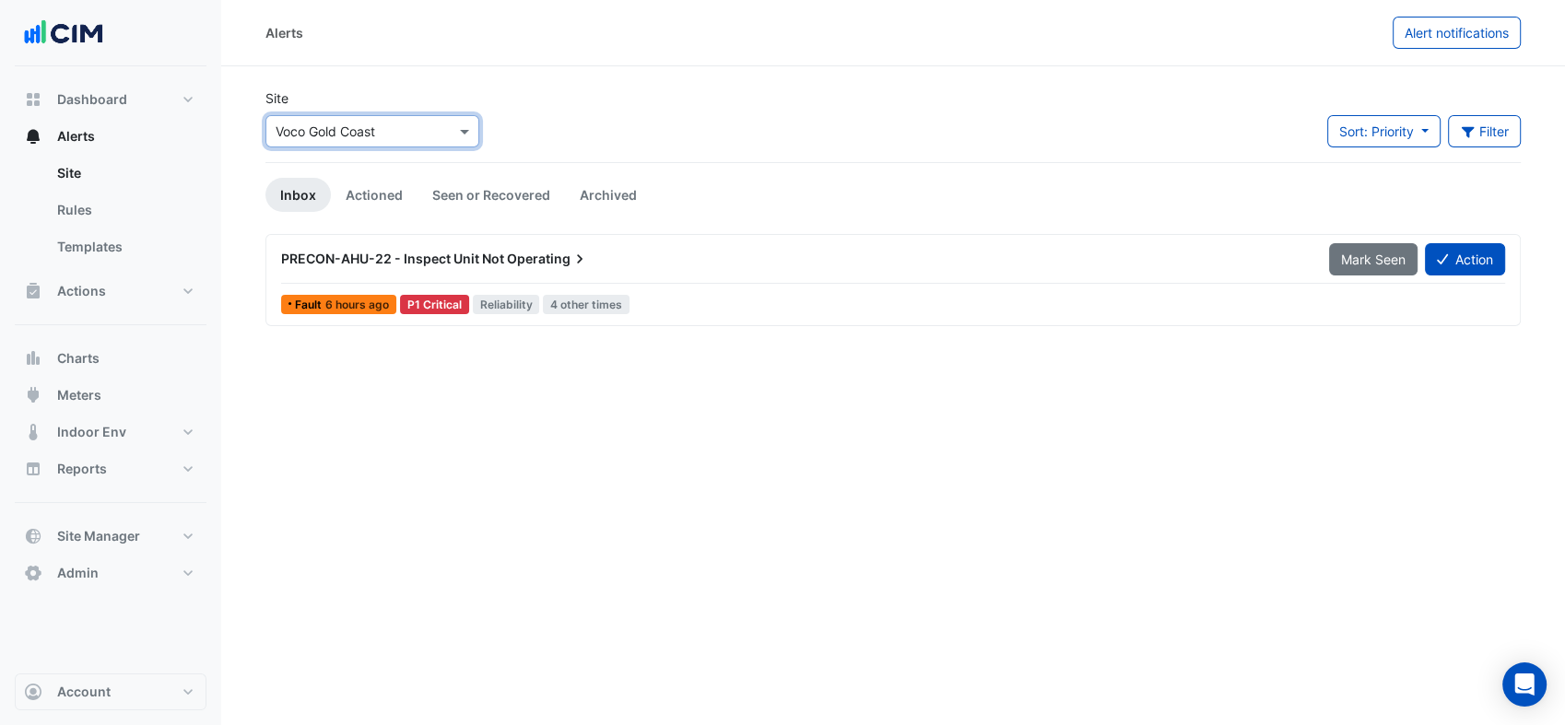
click at [633, 275] on div "PRECON-AHU-22 - Inspect Unit Not Operating" at bounding box center [794, 258] width 1048 height 33
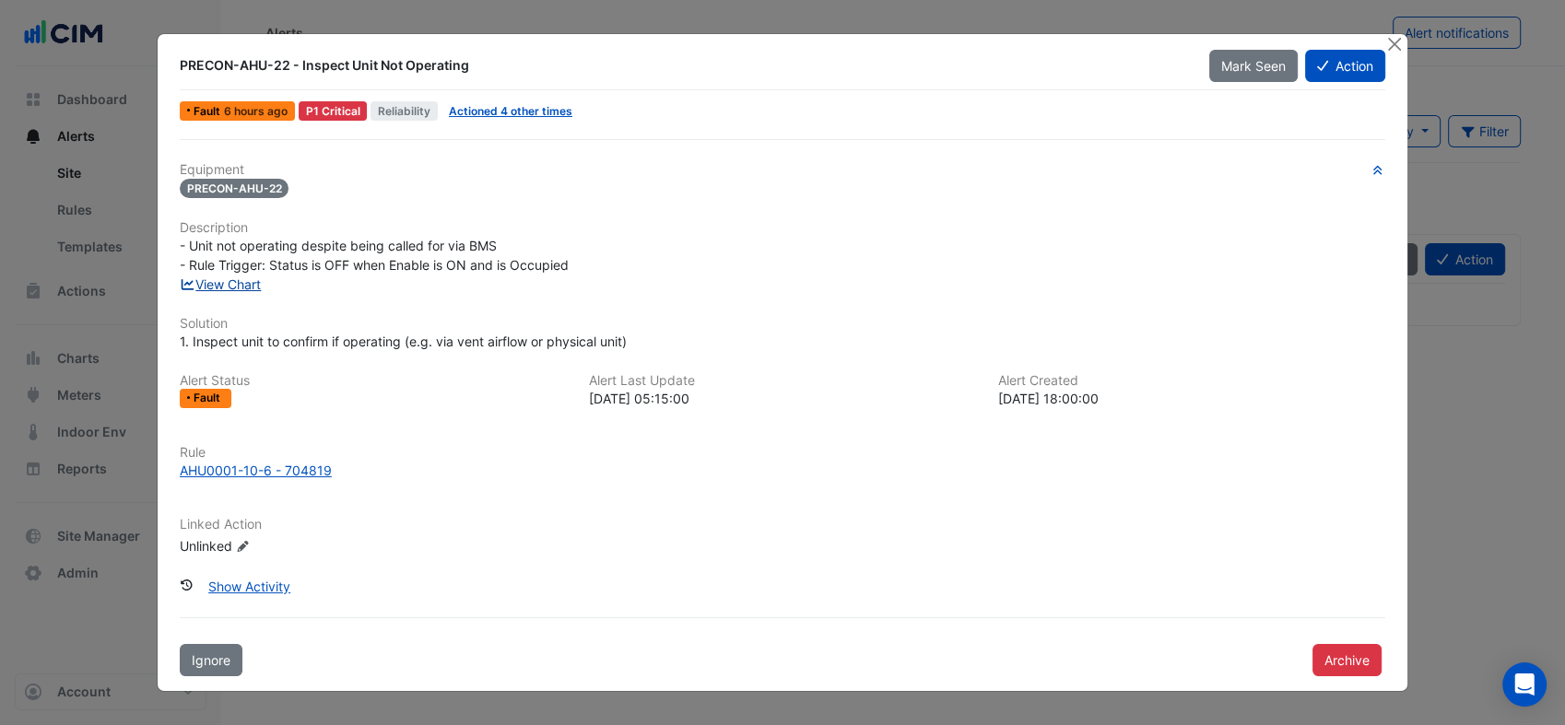
click at [247, 280] on link "View Chart" at bounding box center [221, 285] width 82 height 16
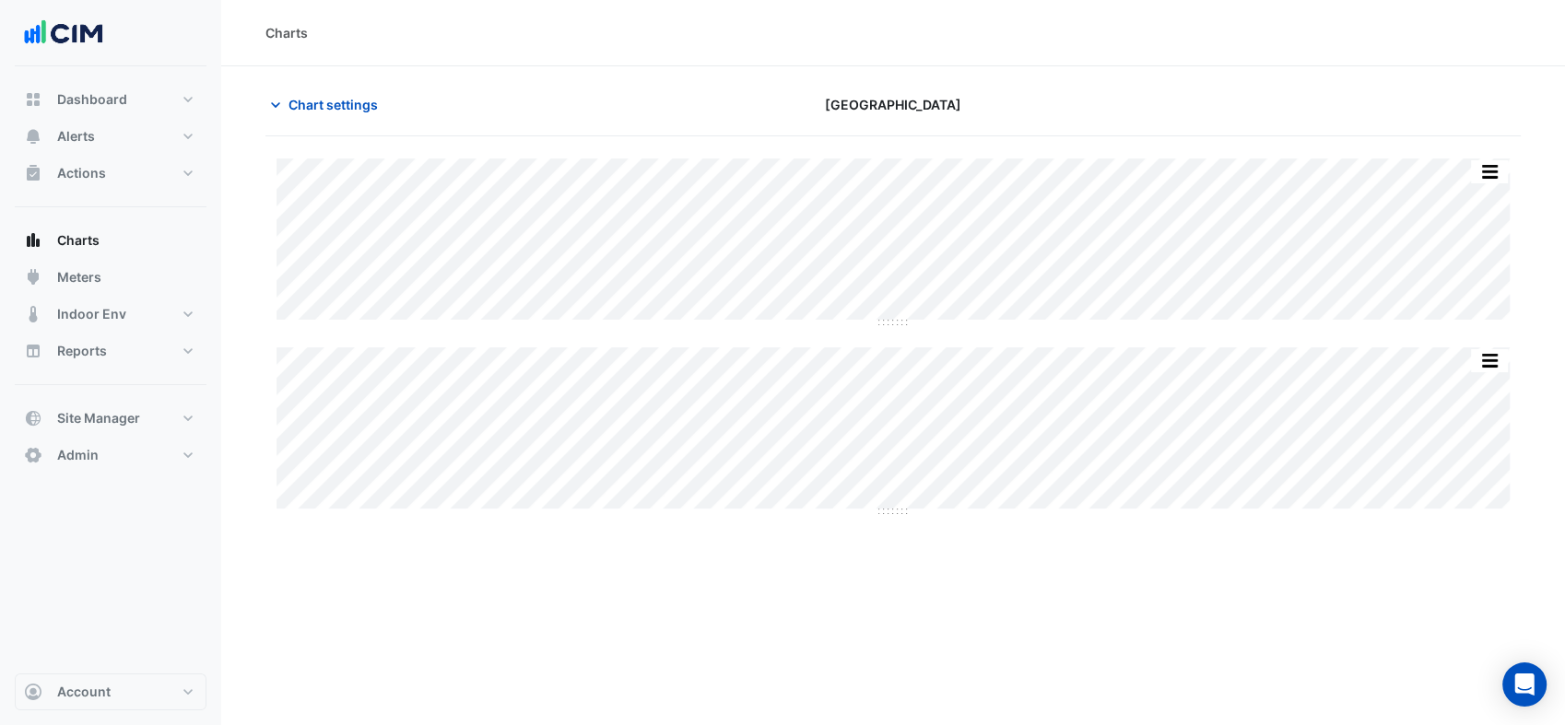
type input "**********"
click at [350, 96] on span "Chart settings" at bounding box center [333, 104] width 89 height 19
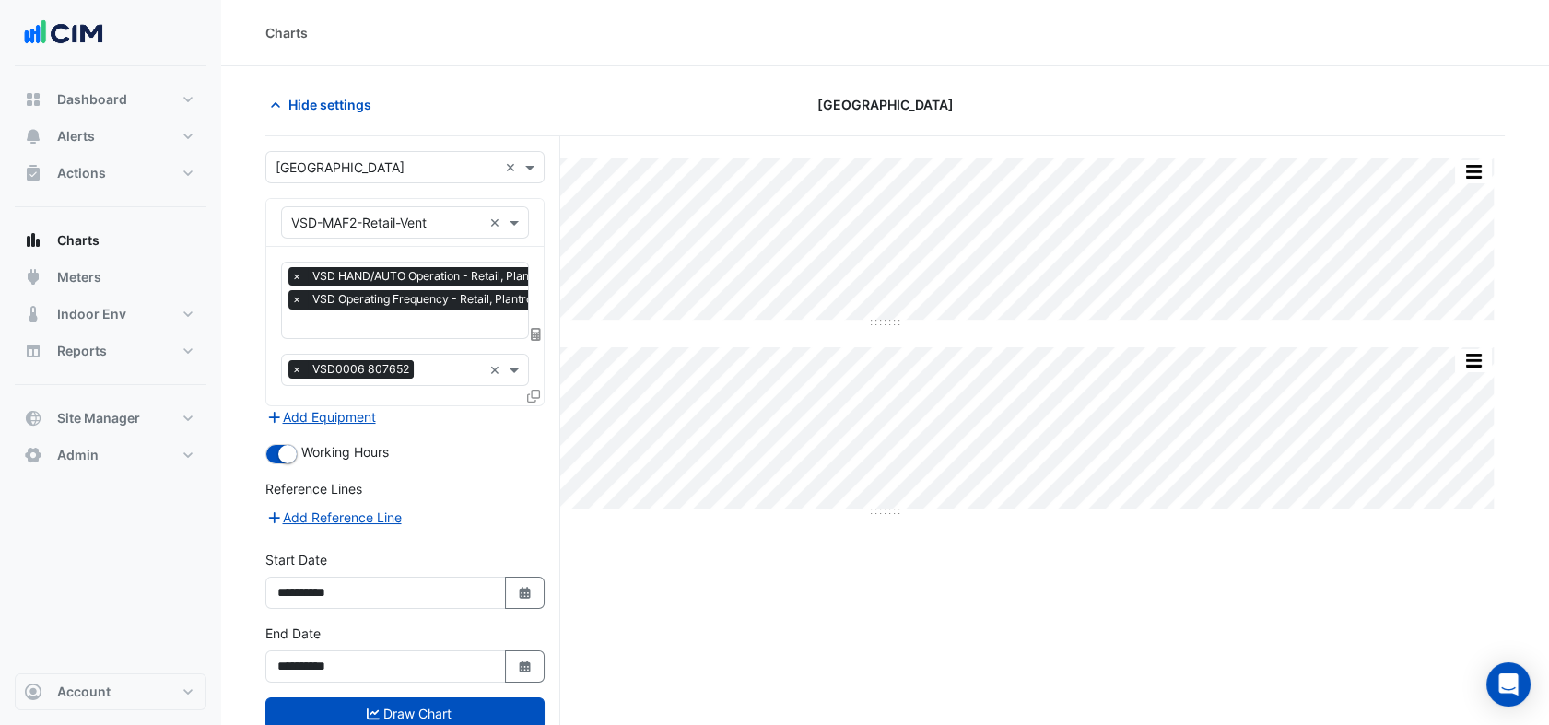
click at [540, 642] on div "**********" at bounding box center [404, 653] width 279 height 59
click at [536, 653] on button "Select Date" at bounding box center [525, 667] width 41 height 32
select select "*"
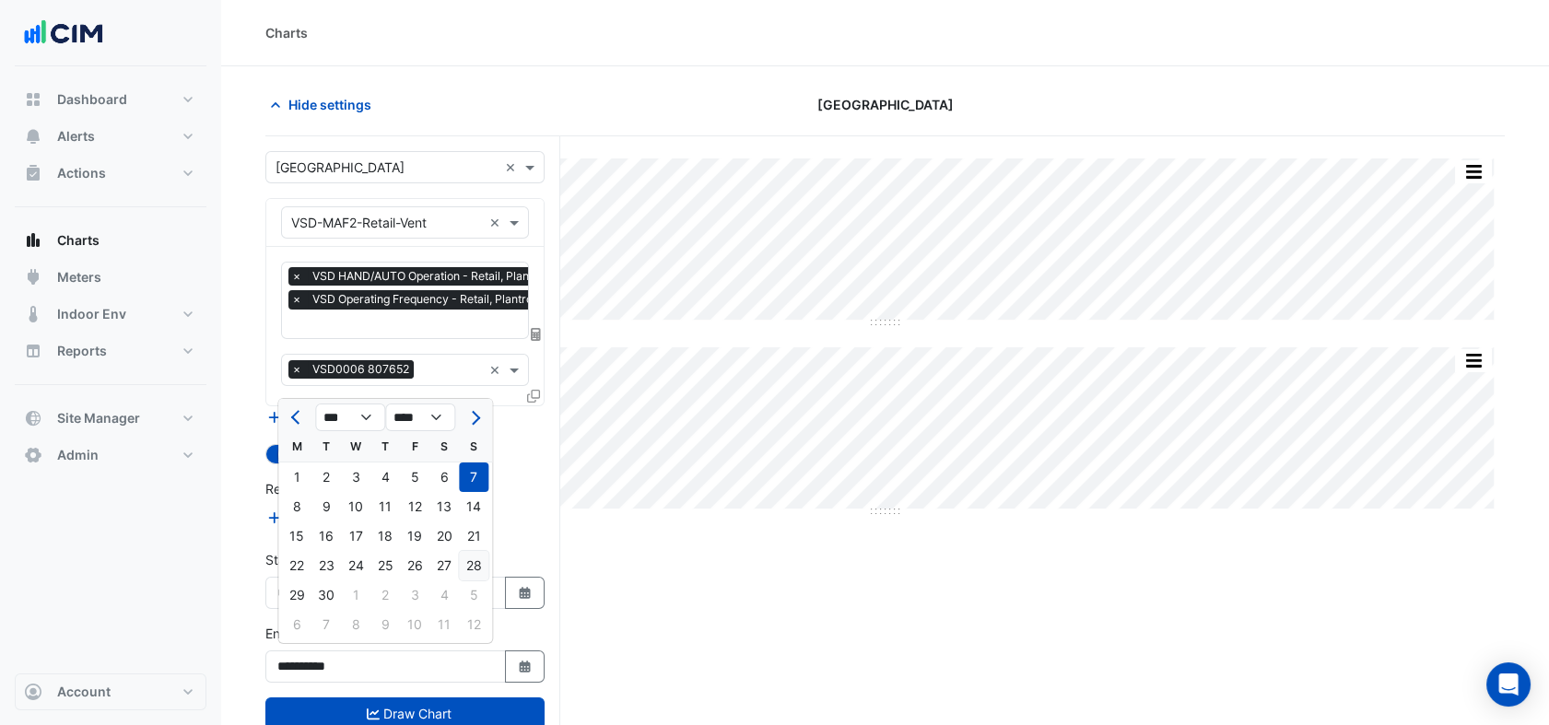
click at [470, 552] on div "28" at bounding box center [473, 565] width 29 height 29
type input "**********"
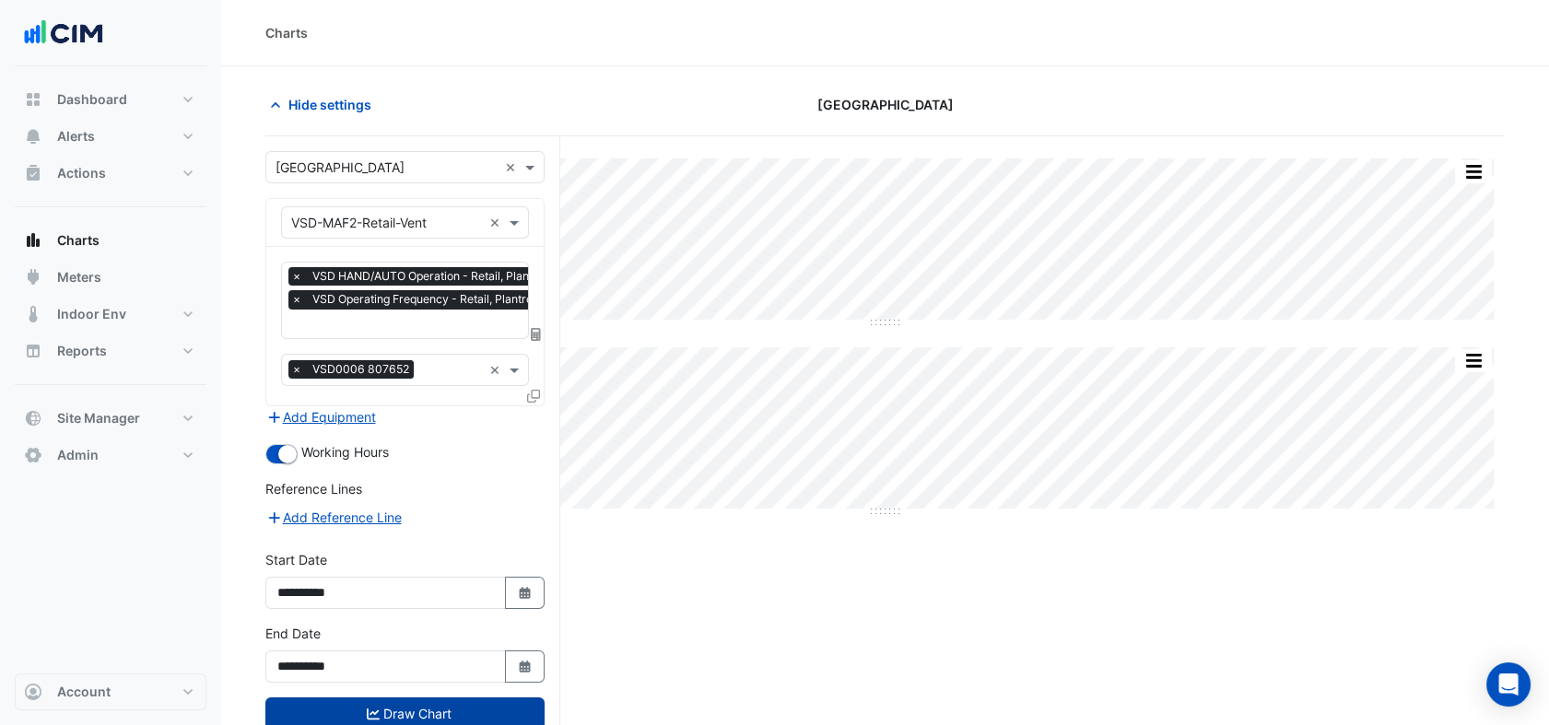
click at [479, 709] on button "Draw Chart" at bounding box center [404, 714] width 279 height 32
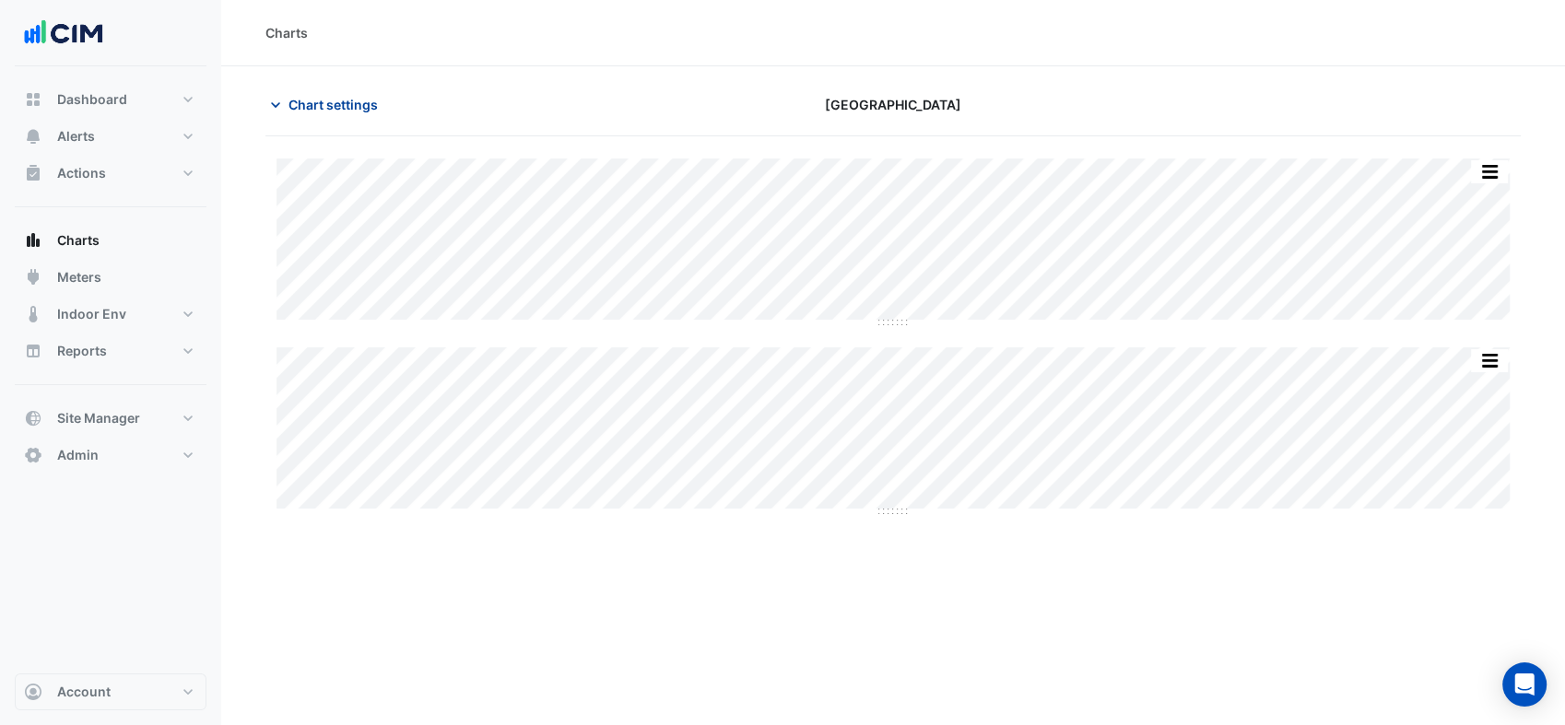
click at [307, 109] on span "Chart settings" at bounding box center [333, 104] width 89 height 19
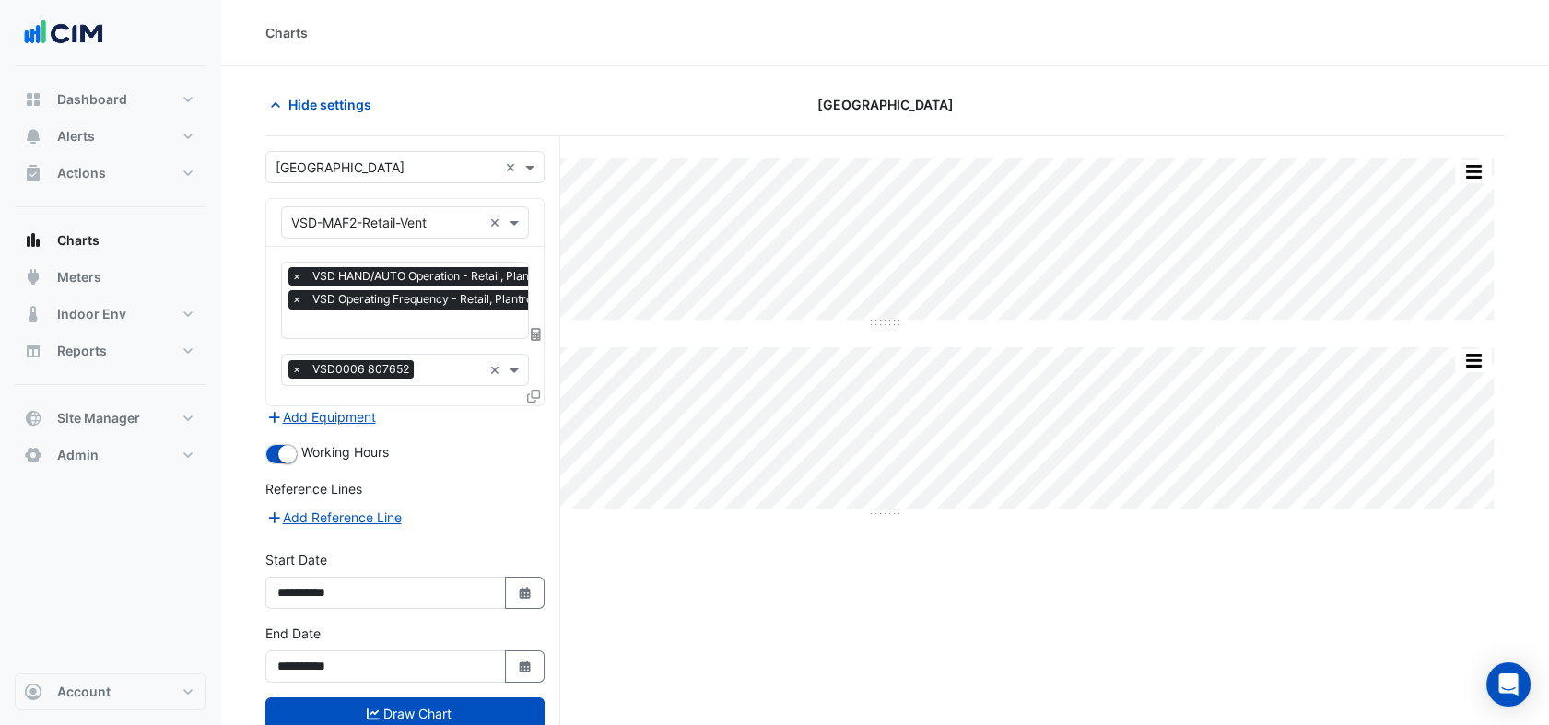
click at [444, 316] on input "text" at bounding box center [430, 325] width 278 height 19
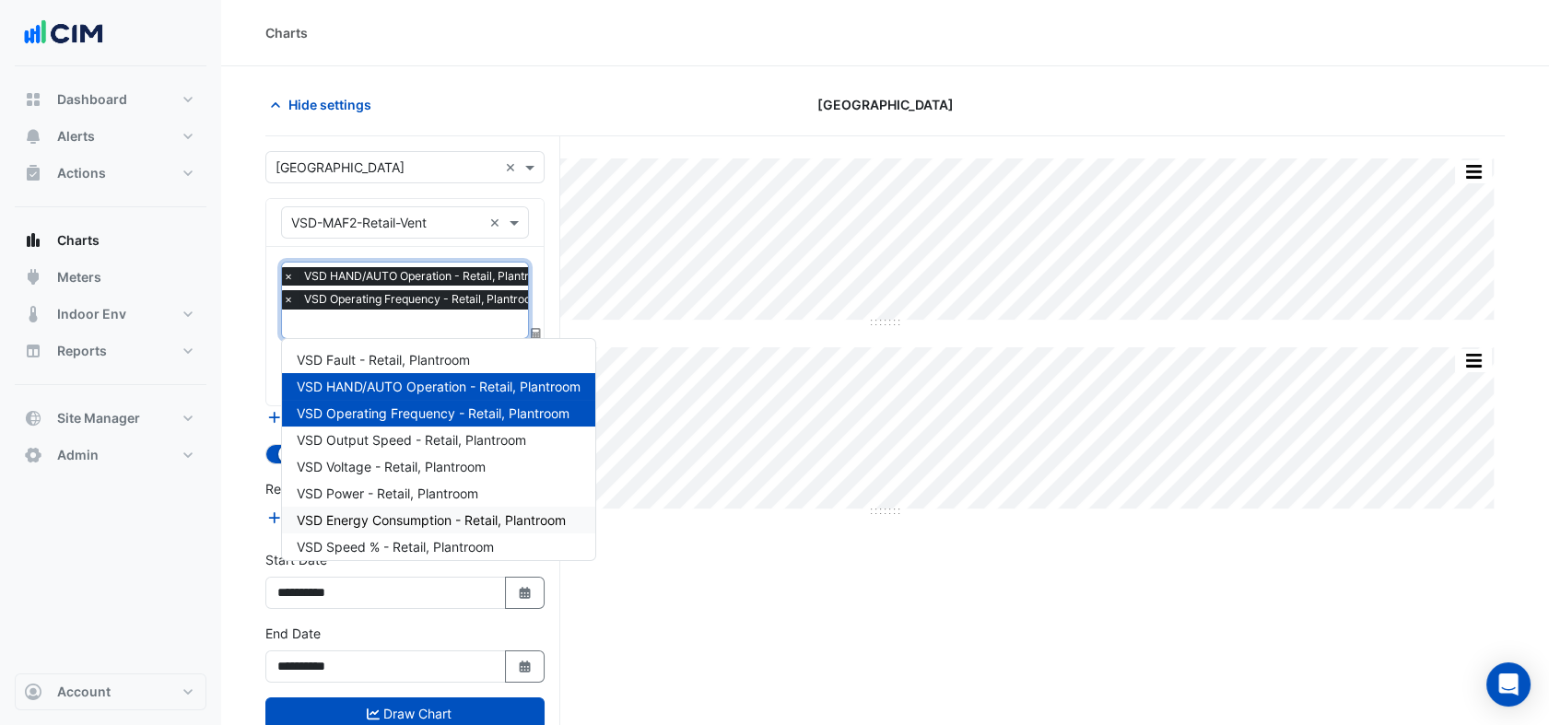
click at [420, 507] on div "VSD Energy Consumption - Retail, Plantroom" at bounding box center [438, 520] width 313 height 27
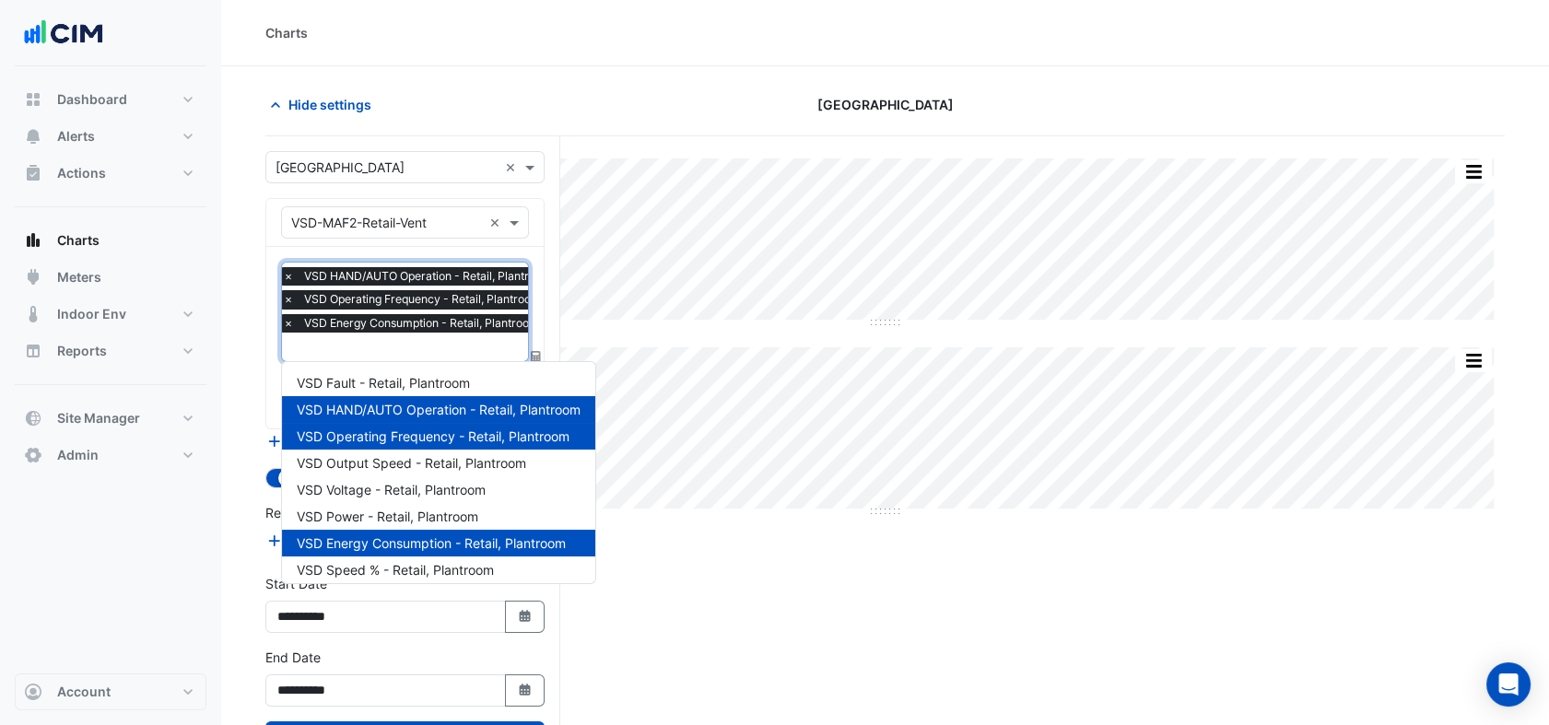
click at [418, 348] on input "text" at bounding box center [422, 348] width 278 height 19
click at [463, 511] on span "VSD Power - Retail, Plantroom" at bounding box center [388, 517] width 182 height 16
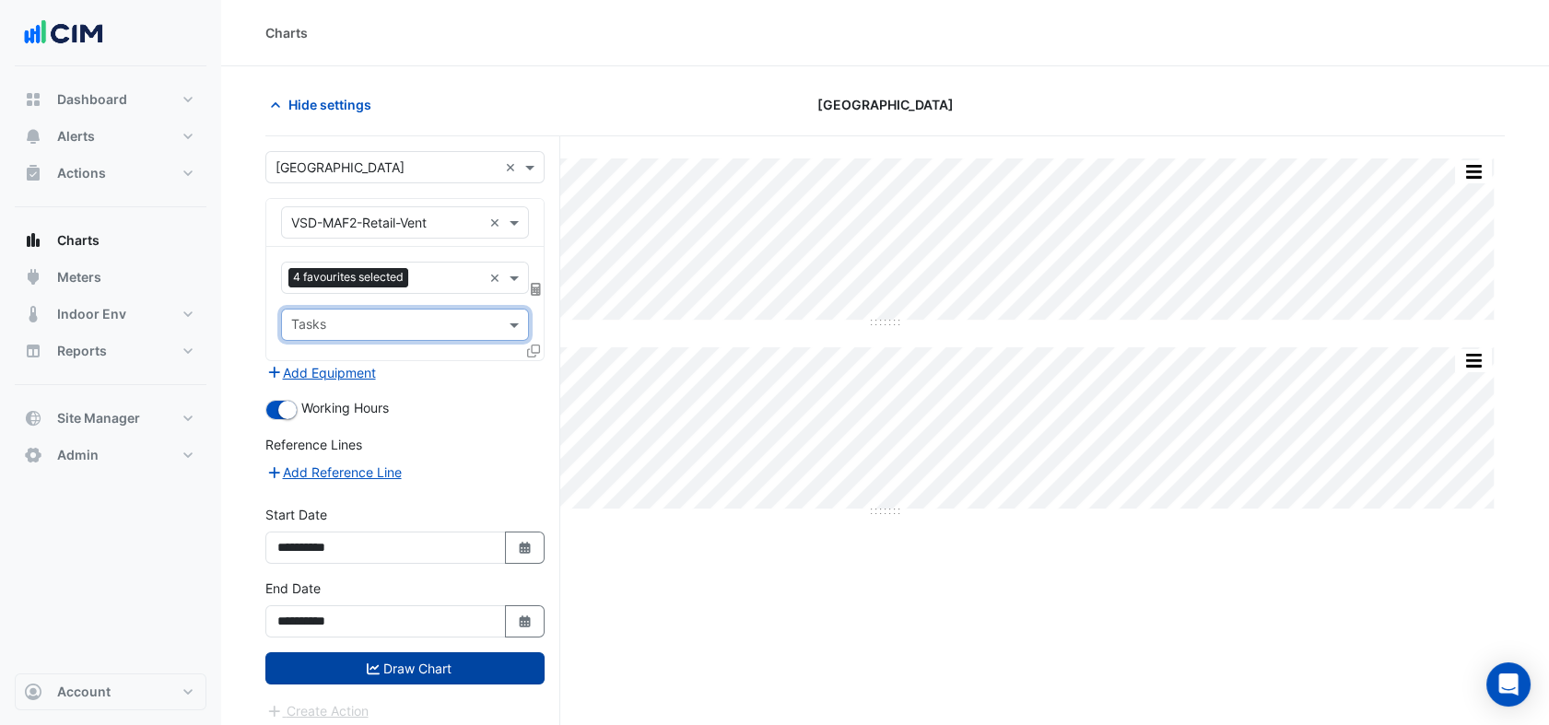
click at [450, 665] on button "Draw Chart" at bounding box center [404, 669] width 279 height 32
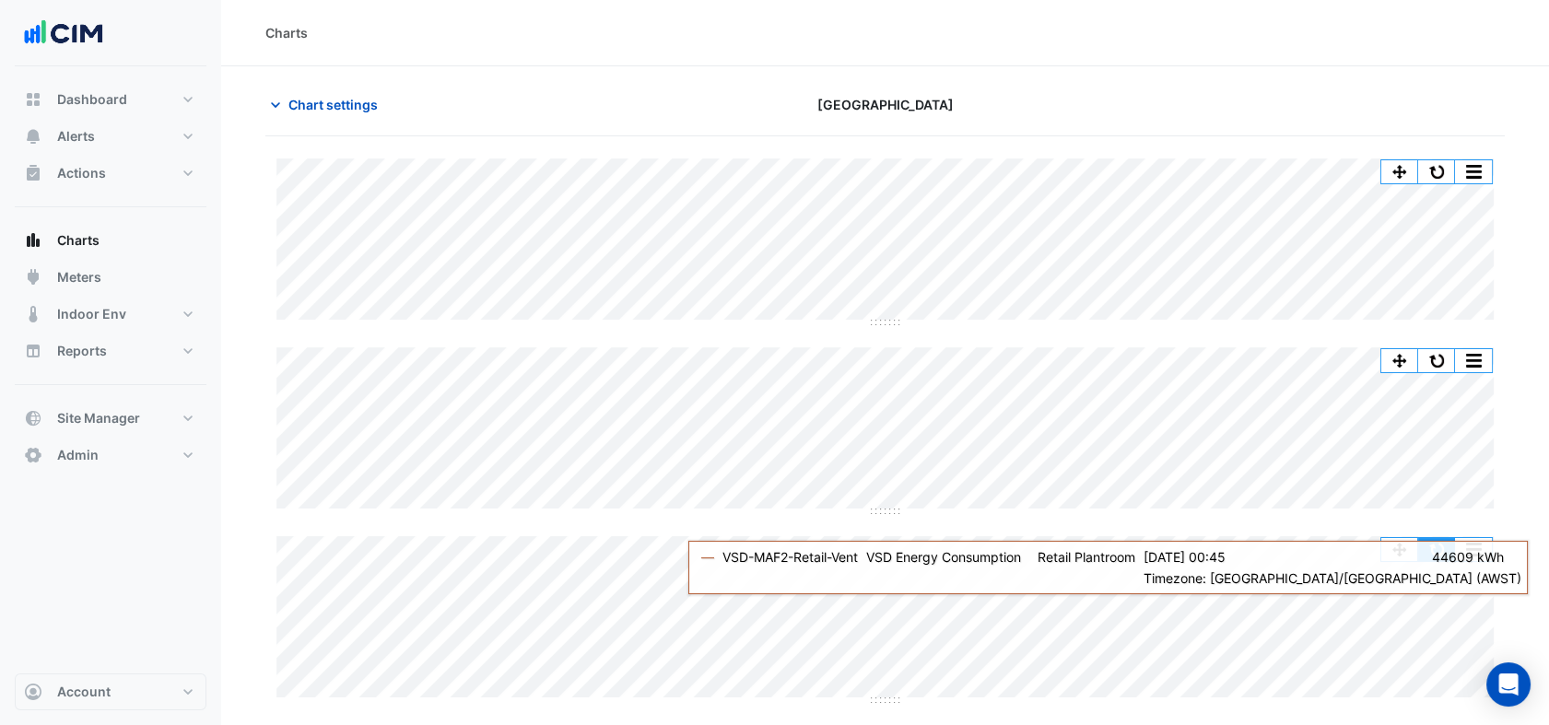
click at [1453, 546] on button "button" at bounding box center [1437, 549] width 37 height 23
click at [1436, 544] on button "button" at bounding box center [1437, 549] width 37 height 23
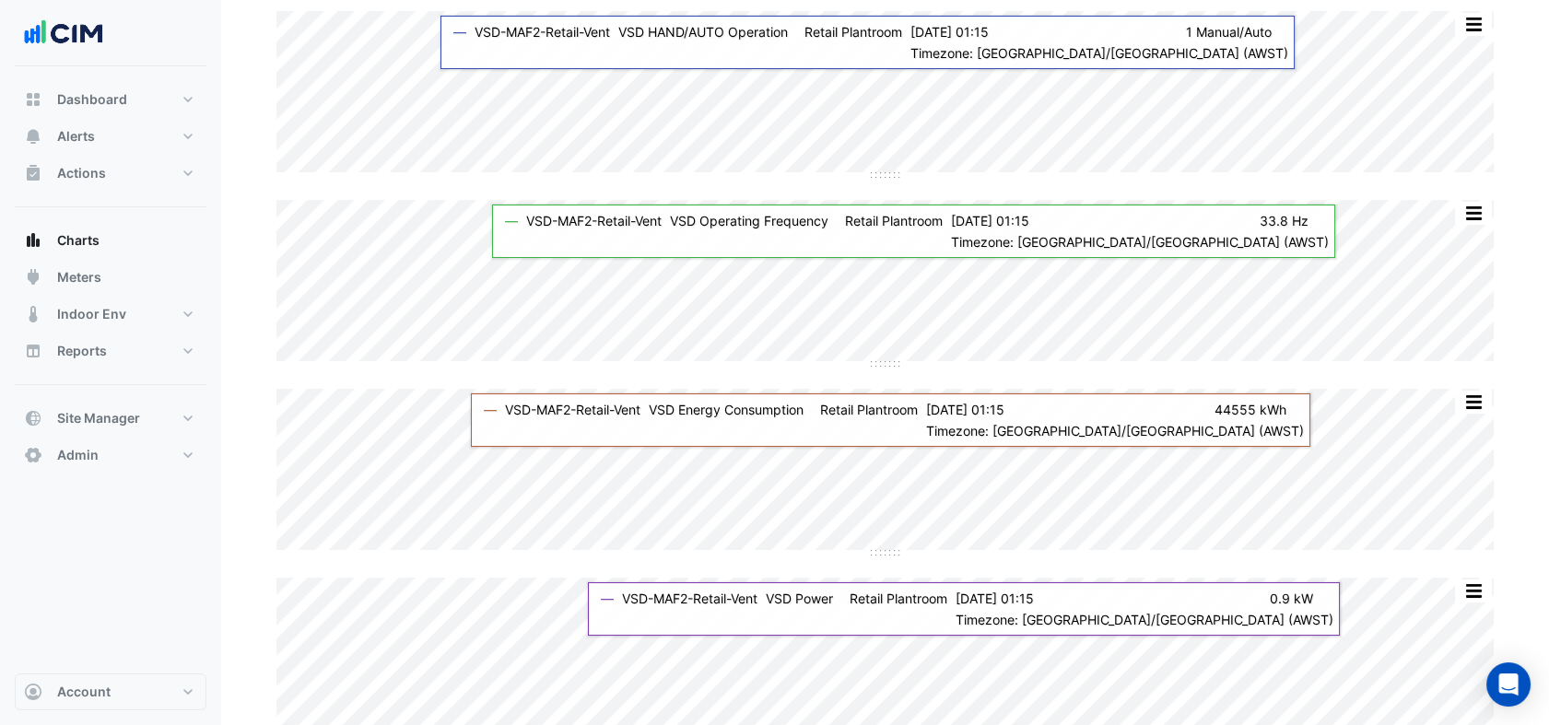
scroll to position [189, 0]
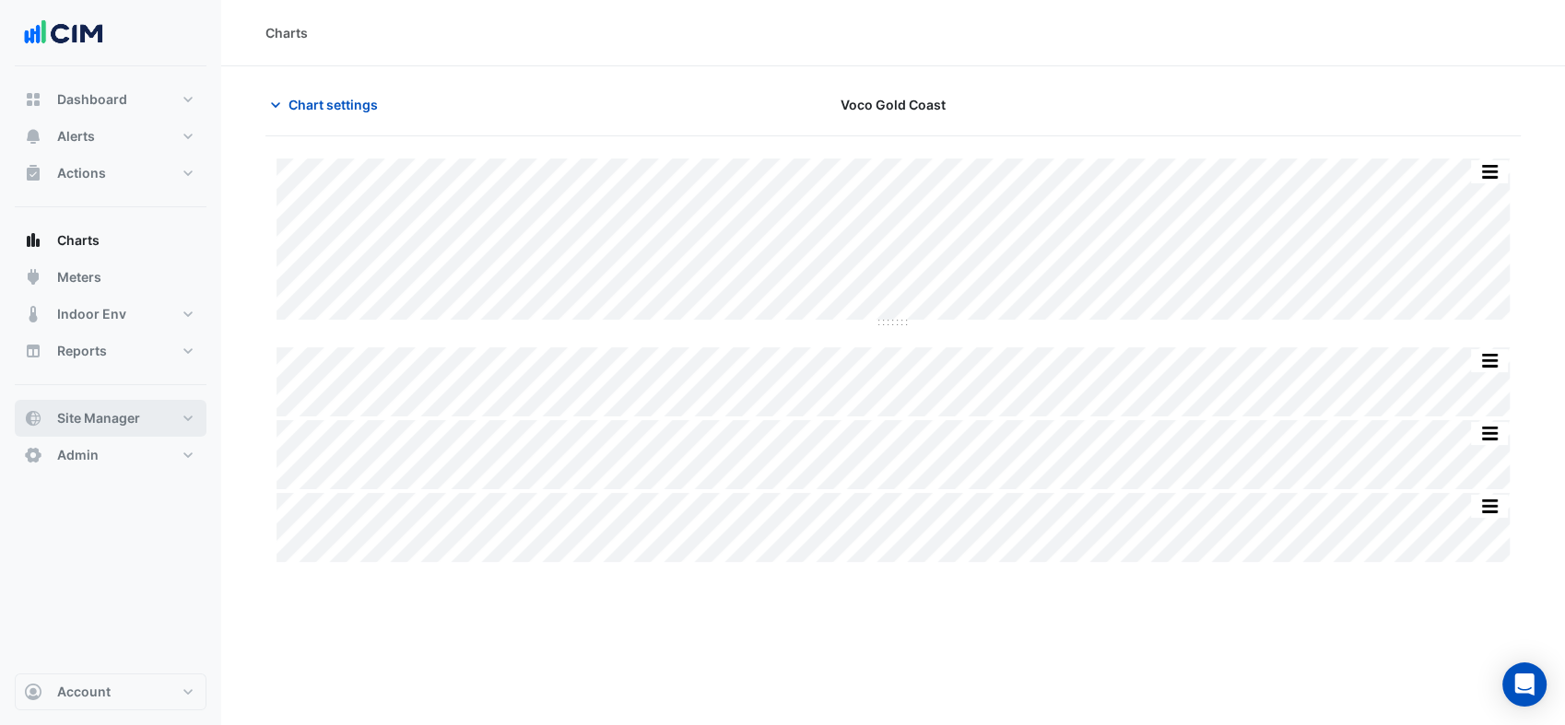
click at [158, 417] on button "Site Manager" at bounding box center [111, 418] width 192 height 37
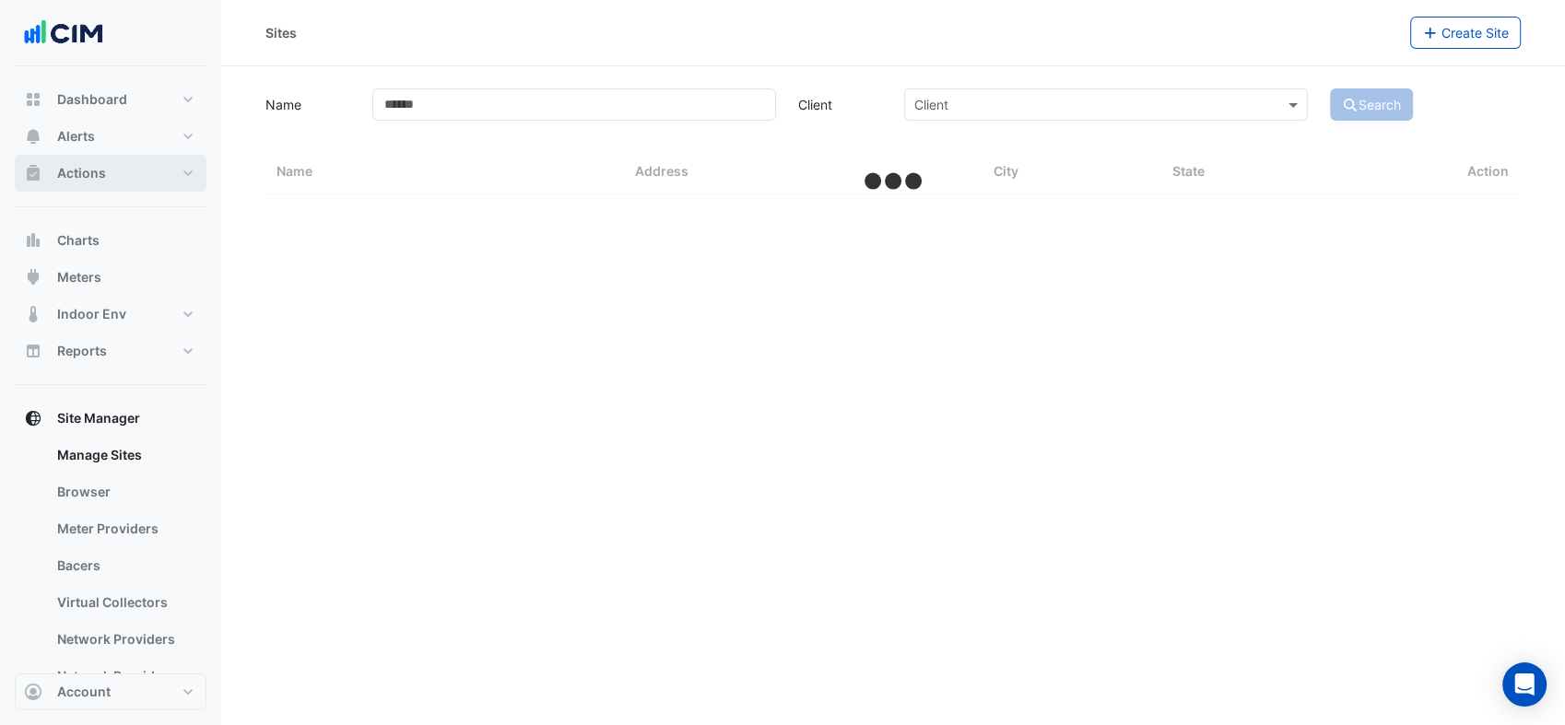
select select "***"
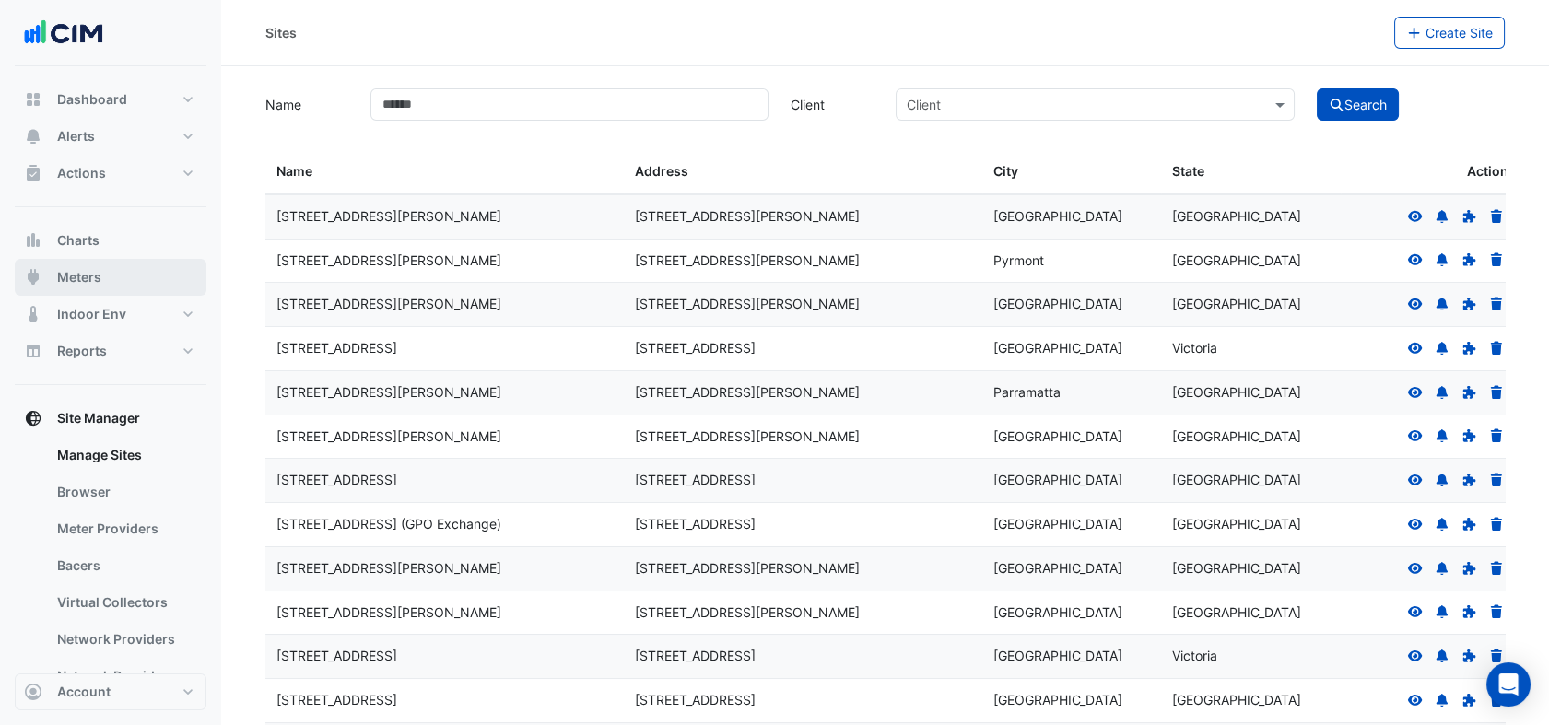
click at [132, 282] on button "Meters" at bounding box center [111, 277] width 192 height 37
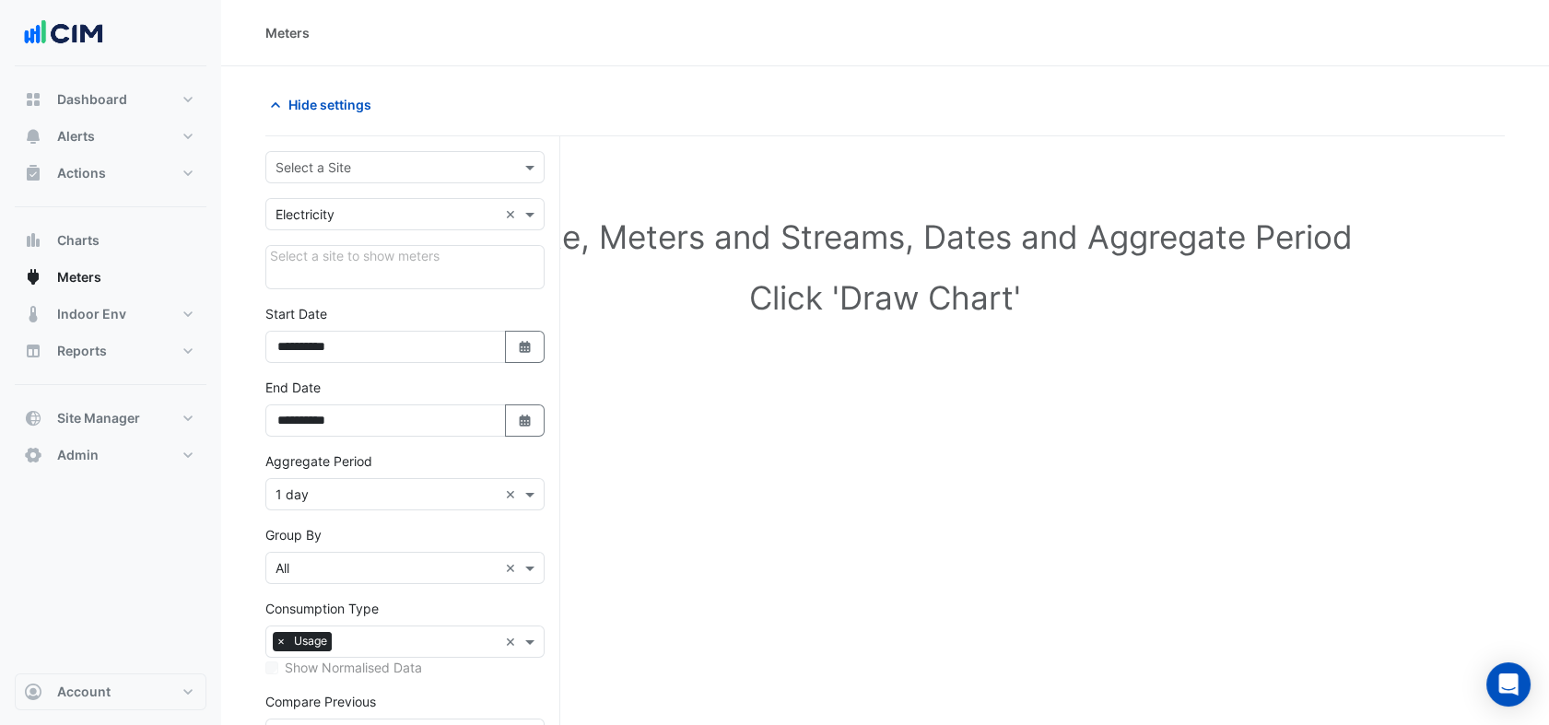
click at [422, 152] on div "Select a Site" at bounding box center [404, 167] width 279 height 32
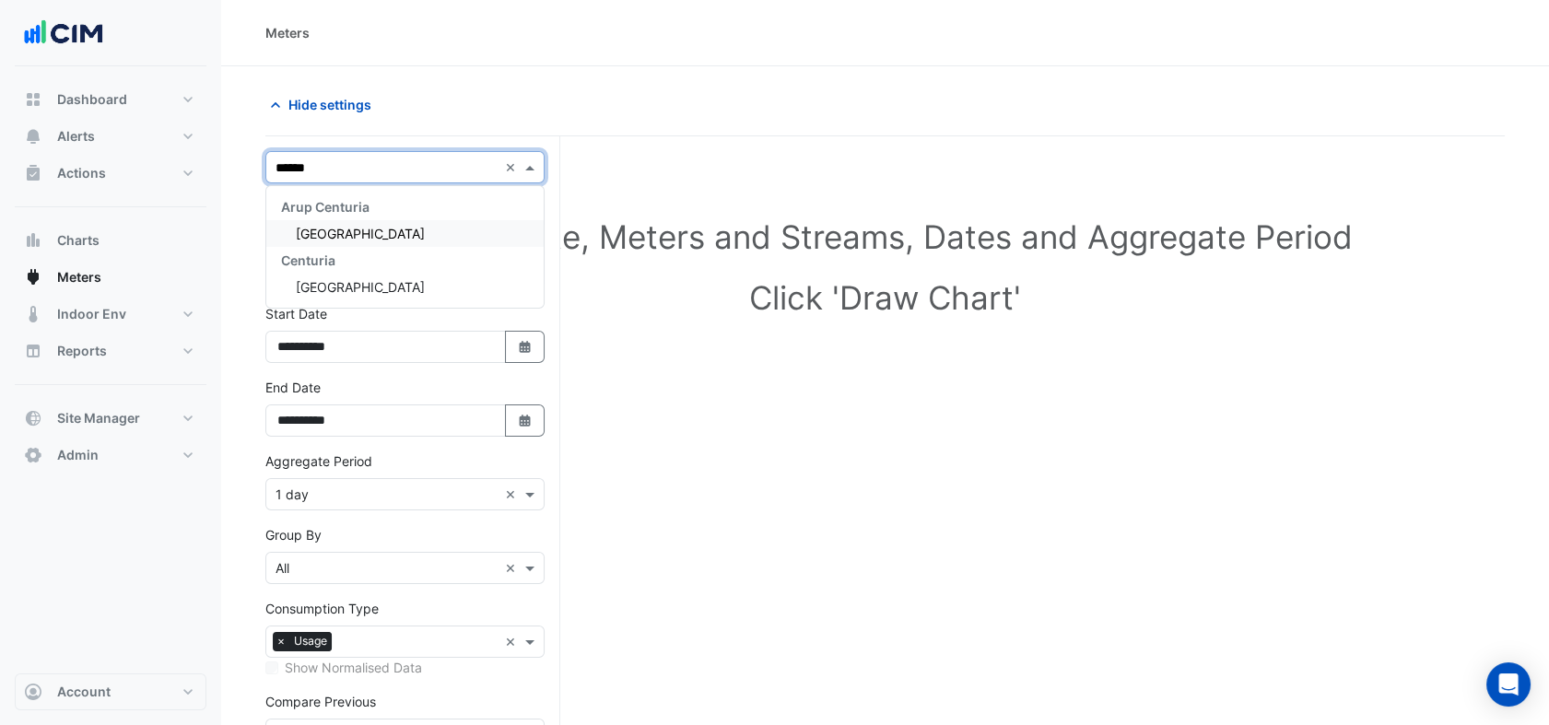
type input "*******"
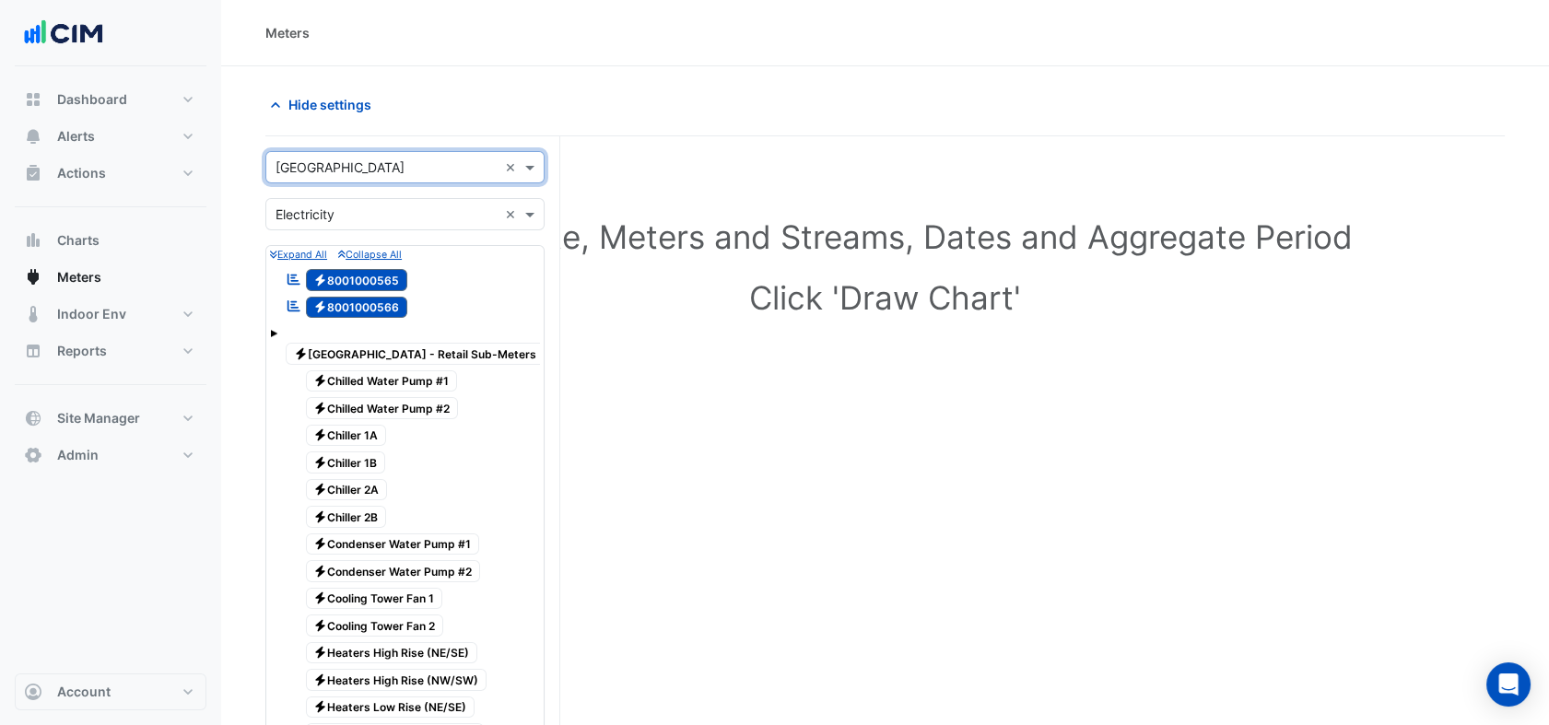
click at [353, 303] on span "Electricity 8001000566" at bounding box center [357, 308] width 102 height 22
drag, startPoint x: 367, startPoint y: 284, endPoint x: 324, endPoint y: 309, distance: 50.0
click at [367, 283] on span "Electricity 8001000565" at bounding box center [357, 280] width 102 height 22
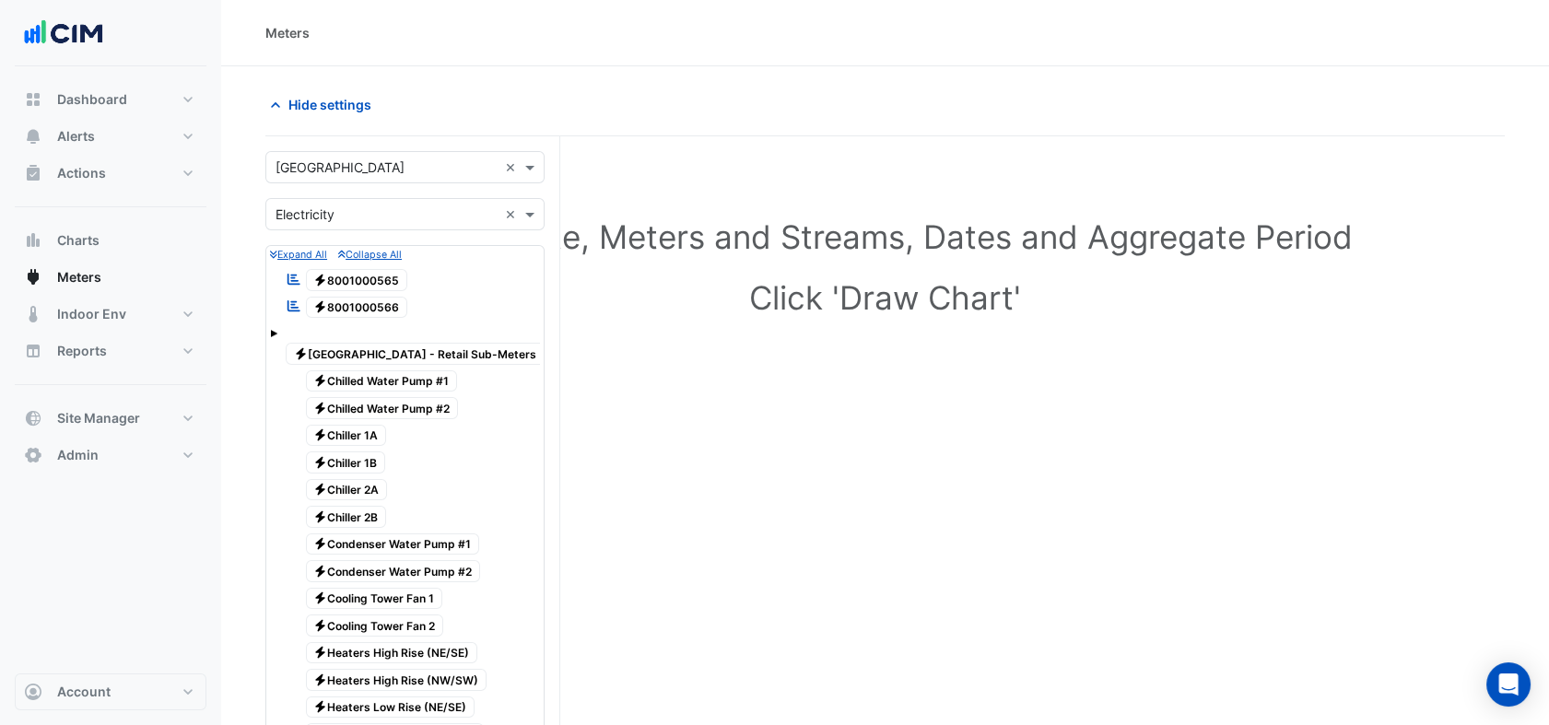
click at [273, 330] on span at bounding box center [273, 333] width 7 height 7
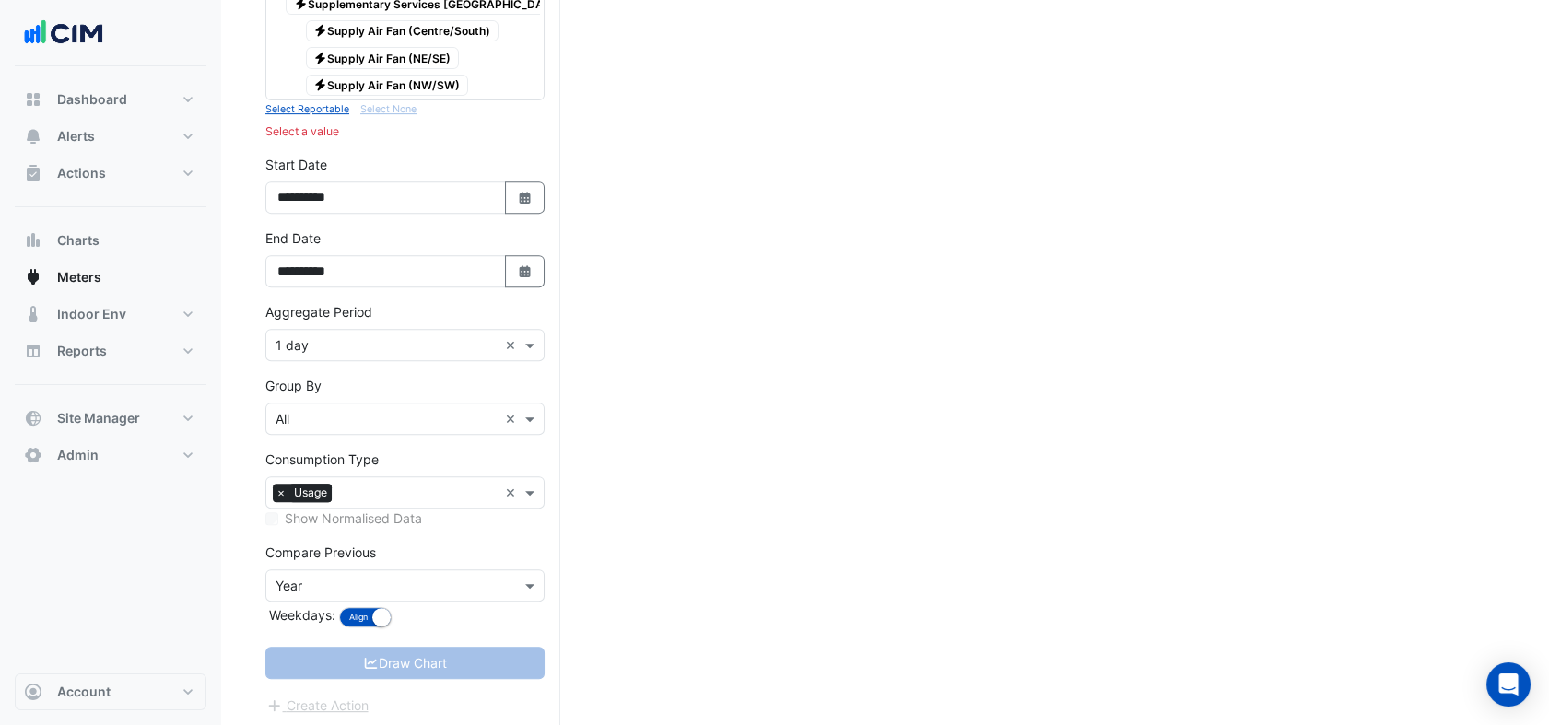
scroll to position [1314, 0]
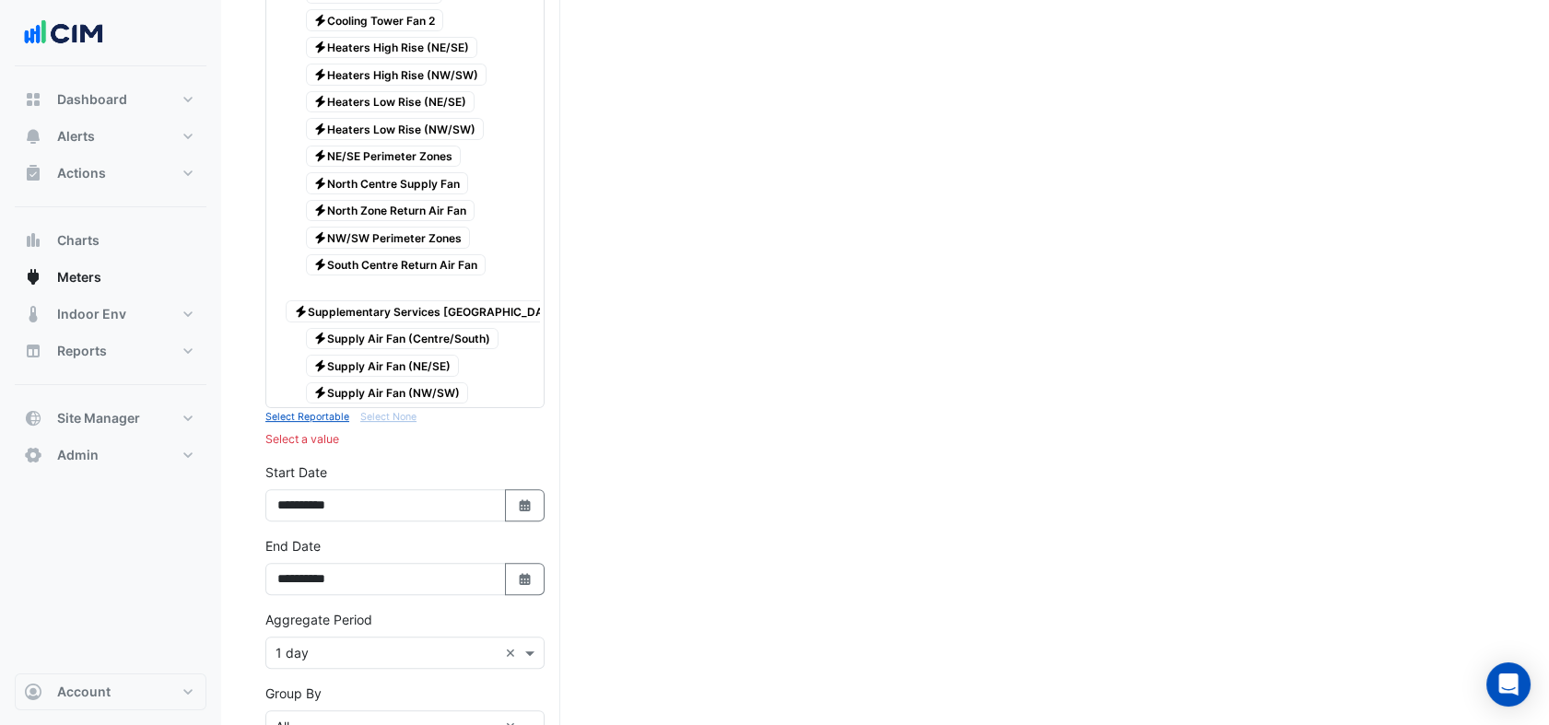
click at [384, 383] on span "Electricity Supply Air Fan (NW/SW)" at bounding box center [387, 394] width 163 height 22
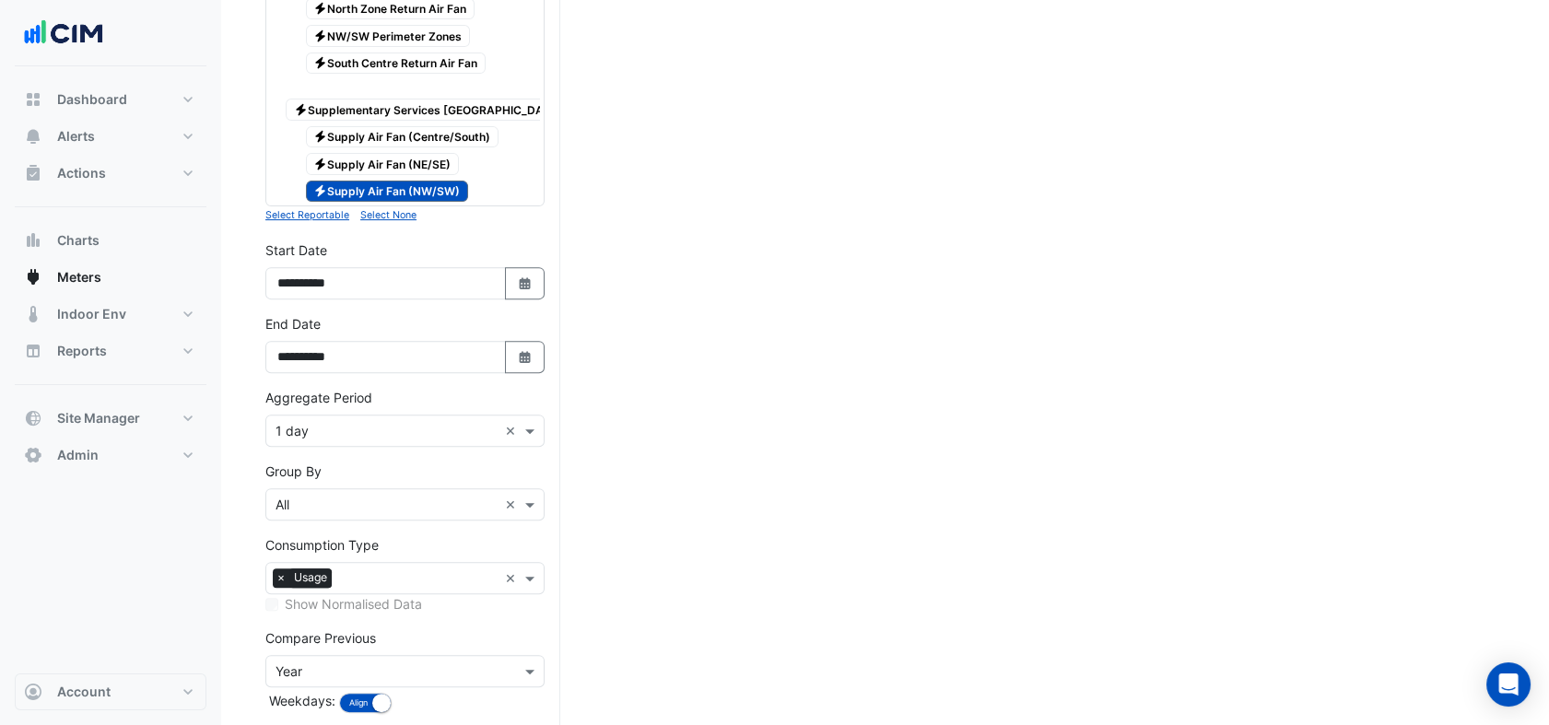
scroll to position [1519, 0]
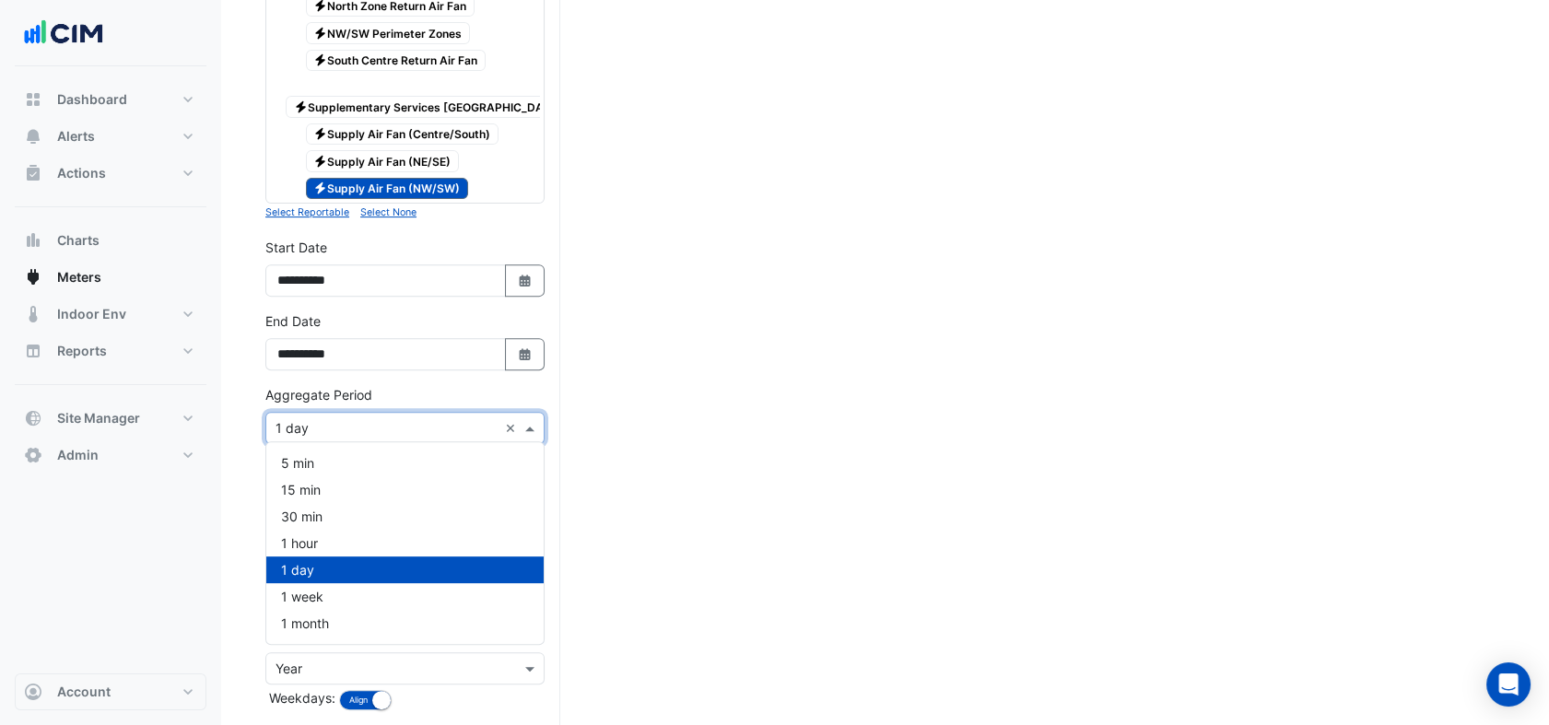
click at [361, 427] on input "text" at bounding box center [387, 428] width 222 height 19
click at [344, 493] on div "15 min" at bounding box center [404, 490] width 277 height 27
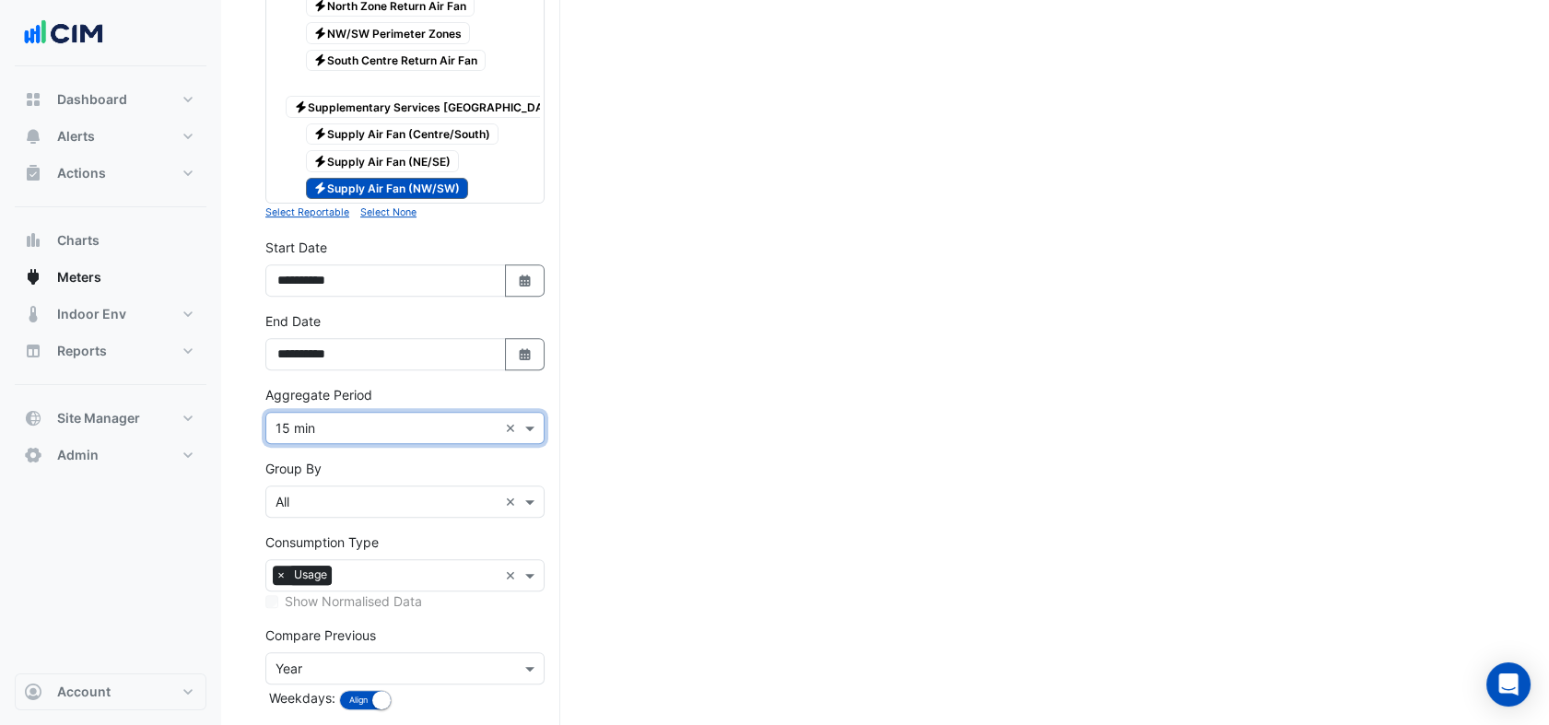
scroll to position [1601, 0]
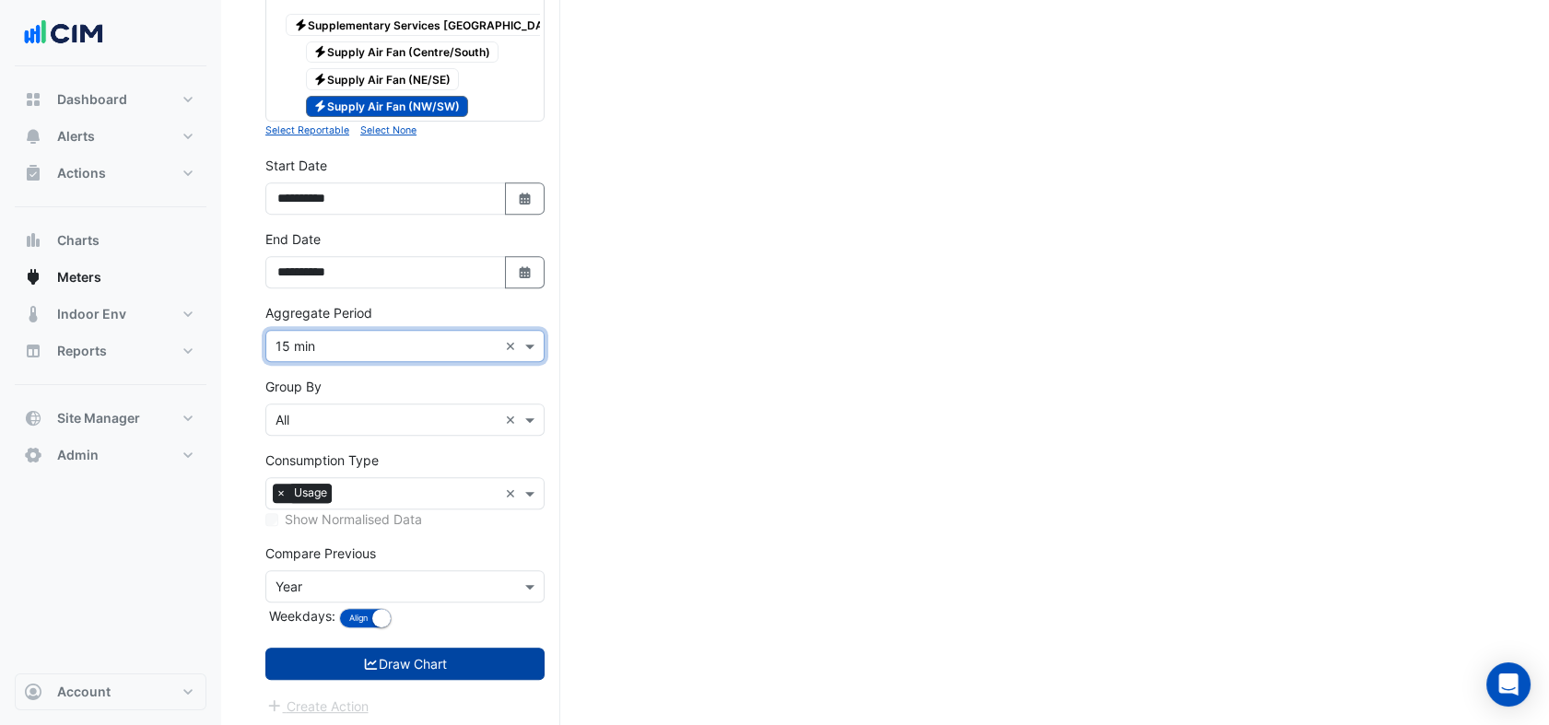
click at [484, 648] on button "Draw Chart" at bounding box center [404, 664] width 279 height 32
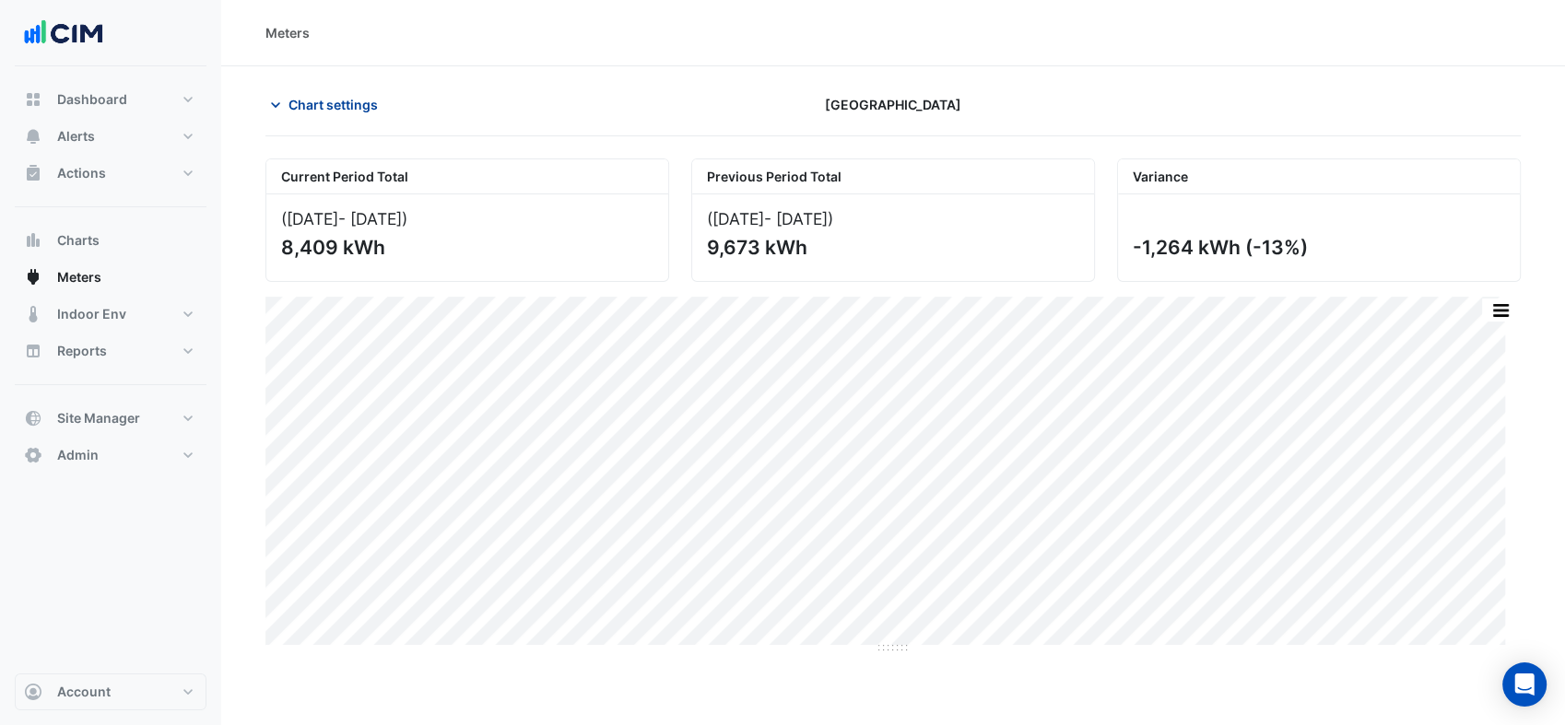
click at [366, 88] on button "Chart settings" at bounding box center [327, 104] width 124 height 32
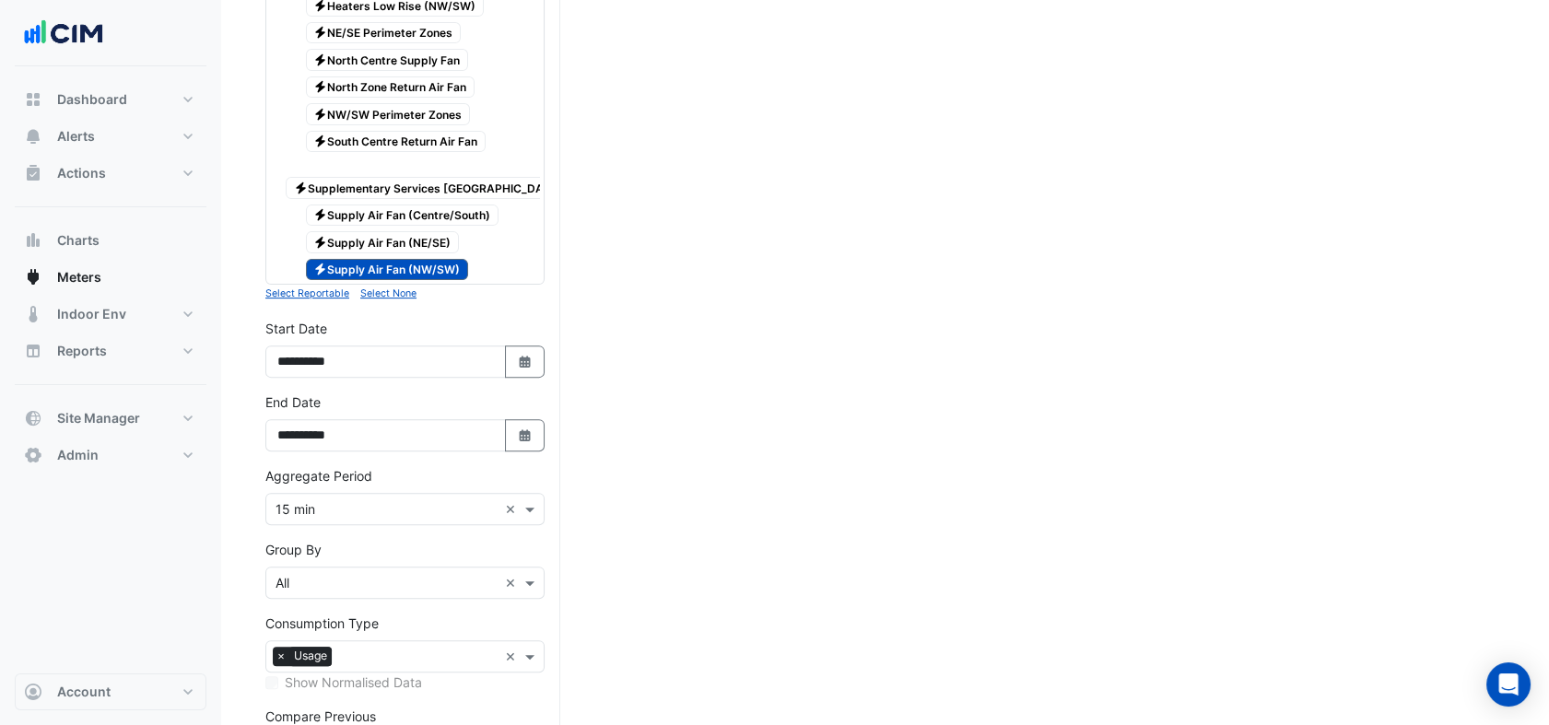
scroll to position [1601, 0]
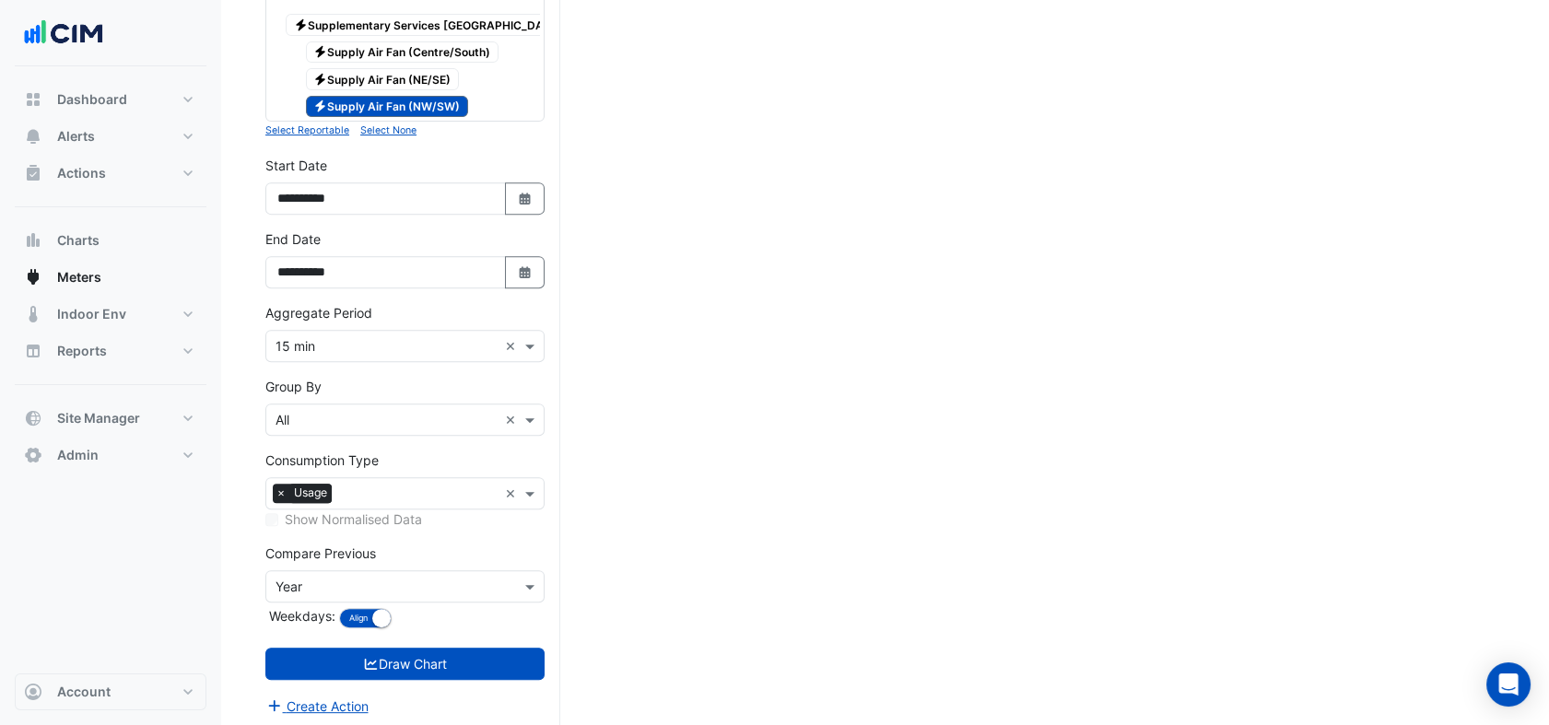
click at [359, 417] on input "text" at bounding box center [387, 420] width 222 height 19
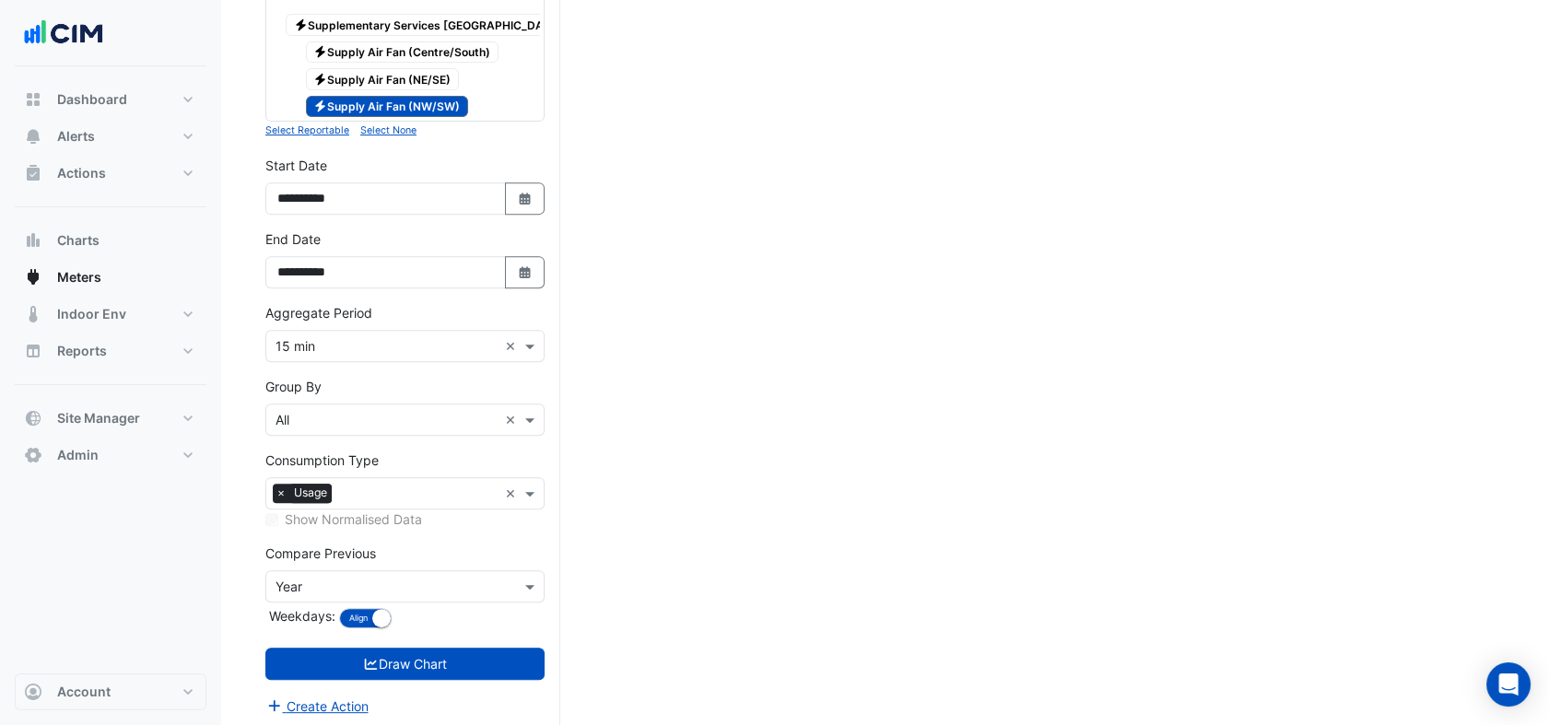
click at [418, 578] on input "text" at bounding box center [387, 587] width 222 height 19
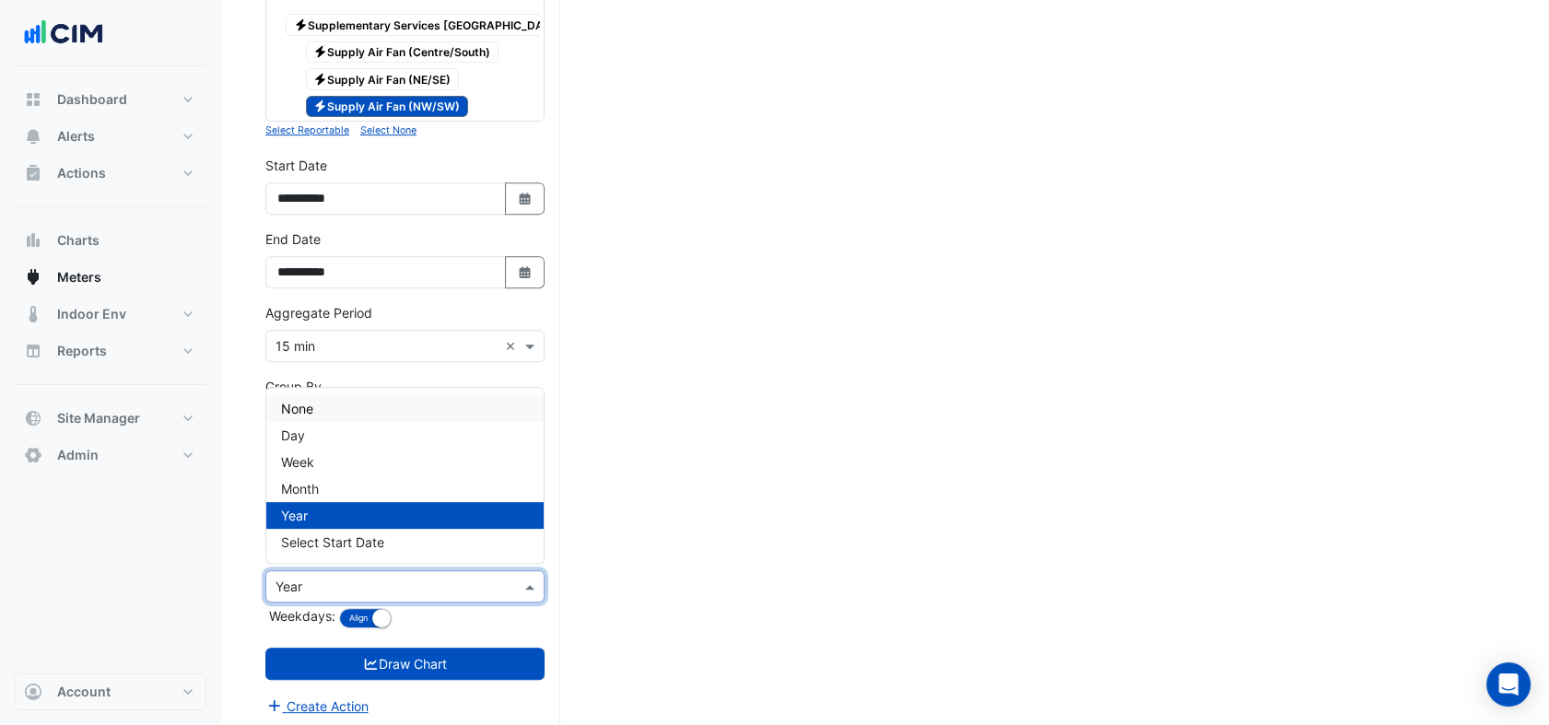
click at [365, 406] on div "None" at bounding box center [404, 408] width 277 height 27
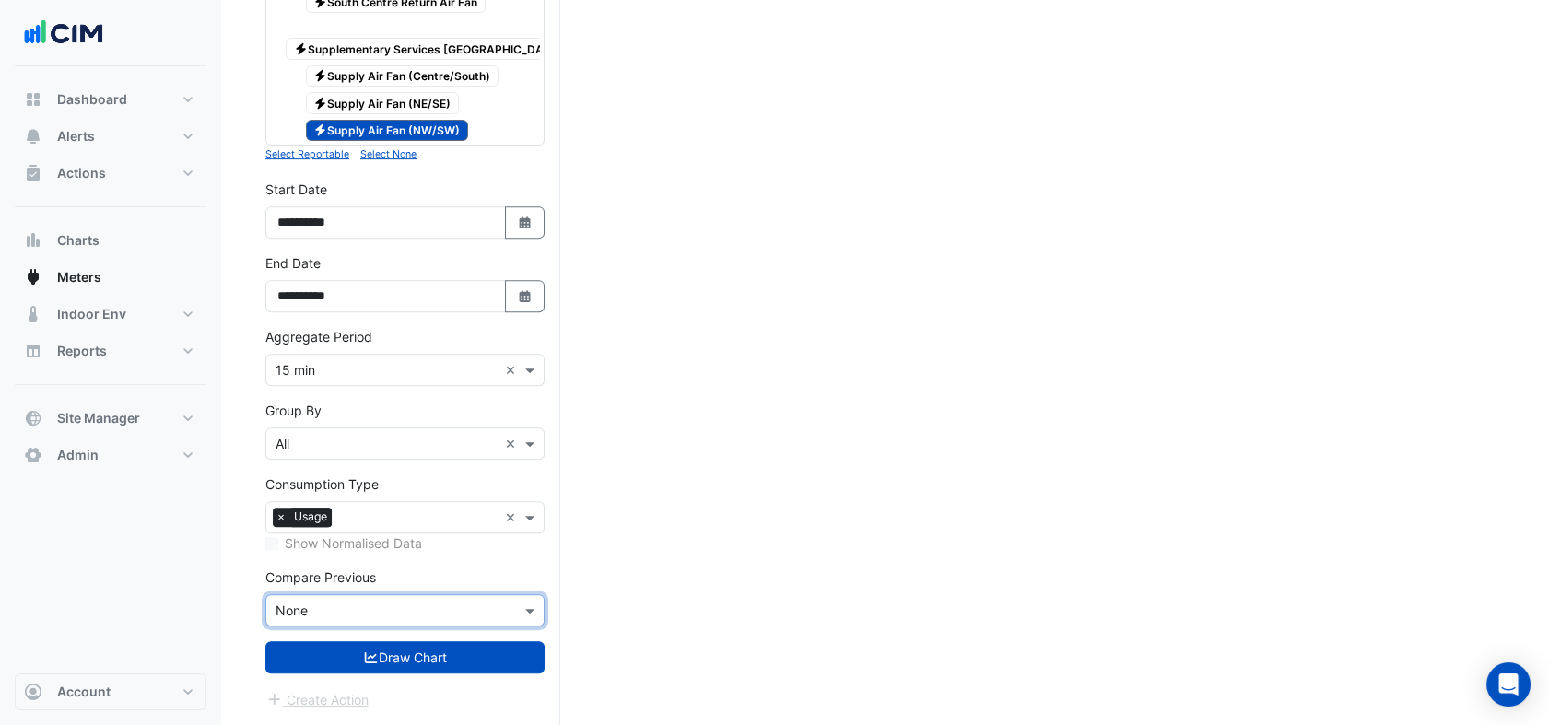
scroll to position [1571, 0]
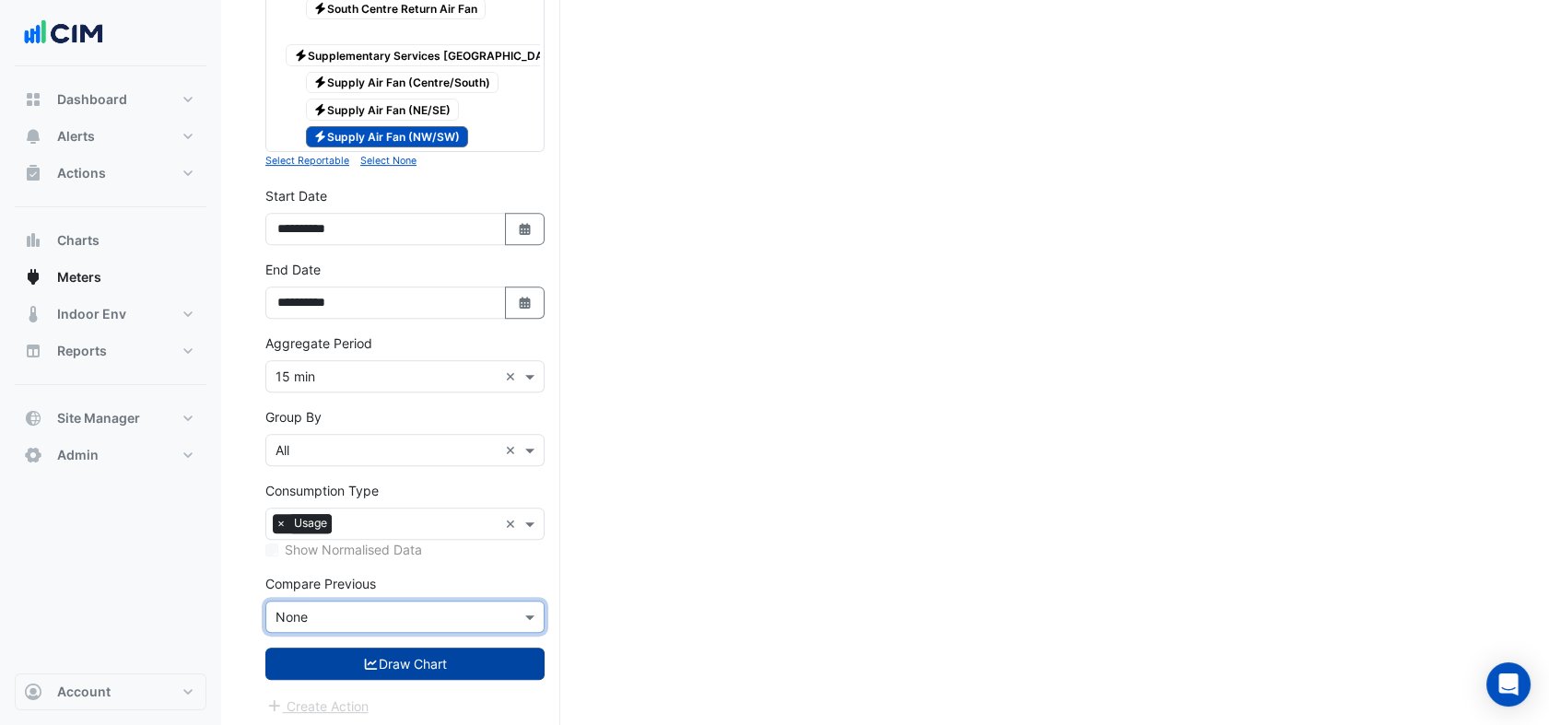
click at [380, 648] on button "Draw Chart" at bounding box center [404, 664] width 279 height 32
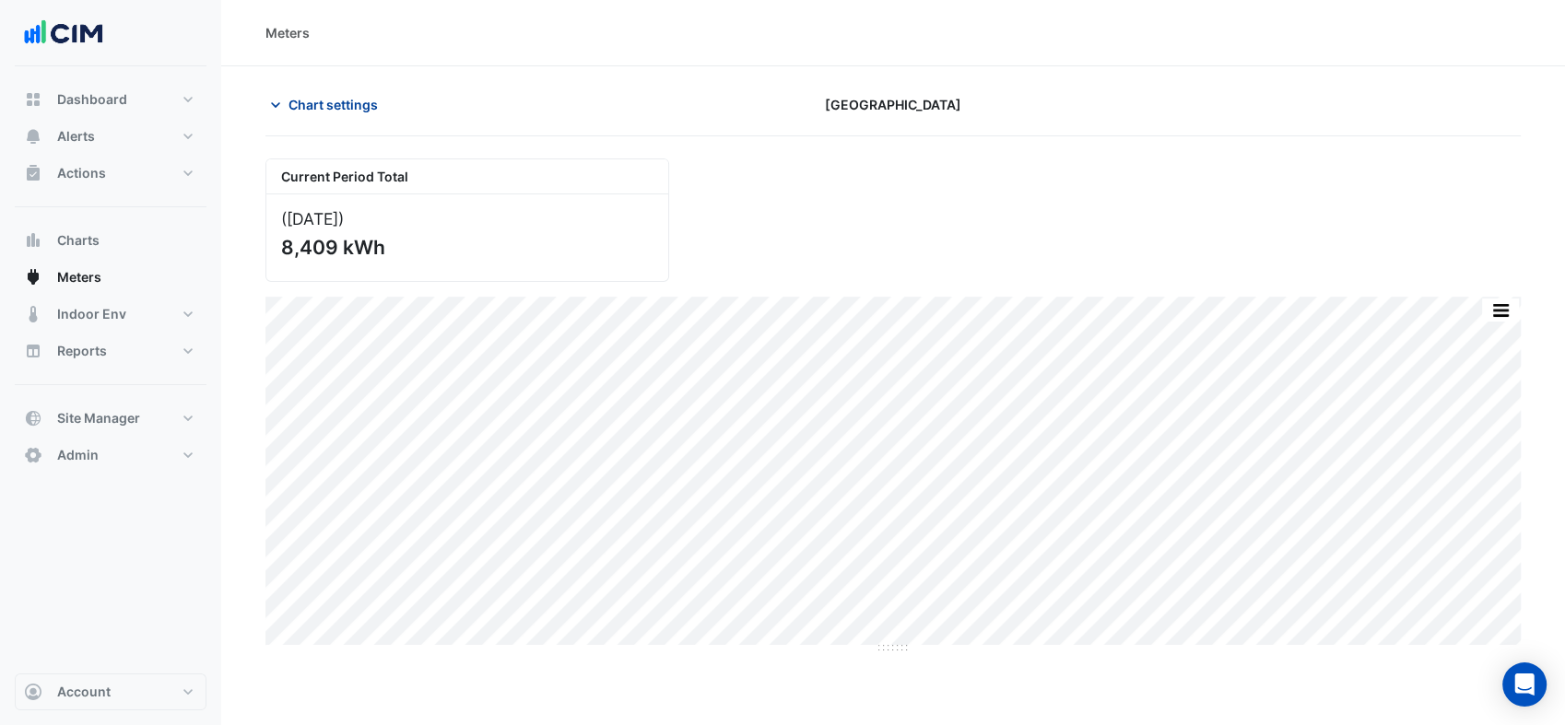
click at [353, 113] on button "Chart settings" at bounding box center [327, 104] width 124 height 32
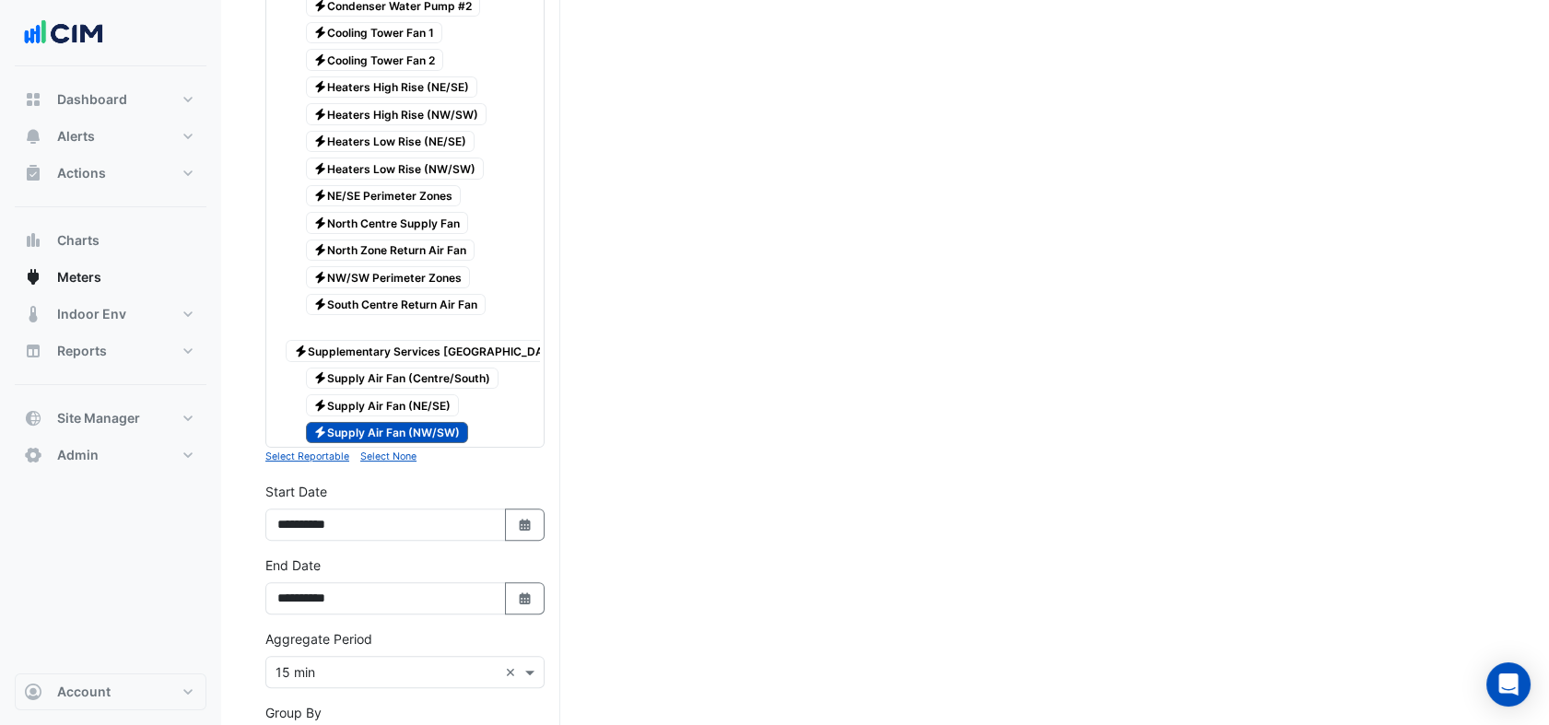
scroll to position [1161, 0]
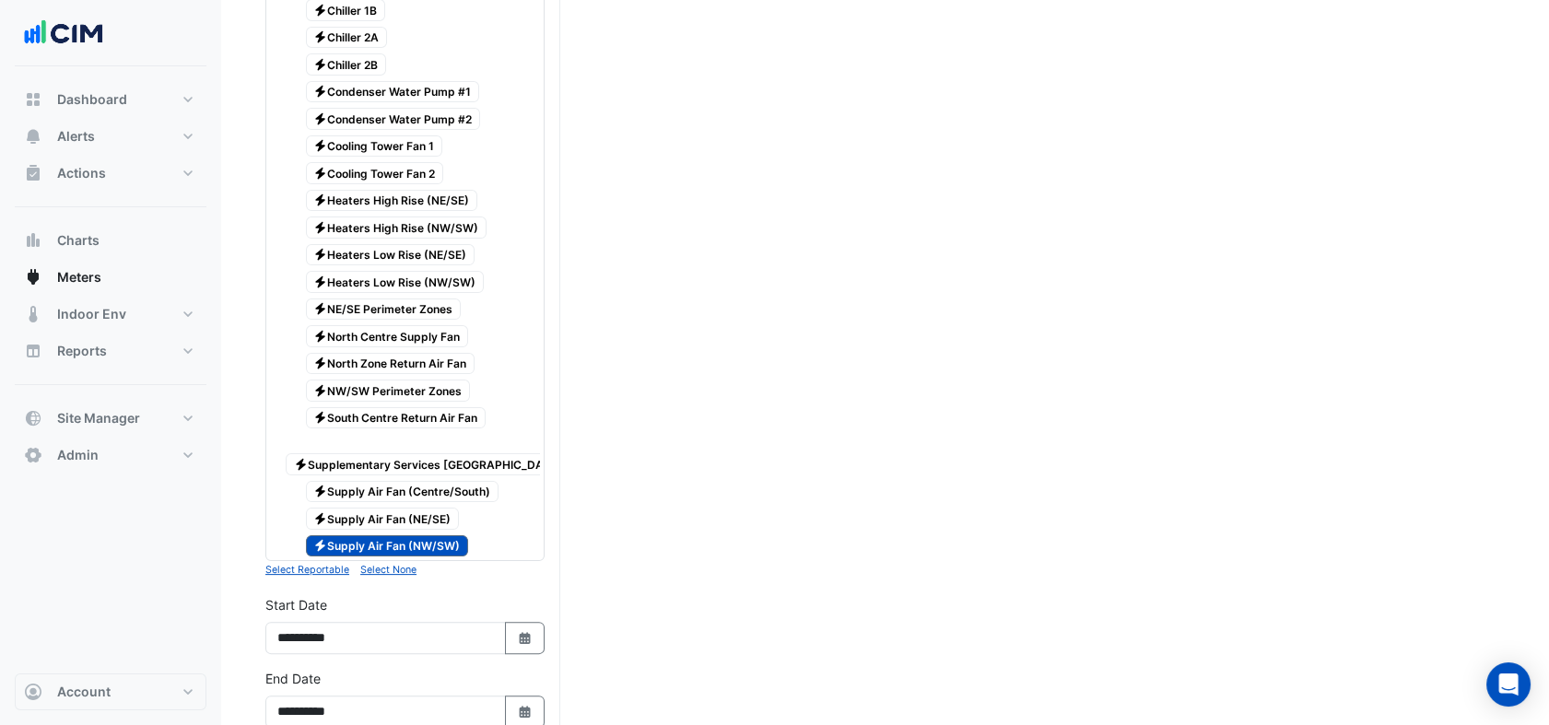
drag, startPoint x: 452, startPoint y: 518, endPoint x: 430, endPoint y: 510, distance: 22.8
click at [444, 536] on span "Electricity Supply Air Fan (NW/SW)" at bounding box center [387, 547] width 163 height 22
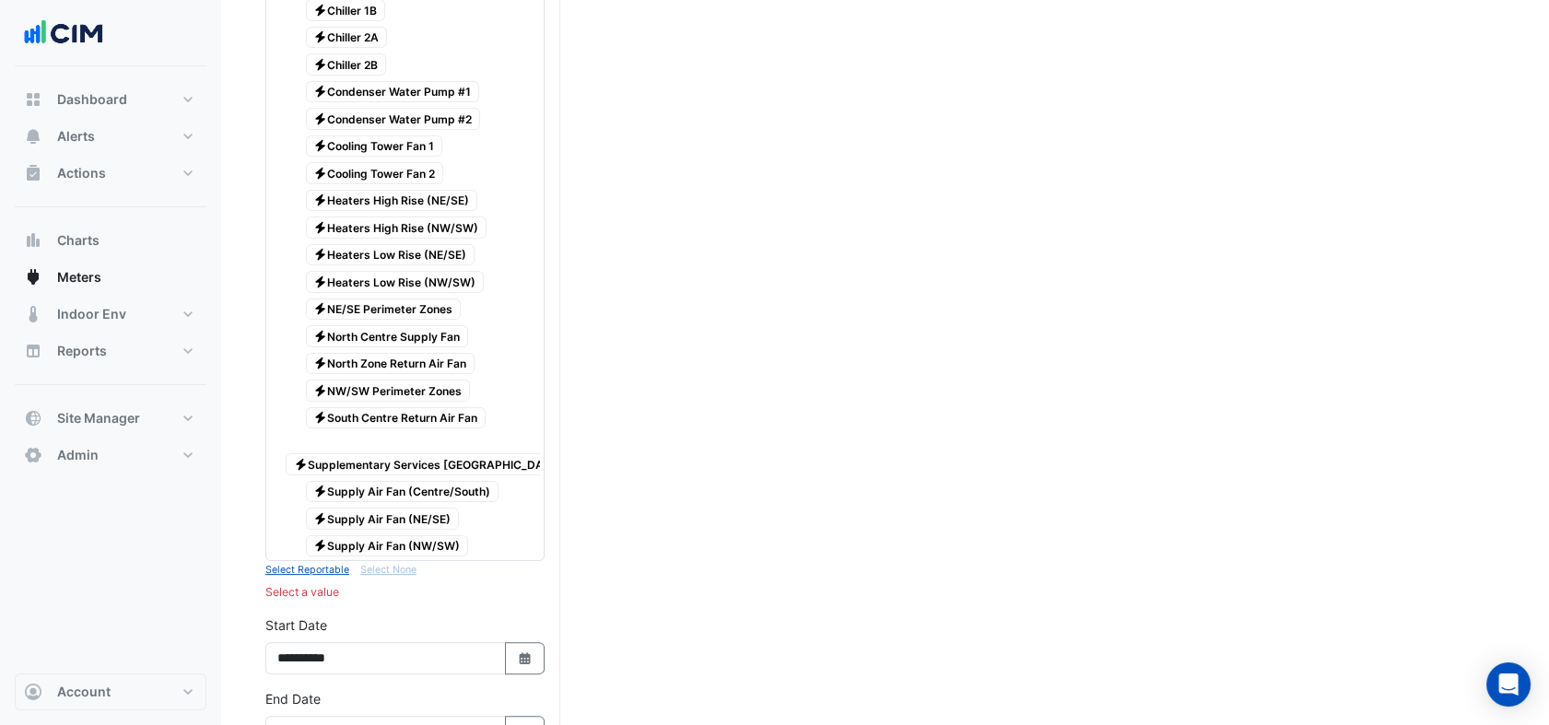
click at [429, 508] on span "Electricity Supply Air Fan (NE/SE)" at bounding box center [383, 519] width 154 height 22
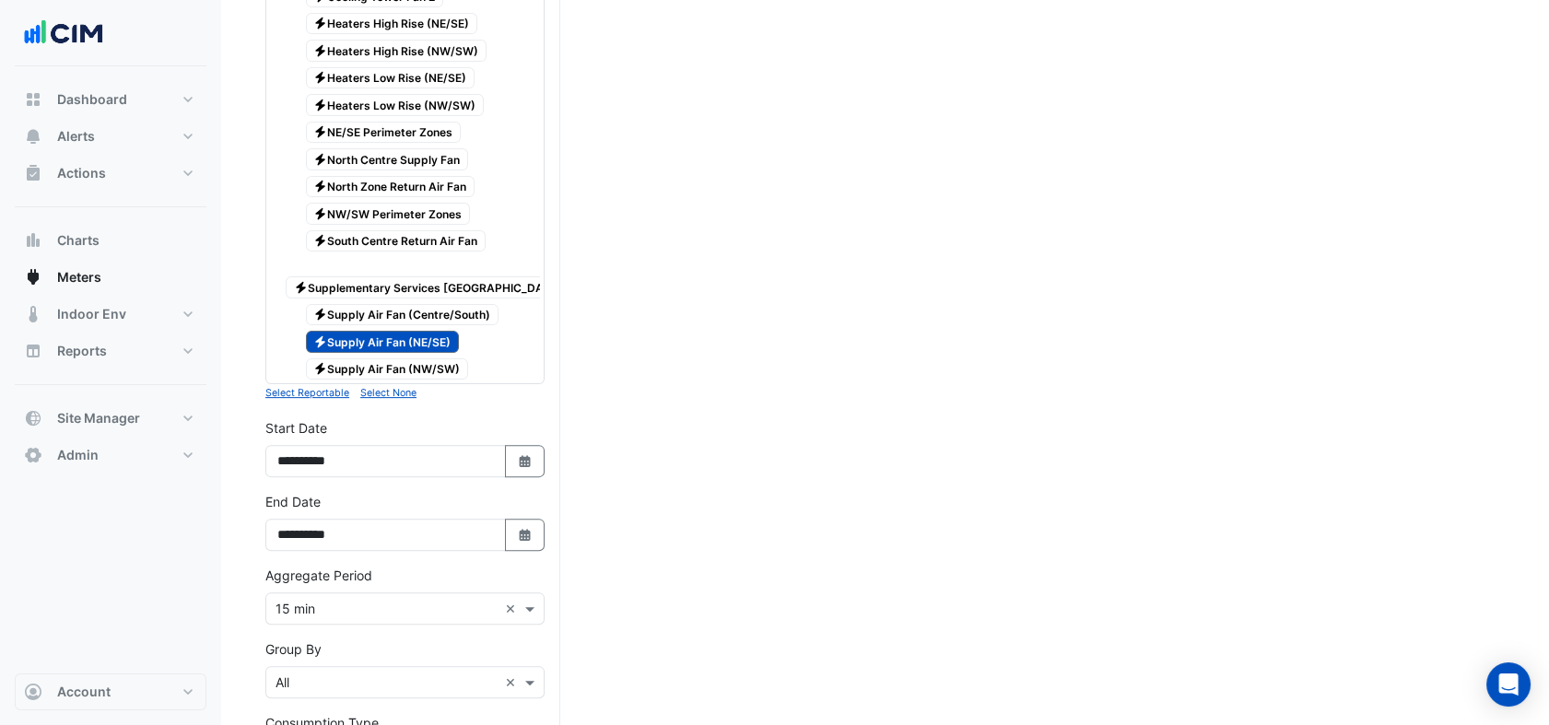
scroll to position [1571, 0]
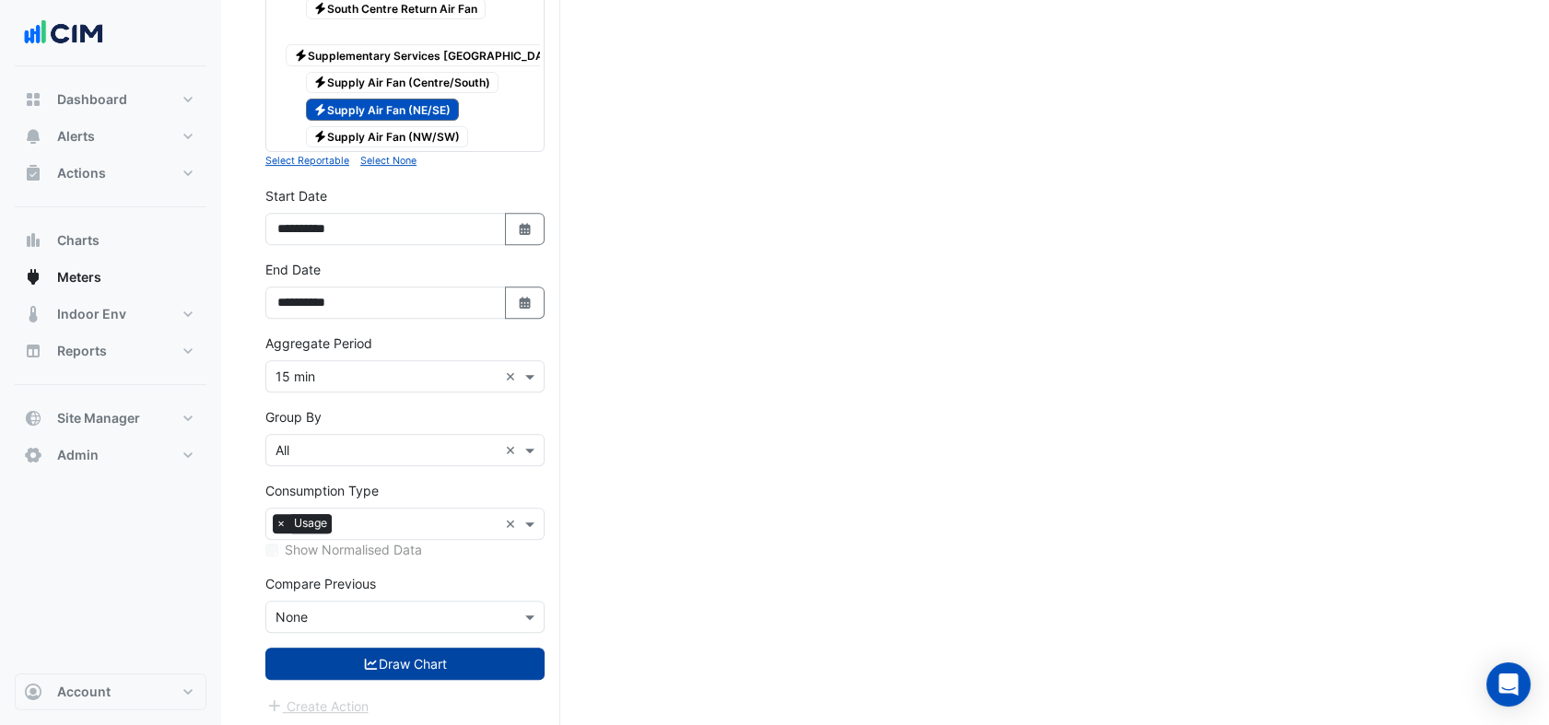
click at [429, 648] on button "Draw Chart" at bounding box center [404, 664] width 279 height 32
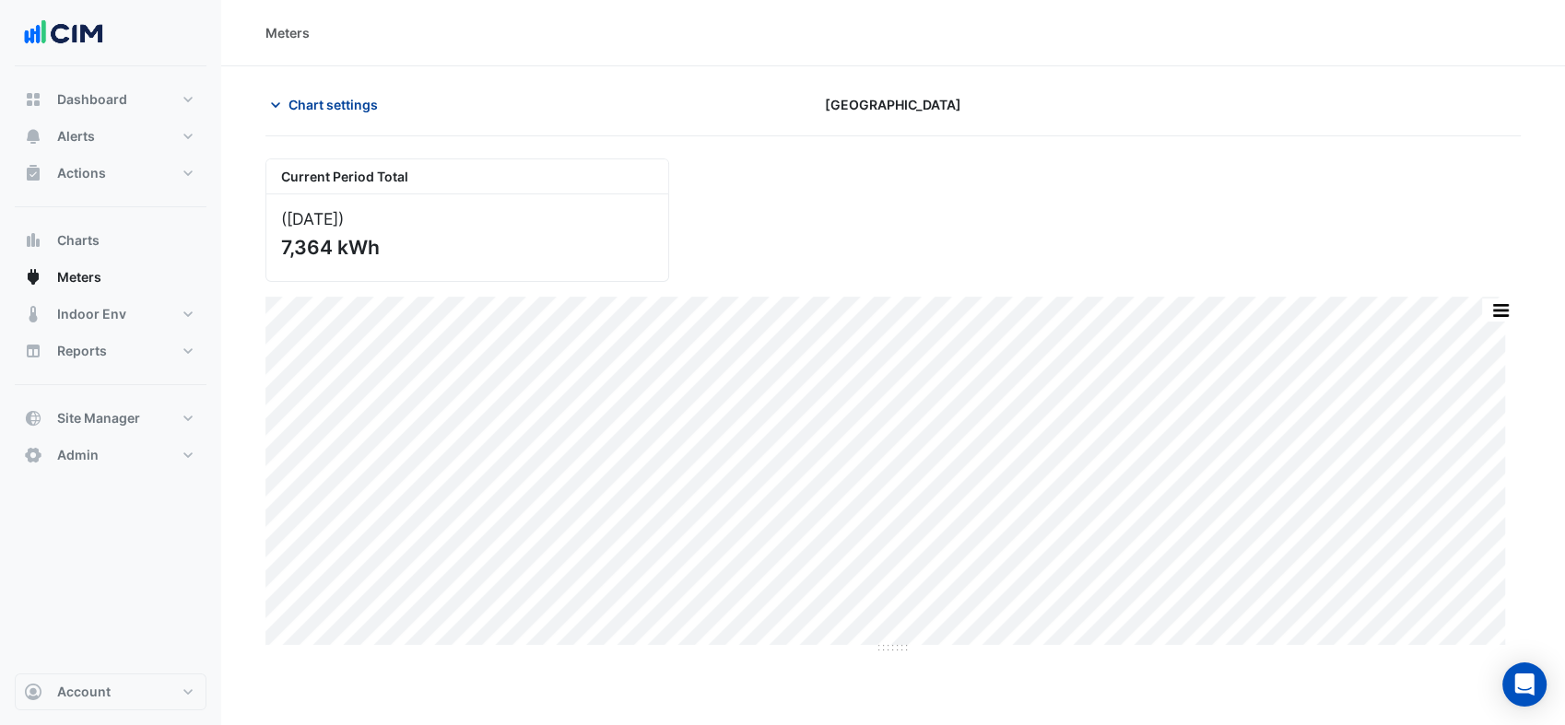
click at [343, 111] on span "Chart settings" at bounding box center [333, 104] width 89 height 19
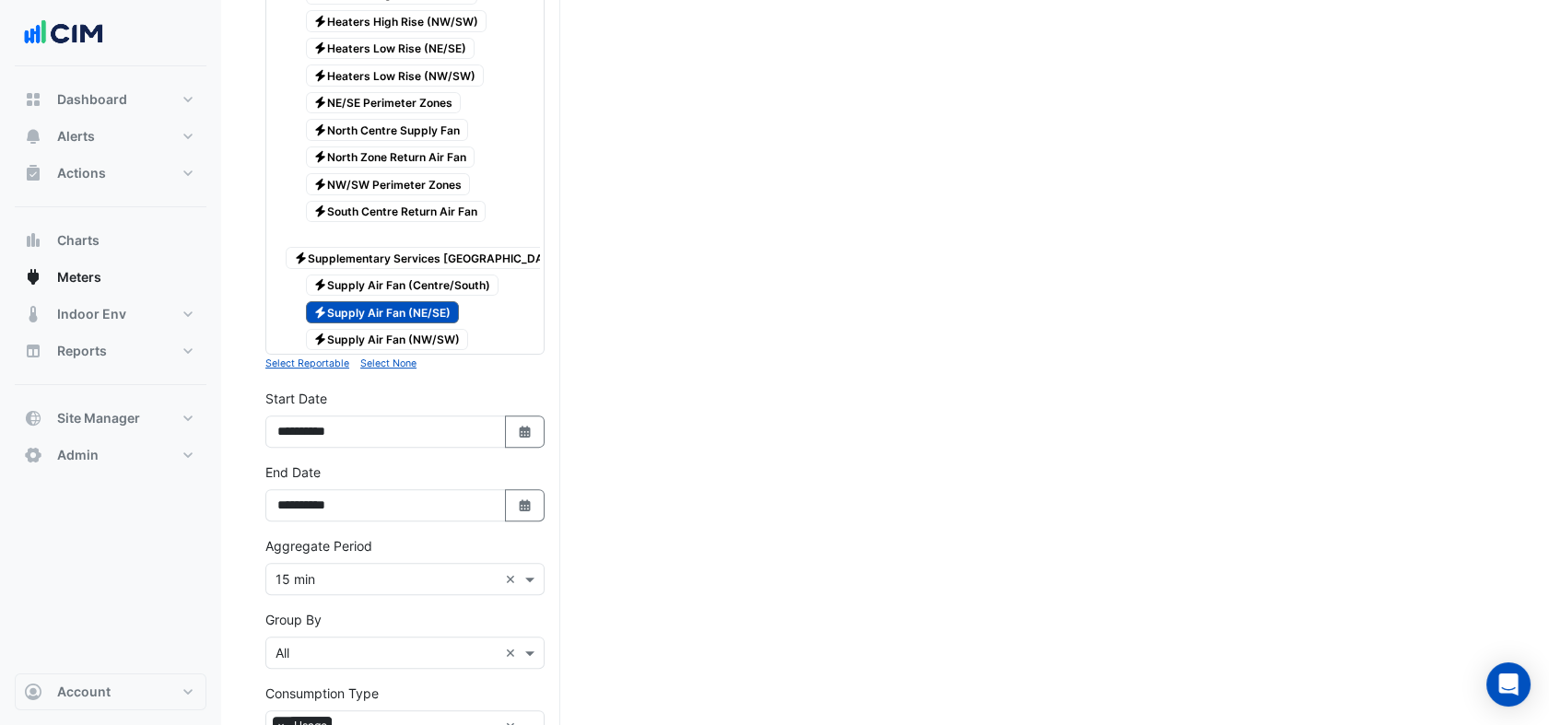
scroll to position [1366, 0]
click at [413, 303] on span "Electricity Supply Air Fan (NE/SE)" at bounding box center [383, 314] width 154 height 22
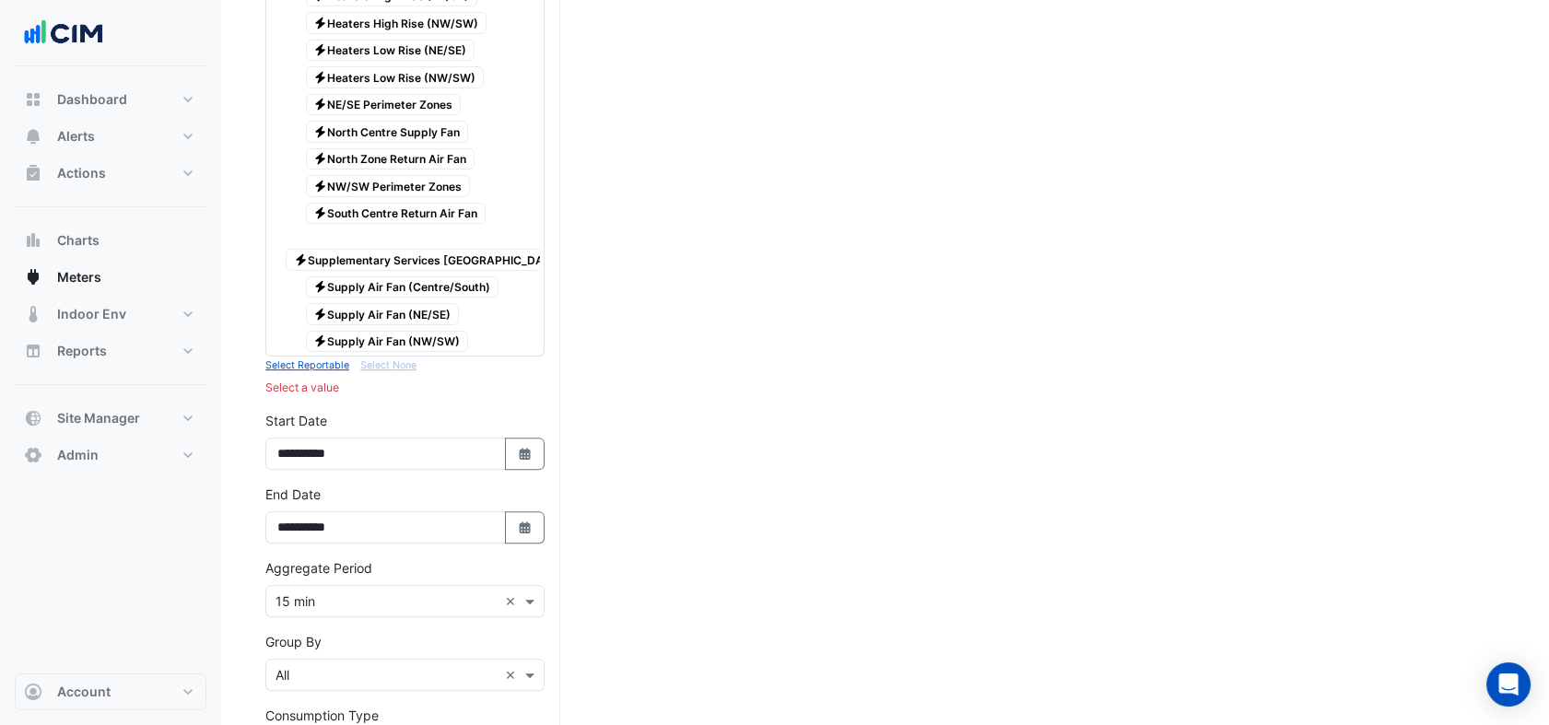
click at [413, 249] on span "Electricity Supplementary Services Cooling Tower Fan" at bounding box center [439, 260] width 307 height 22
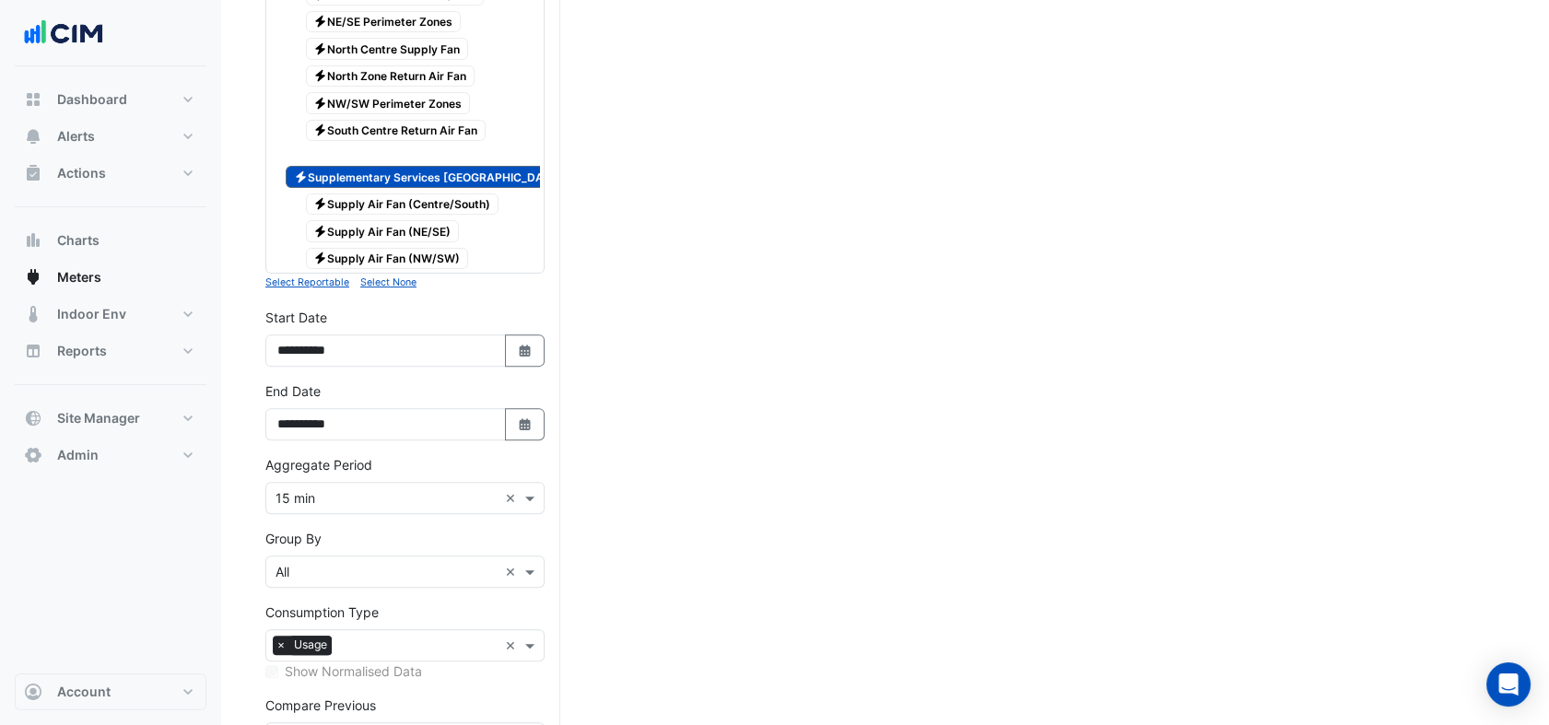
scroll to position [1571, 0]
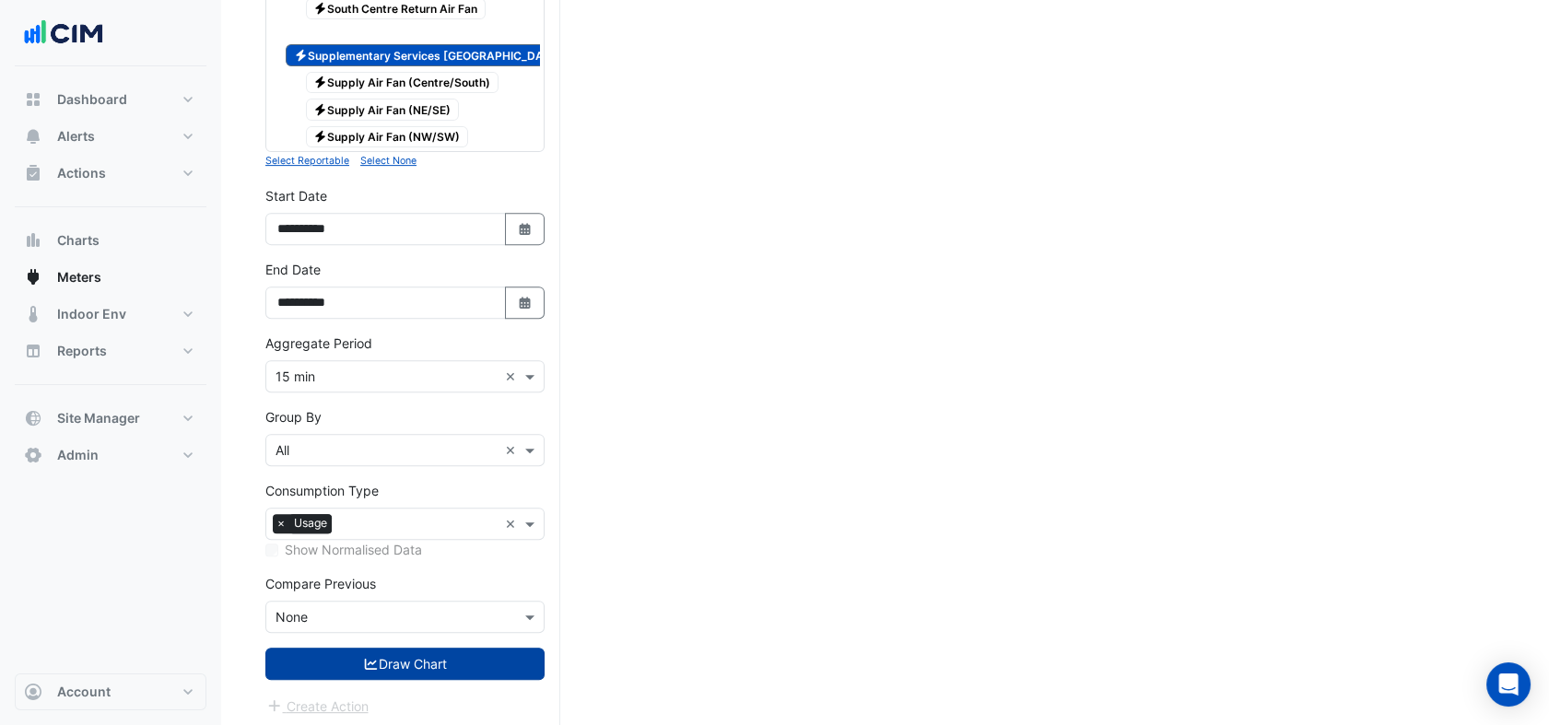
click at [433, 648] on button "Draw Chart" at bounding box center [404, 664] width 279 height 32
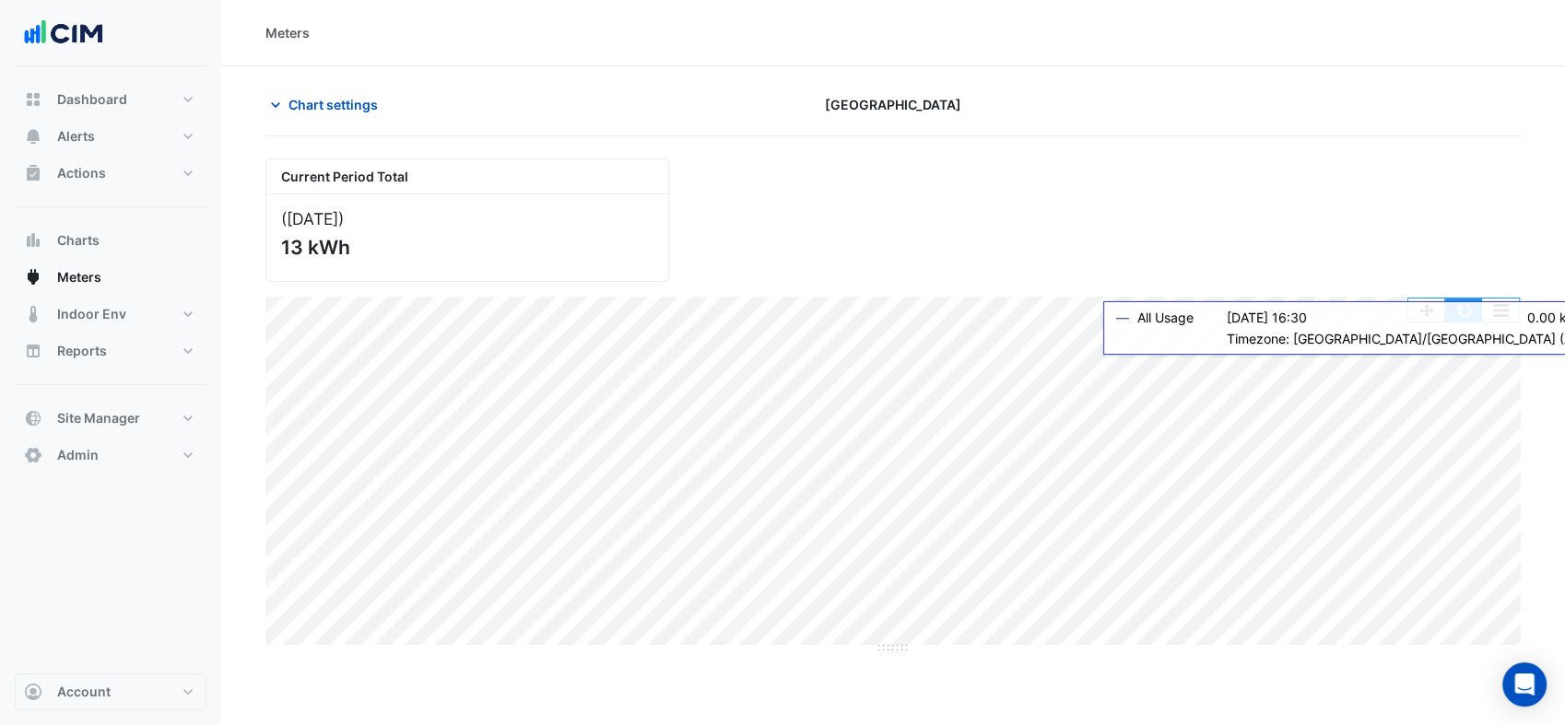
click at [1468, 317] on button "button" at bounding box center [1463, 310] width 37 height 23
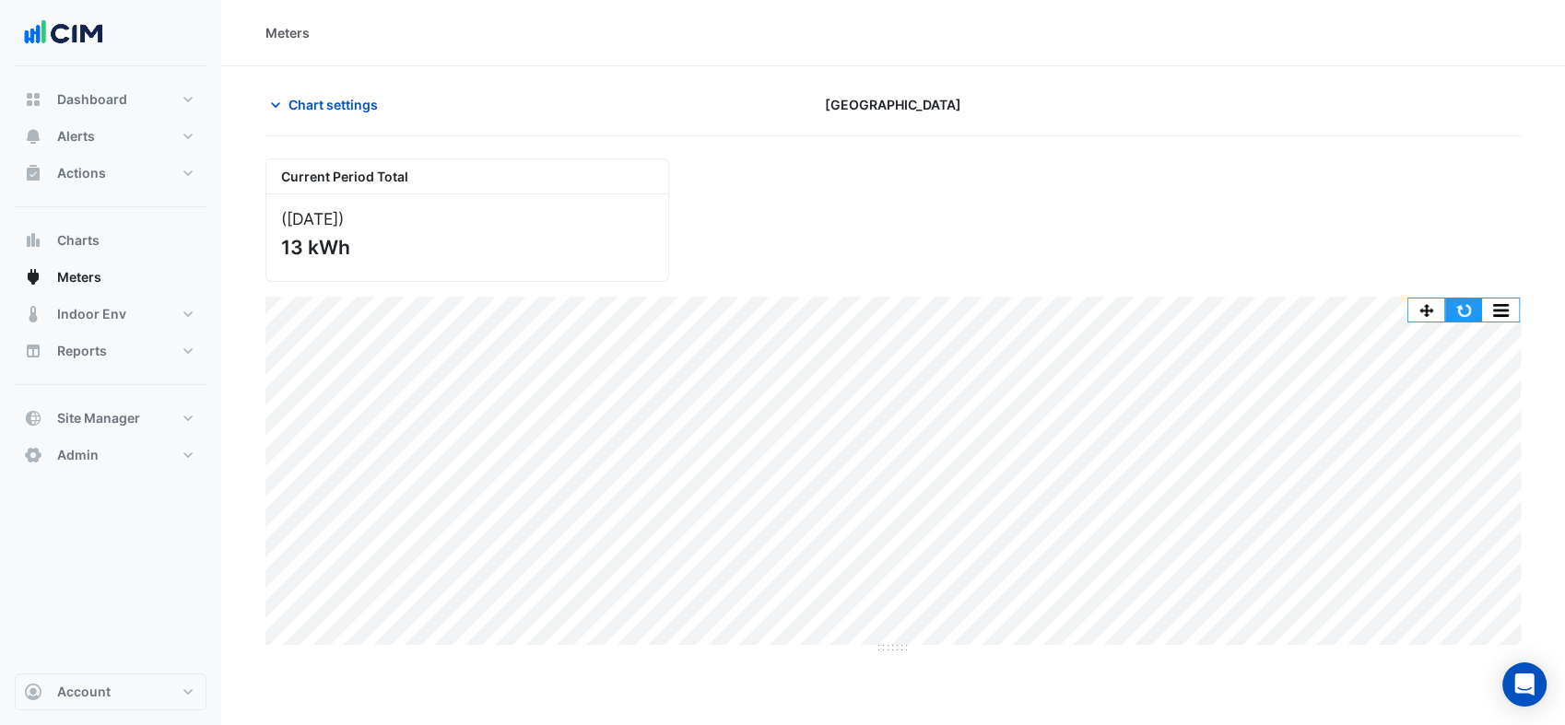
click at [1463, 300] on button "button" at bounding box center [1463, 310] width 37 height 23
click at [322, 97] on span "Chart settings" at bounding box center [333, 104] width 89 height 19
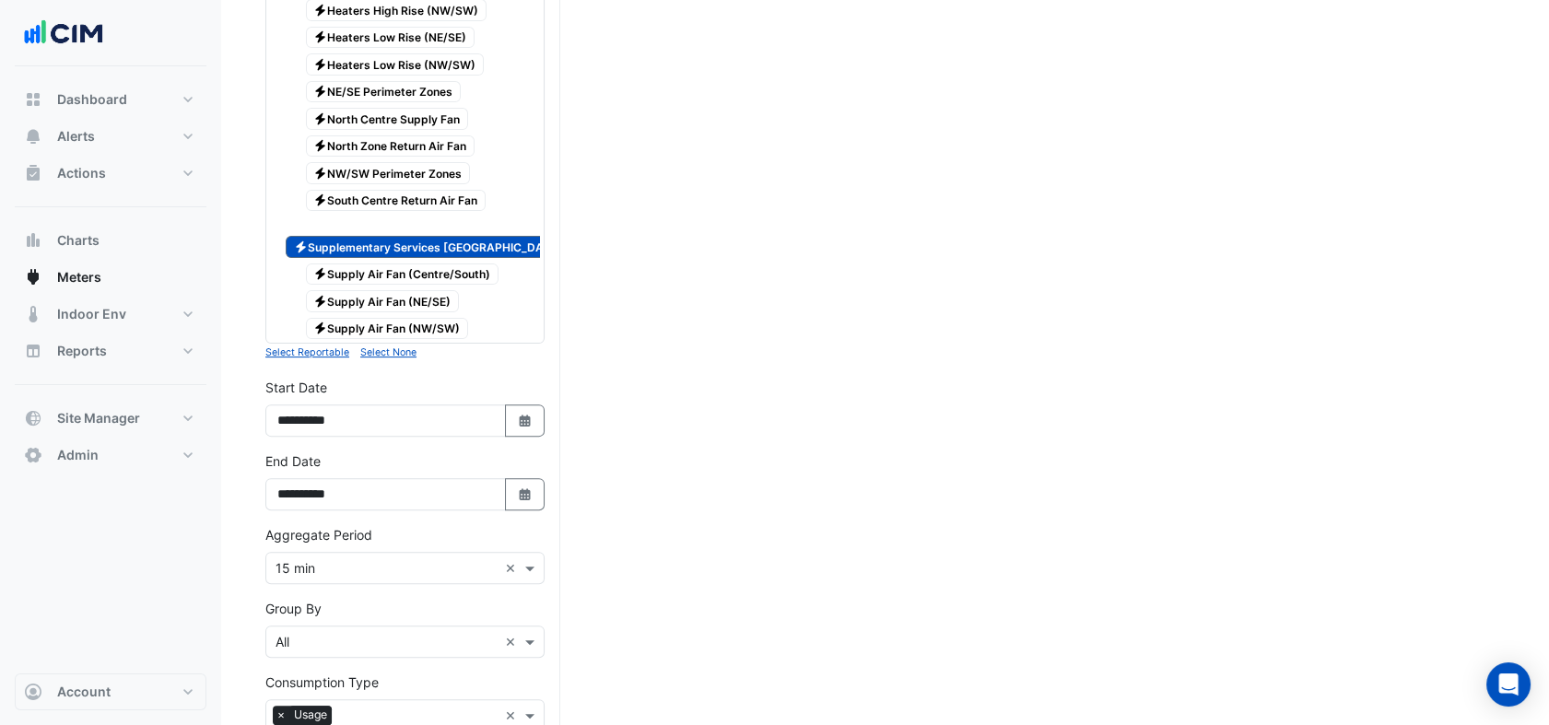
scroll to position [1264, 0]
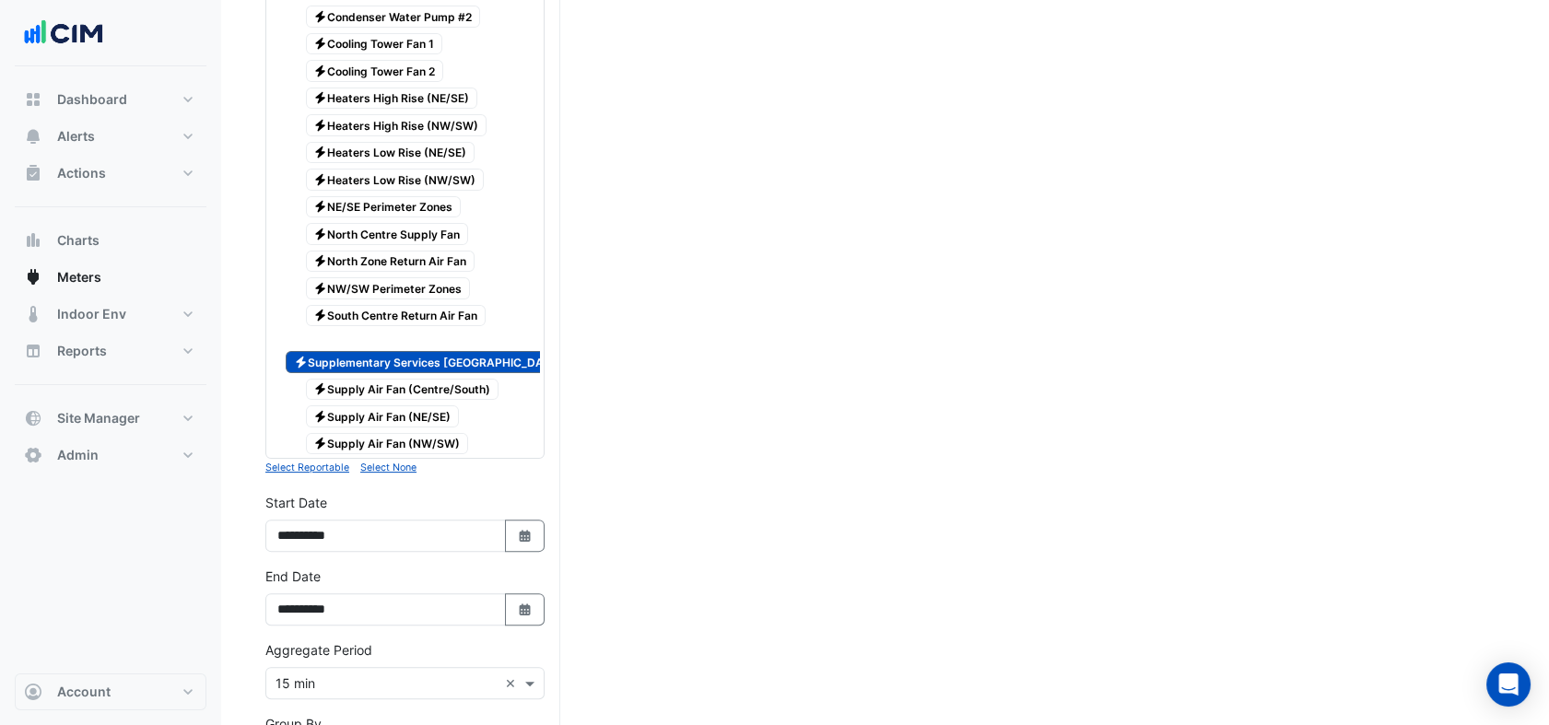
click at [404, 277] on span "Electricity NW/SW Perimeter Zones" at bounding box center [388, 288] width 165 height 22
click at [479, 351] on span "Electricity Supplementary Services Cooling Tower Fan" at bounding box center [439, 362] width 307 height 22
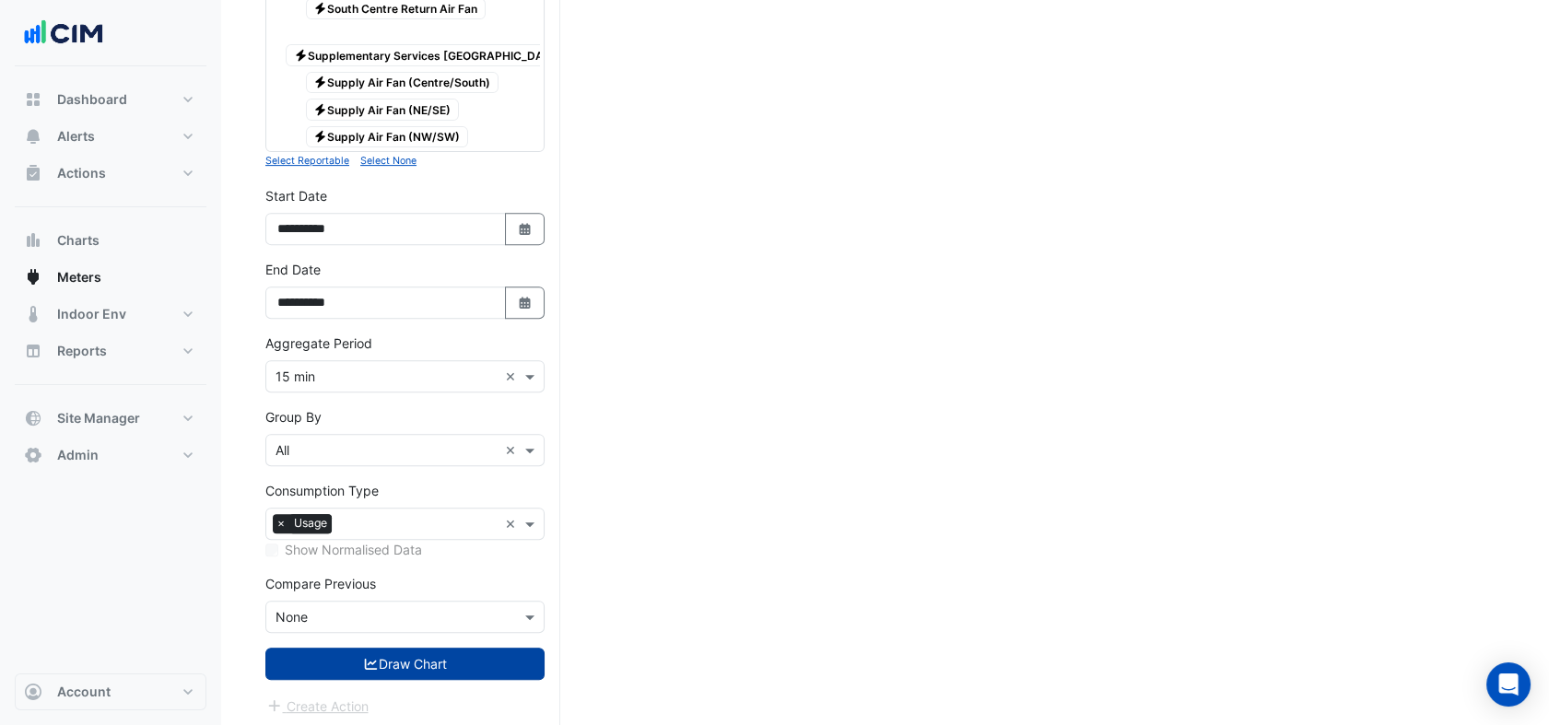
click at [441, 649] on button "Draw Chart" at bounding box center [404, 664] width 279 height 32
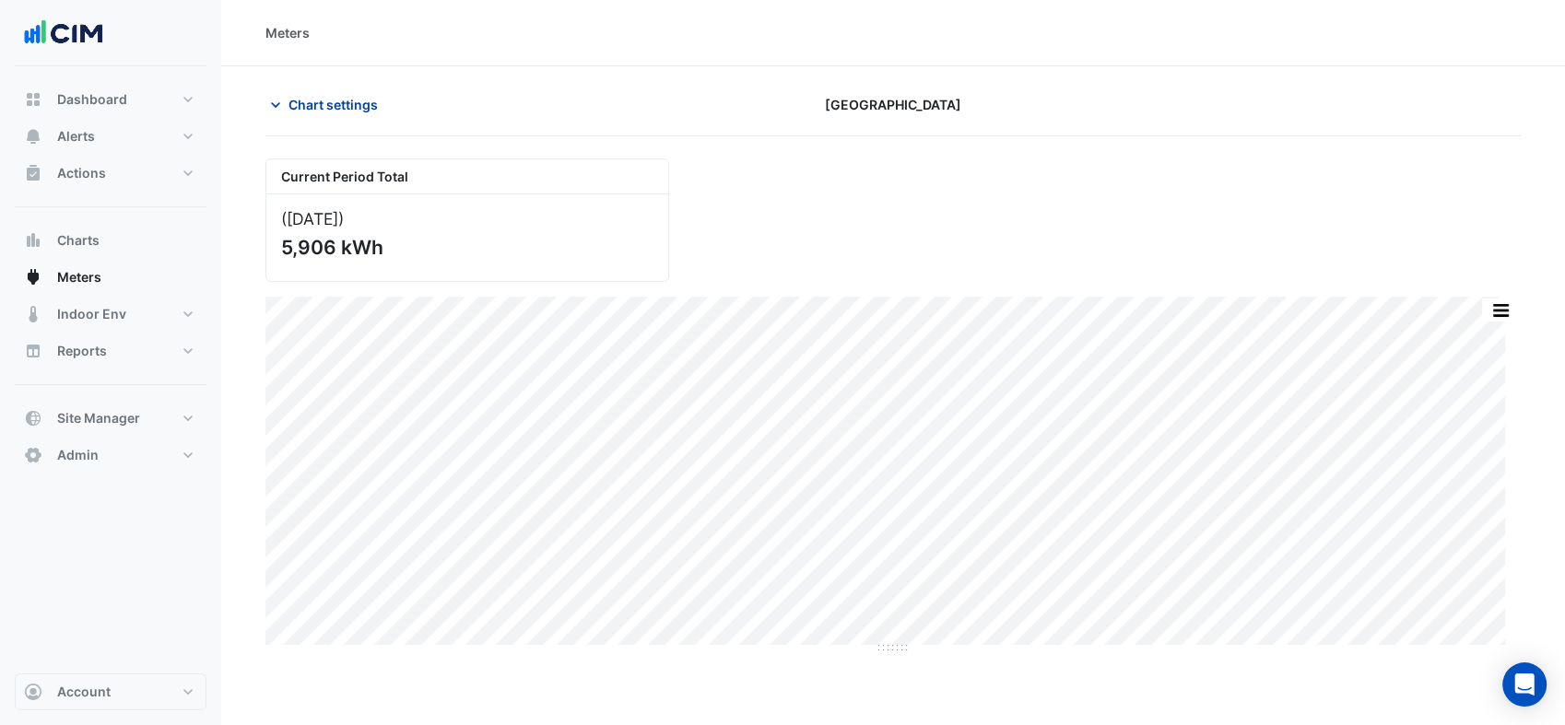
click at [330, 99] on span "Chart settings" at bounding box center [333, 104] width 89 height 19
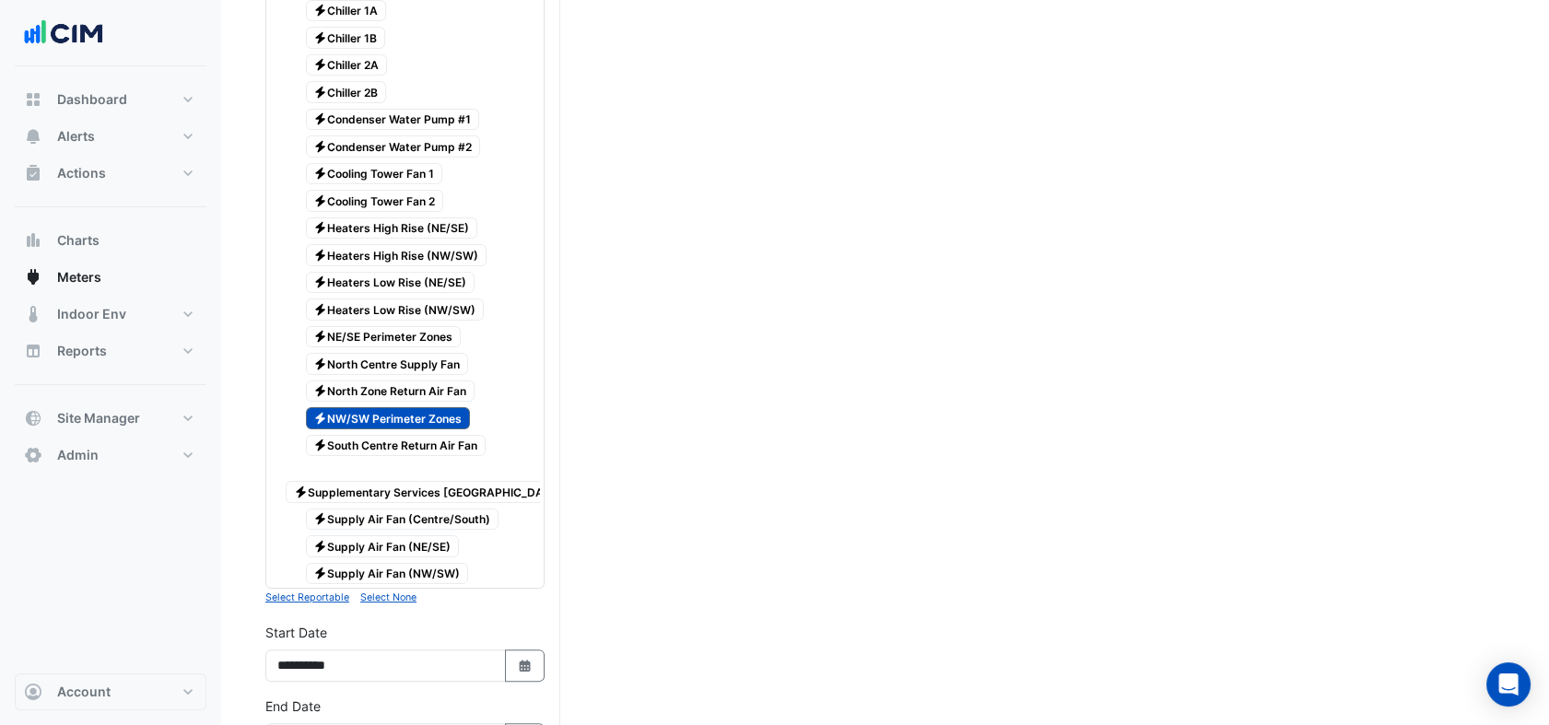
scroll to position [1059, 0]
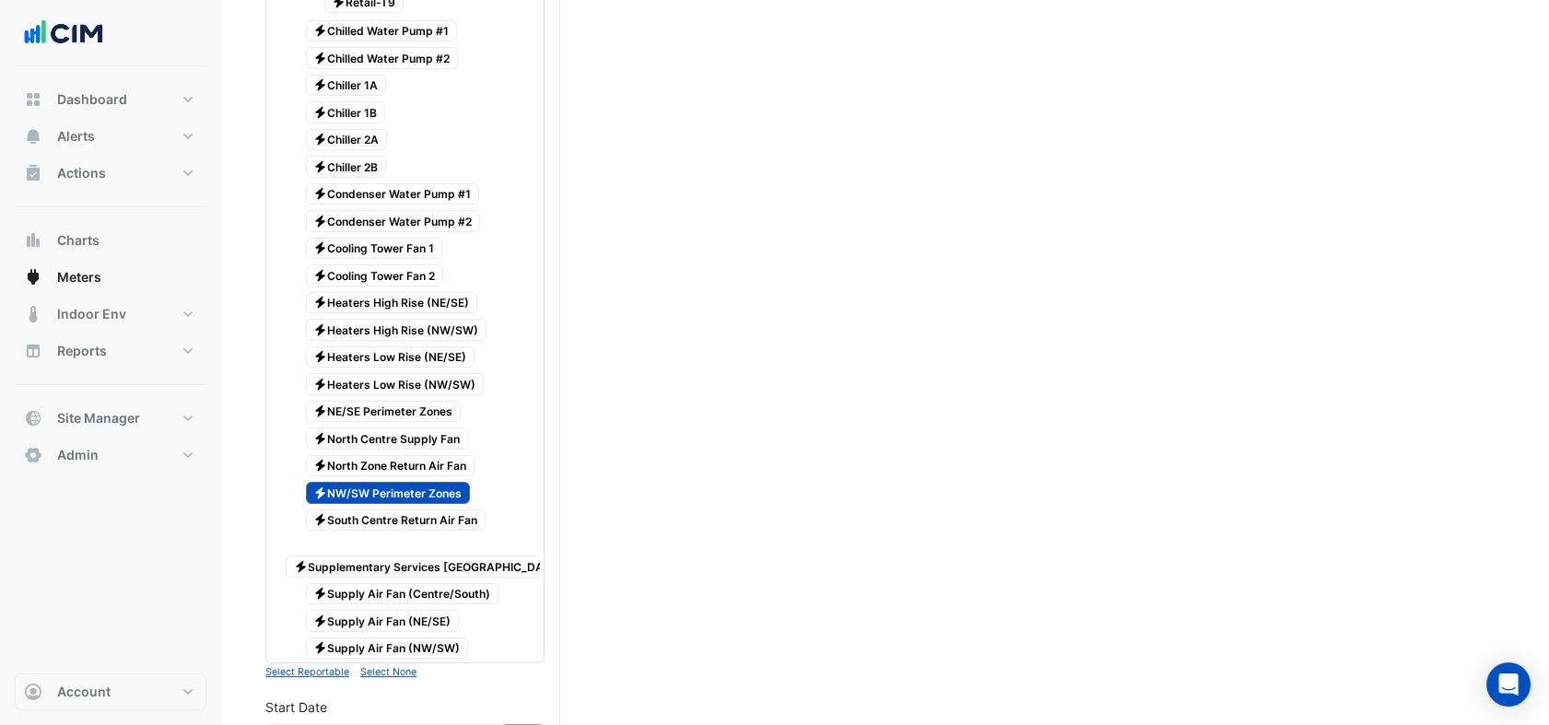
click at [443, 455] on span "Electricity North Zone Return Air Fan" at bounding box center [391, 466] width 170 height 22
click at [413, 428] on span "Electricity North Centre Supply Fan" at bounding box center [387, 439] width 163 height 22
click at [415, 401] on span "Electricity NE/SE Perimeter Zones" at bounding box center [384, 412] width 156 height 22
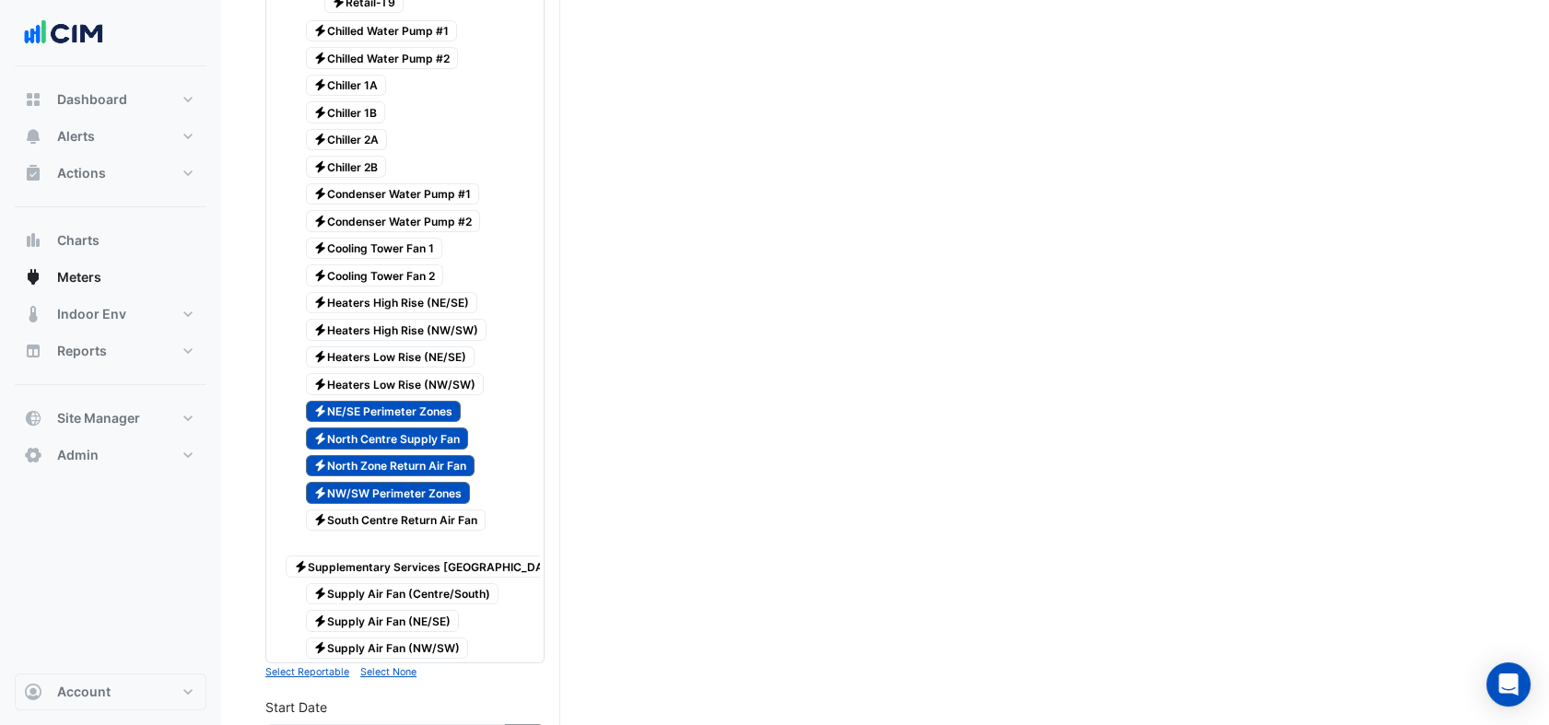
click at [412, 373] on span "Electricity Heaters Low Rise (NW/SW)" at bounding box center [395, 384] width 179 height 22
click at [411, 347] on span "Electricity Heaters Low Rise (NE/SE)" at bounding box center [391, 358] width 170 height 22
click at [420, 319] on span "Electricity Heaters High Rise (NW/SW)" at bounding box center [397, 330] width 182 height 22
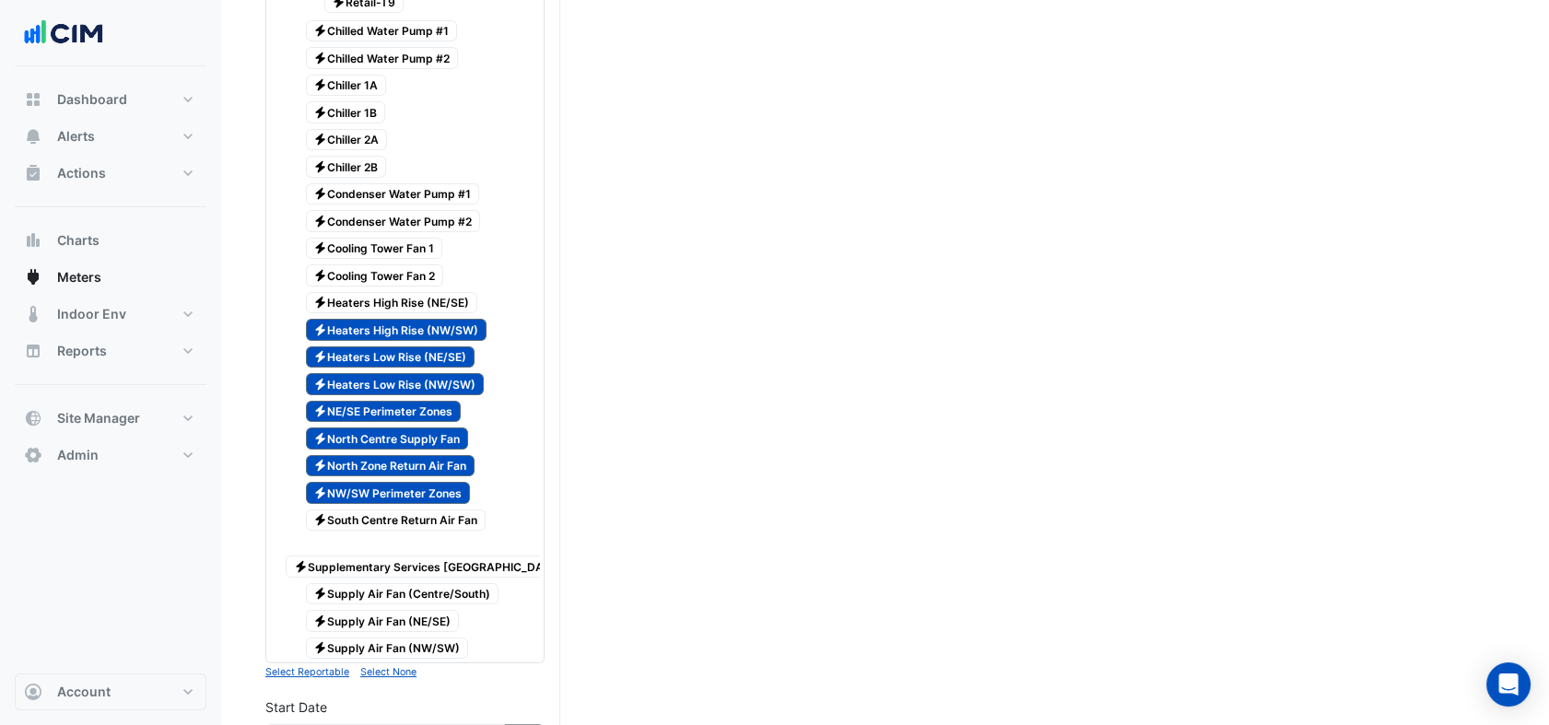
drag, startPoint x: 415, startPoint y: 278, endPoint x: 390, endPoint y: 256, distance: 33.3
click at [409, 292] on span "Electricity Heaters High Rise (NE/SE)" at bounding box center [392, 303] width 172 height 22
click at [391, 240] on div "Electricity Cooling Tower Fan 1" at bounding box center [364, 249] width 166 height 26
click at [398, 265] on span "Electricity Cooling Tower Fan 2" at bounding box center [375, 276] width 138 height 22
click at [419, 210] on span "Electricity Condenser Water Pump #2" at bounding box center [393, 221] width 175 height 22
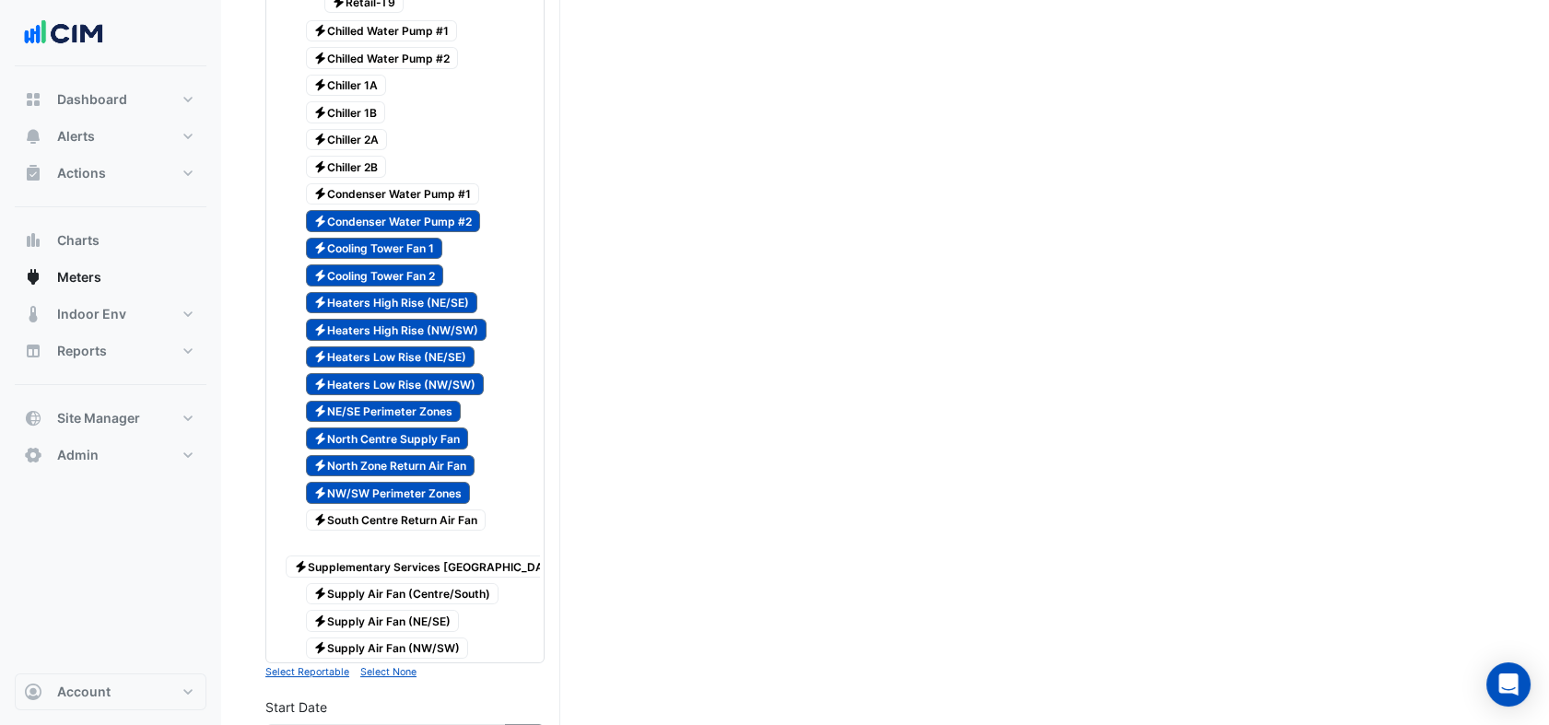
click at [424, 183] on span "Electricity Condenser Water Pump #1" at bounding box center [393, 194] width 174 height 22
click at [327, 156] on span "Electricity Chiller 2B" at bounding box center [346, 167] width 81 height 22
click at [367, 129] on span "Electricity Chiller 2A" at bounding box center [347, 140] width 82 height 22
click at [358, 101] on span "Electricity Chiller 1B" at bounding box center [346, 112] width 80 height 22
click at [348, 75] on span "Electricity Chiller 1A" at bounding box center [346, 86] width 81 height 22
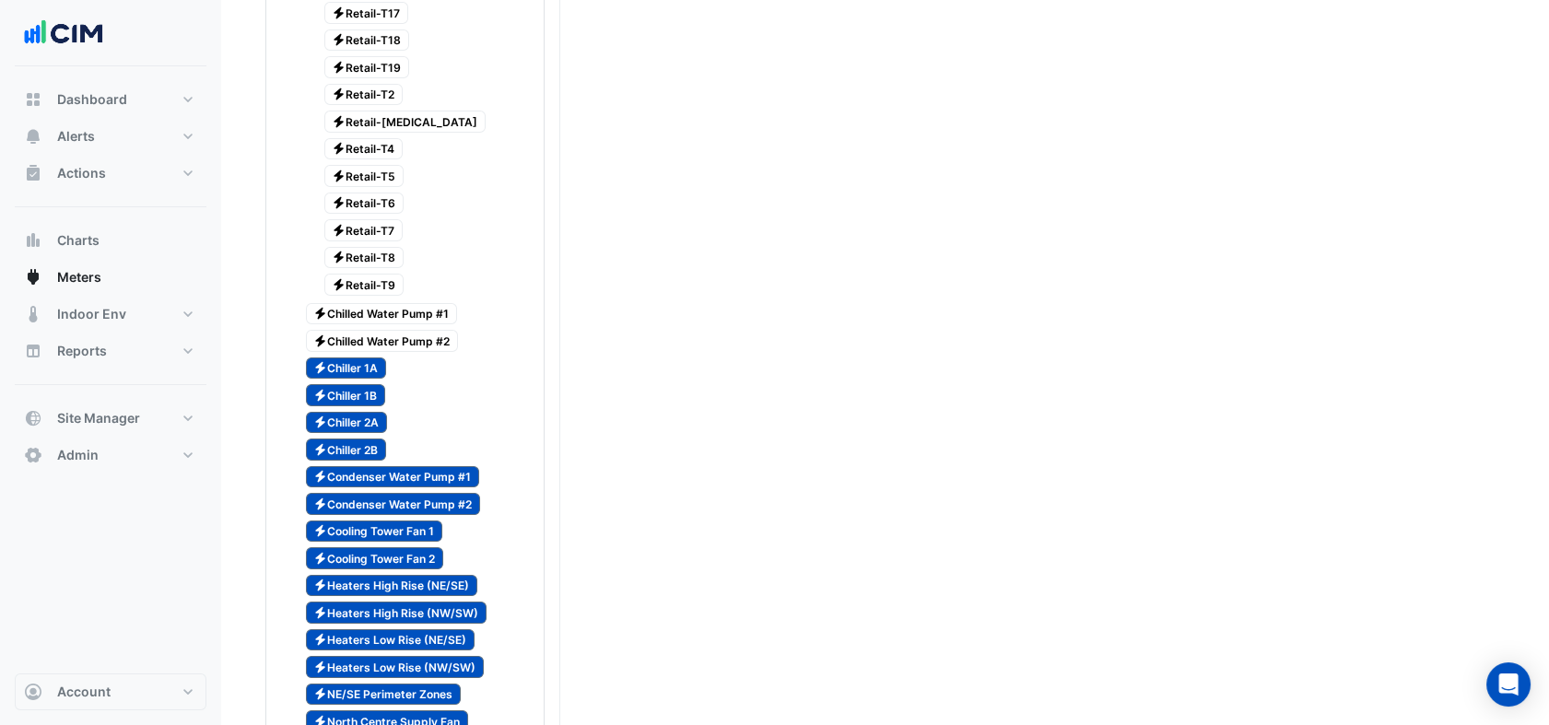
scroll to position [752, 0]
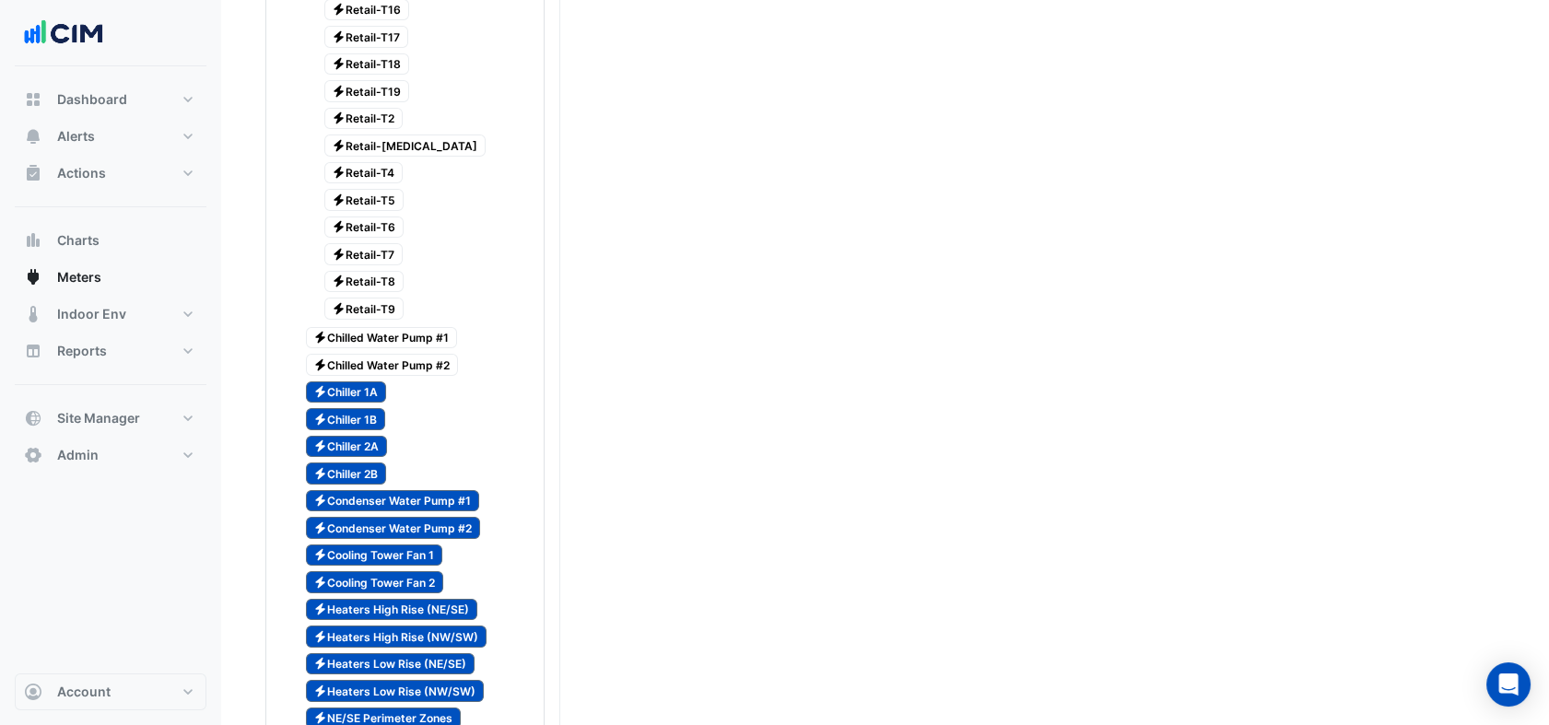
click at [418, 354] on span "Electricity Chilled Water Pump #2" at bounding box center [382, 365] width 153 height 22
click at [407, 327] on span "Electricity Chilled Water Pump #1" at bounding box center [382, 338] width 152 height 22
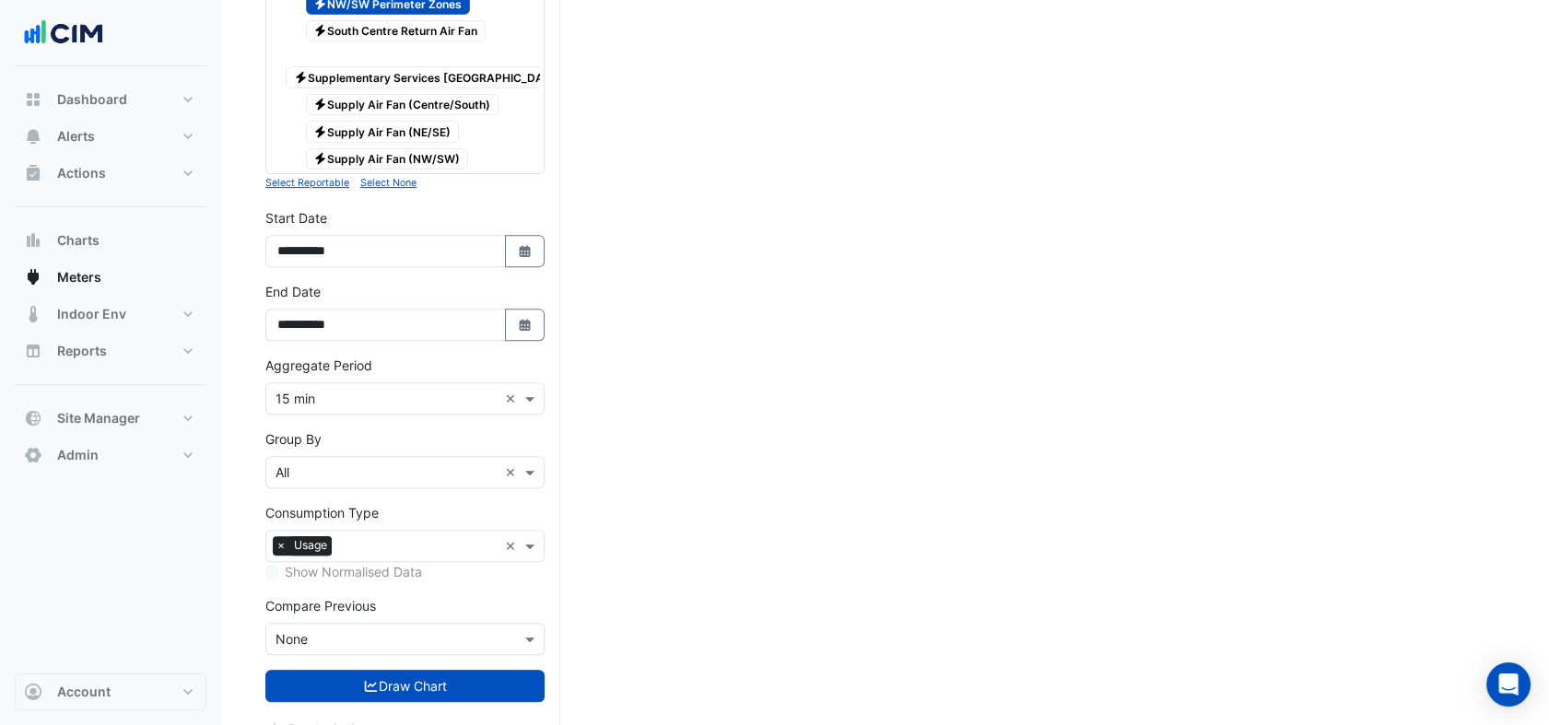
scroll to position [1571, 0]
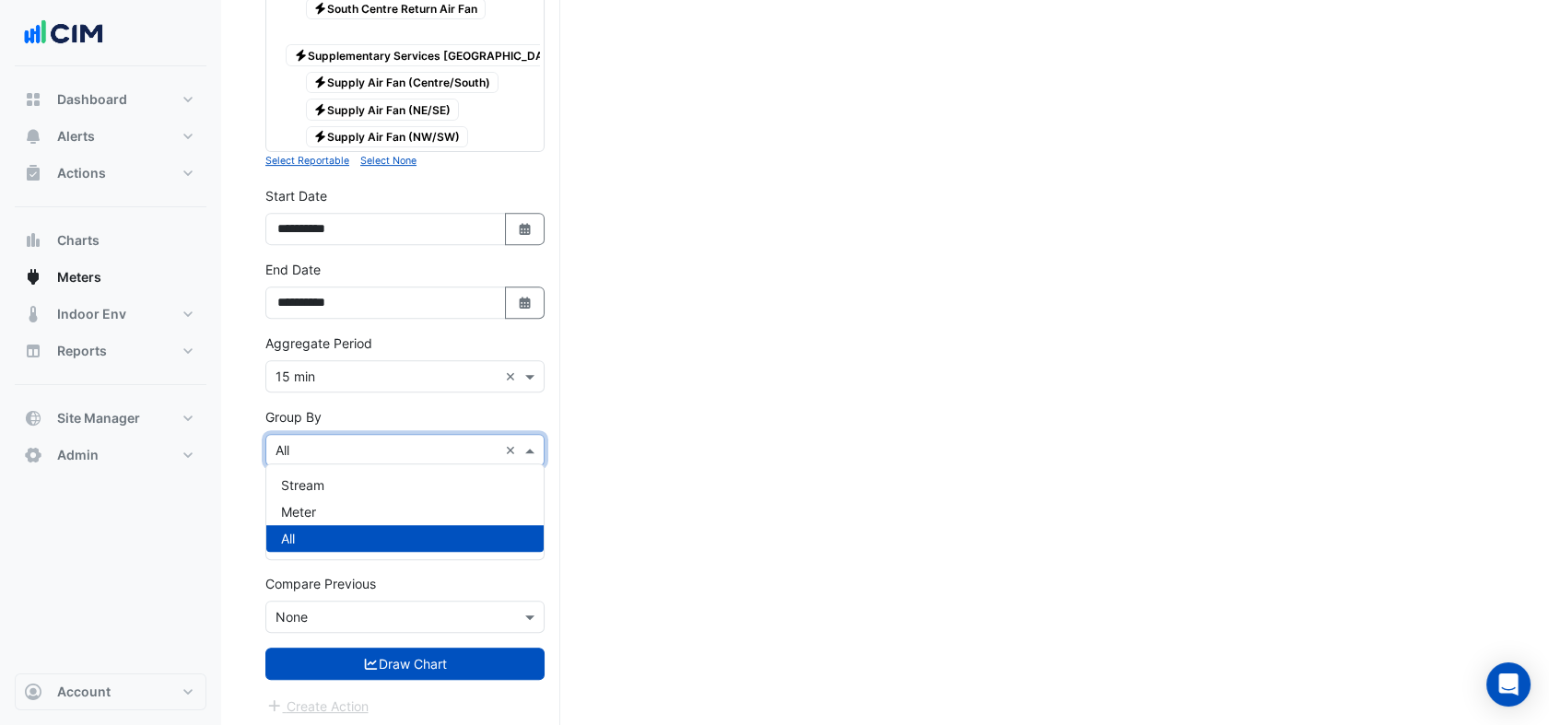
click at [330, 453] on div "× All" at bounding box center [381, 450] width 231 height 19
click at [308, 516] on span "Meter" at bounding box center [298, 512] width 35 height 16
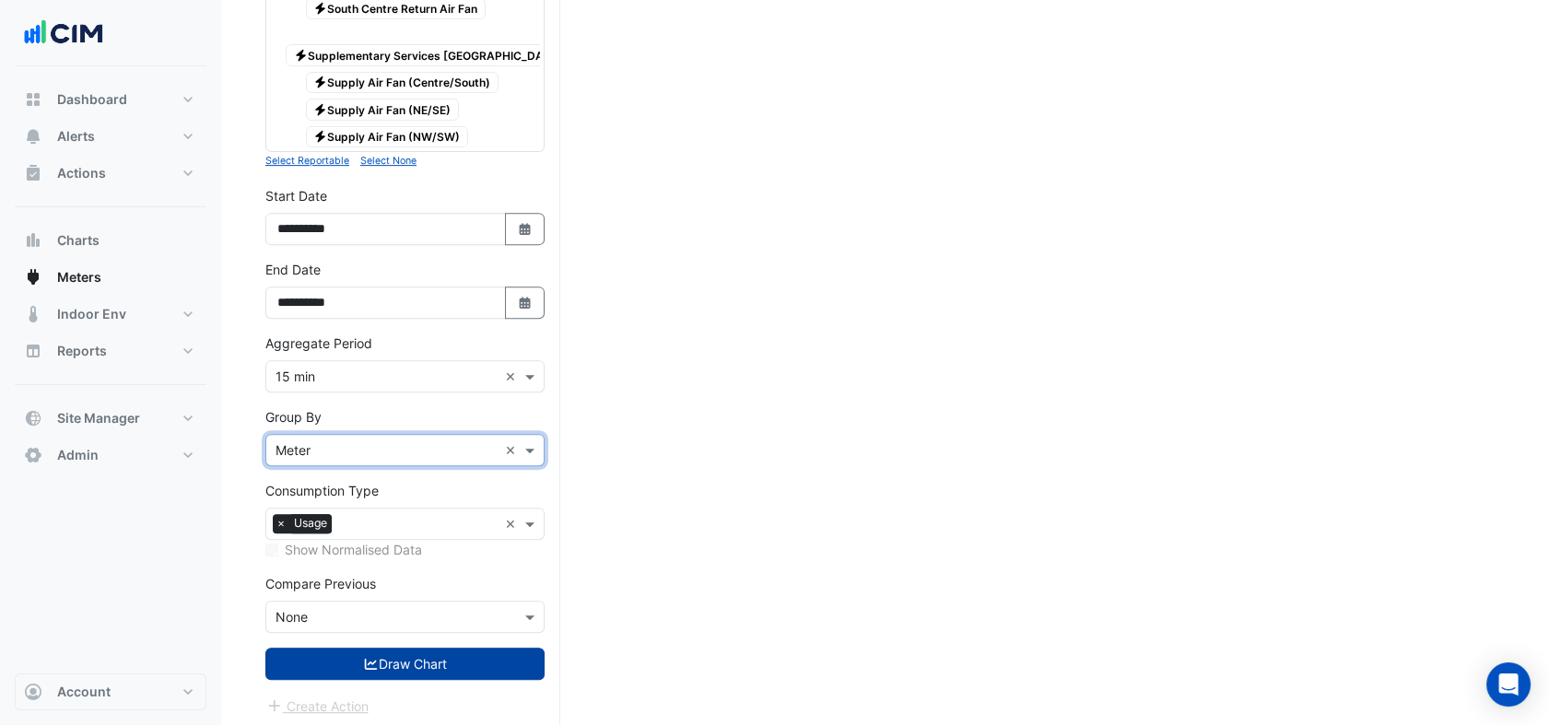
click at [394, 668] on button "Draw Chart" at bounding box center [404, 664] width 279 height 32
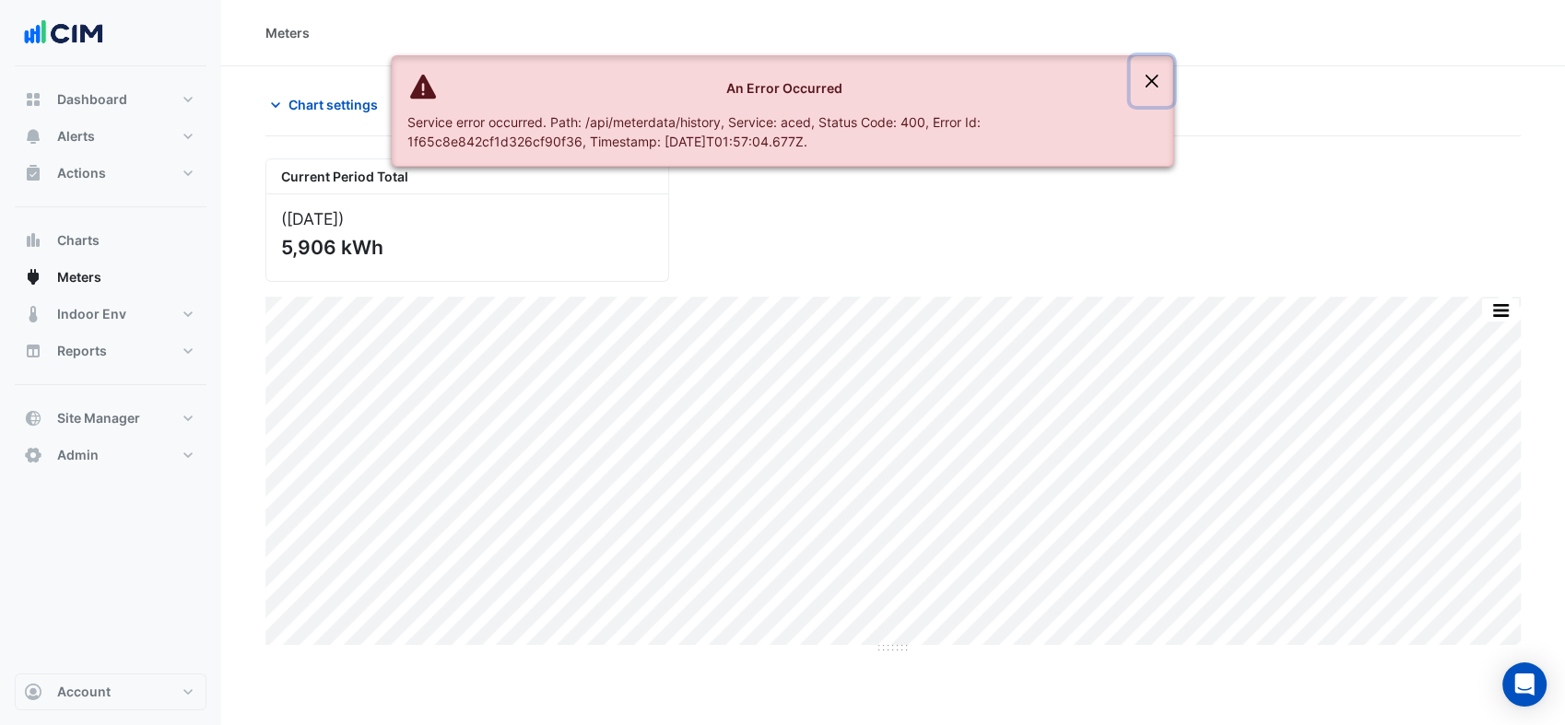
click at [1142, 77] on button "Close" at bounding box center [1152, 81] width 42 height 50
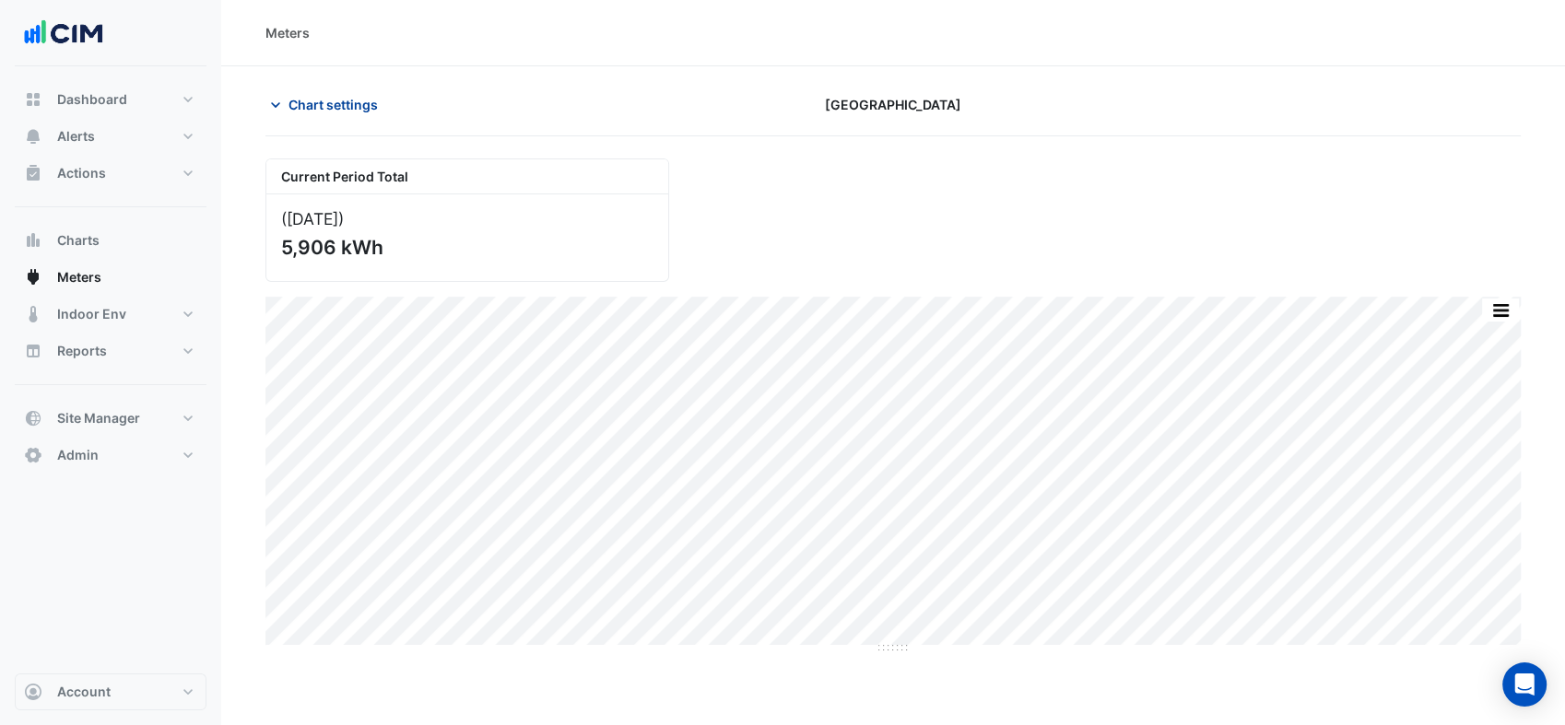
click at [337, 100] on span "Chart settings" at bounding box center [333, 104] width 89 height 19
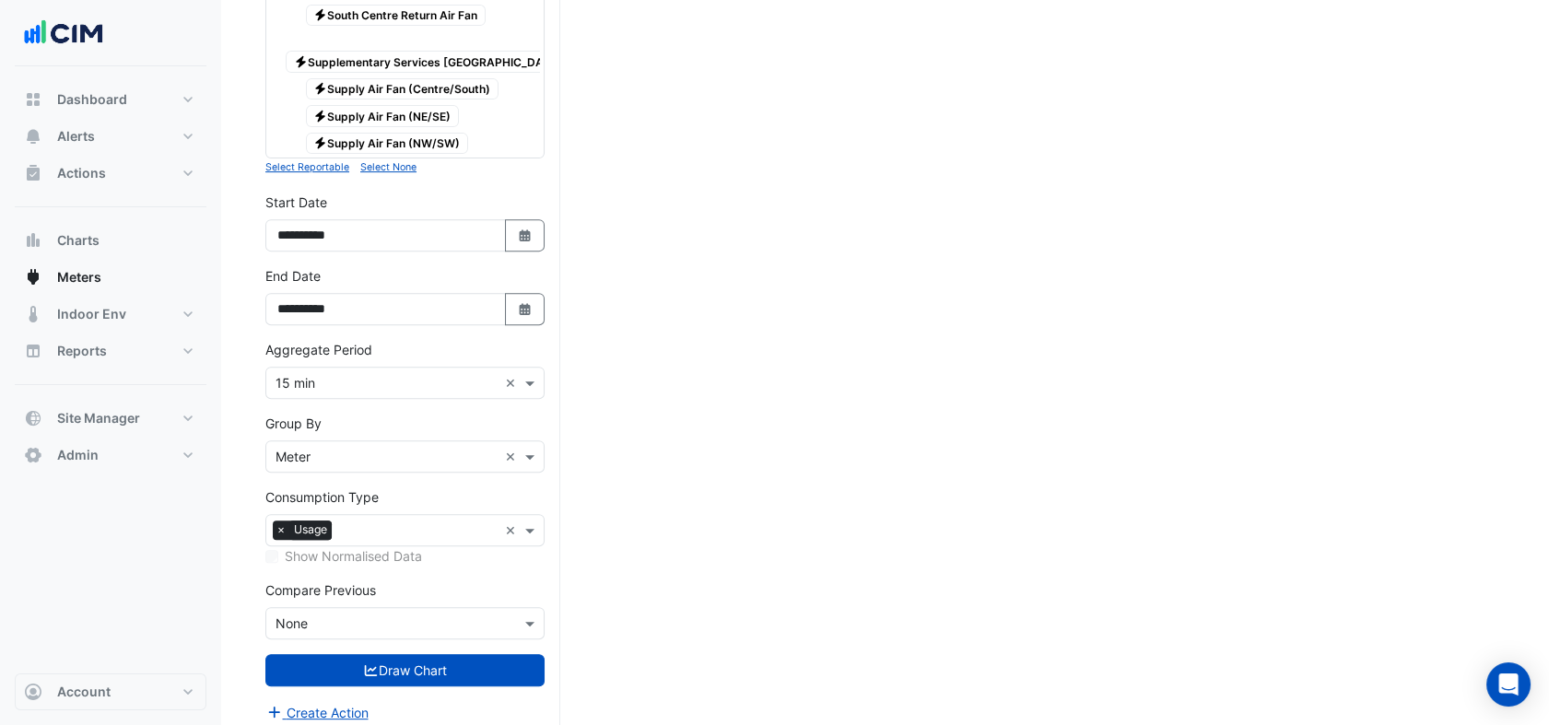
scroll to position [1571, 0]
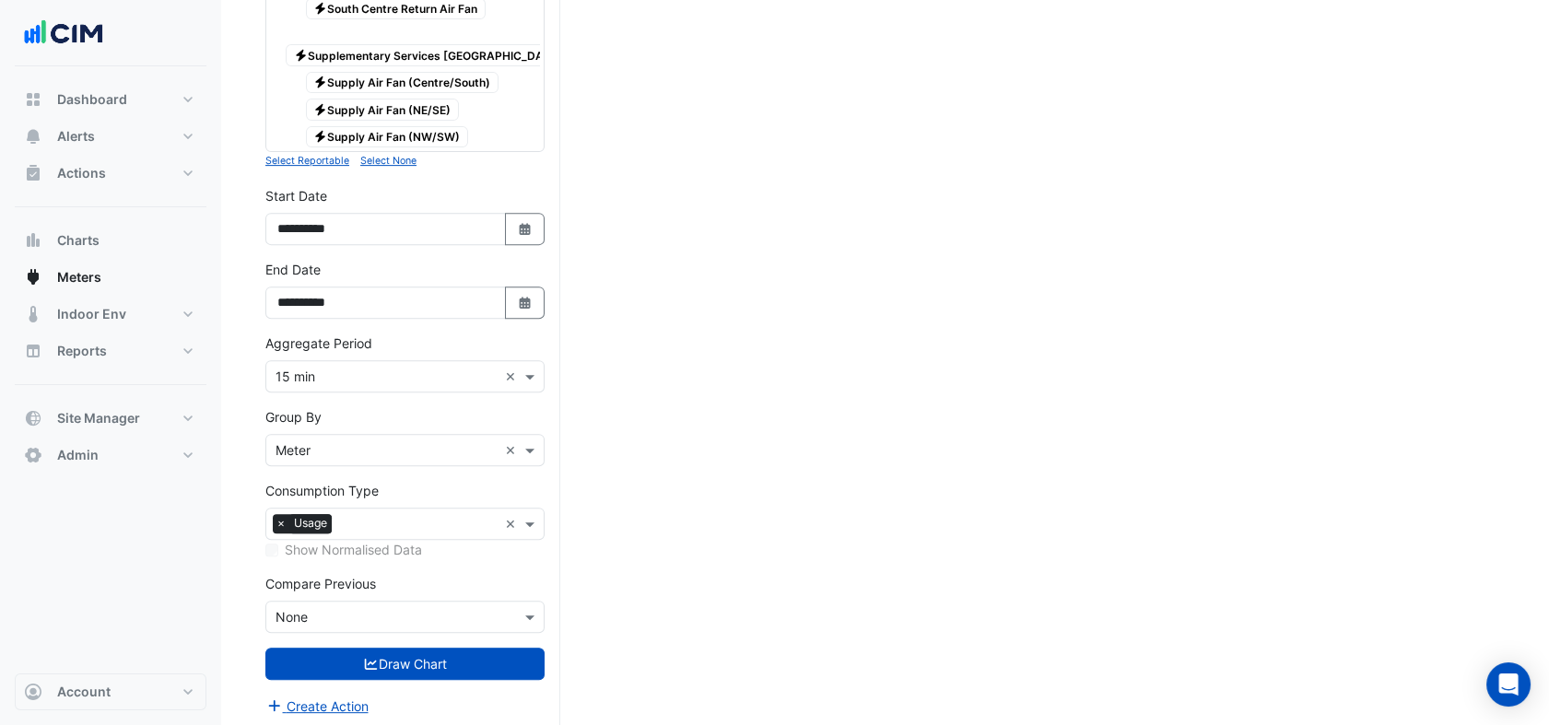
click at [354, 382] on div "× 15 min ×" at bounding box center [404, 376] width 279 height 32
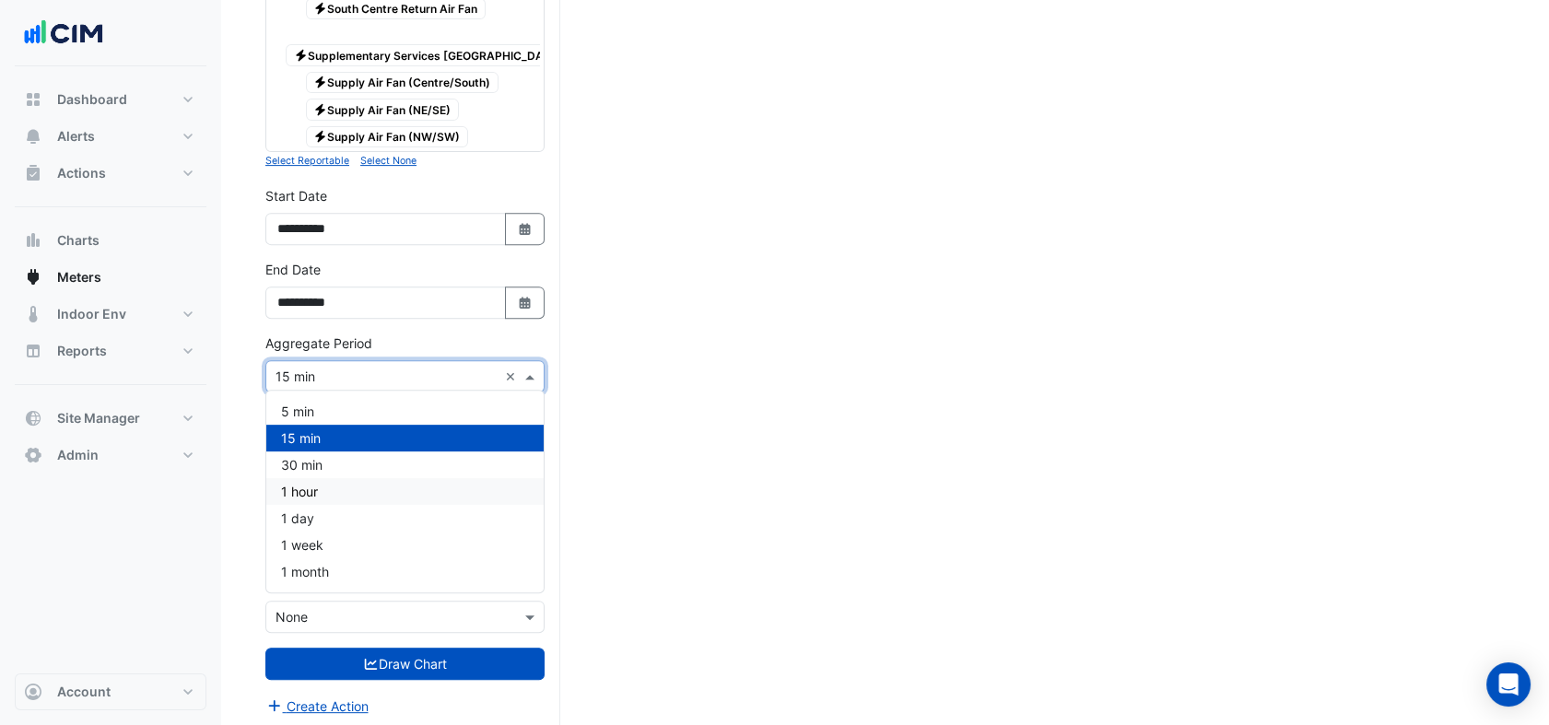
click at [350, 501] on div "1 hour" at bounding box center [404, 491] width 277 height 27
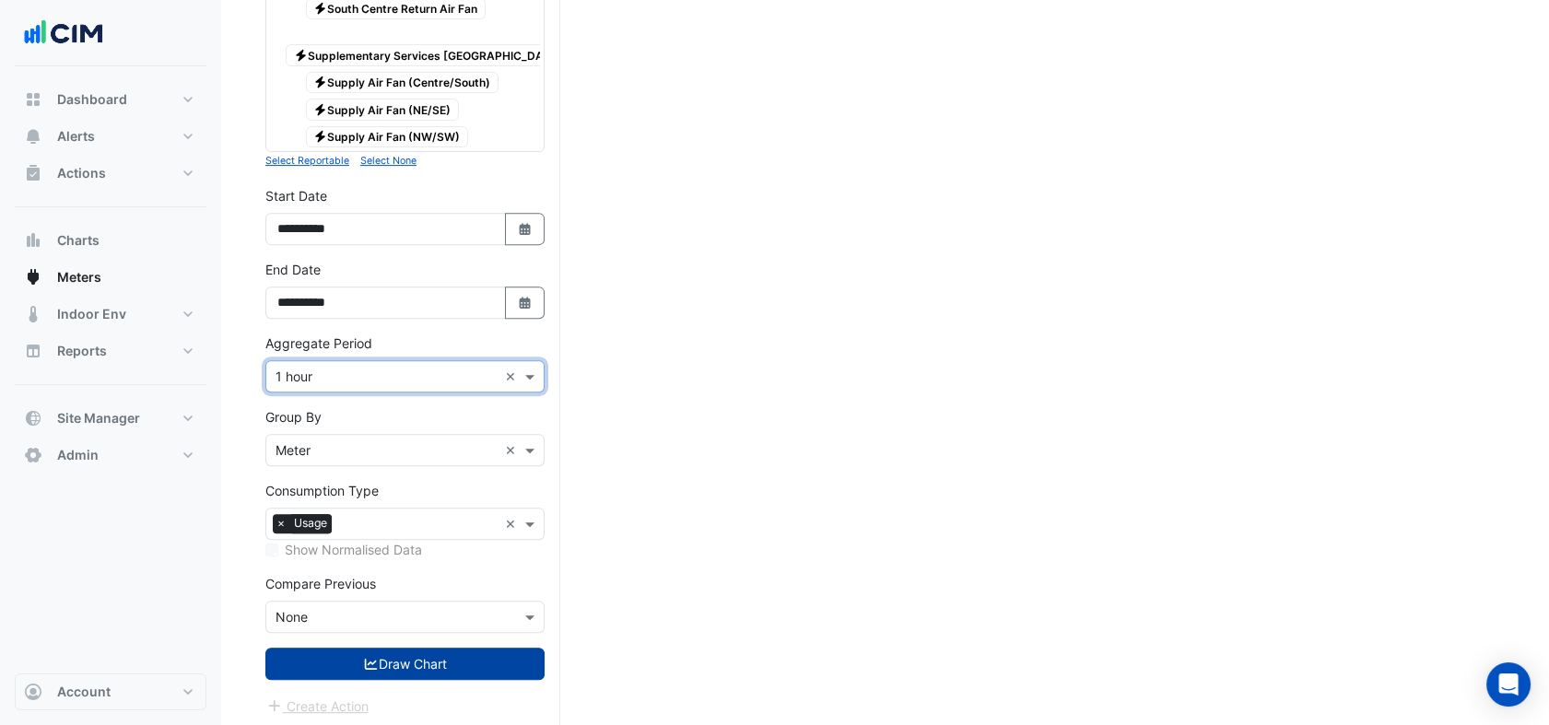
click at [414, 656] on button "Draw Chart" at bounding box center [404, 664] width 279 height 32
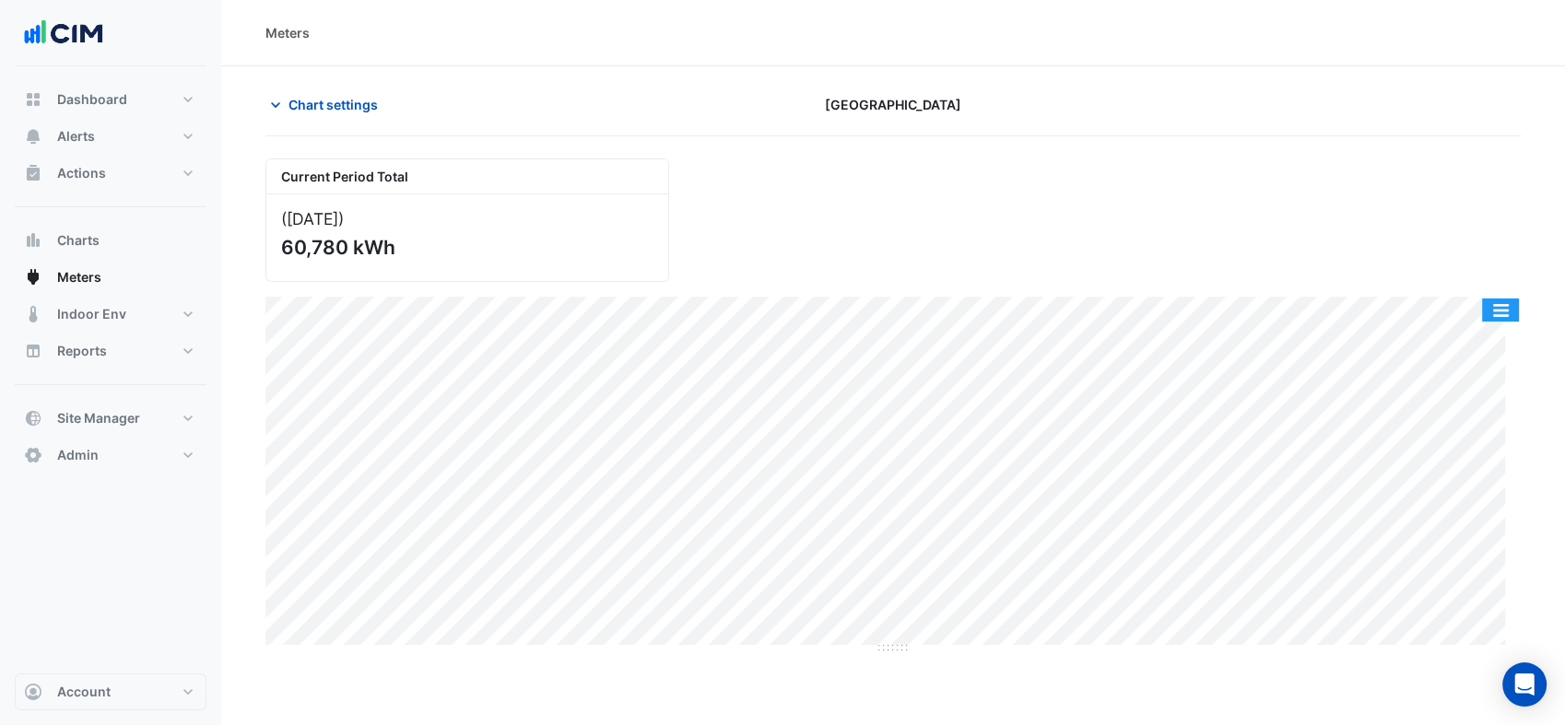
click at [1513, 317] on button "button" at bounding box center [1500, 310] width 37 height 23
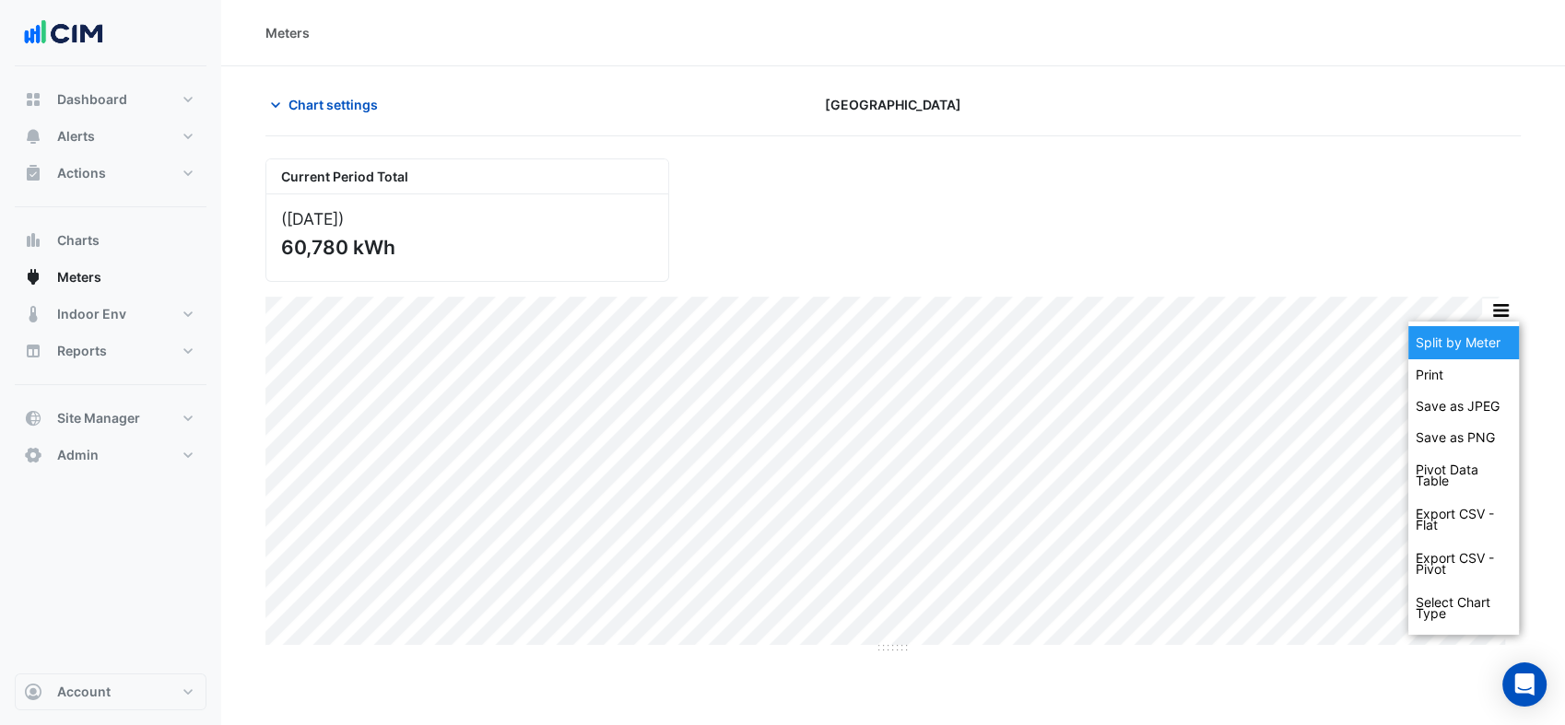
click at [1482, 353] on div "Split by Meter" at bounding box center [1463, 342] width 111 height 33
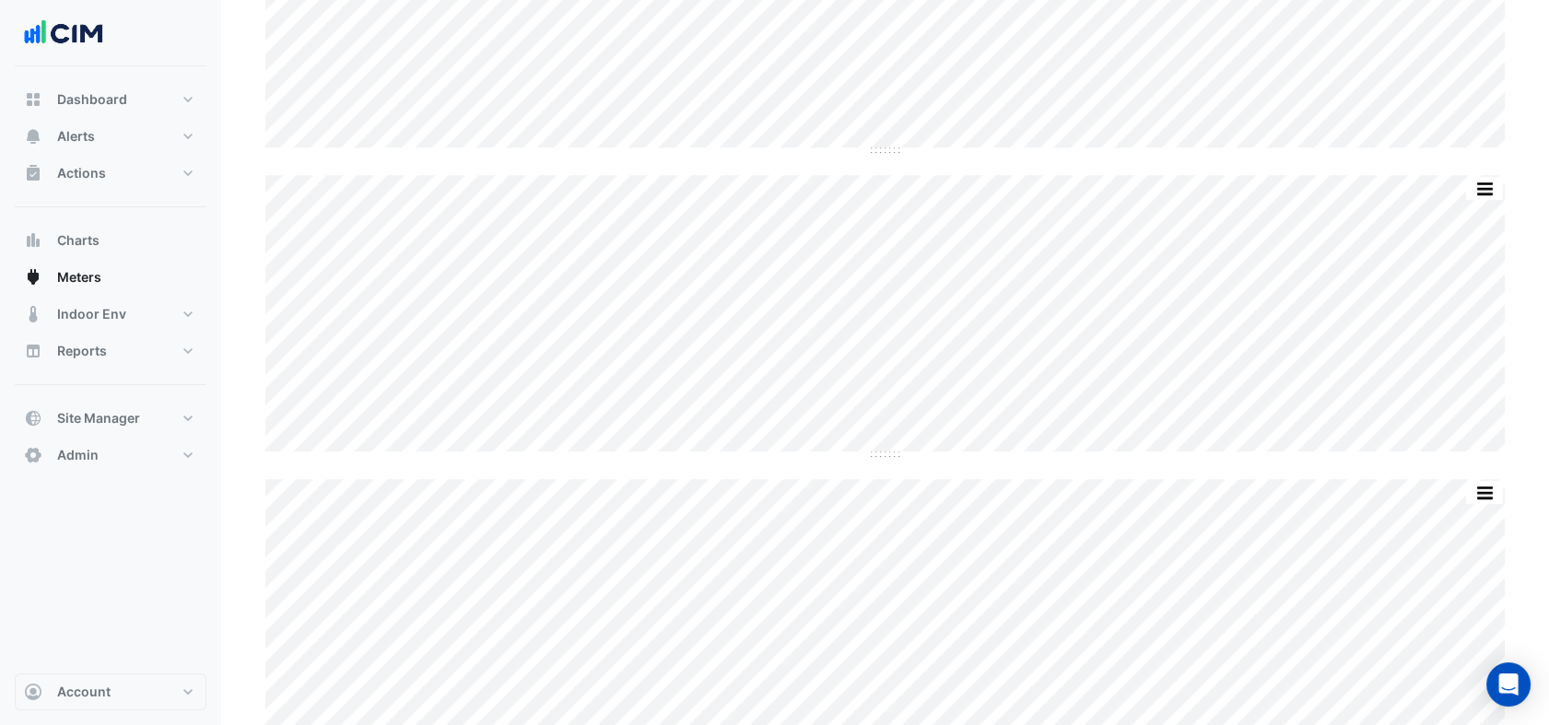
scroll to position [2895, 0]
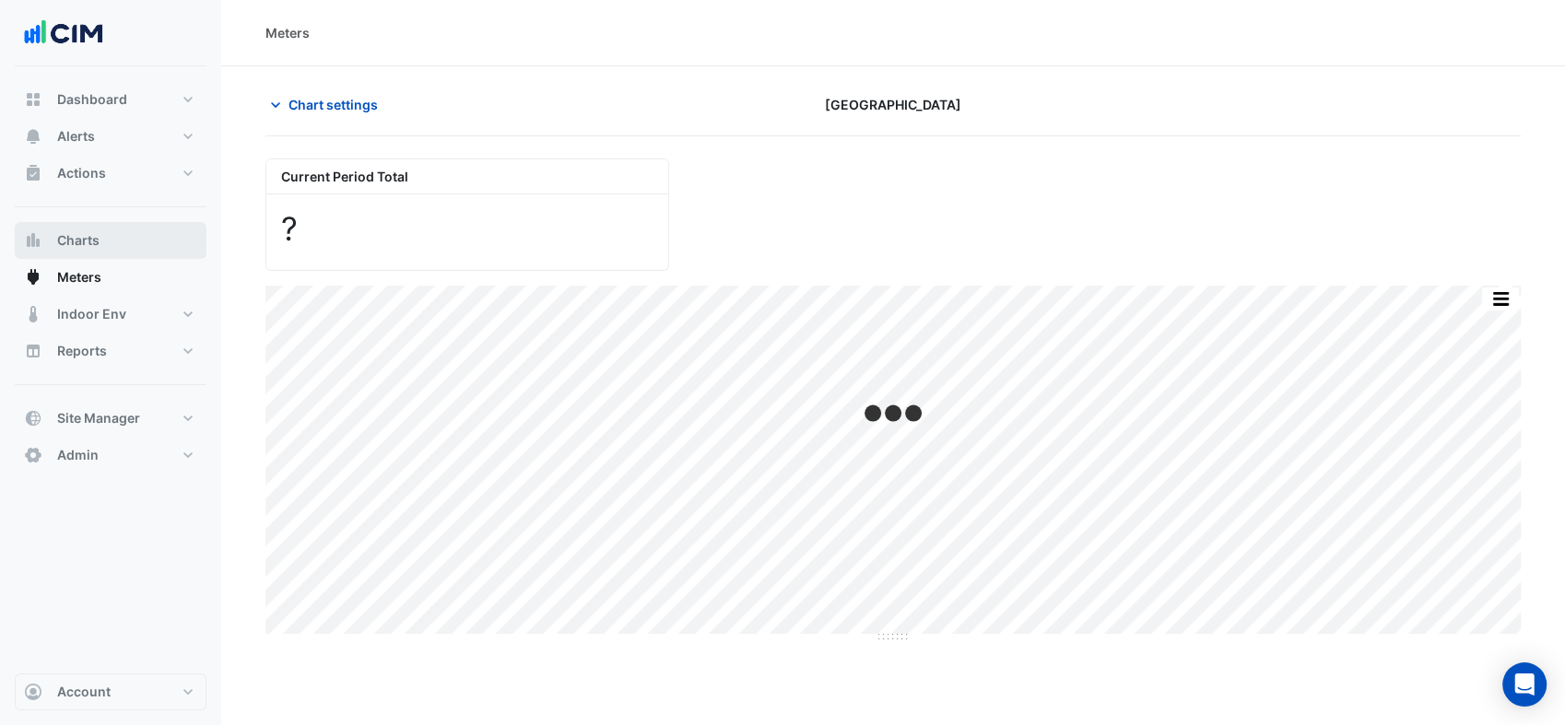
click at [87, 240] on span "Charts" at bounding box center [78, 240] width 42 height 18
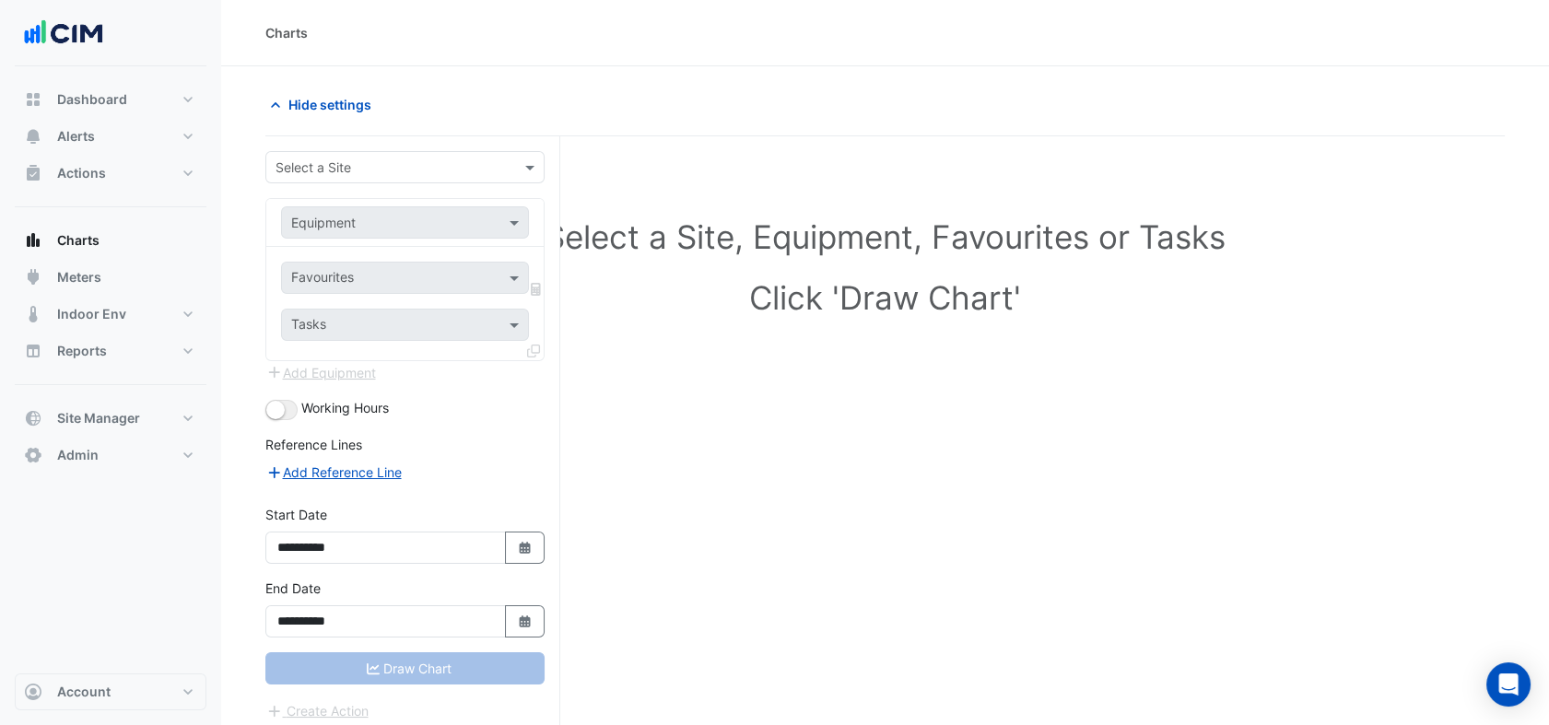
click at [336, 155] on div "Select a Site" at bounding box center [404, 167] width 279 height 32
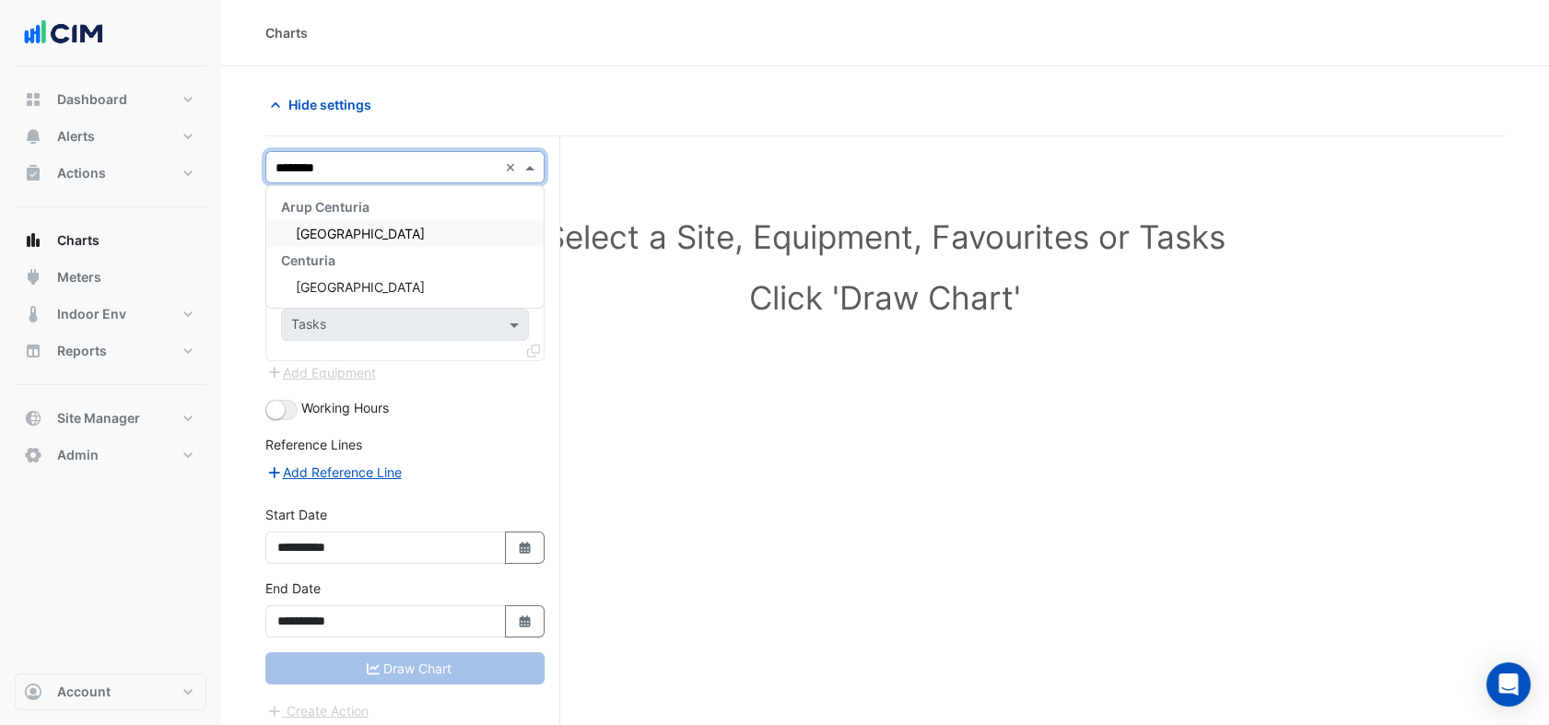
type input "*********"
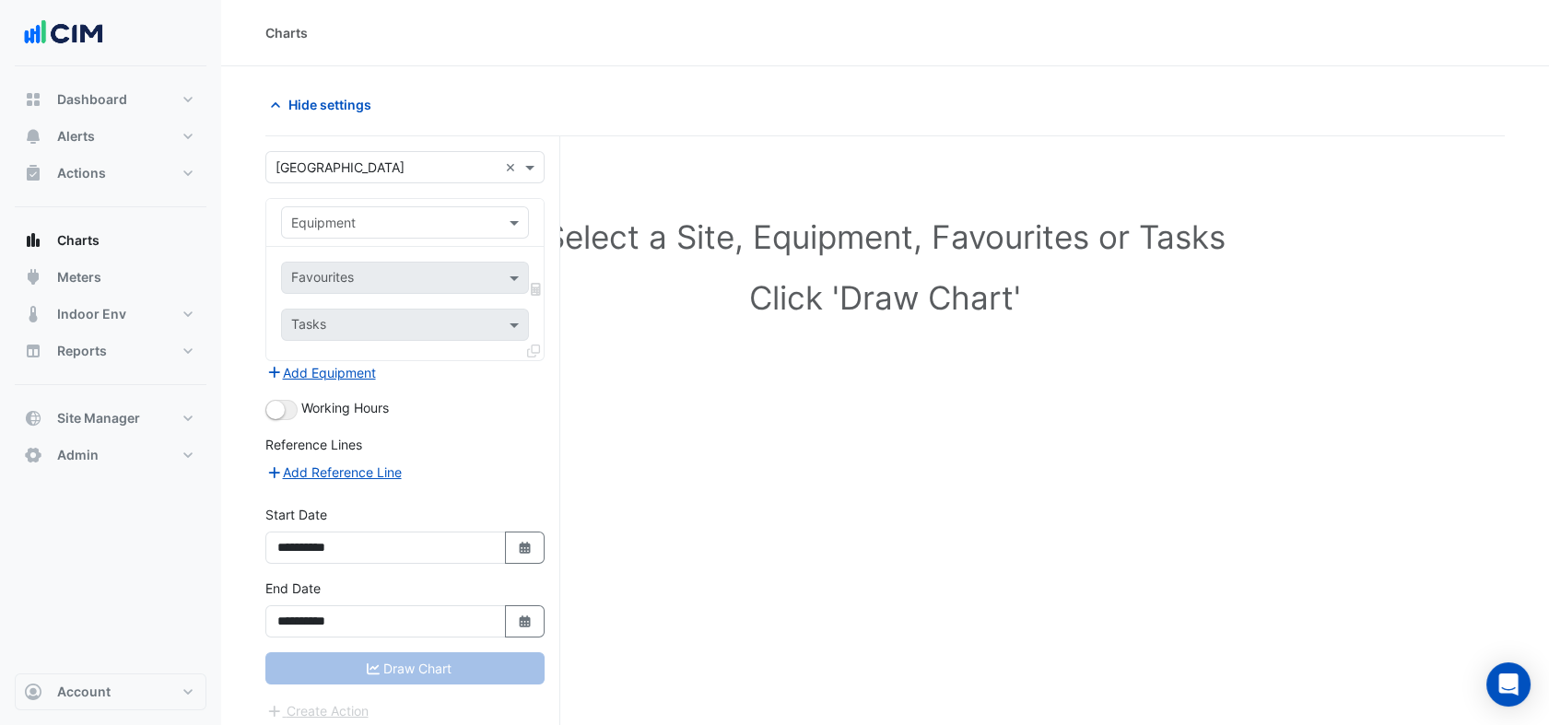
click at [350, 201] on div "Equipment" at bounding box center [404, 223] width 277 height 48
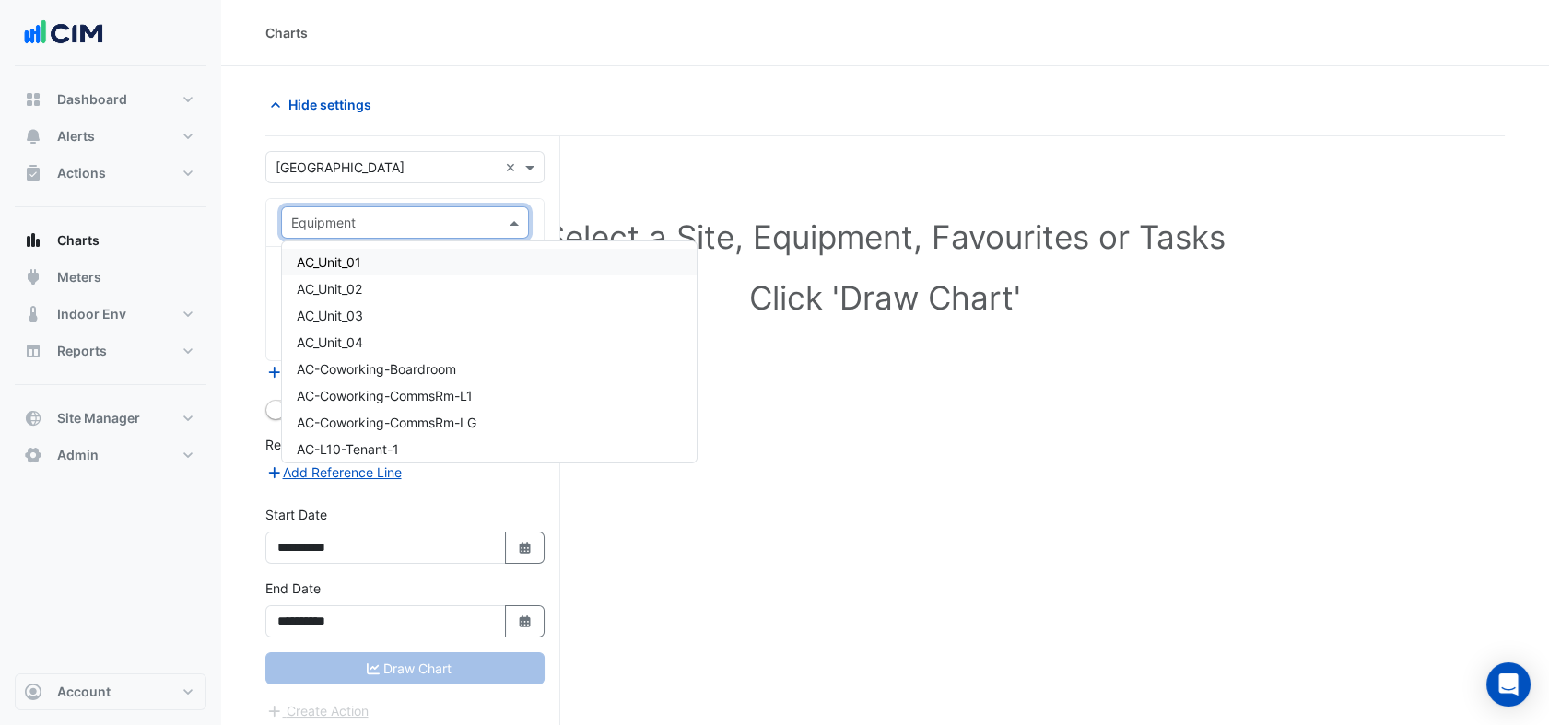
click at [353, 217] on input "text" at bounding box center [386, 223] width 191 height 19
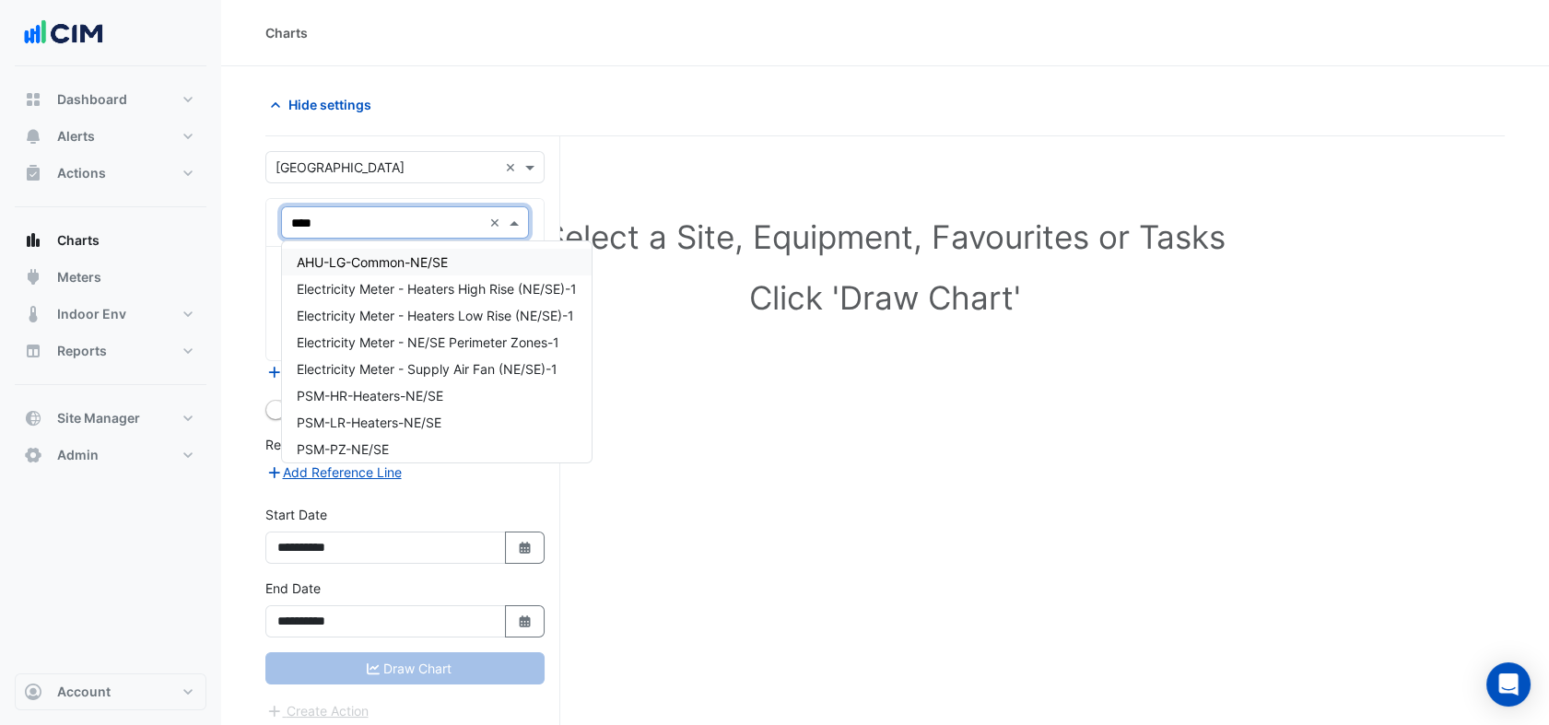
type input "*****"
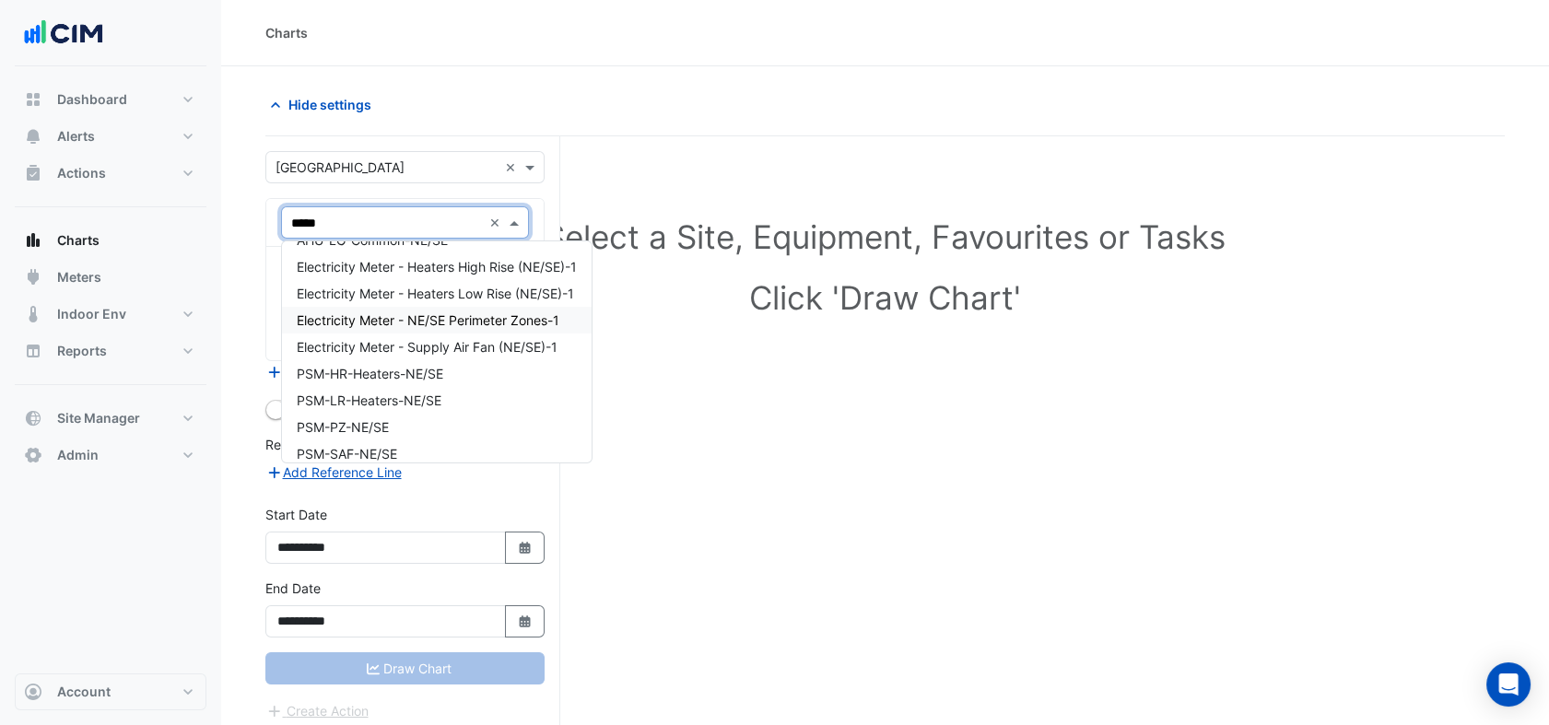
scroll to position [34, 0]
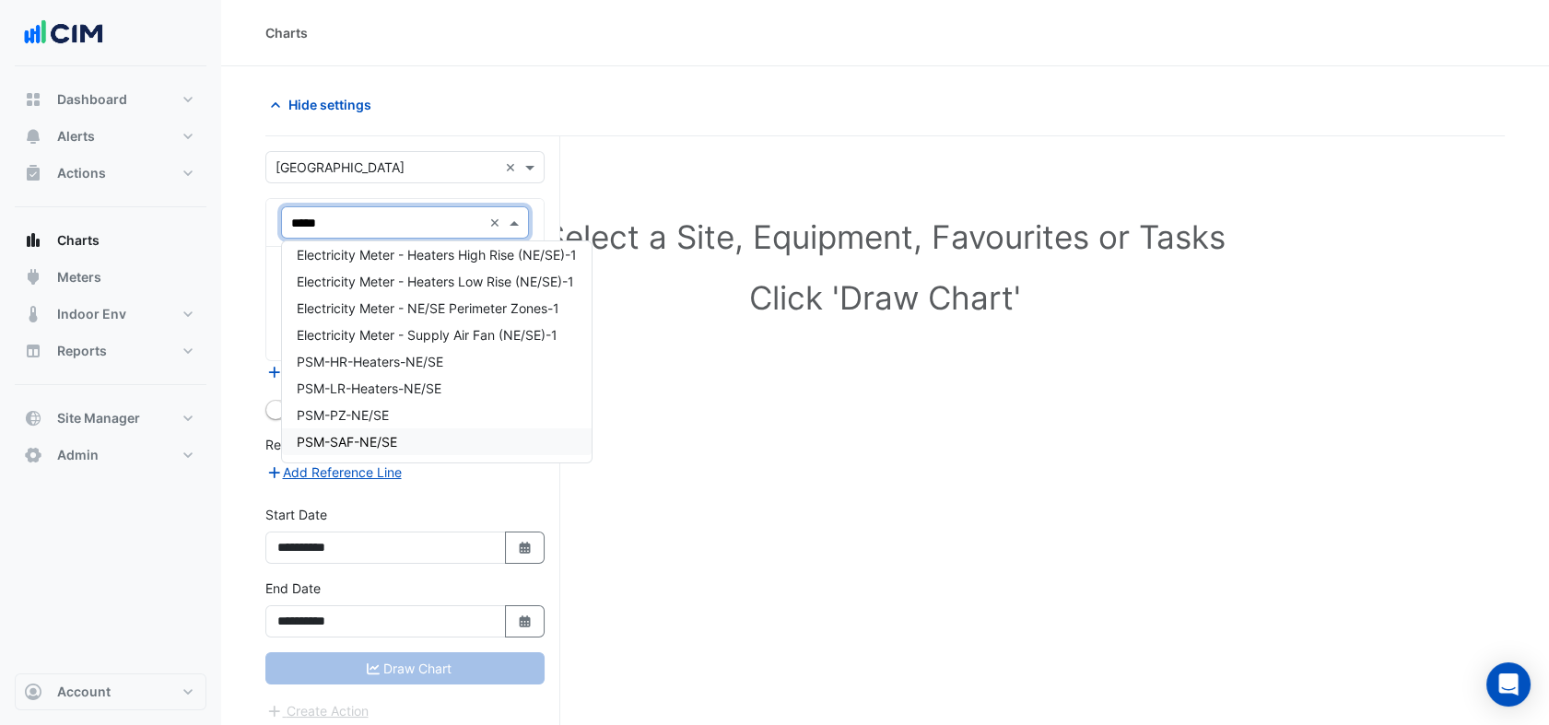
click at [408, 442] on div "PSM-SAF-NE/SE" at bounding box center [437, 442] width 310 height 27
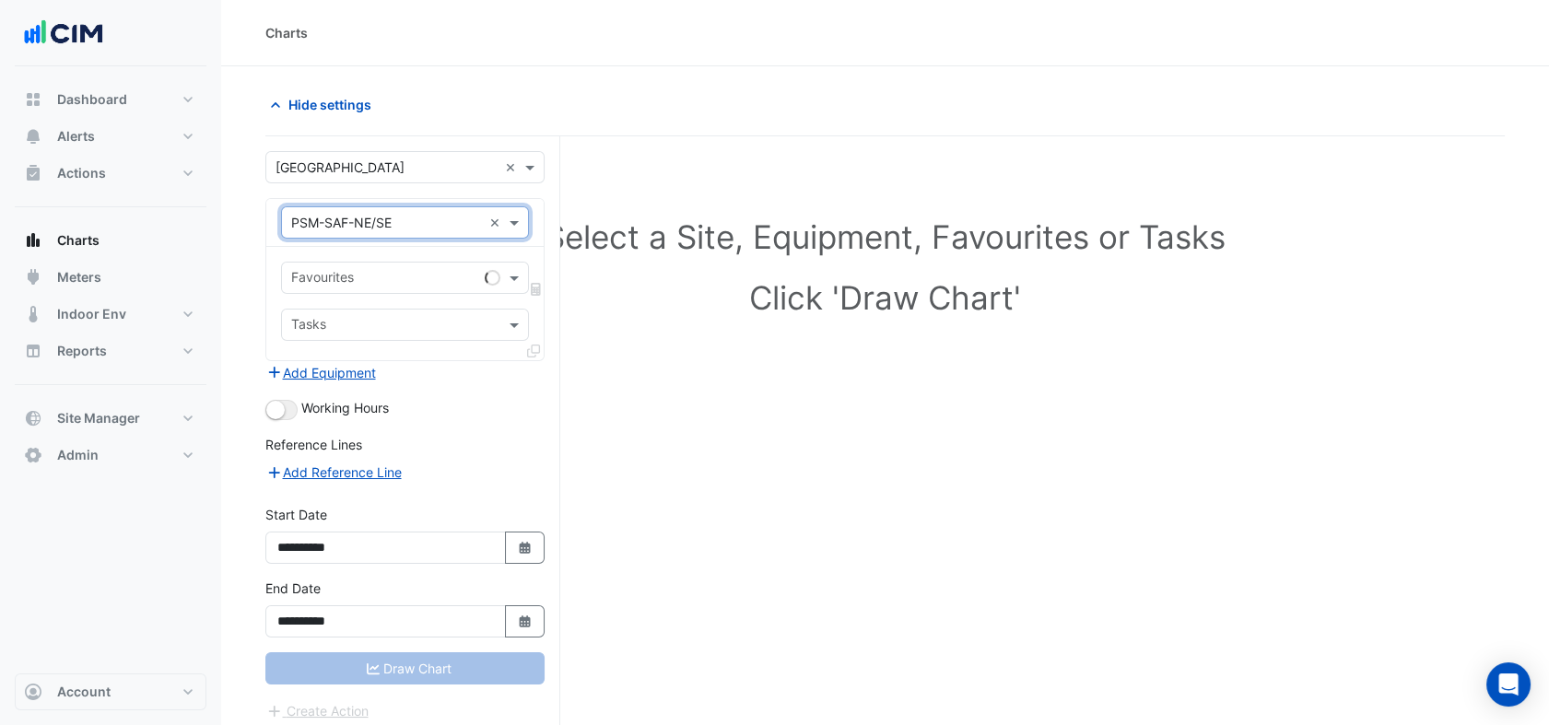
click at [359, 285] on input "text" at bounding box center [384, 279] width 186 height 19
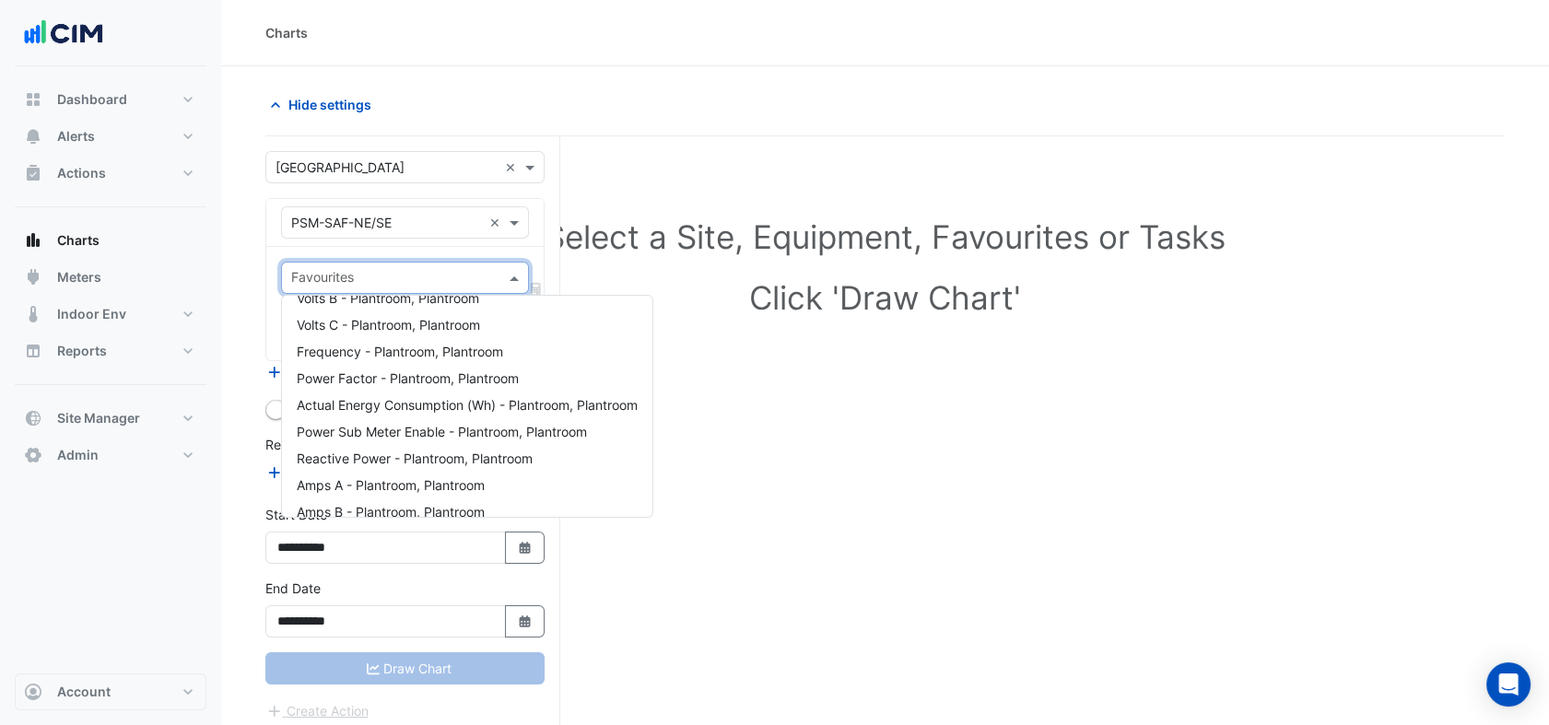
scroll to position [247, 0]
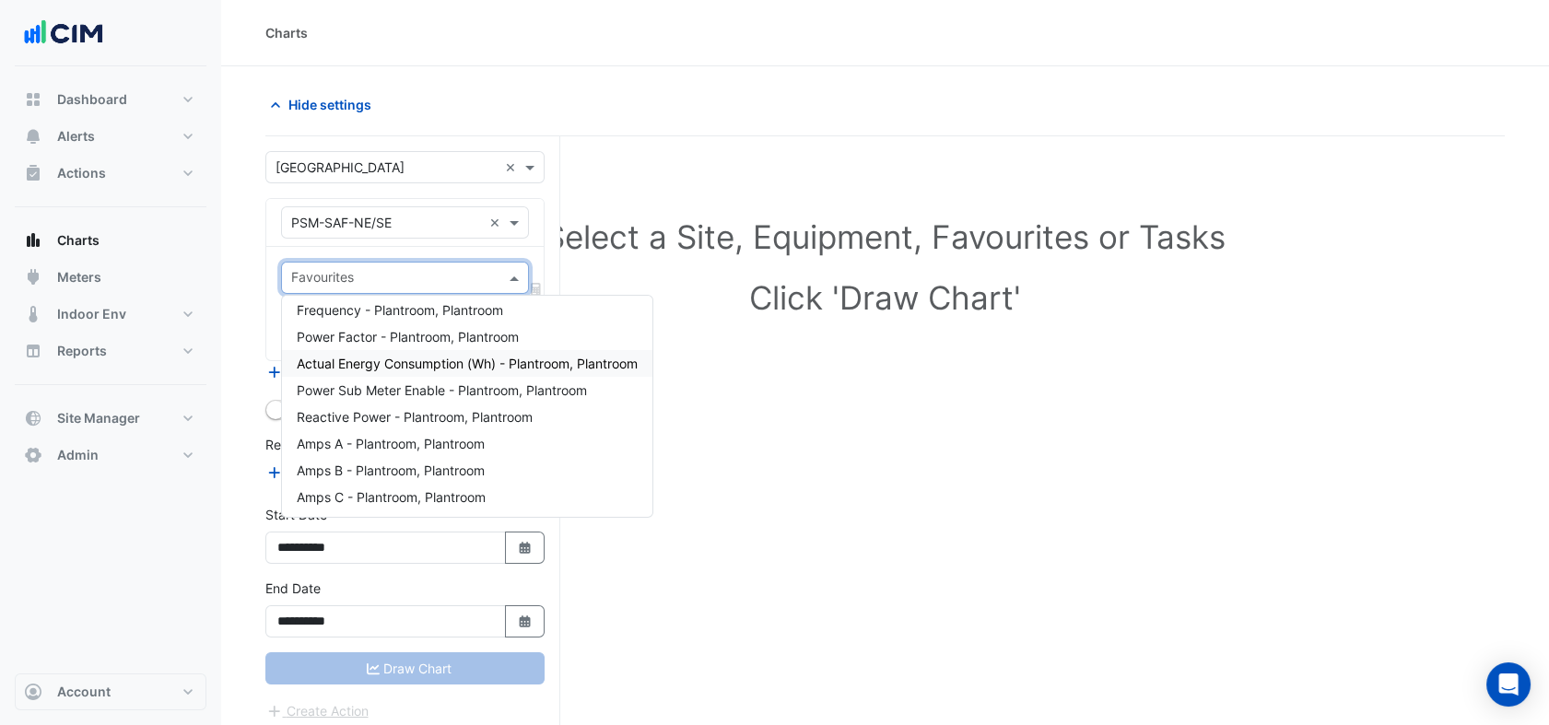
click at [435, 363] on span "Actual Energy Consumption (Wh) - Plantroom, Plantroom" at bounding box center [467, 364] width 341 height 16
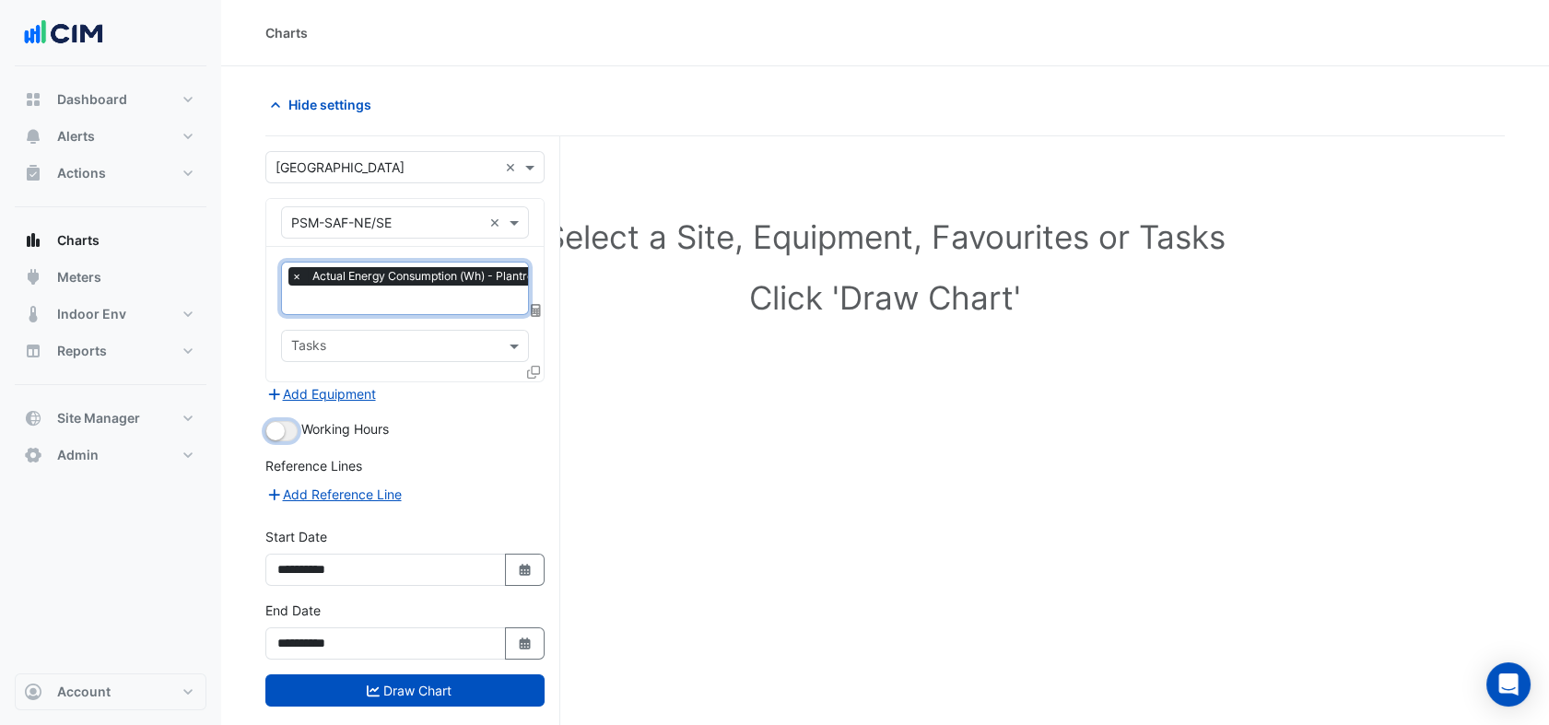
click at [278, 428] on small "button" at bounding box center [275, 431] width 18 height 18
click at [546, 308] on div "**********" at bounding box center [412, 465] width 295 height 659
click at [537, 307] on icon at bounding box center [536, 310] width 10 height 13
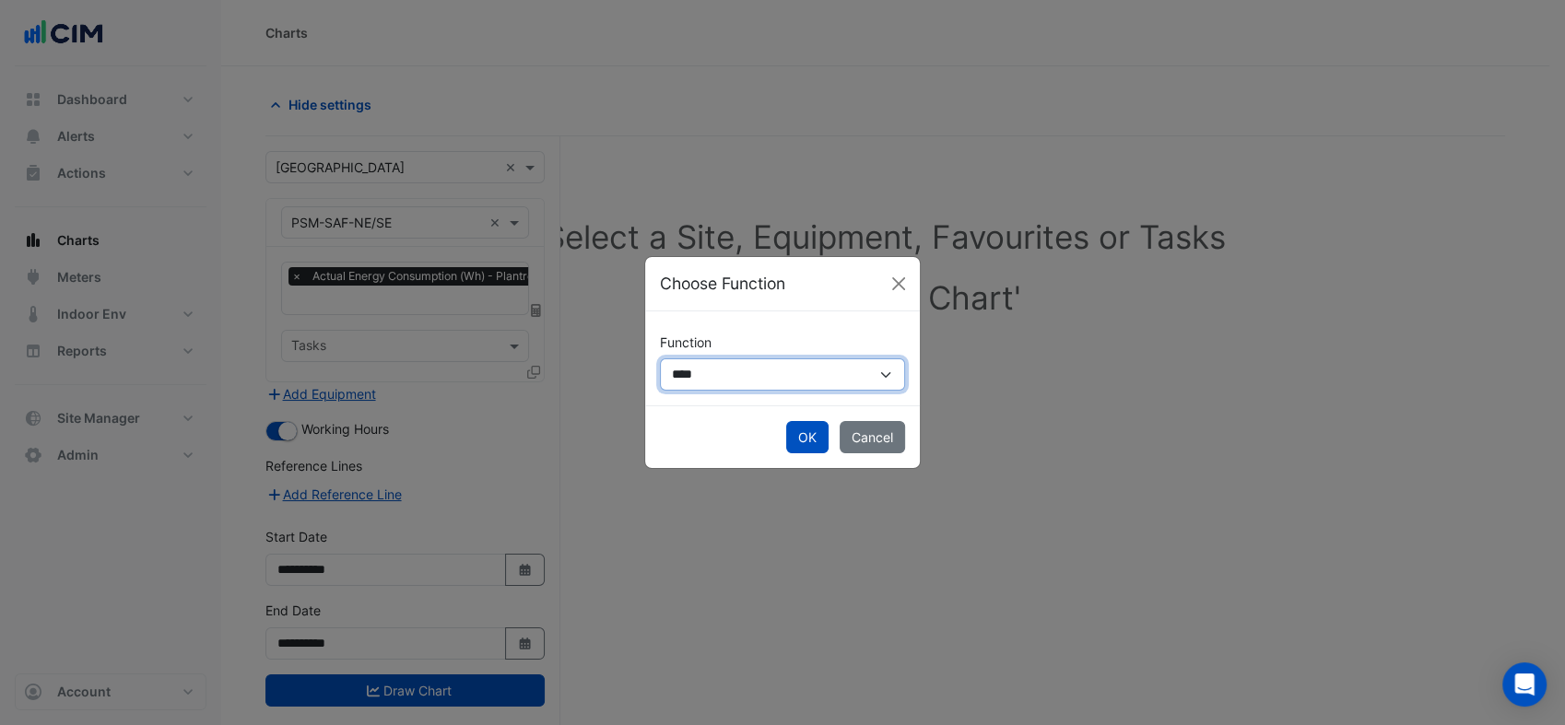
click at [723, 370] on select "**********" at bounding box center [782, 375] width 245 height 32
select select "******"
click at [660, 359] on select "**********" at bounding box center [782, 375] width 245 height 32
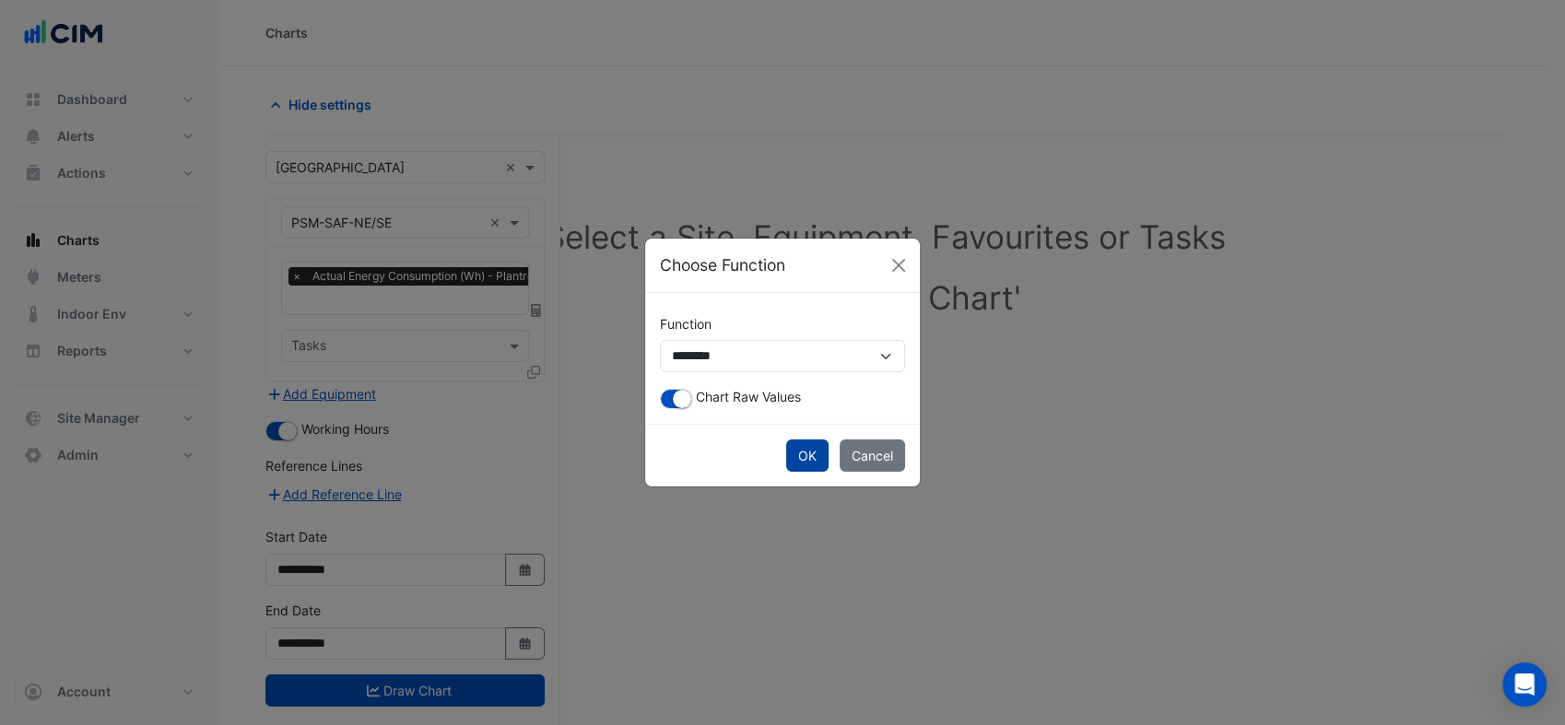
click at [803, 452] on button "OK" at bounding box center [807, 456] width 42 height 32
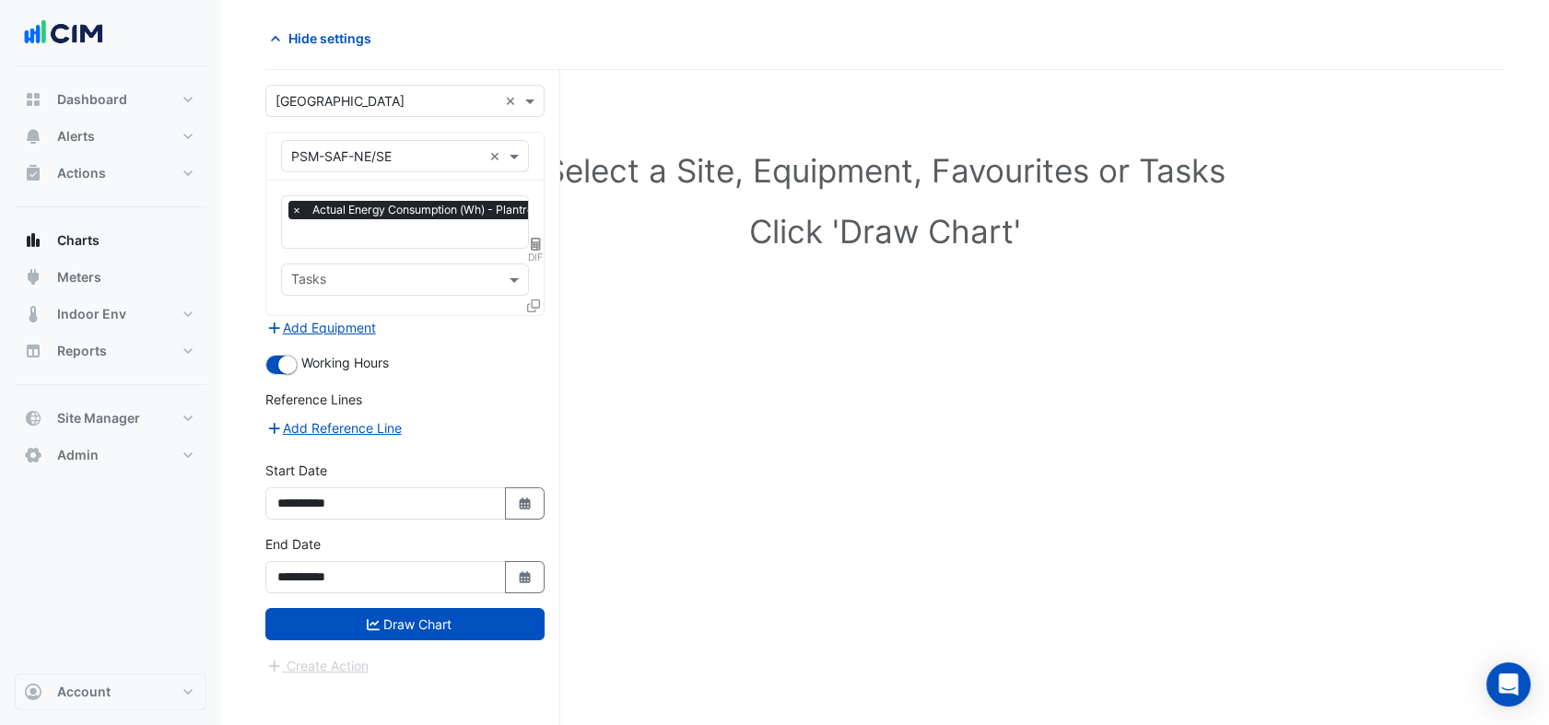
scroll to position [69, 0]
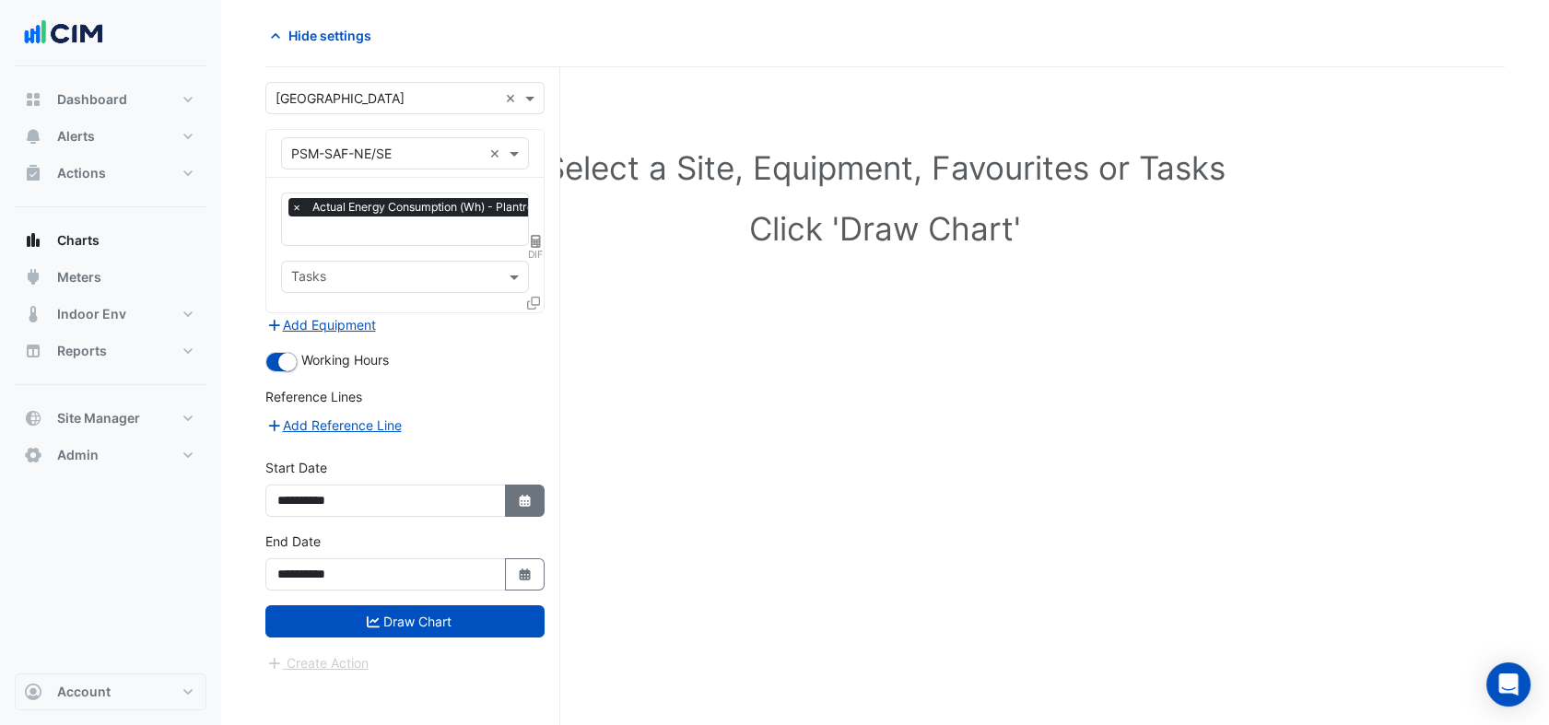
click at [510, 494] on button "Select Date" at bounding box center [525, 501] width 41 height 32
select select "*"
select select "****"
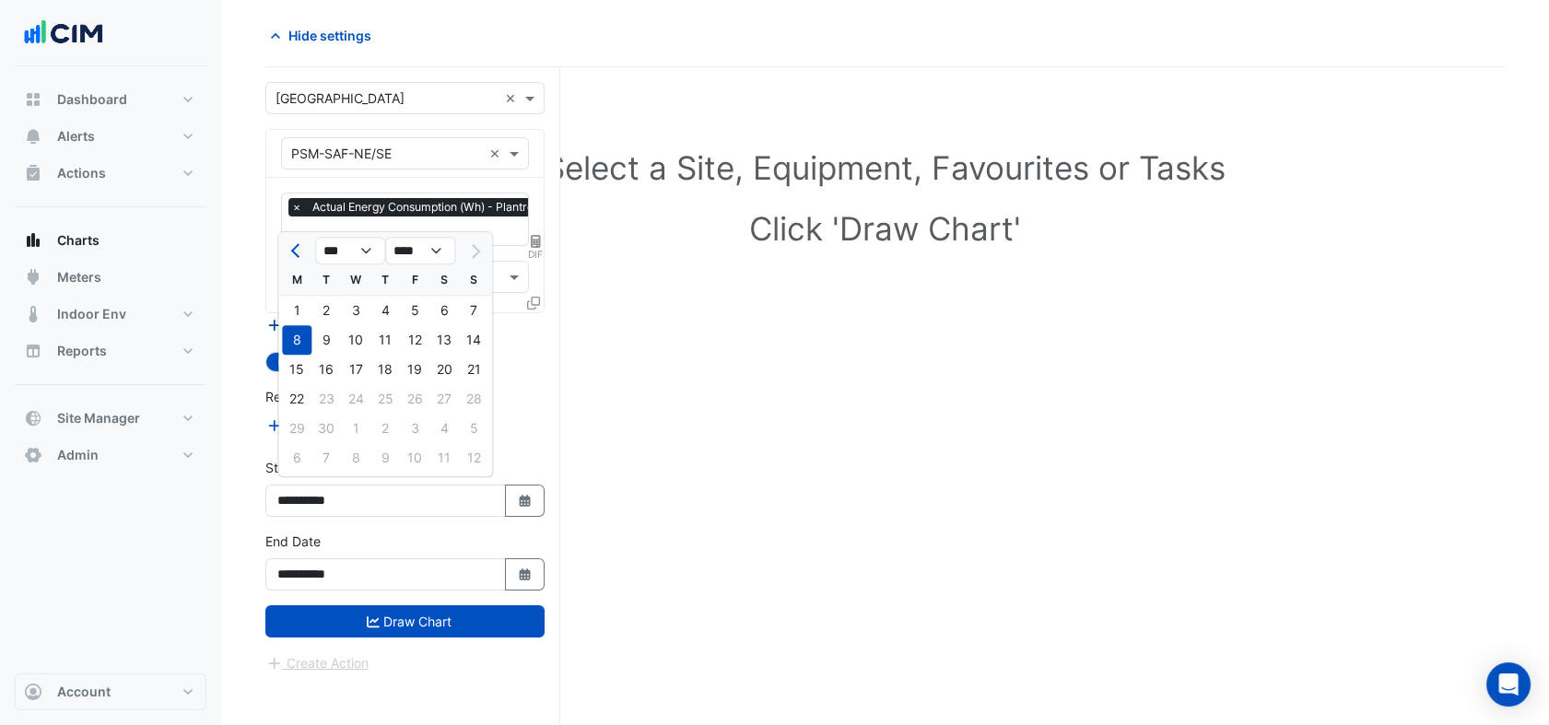
click at [302, 309] on div "1" at bounding box center [296, 310] width 29 height 29
type input "**********"
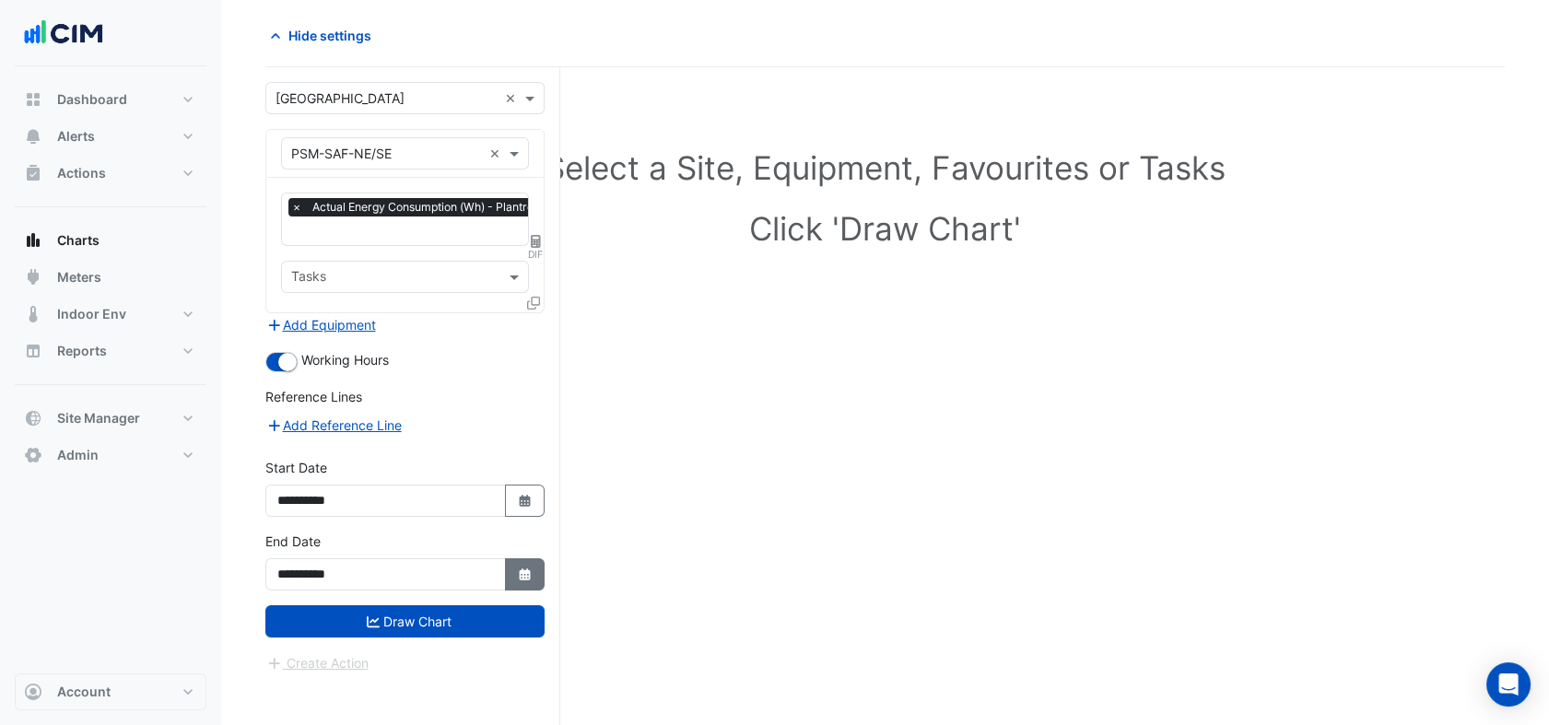
click at [523, 569] on icon "button" at bounding box center [524, 575] width 11 height 12
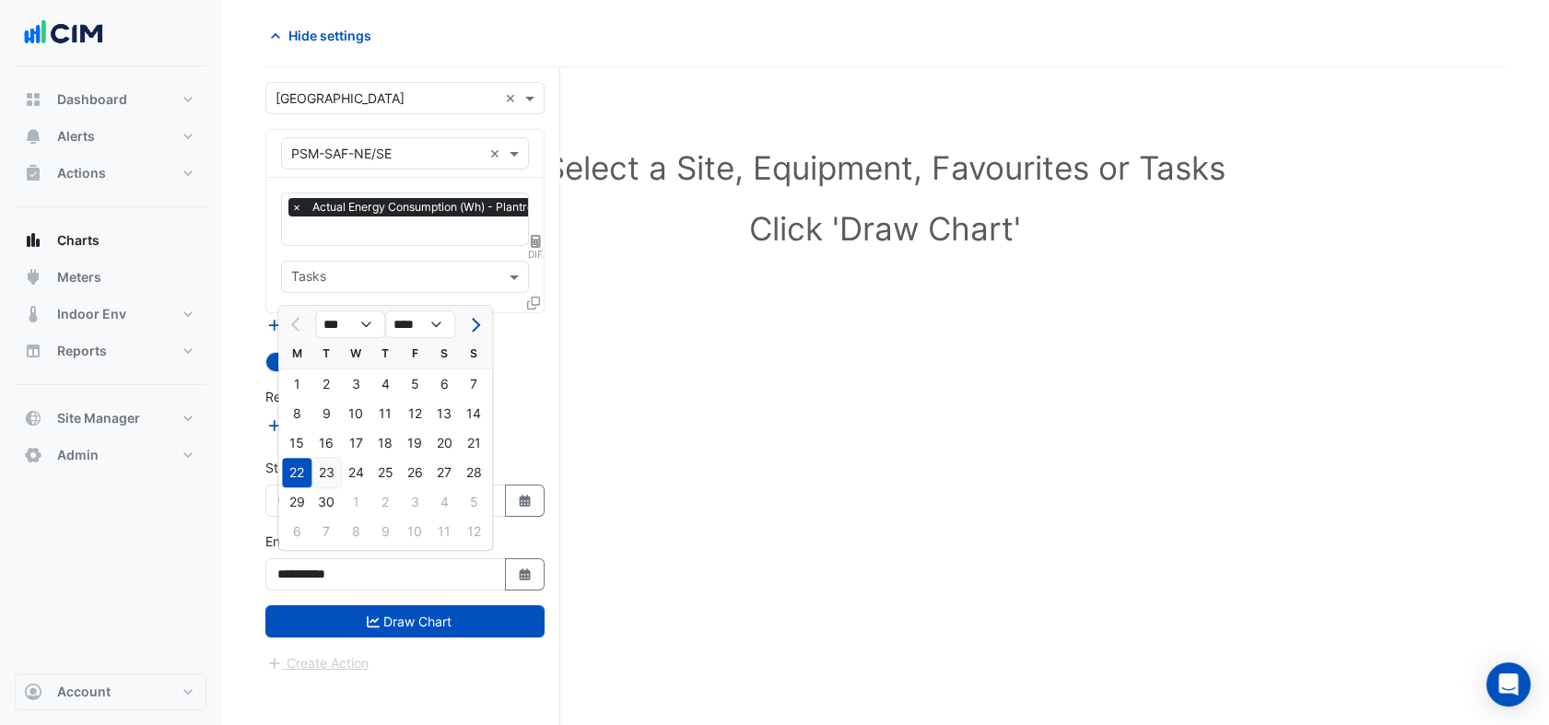
click at [319, 469] on div "23" at bounding box center [326, 472] width 29 height 29
type input "**********"
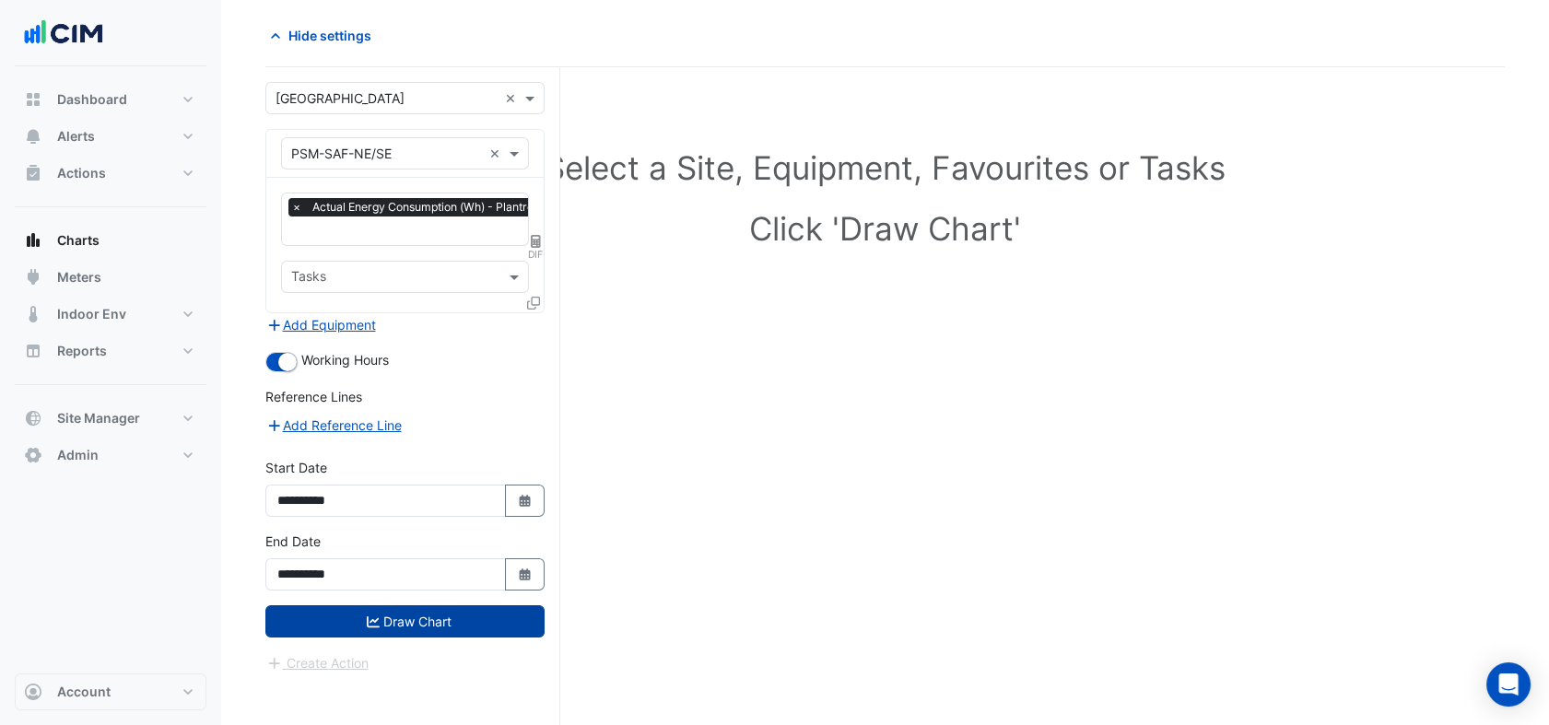
click at [393, 614] on button "Draw Chart" at bounding box center [404, 622] width 279 height 32
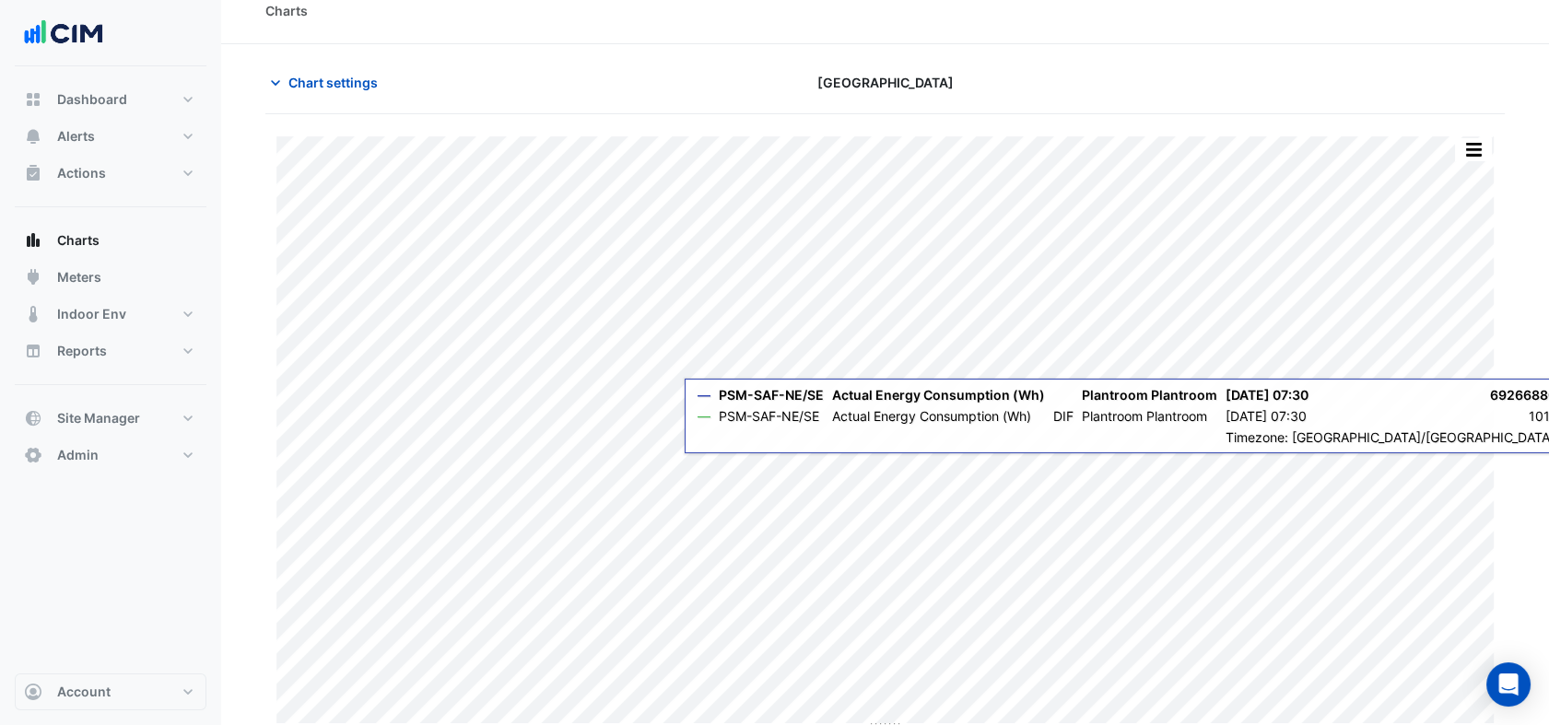
scroll to position [29, 0]
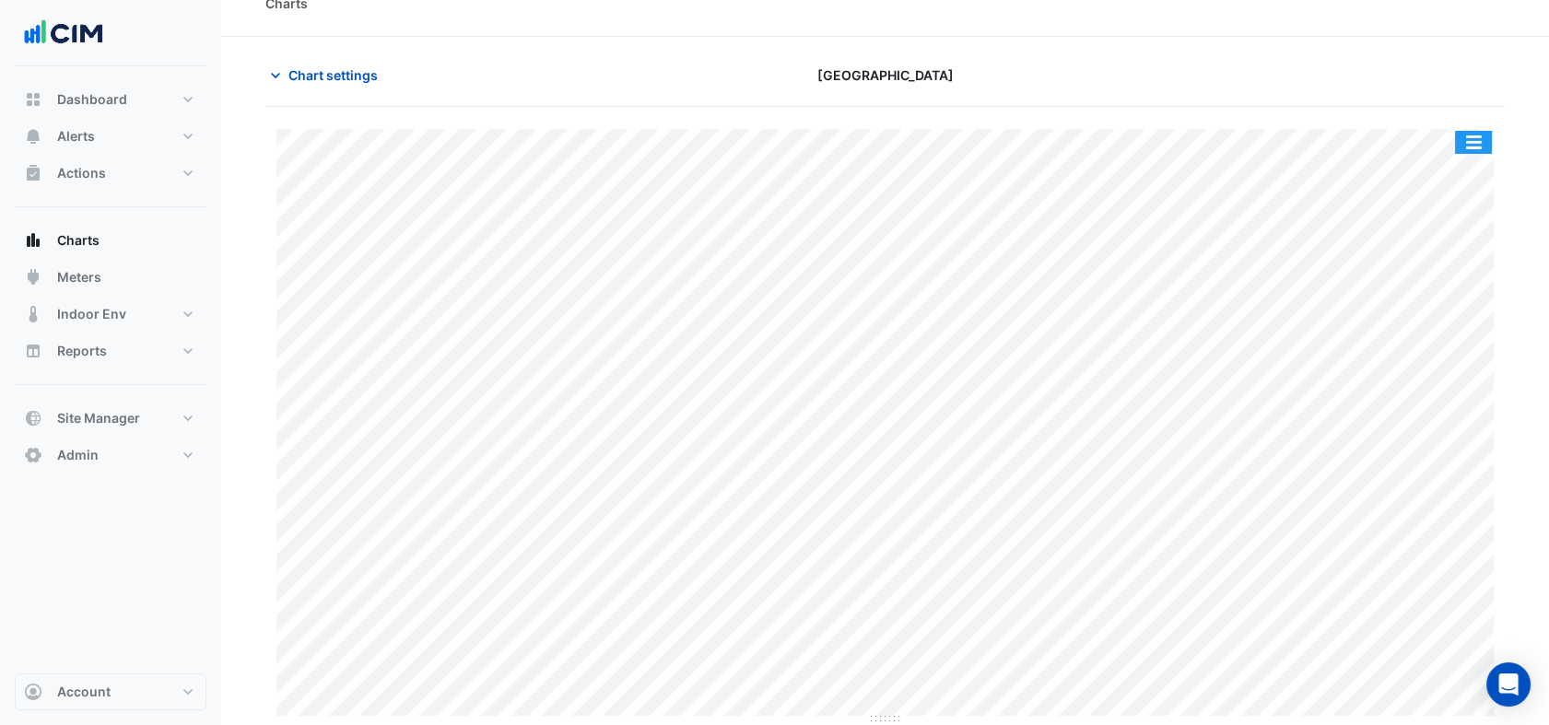
drag, startPoint x: 1481, startPoint y: 142, endPoint x: 1463, endPoint y: 159, distance: 25.4
click at [1474, 146] on button "button" at bounding box center [1473, 142] width 37 height 23
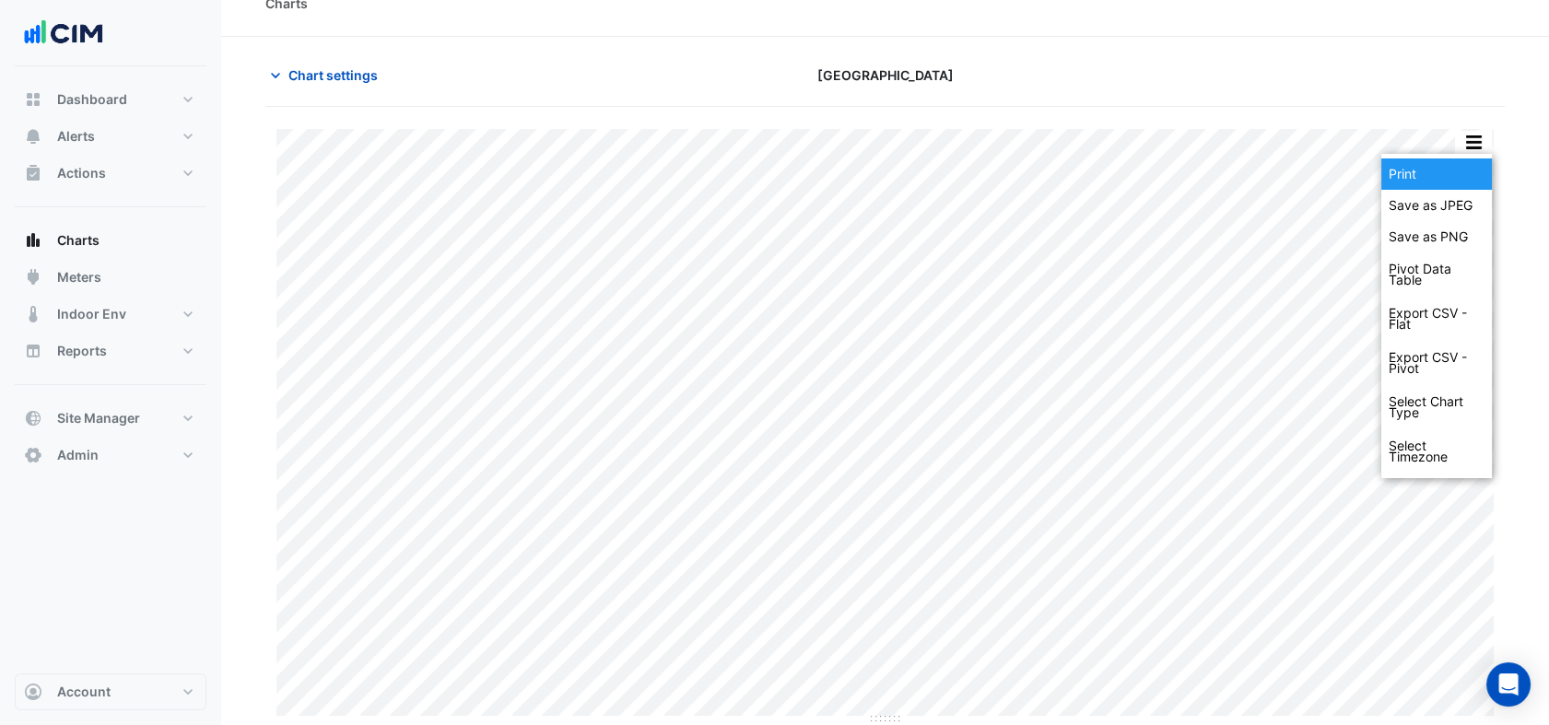
click at [1445, 183] on div "Print" at bounding box center [1437, 174] width 111 height 31
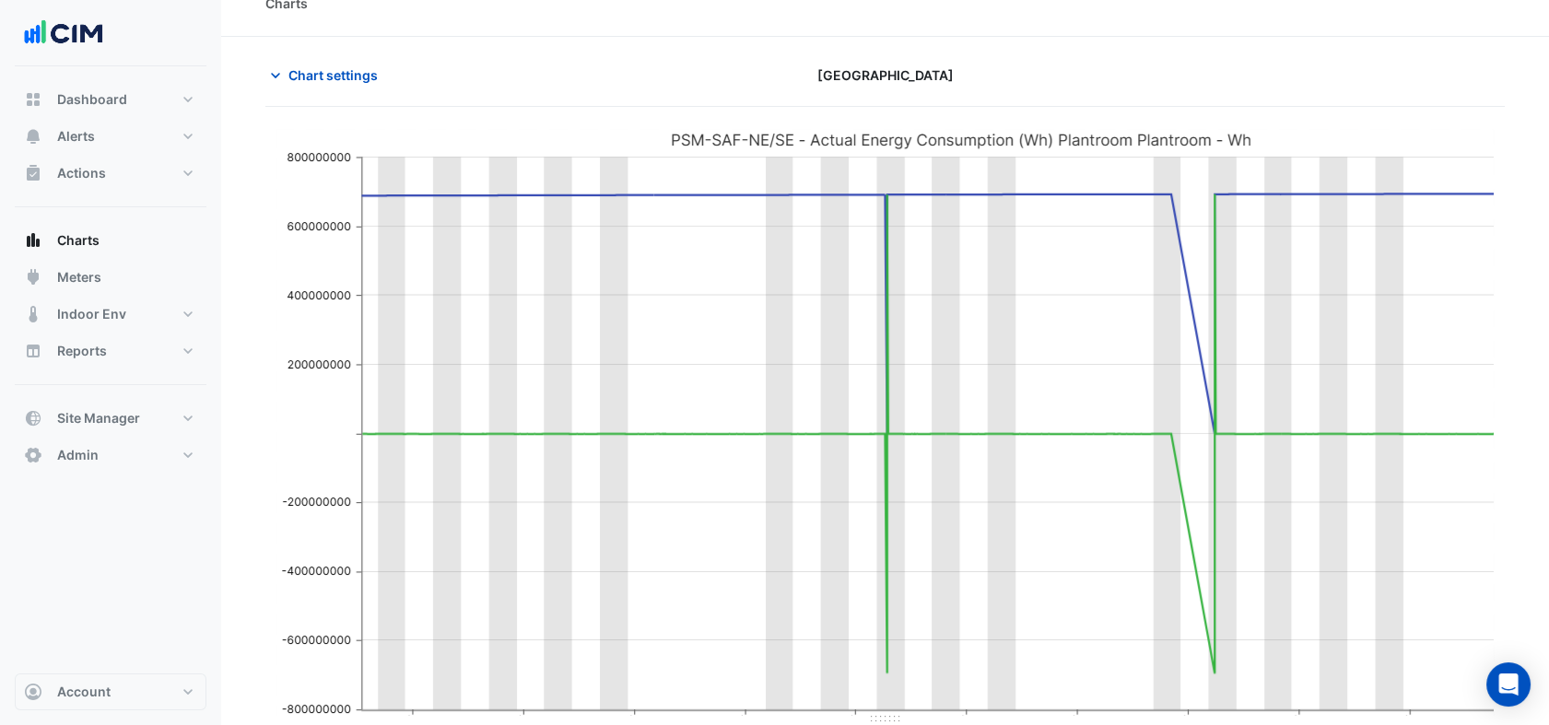
scroll to position [0, 0]
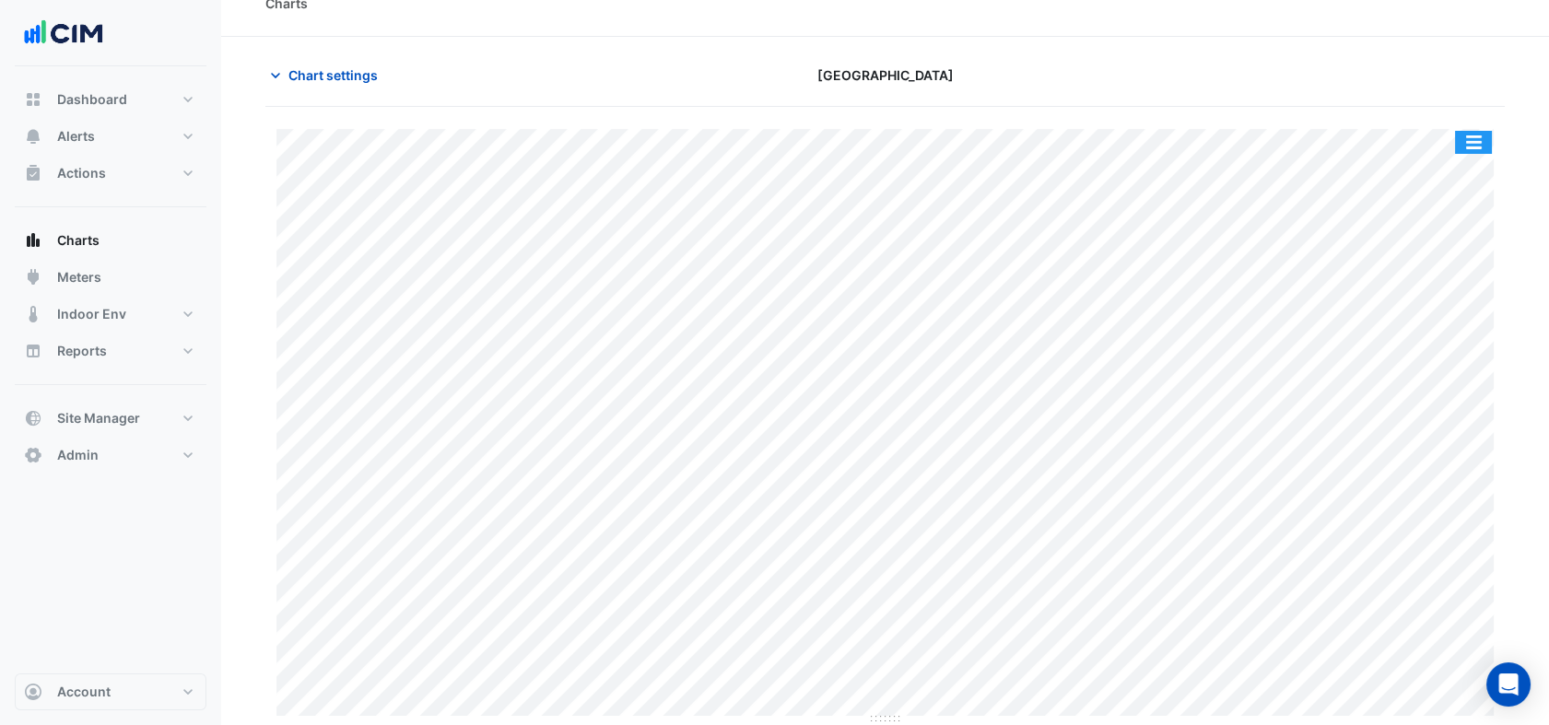
click at [1467, 139] on button "button" at bounding box center [1473, 142] width 37 height 23
click at [1442, 147] on button "button" at bounding box center [1437, 142] width 37 height 23
click at [323, 74] on span "Chart settings" at bounding box center [333, 74] width 89 height 19
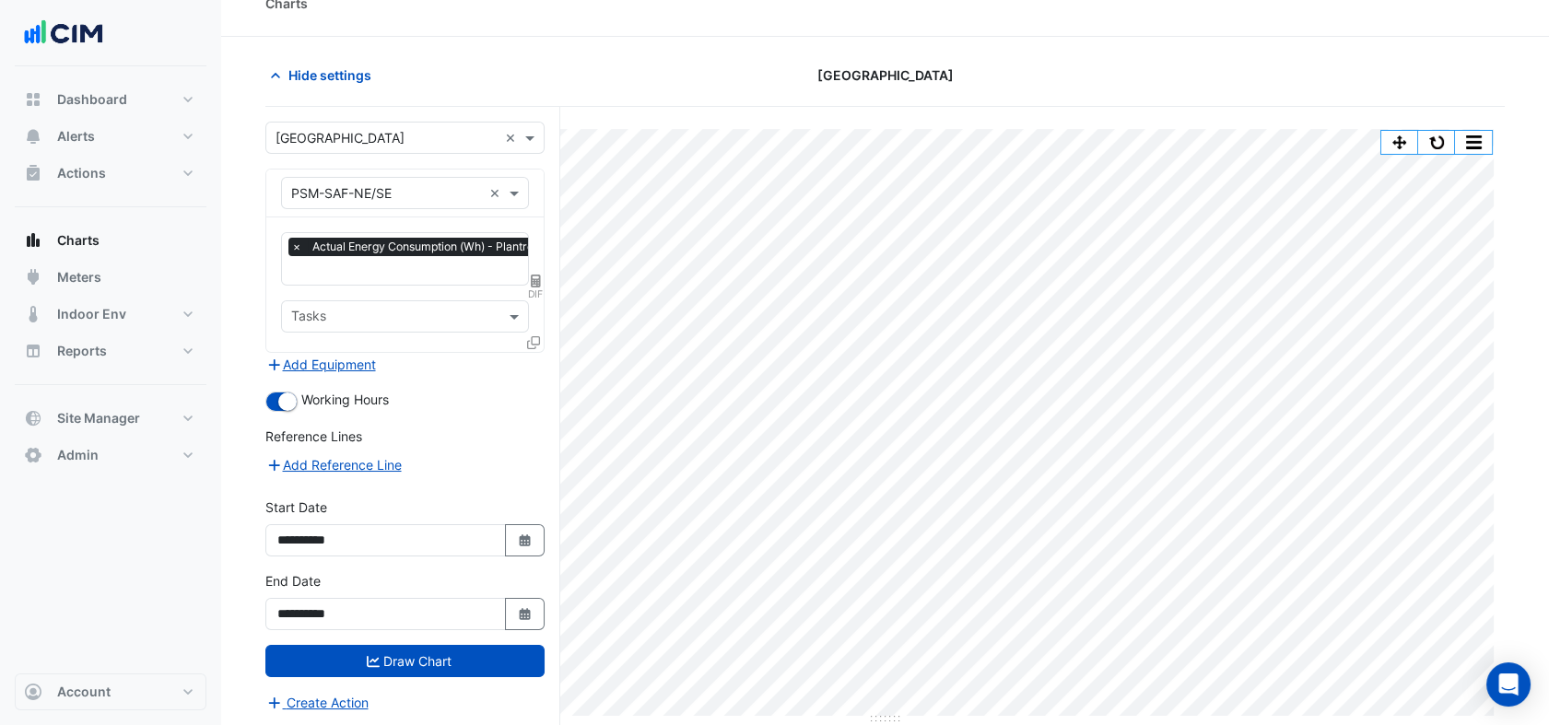
click at [415, 200] on input "text" at bounding box center [386, 193] width 191 height 19
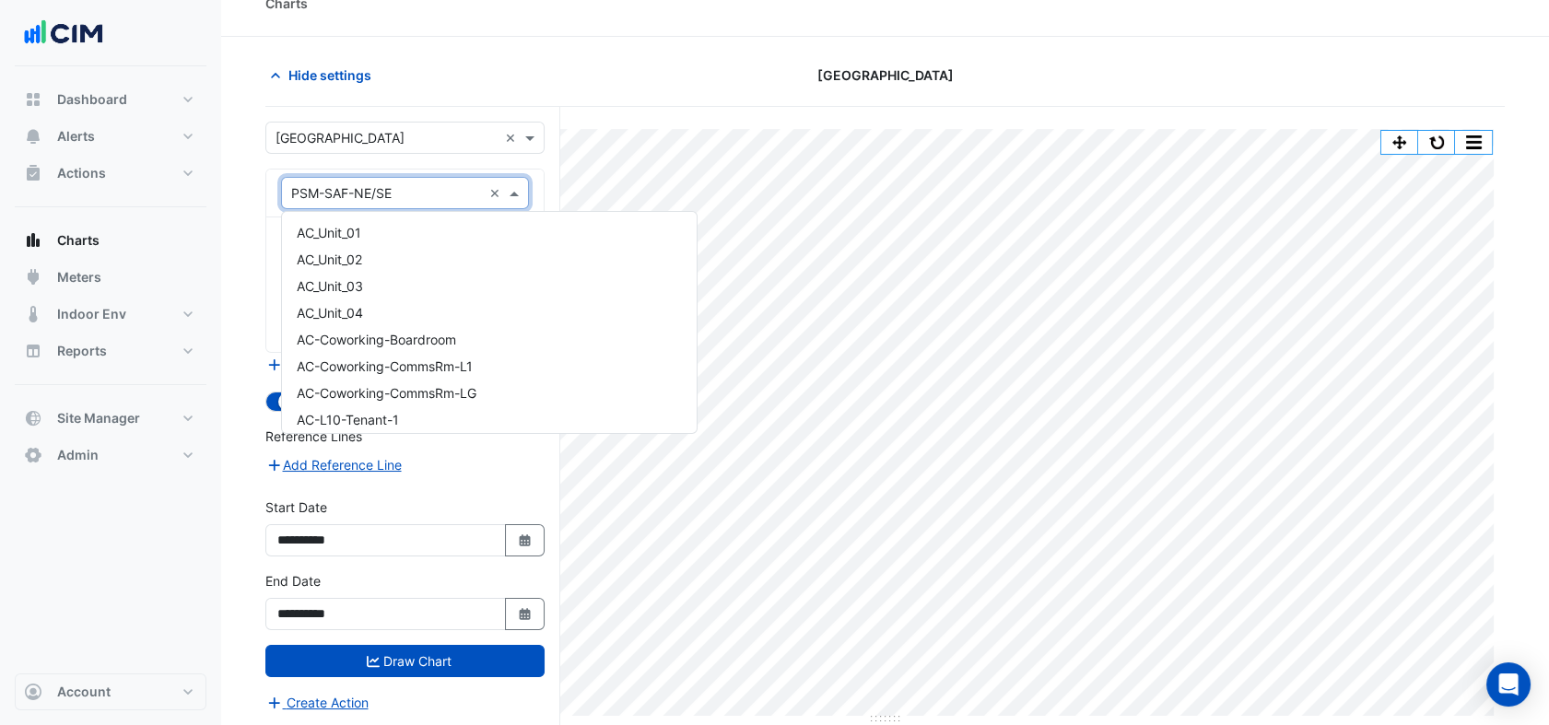
scroll to position [6877, 0]
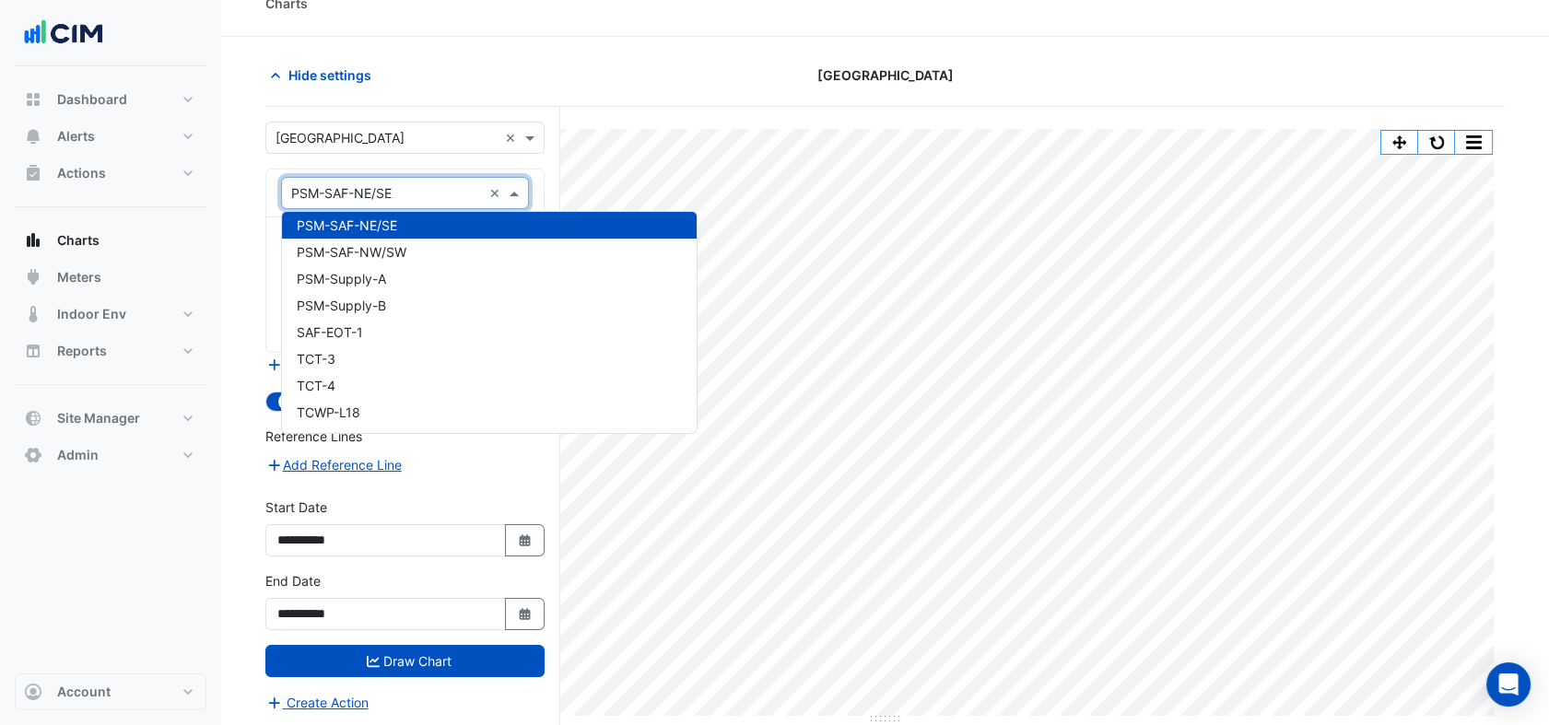
click at [370, 206] on div "× PSM-SAF-NE/SE ×" at bounding box center [405, 193] width 248 height 32
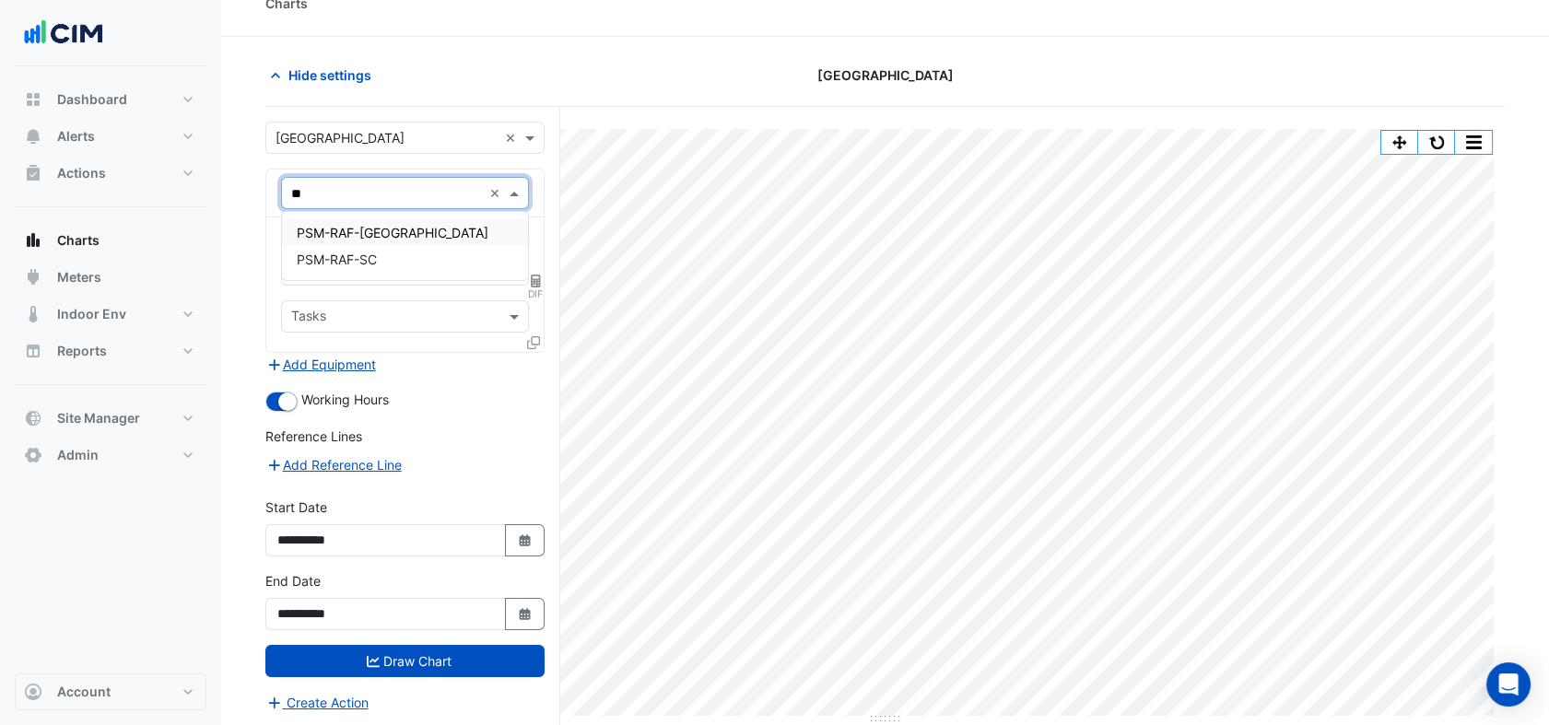
scroll to position [0, 0]
type input "******"
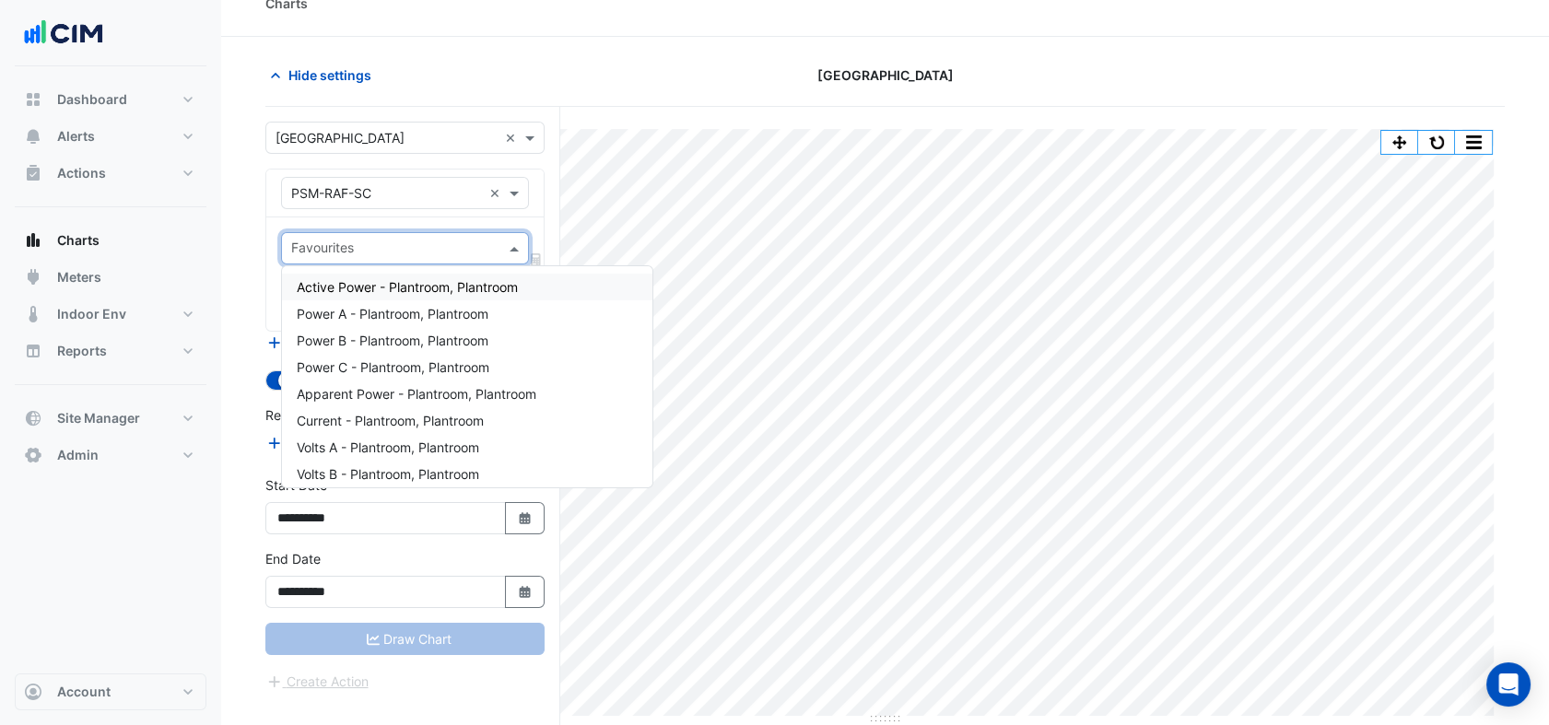
click at [363, 247] on input "text" at bounding box center [394, 250] width 206 height 19
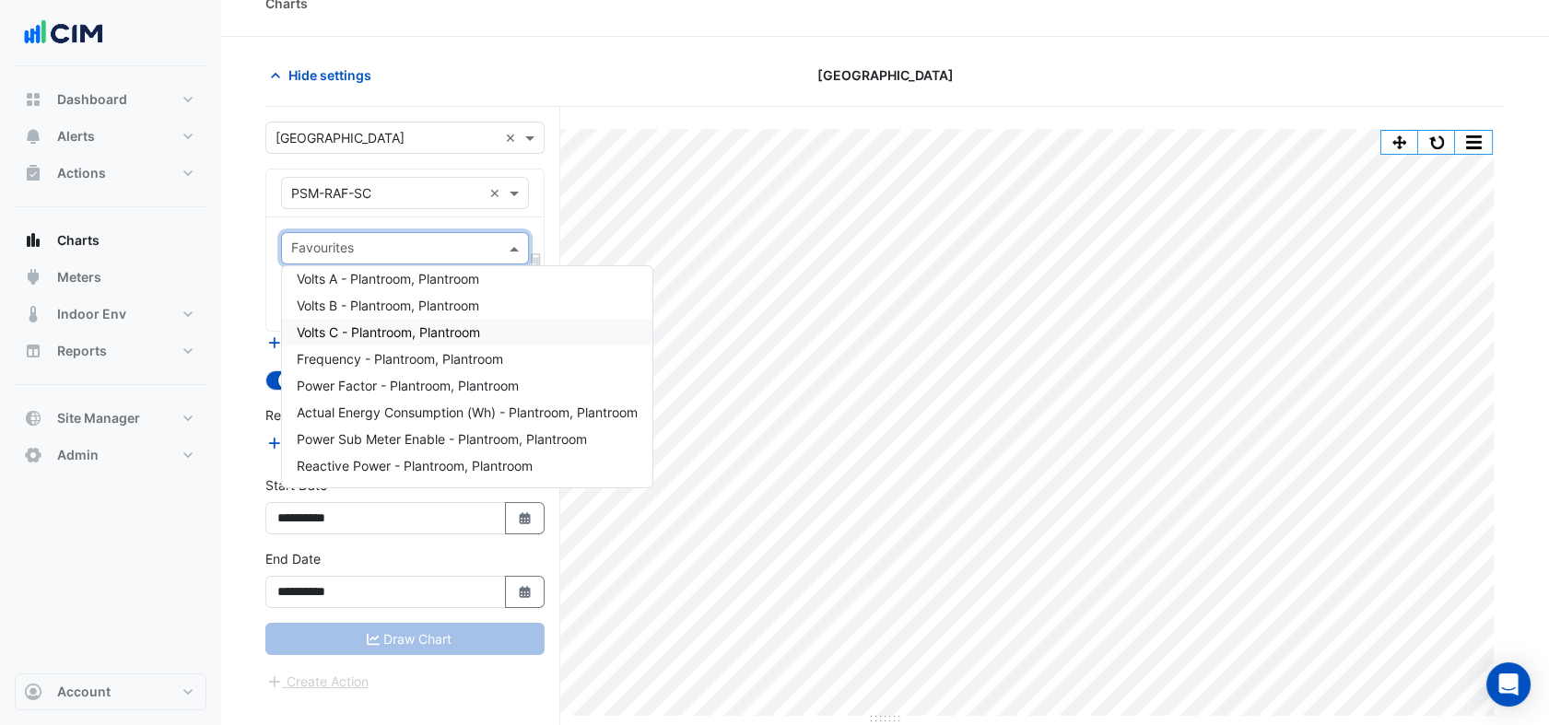
scroll to position [205, 0]
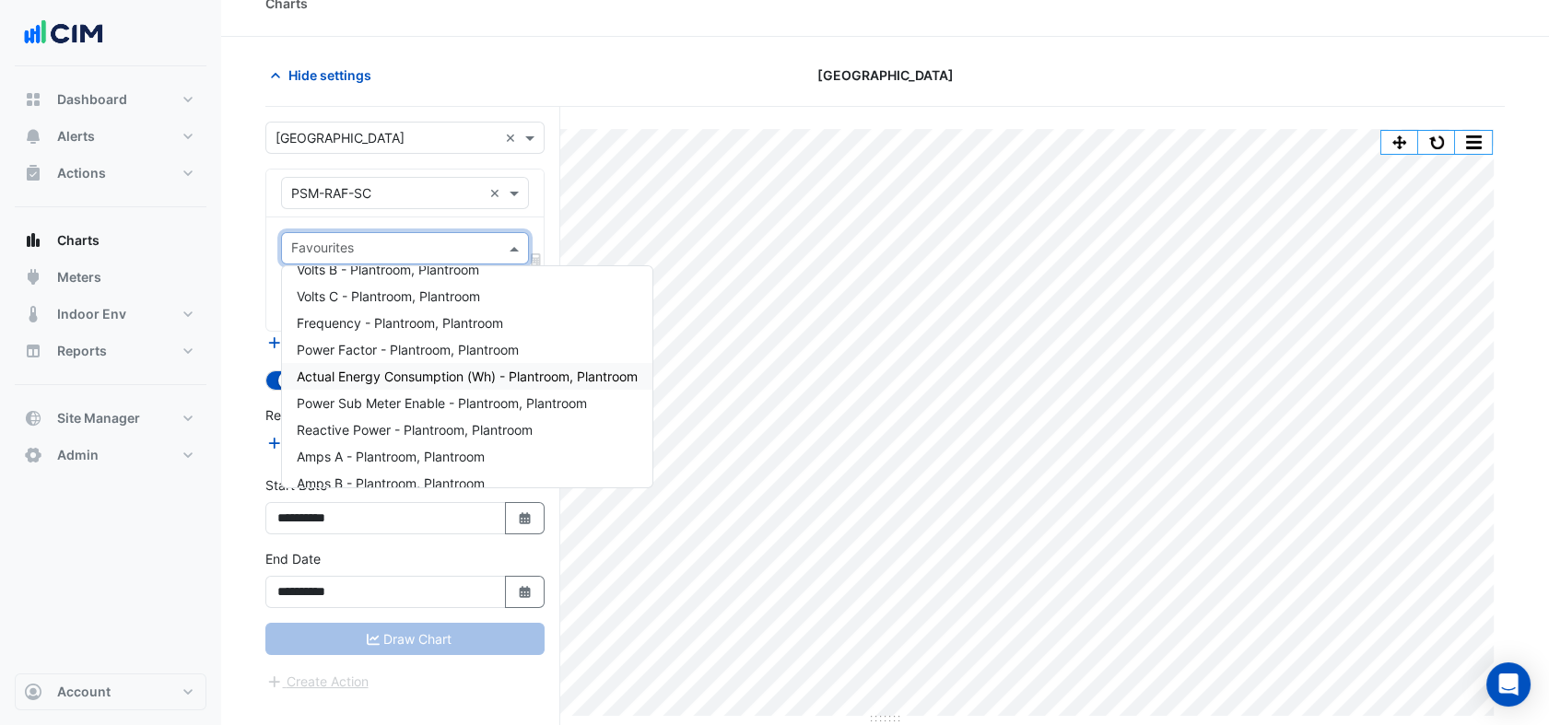
click at [477, 382] on span "Actual Energy Consumption (Wh) - Plantroom, Plantroom" at bounding box center [467, 377] width 341 height 16
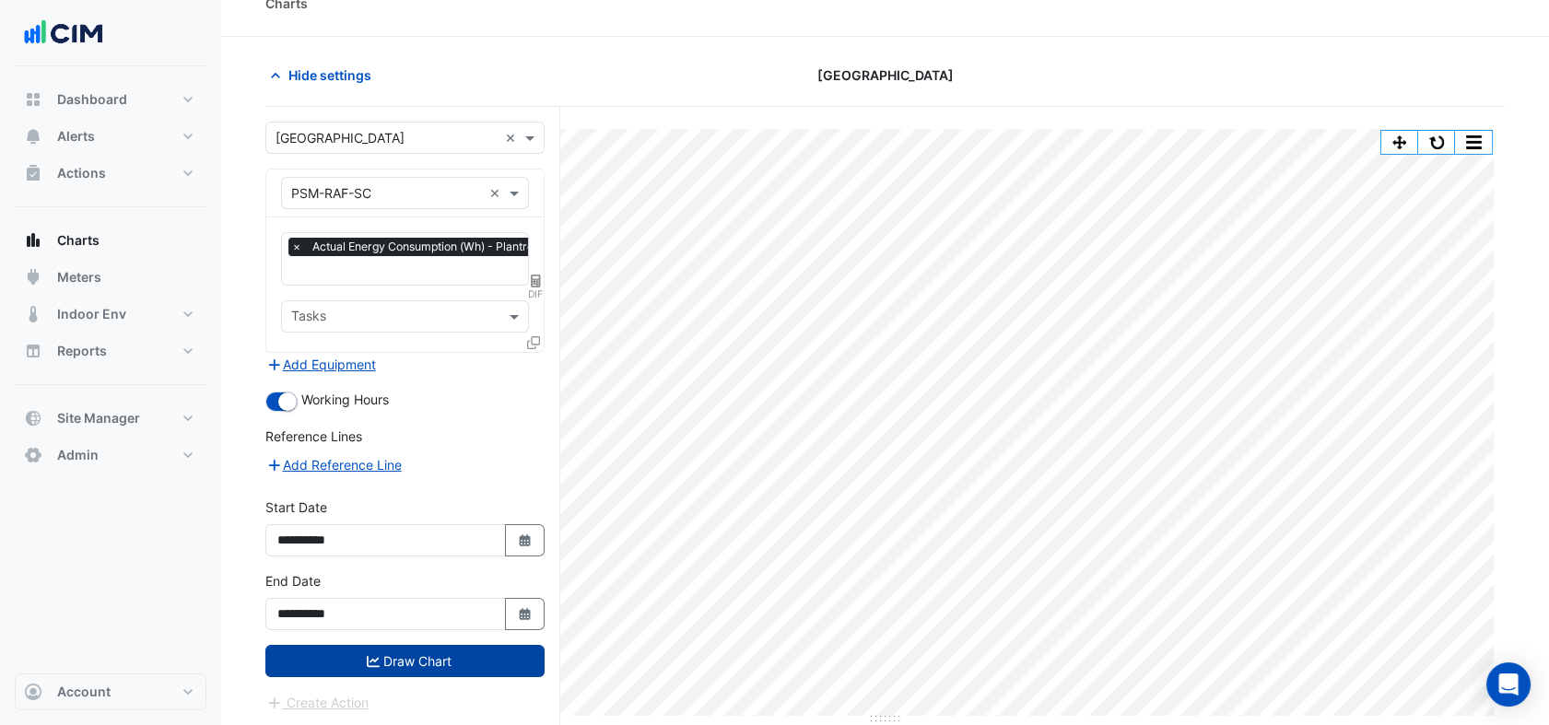
click at [452, 646] on button "Draw Chart" at bounding box center [404, 661] width 279 height 32
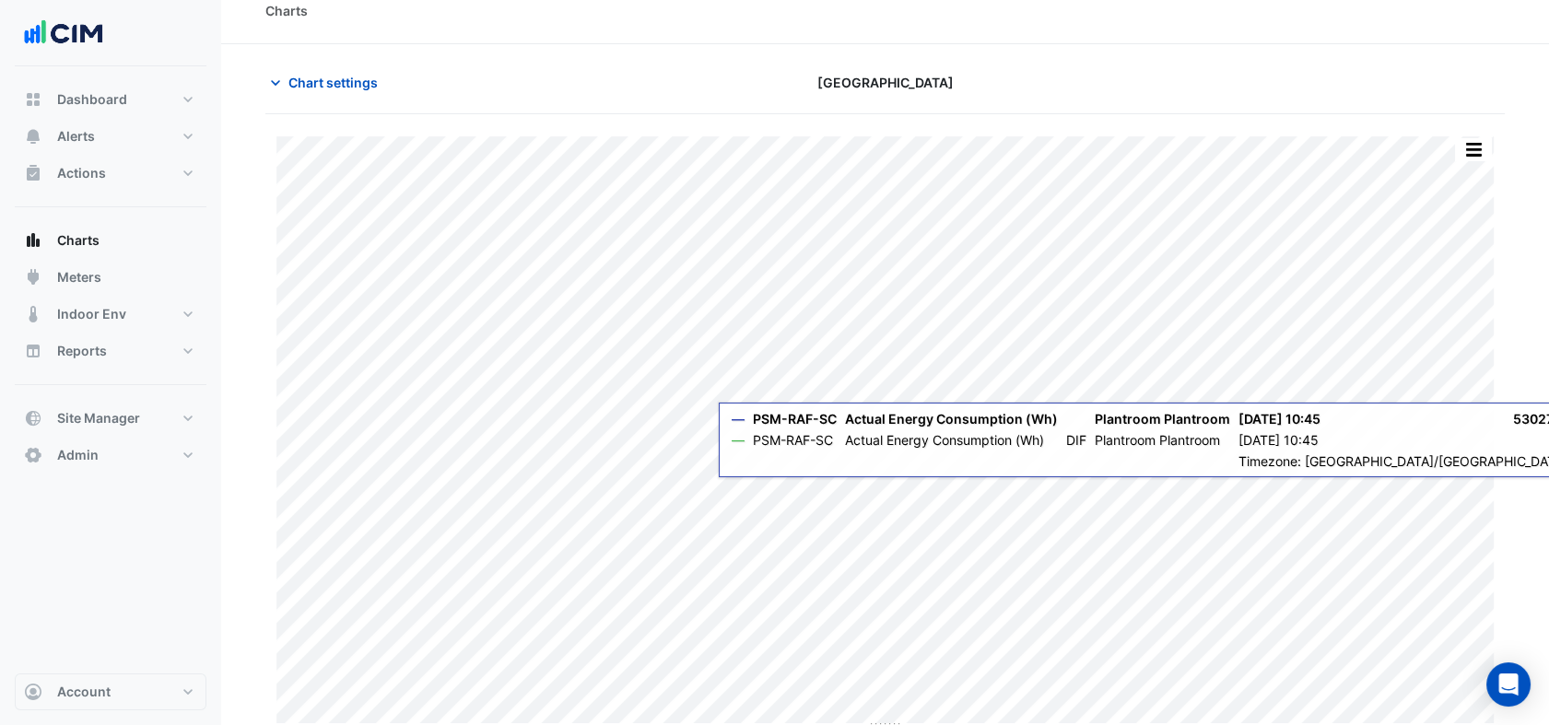
scroll to position [29, 0]
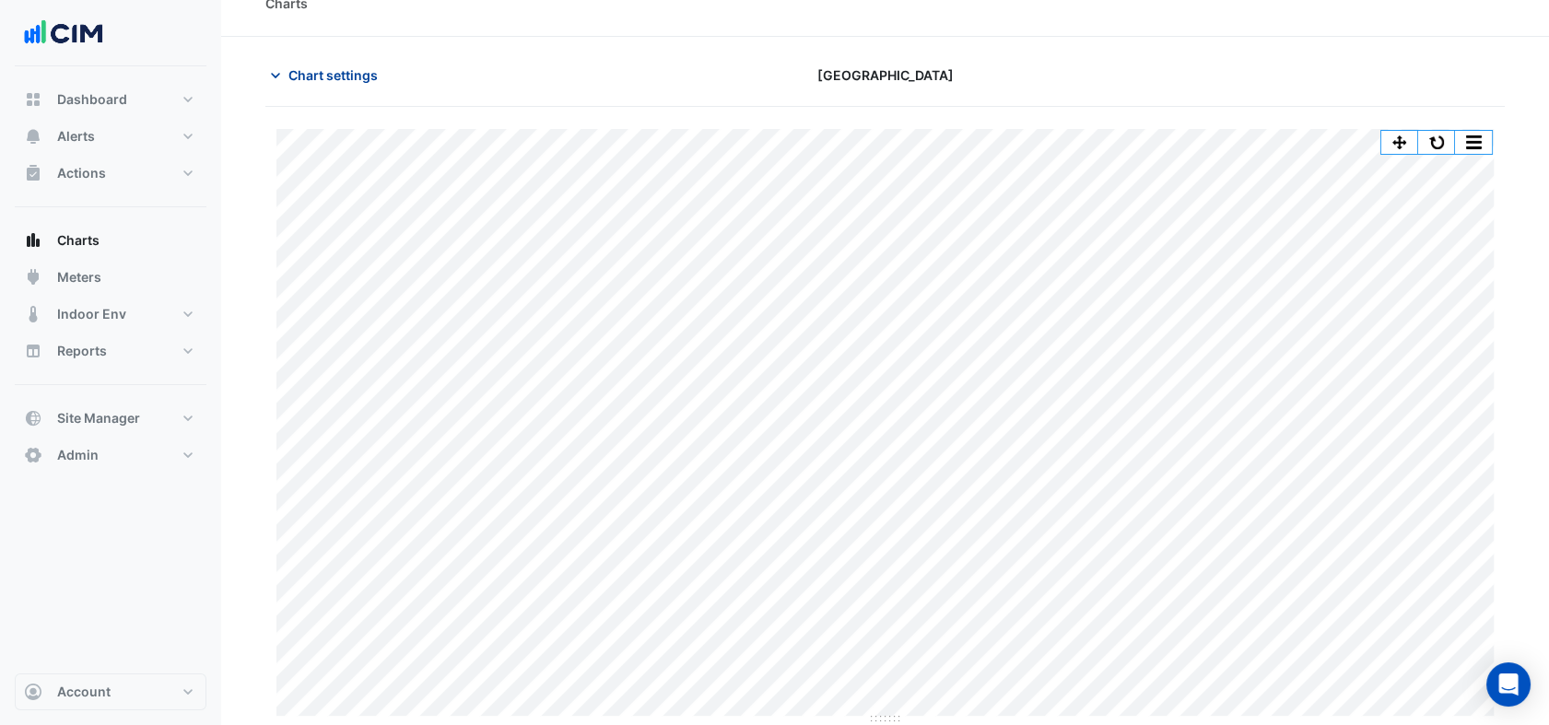
click at [380, 81] on button "Chart settings" at bounding box center [327, 75] width 124 height 32
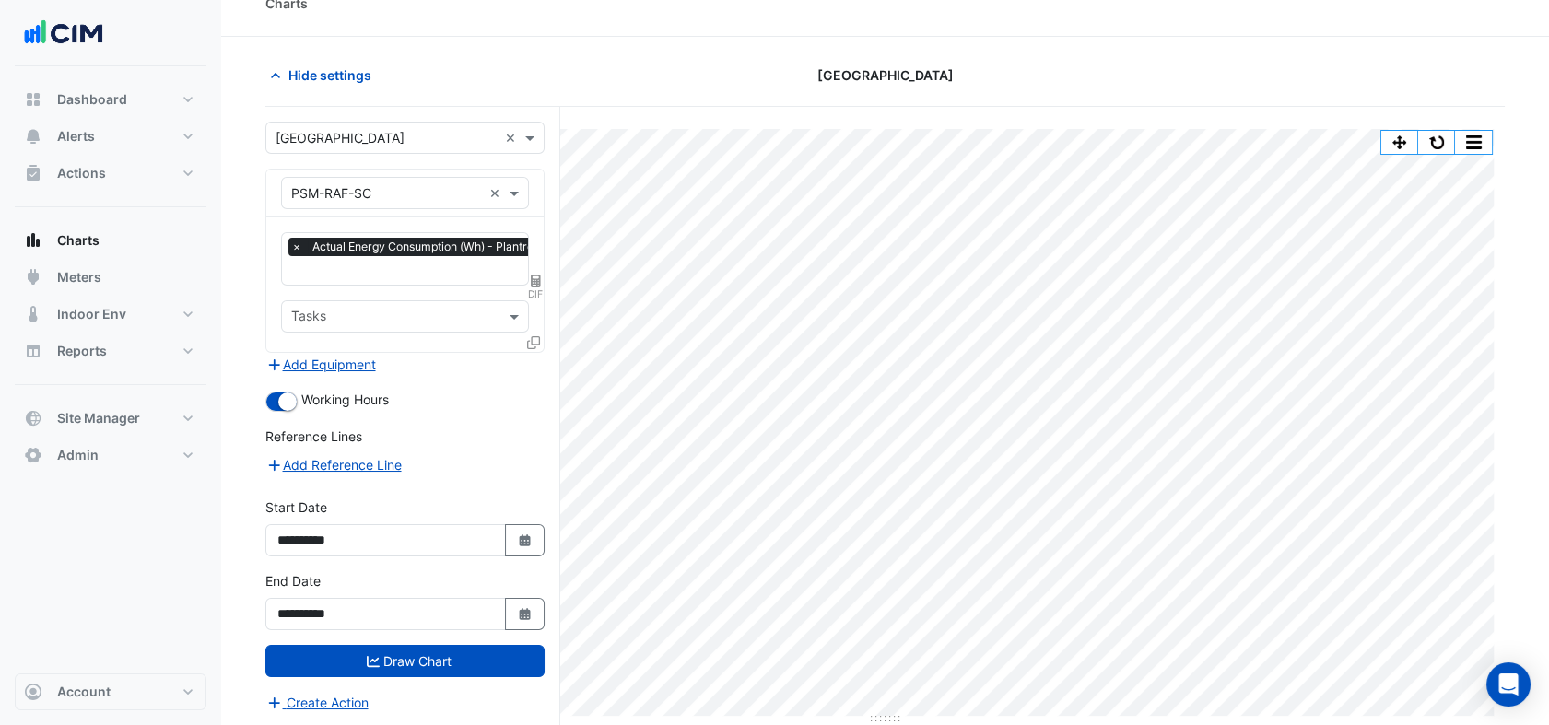
click at [385, 188] on input "text" at bounding box center [386, 193] width 191 height 19
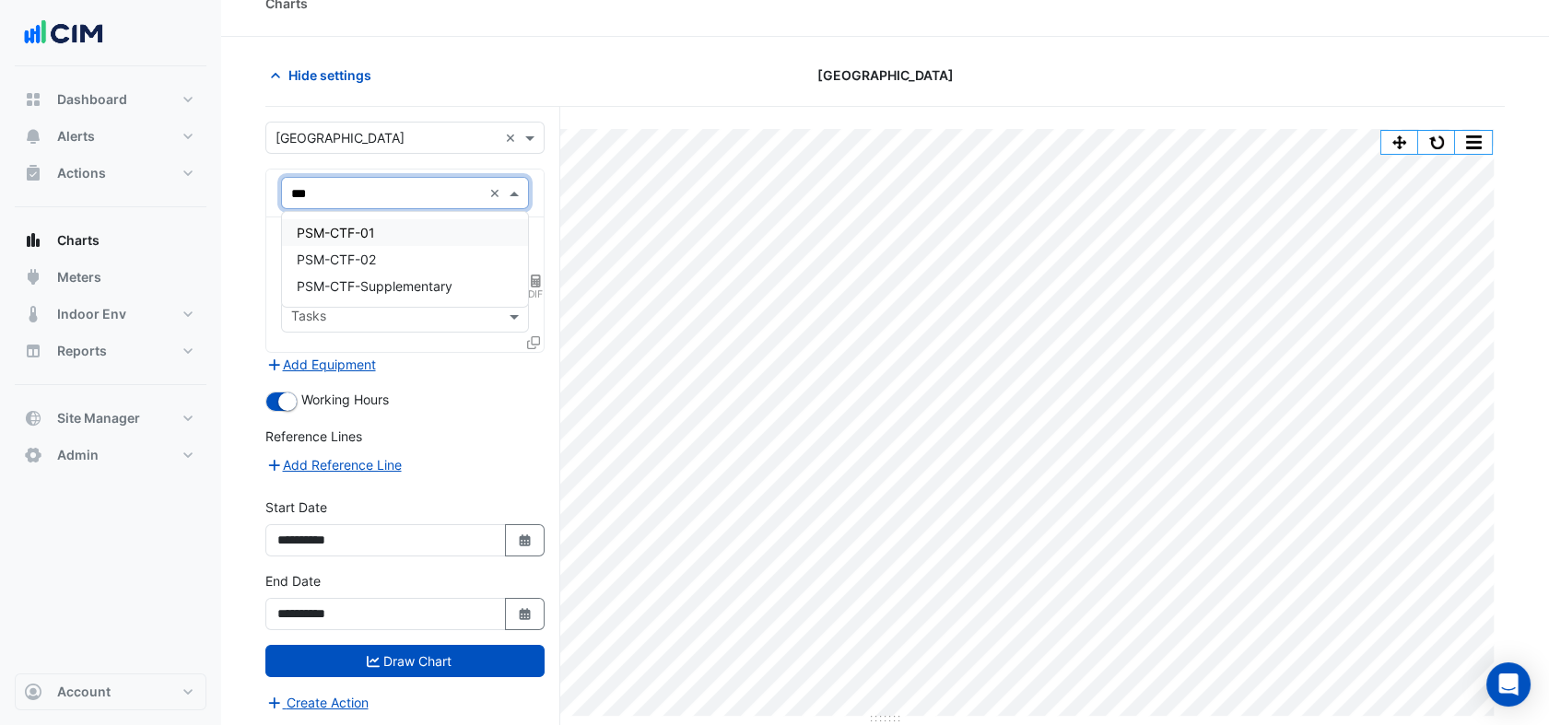
scroll to position [0, 0]
type input "******"
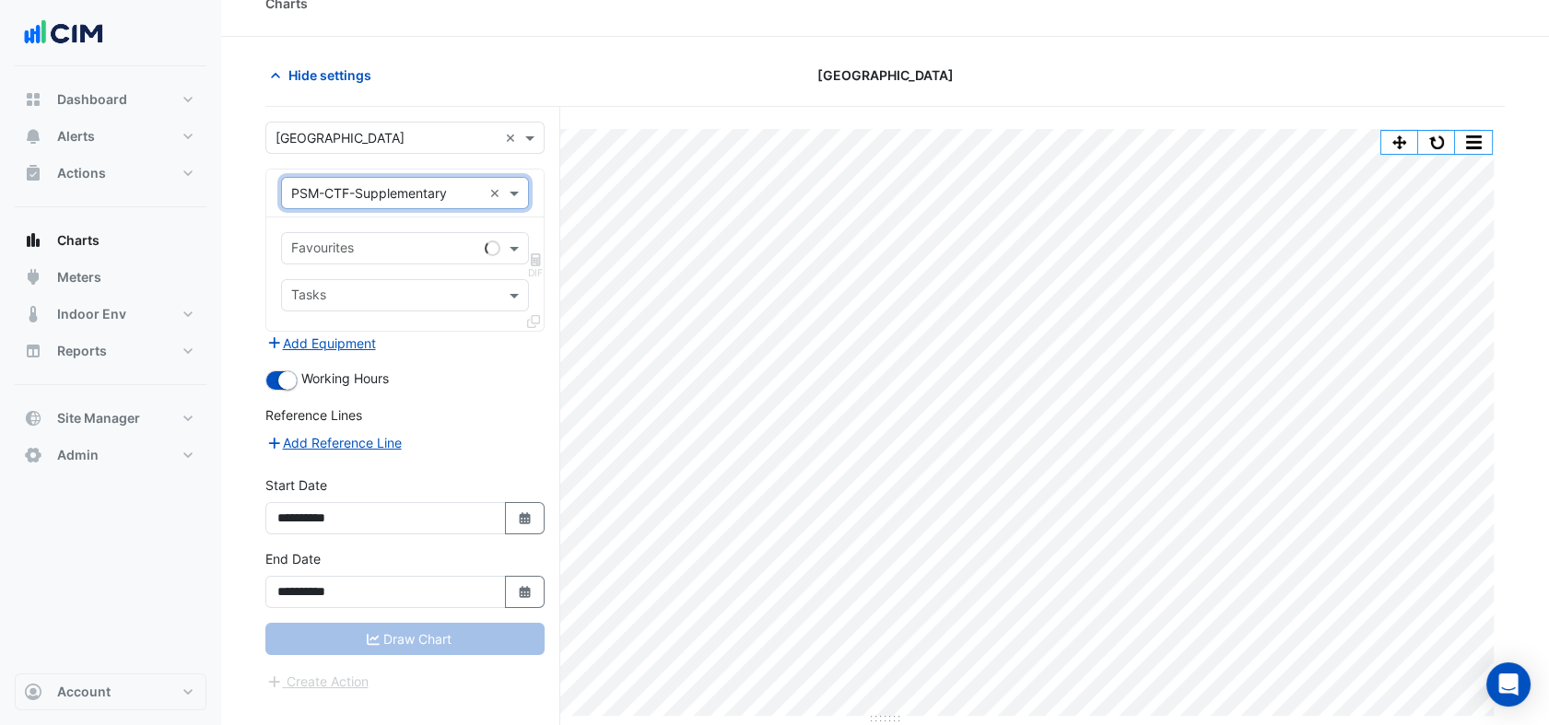
click at [385, 223] on div "Favourites DIF Tasks" at bounding box center [404, 274] width 277 height 113
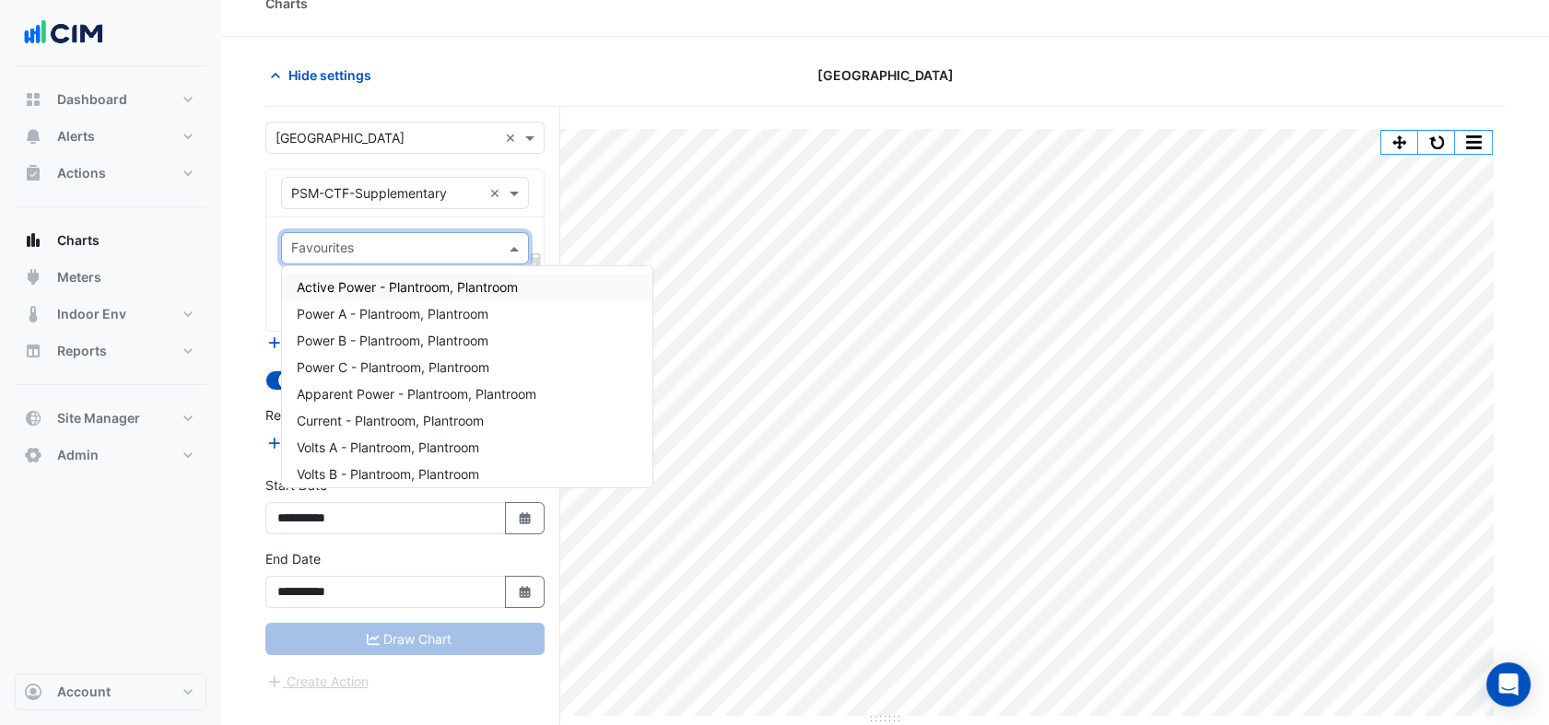
click at [398, 251] on input "text" at bounding box center [394, 250] width 206 height 19
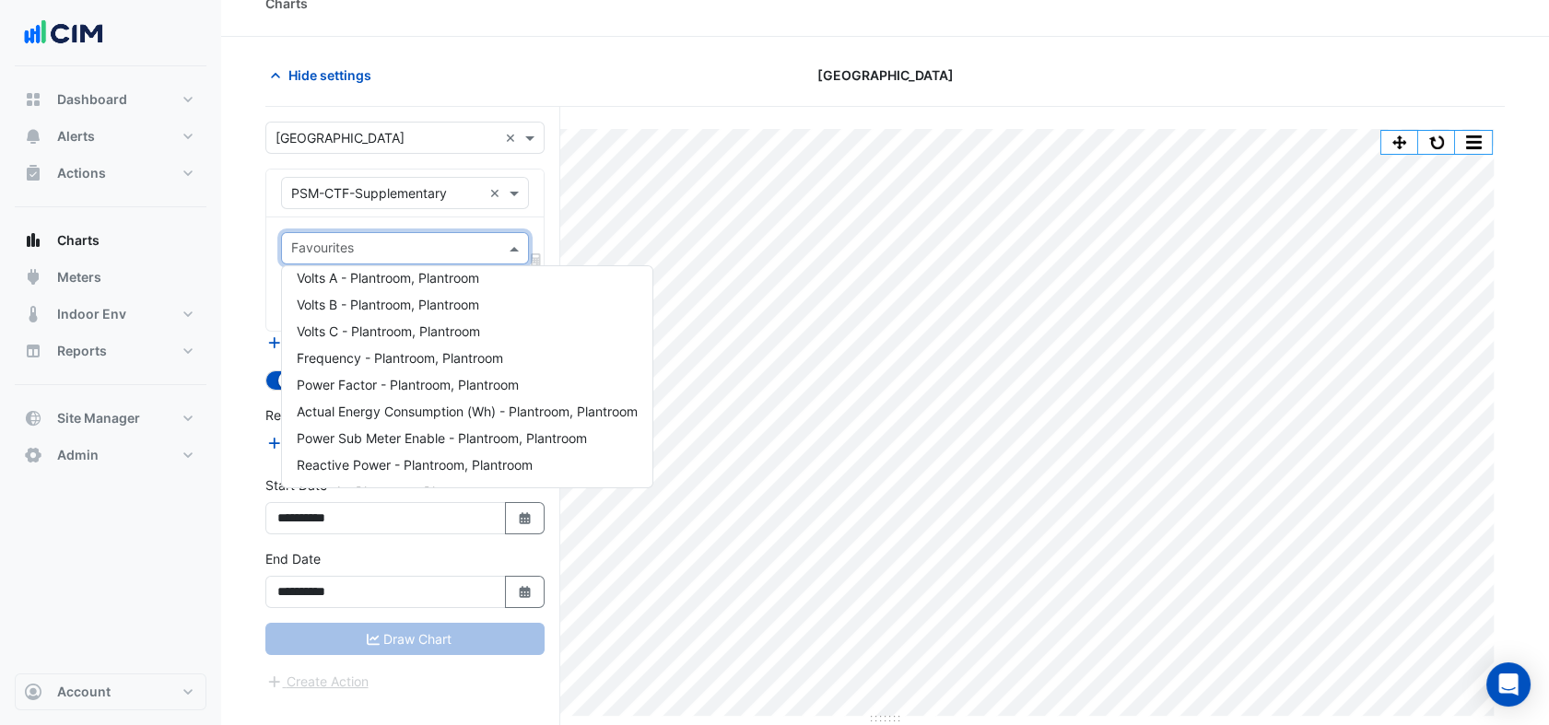
scroll to position [205, 0]
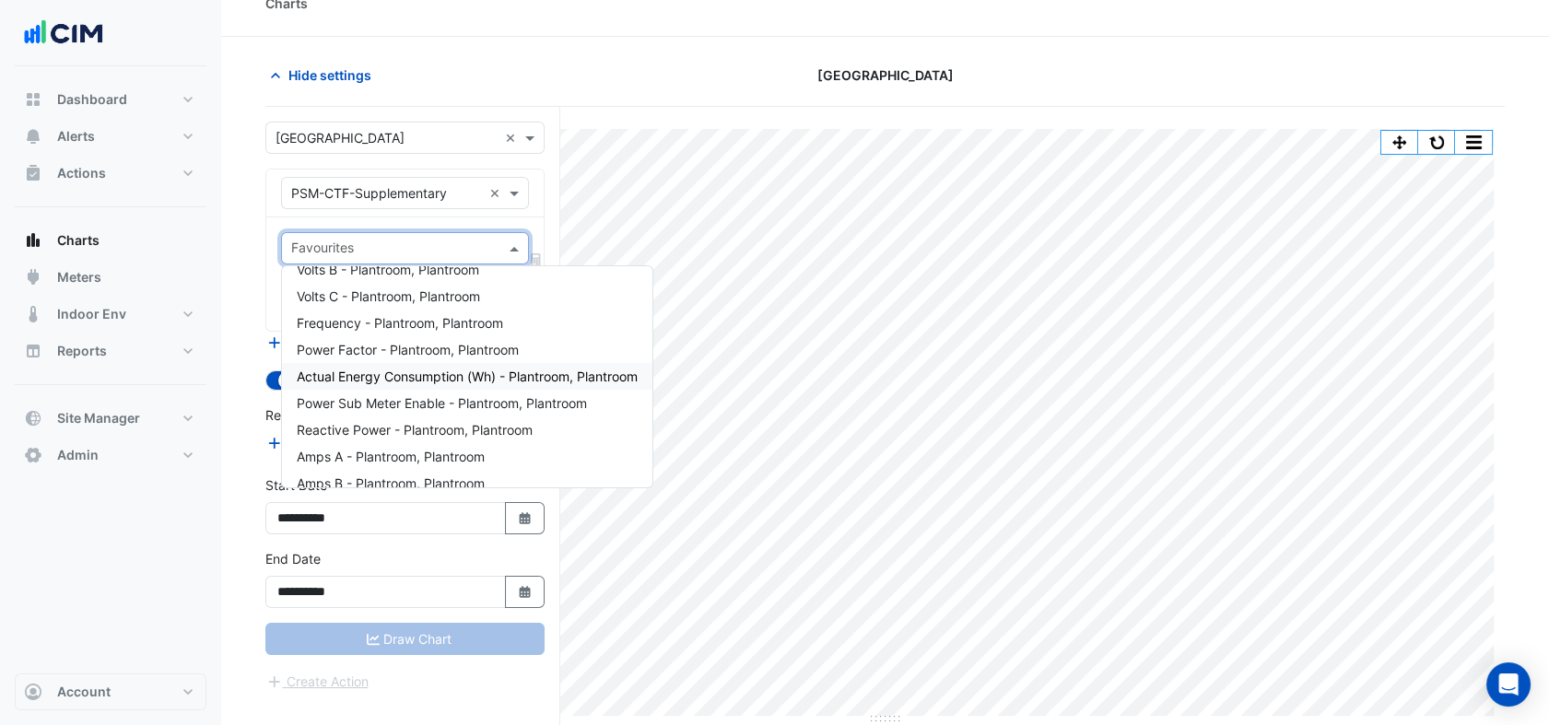
click at [436, 376] on span "Actual Energy Consumption (Wh) - Plantroom, Plantroom" at bounding box center [467, 377] width 341 height 16
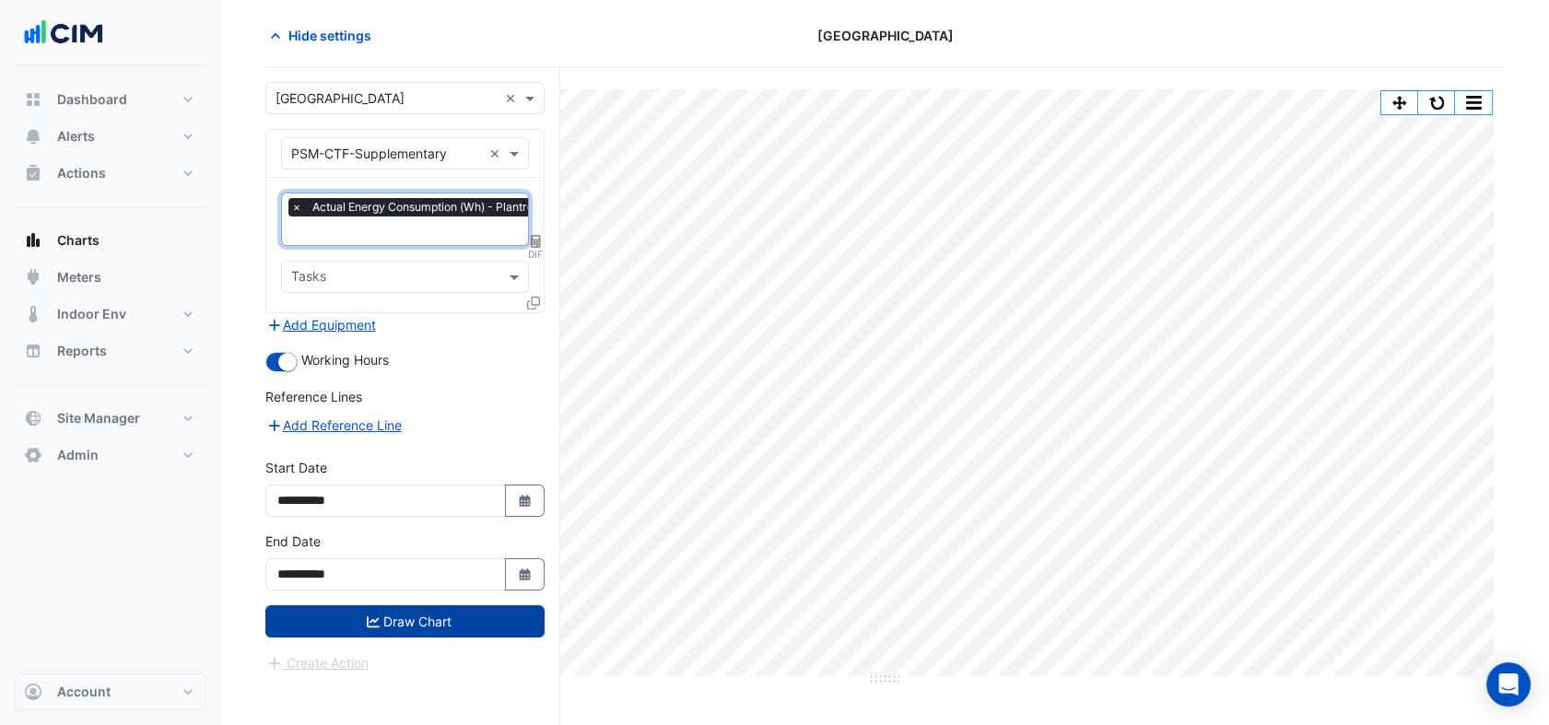
click at [463, 606] on button "Draw Chart" at bounding box center [404, 622] width 279 height 32
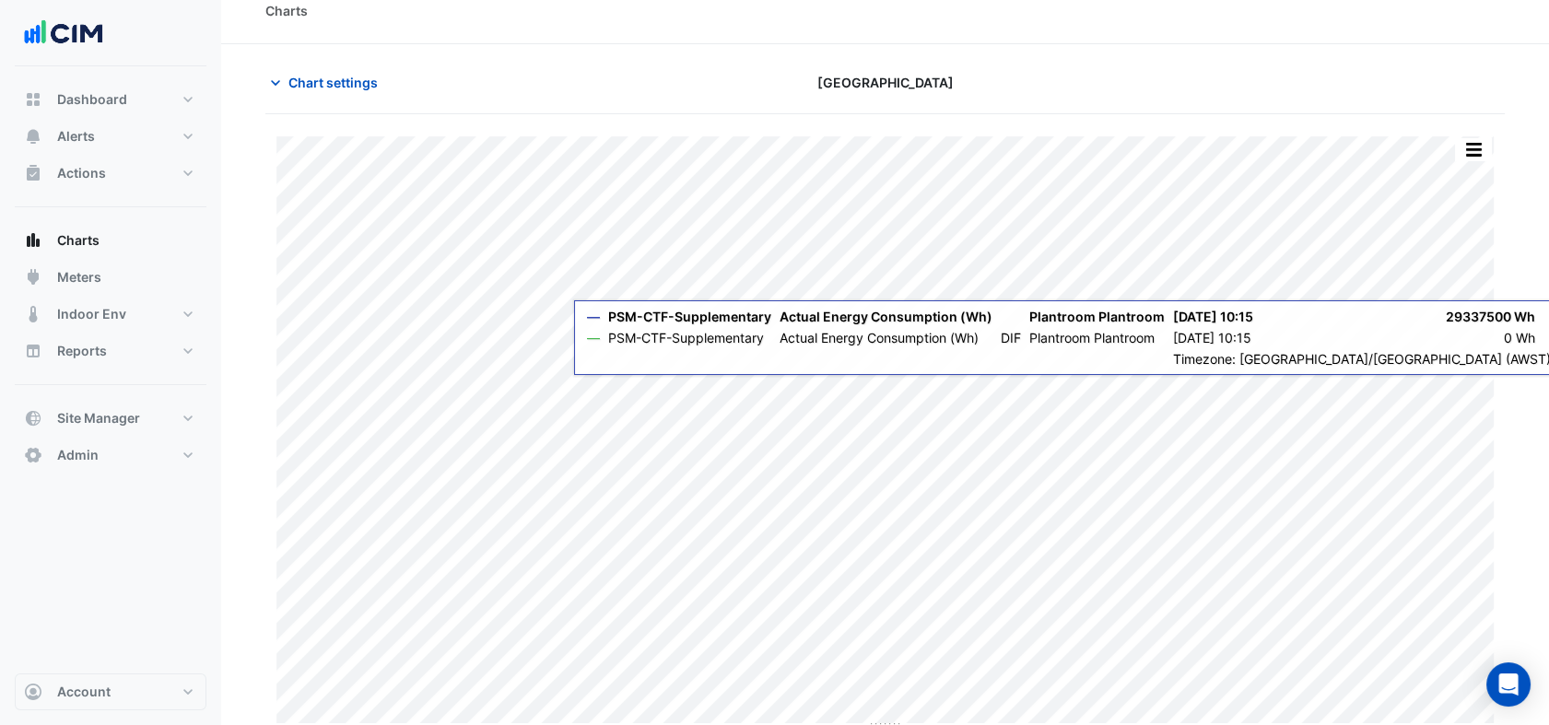
scroll to position [29, 0]
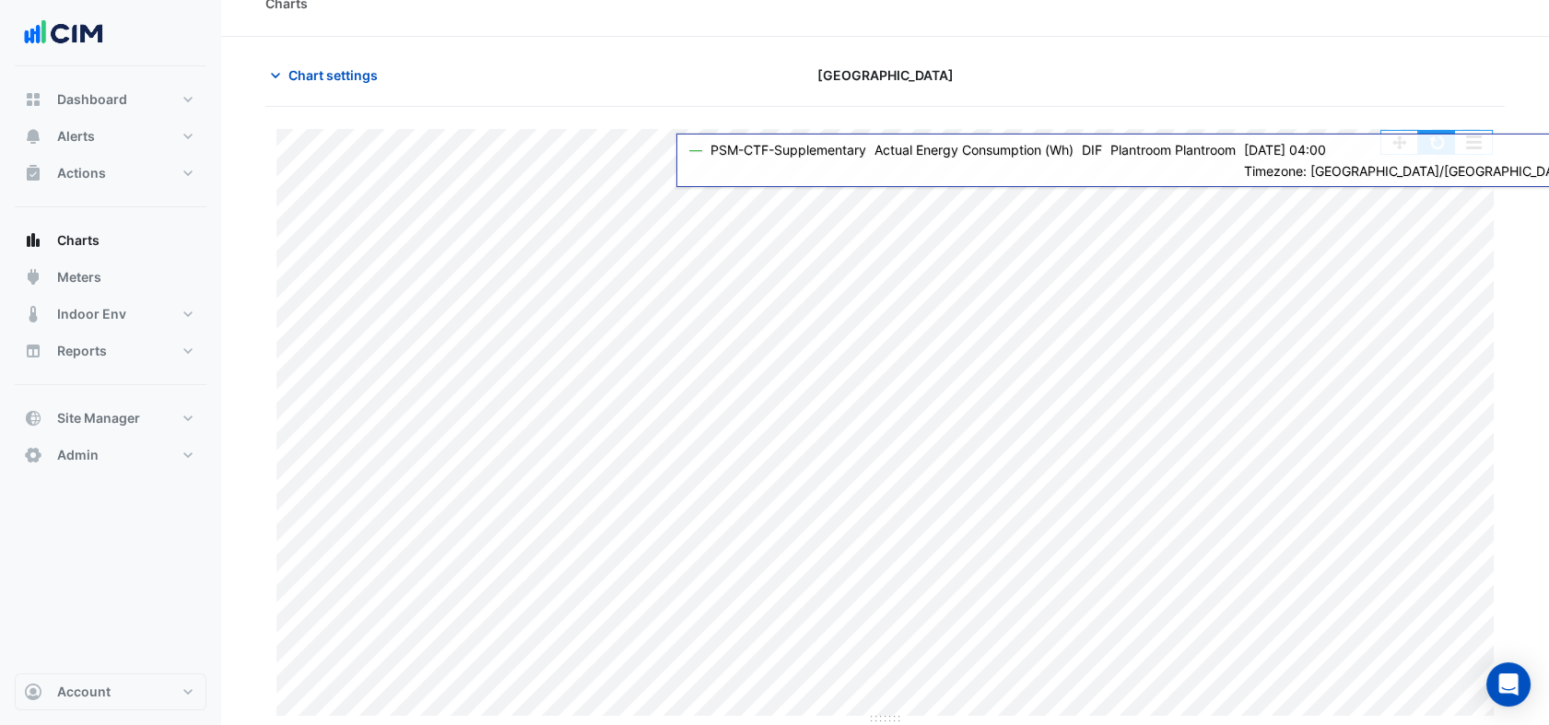
click at [1452, 152] on button "button" at bounding box center [1437, 142] width 37 height 23
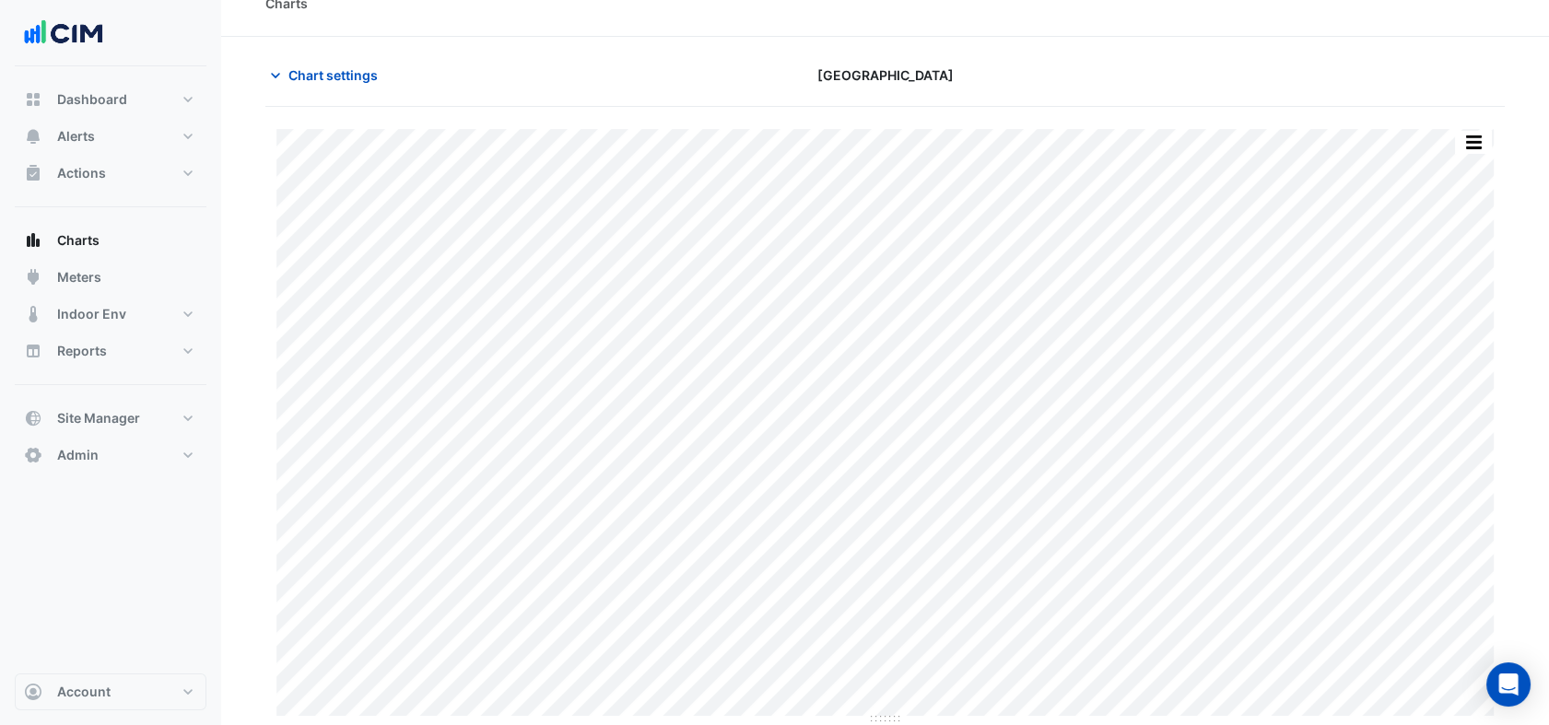
click at [399, 74] on div "Chart settings" at bounding box center [464, 75] width 420 height 32
click at [332, 86] on button "Chart settings" at bounding box center [327, 75] width 124 height 32
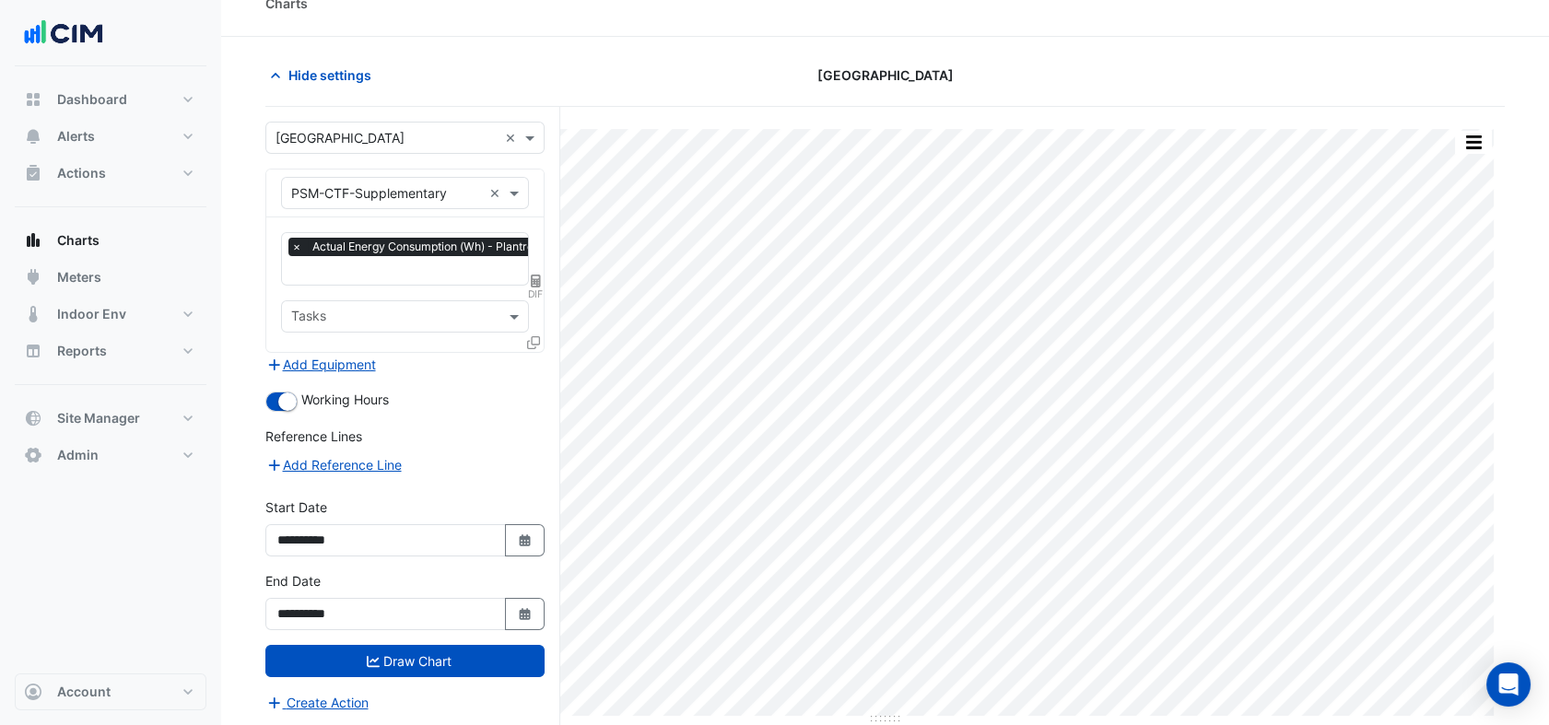
click at [406, 193] on input "text" at bounding box center [386, 193] width 191 height 19
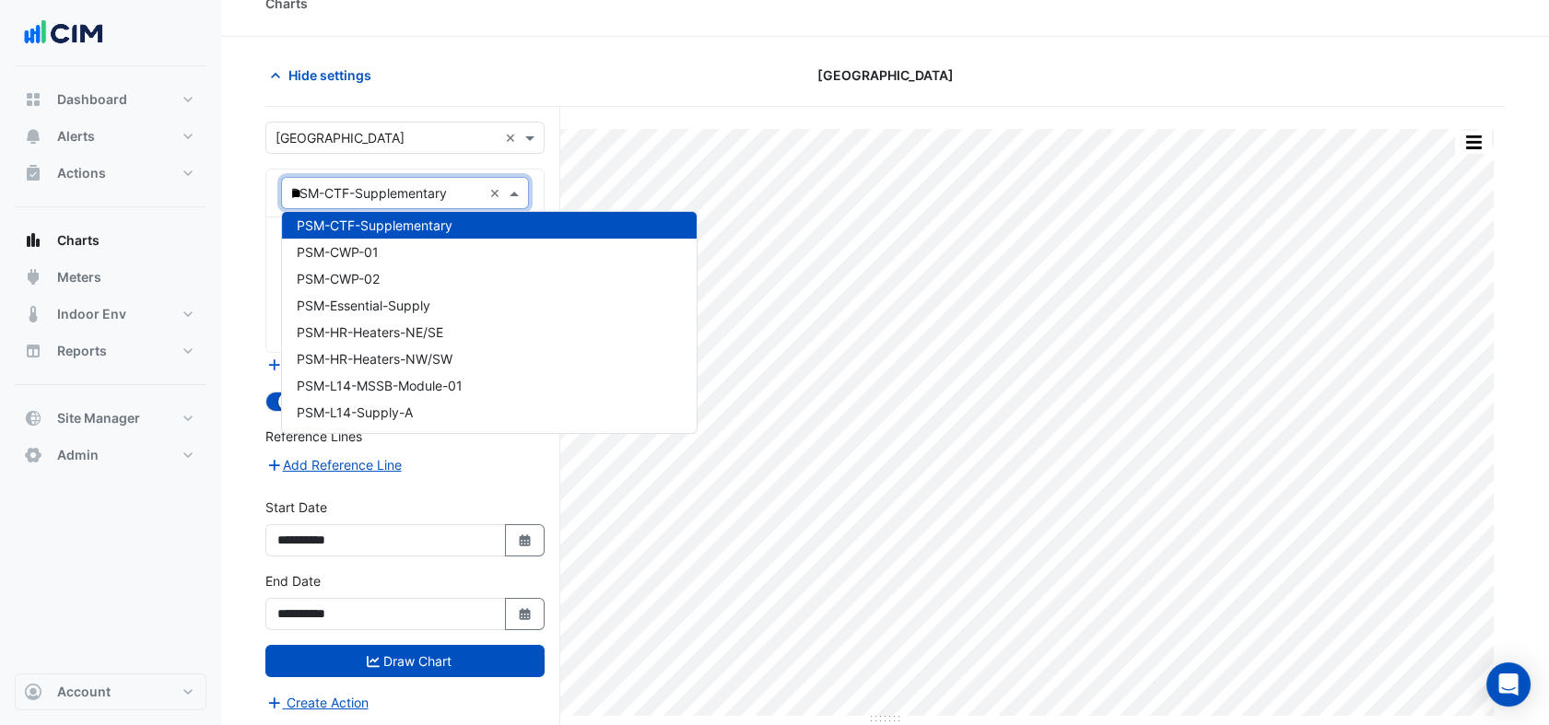
scroll to position [1584, 0]
type input "***"
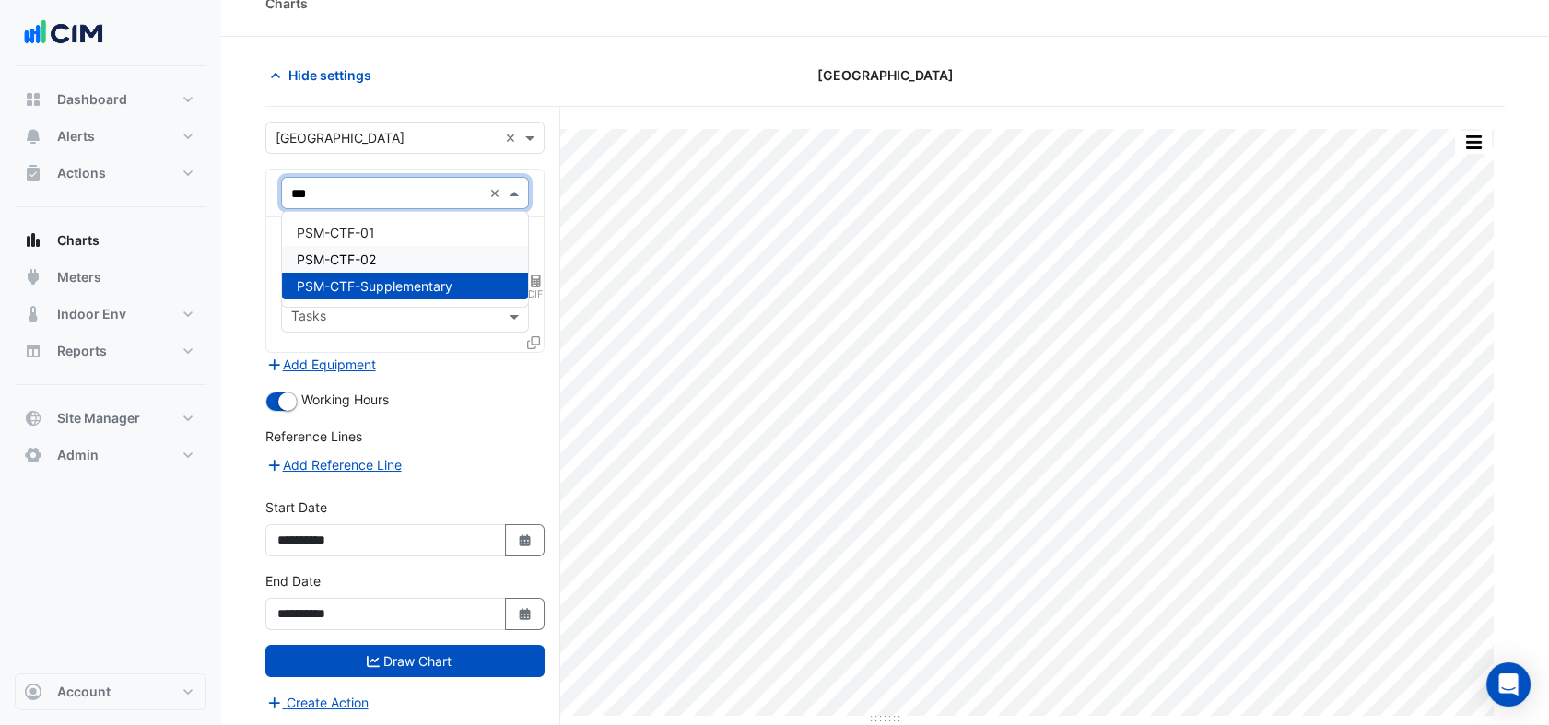
click at [401, 258] on div "PSM-CTF-02" at bounding box center [405, 259] width 246 height 27
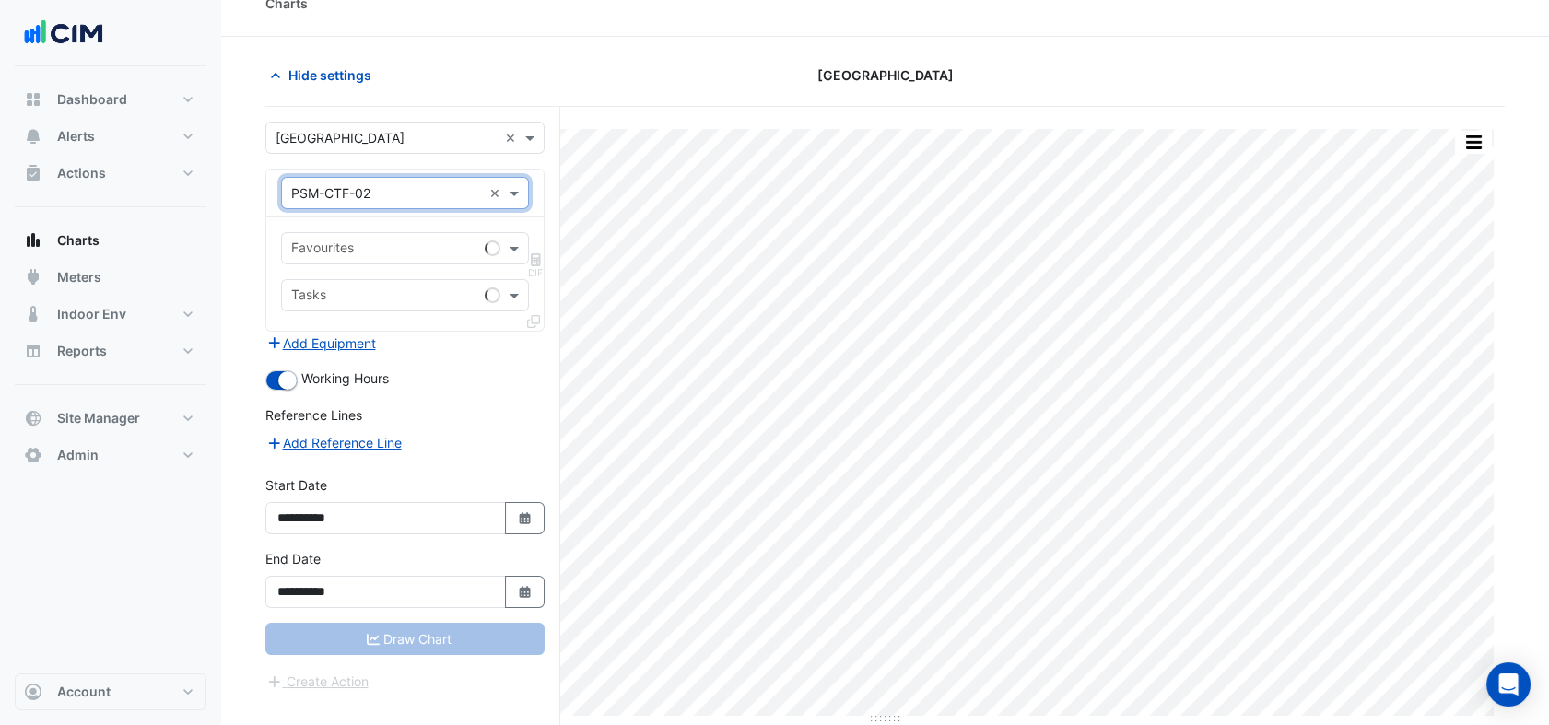
click at [411, 265] on div "Favourites DIF Tasks" at bounding box center [404, 274] width 277 height 113
click at [418, 233] on div "Favourites" at bounding box center [405, 248] width 248 height 32
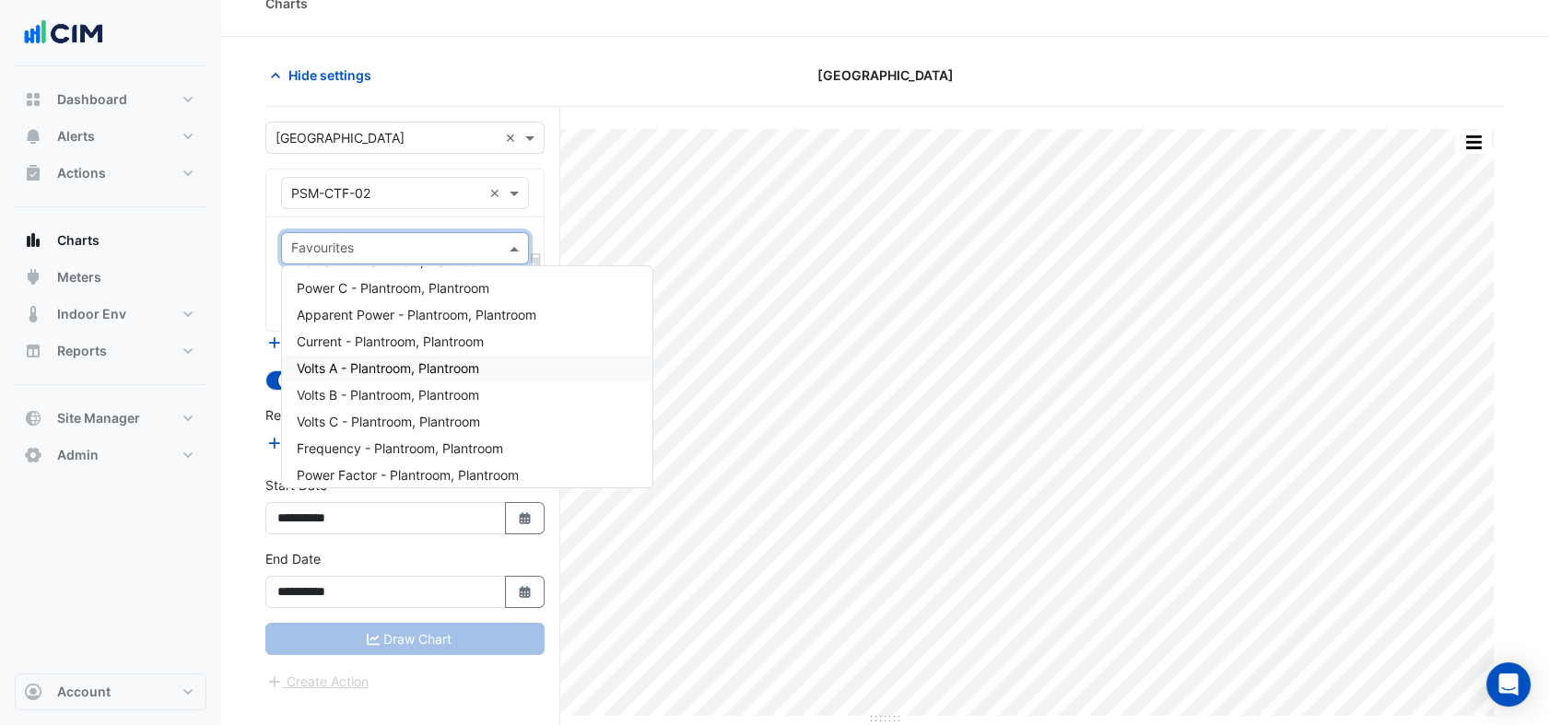
scroll to position [205, 0]
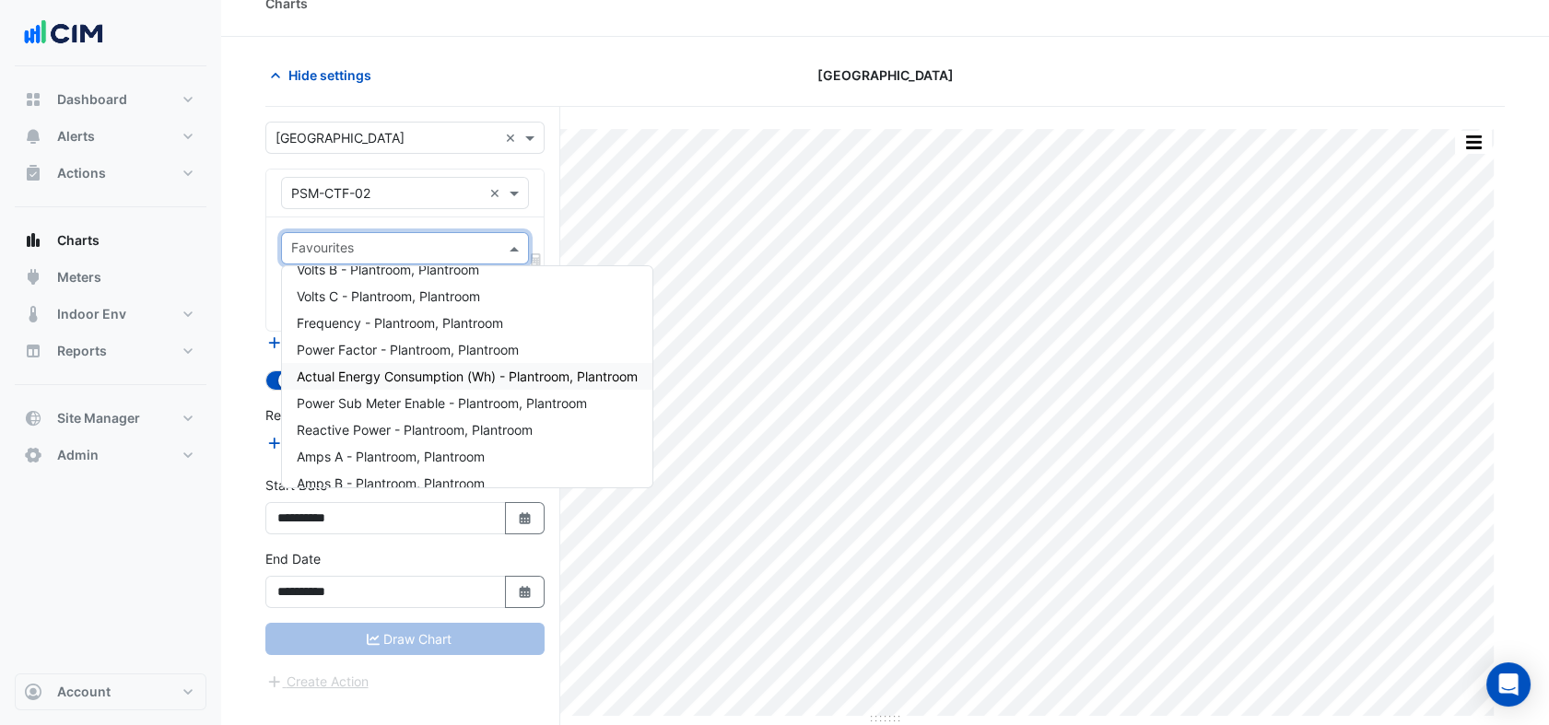
click at [424, 376] on span "Actual Energy Consumption (Wh) - Plantroom, Plantroom" at bounding box center [467, 377] width 341 height 16
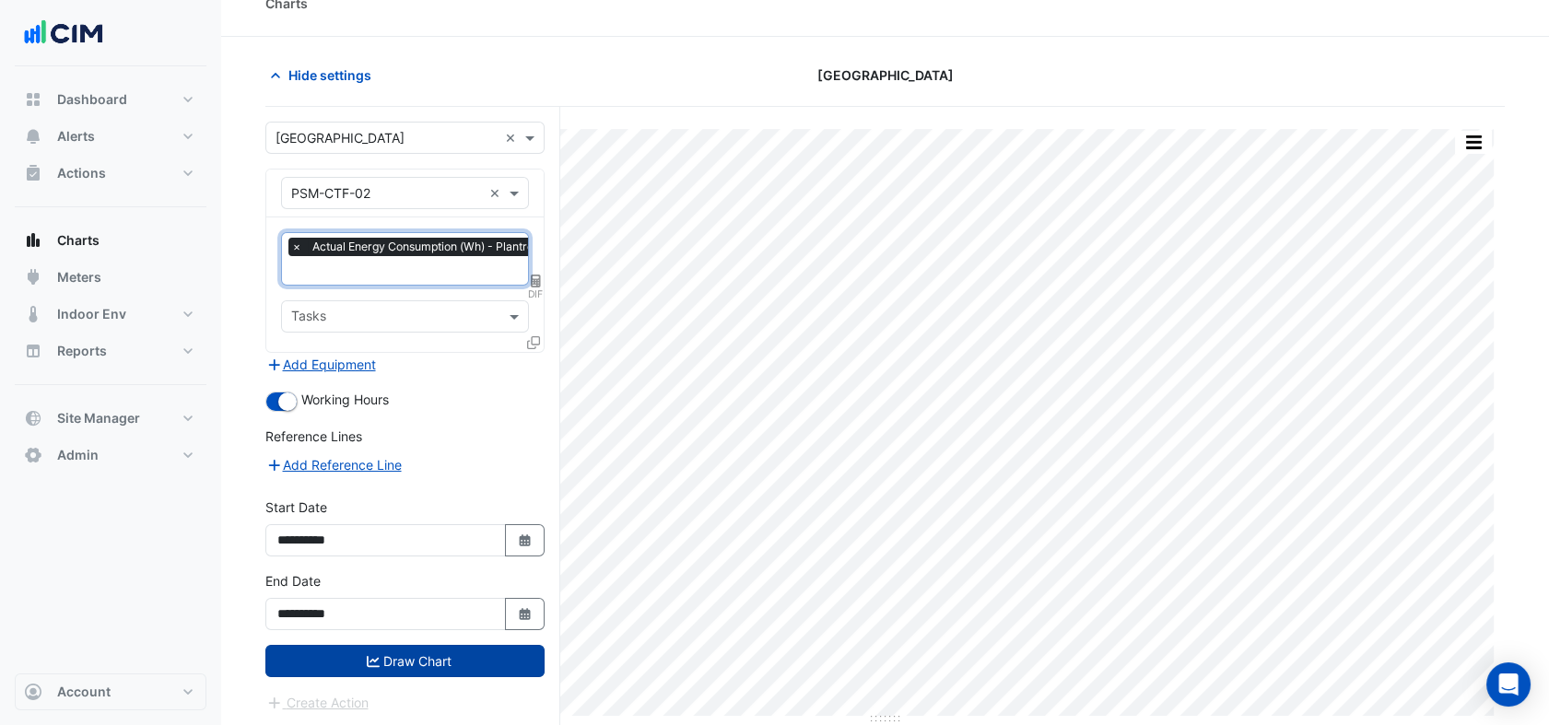
click at [461, 662] on button "Draw Chart" at bounding box center [404, 661] width 279 height 32
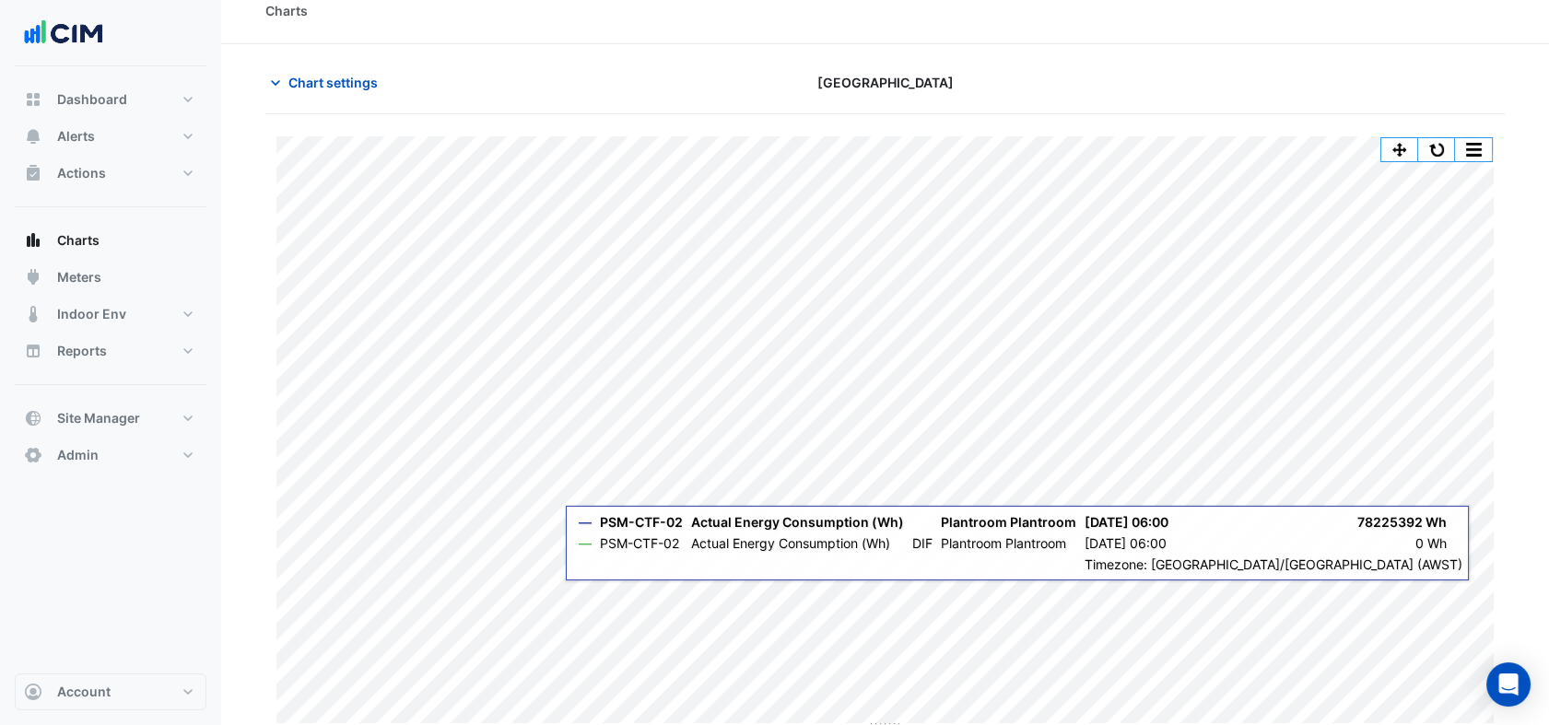
scroll to position [29, 0]
